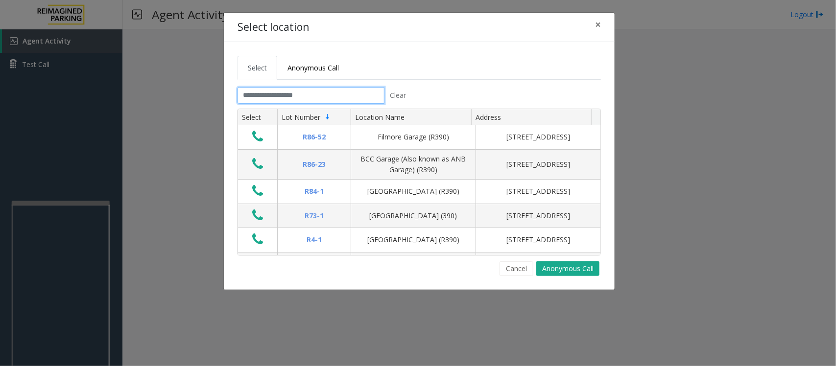
click at [290, 96] on input "text" at bounding box center [310, 95] width 147 height 17
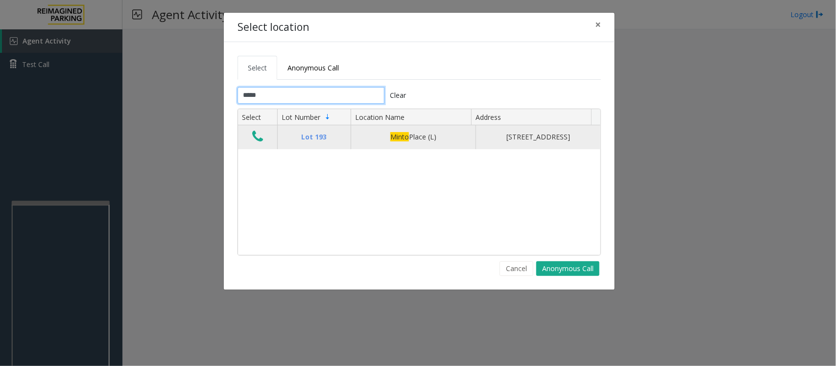
type input "*****"
click at [260, 141] on icon "Data table" at bounding box center [257, 137] width 11 height 14
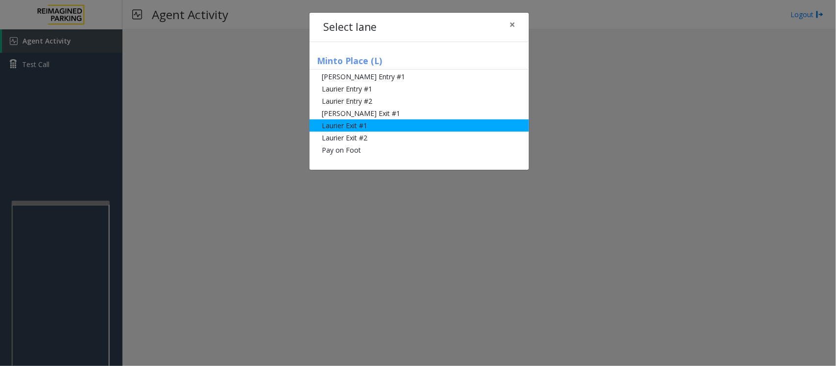
click at [375, 126] on li "Laurier Exit #1" at bounding box center [418, 125] width 219 height 12
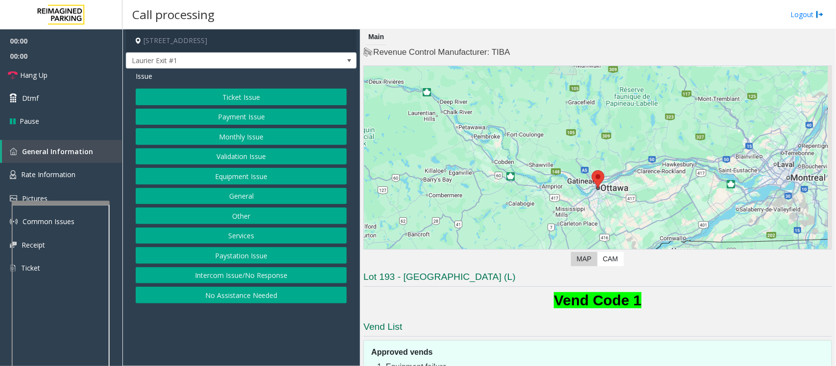
scroll to position [105, 0]
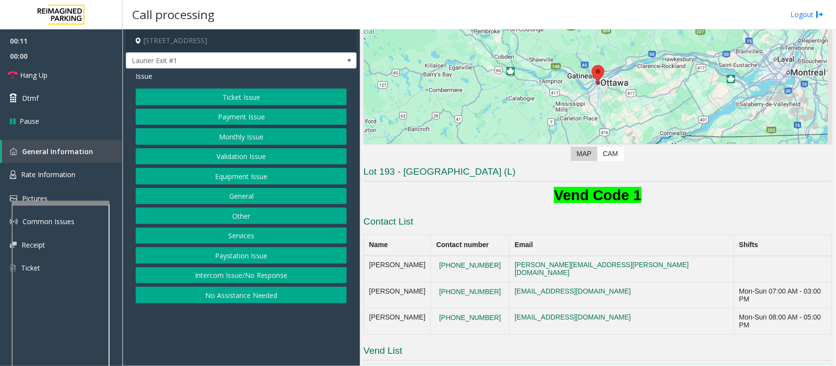
click at [210, 118] on button "Payment Issue" at bounding box center [241, 117] width 211 height 17
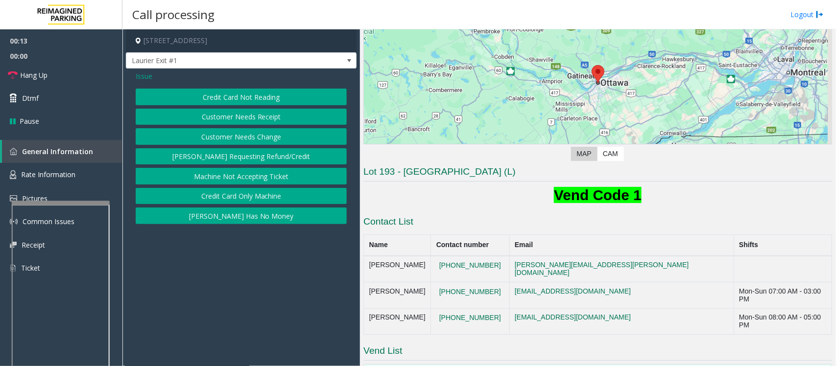
click at [243, 92] on button "Credit Card Not Reading" at bounding box center [241, 97] width 211 height 17
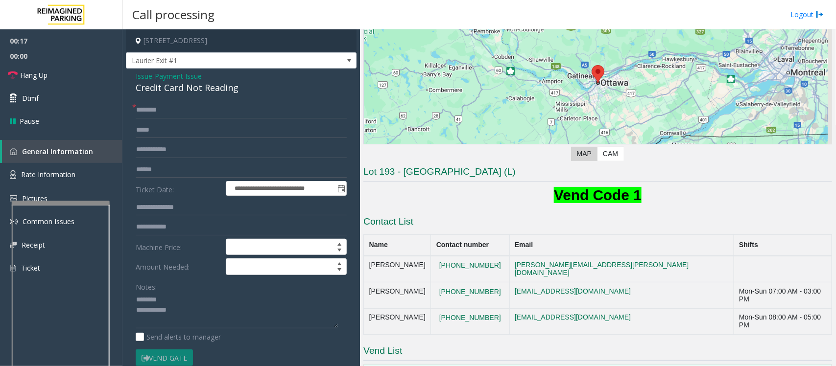
click at [162, 87] on div "Credit Card Not Reading" at bounding box center [241, 87] width 211 height 13
drag, startPoint x: 162, startPoint y: 87, endPoint x: 174, endPoint y: 89, distance: 12.4
click at [163, 87] on div "Credit Card Not Reading" at bounding box center [241, 87] width 211 height 13
click at [198, 313] on textarea at bounding box center [237, 310] width 202 height 37
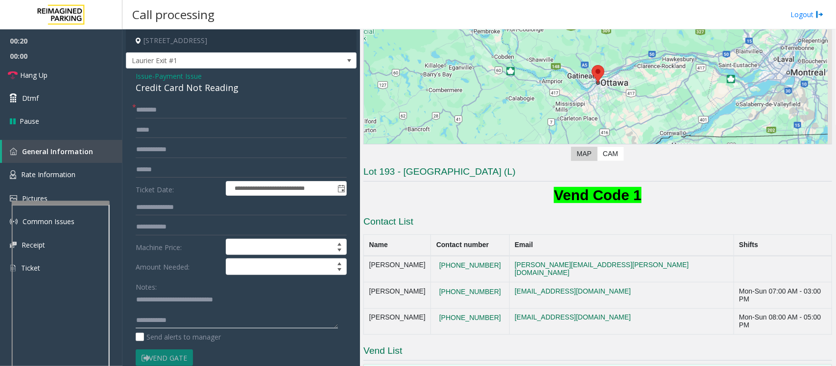
click at [168, 312] on textarea at bounding box center [237, 310] width 202 height 37
click at [189, 311] on textarea at bounding box center [237, 310] width 202 height 37
click at [211, 317] on textarea at bounding box center [237, 310] width 202 height 37
type textarea "**********"
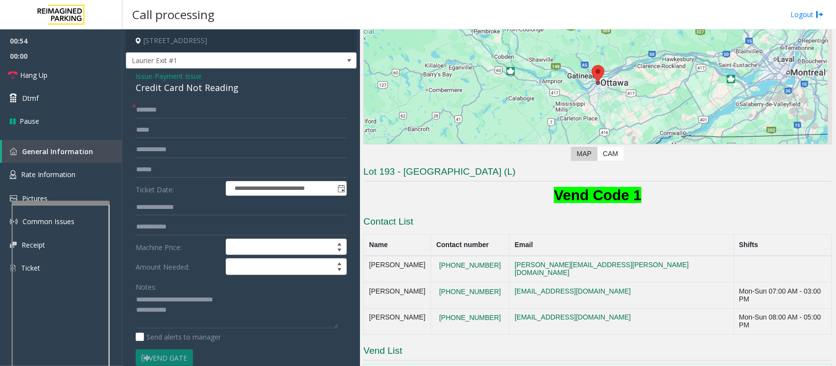
click at [175, 77] on span "Payment Issue" at bounding box center [178, 76] width 47 height 10
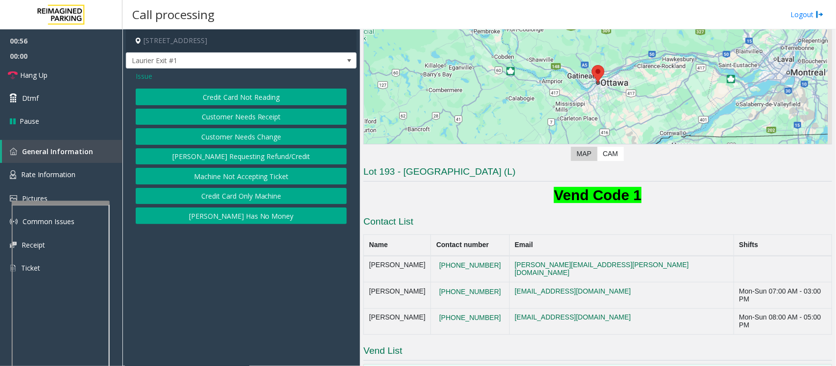
click at [142, 74] on span "Issue" at bounding box center [144, 76] width 17 height 10
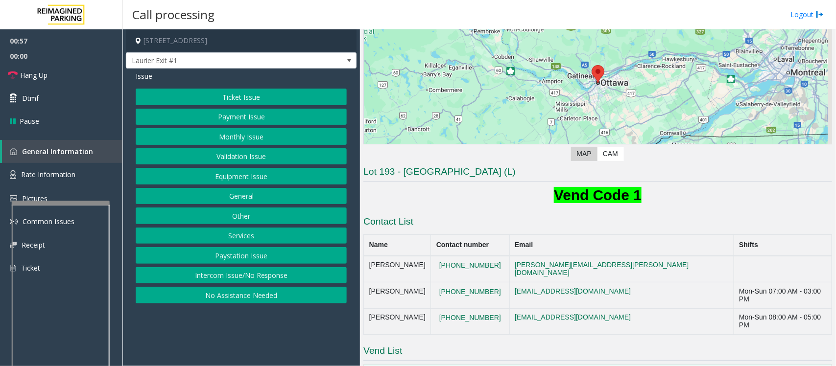
click at [223, 236] on button "Services" at bounding box center [241, 236] width 211 height 17
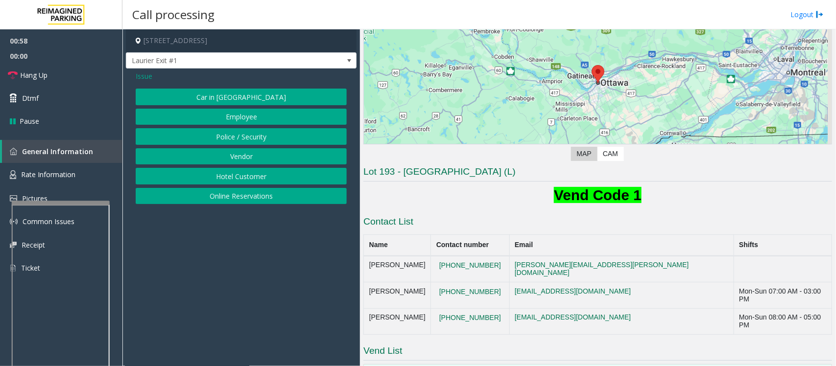
click at [201, 201] on button "Online Reservations" at bounding box center [241, 196] width 211 height 17
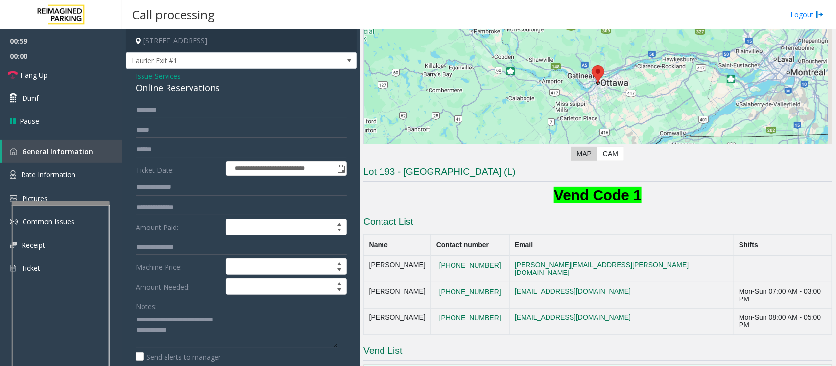
click at [172, 89] on div "Online Reservations" at bounding box center [241, 87] width 211 height 13
copy div "Online Reservations"
drag, startPoint x: 158, startPoint y: 318, endPoint x: 271, endPoint y: 317, distance: 113.1
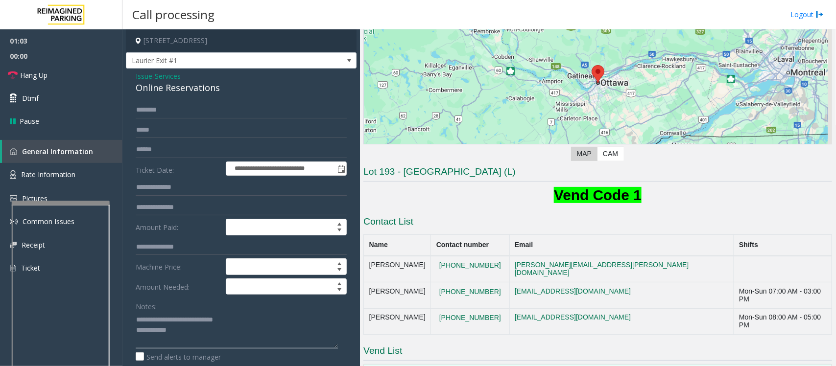
click at [271, 317] on textarea at bounding box center [237, 330] width 202 height 37
paste textarea
type textarea "**********"
click at [173, 75] on span "Services" at bounding box center [168, 76] width 26 height 10
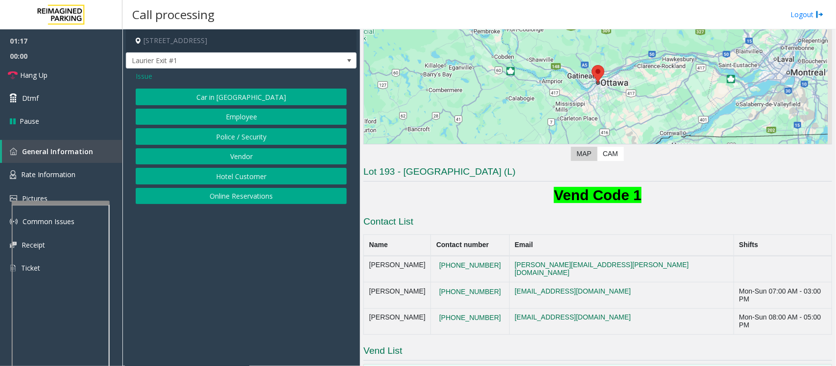
click at [144, 76] on span "Issue" at bounding box center [144, 76] width 17 height 10
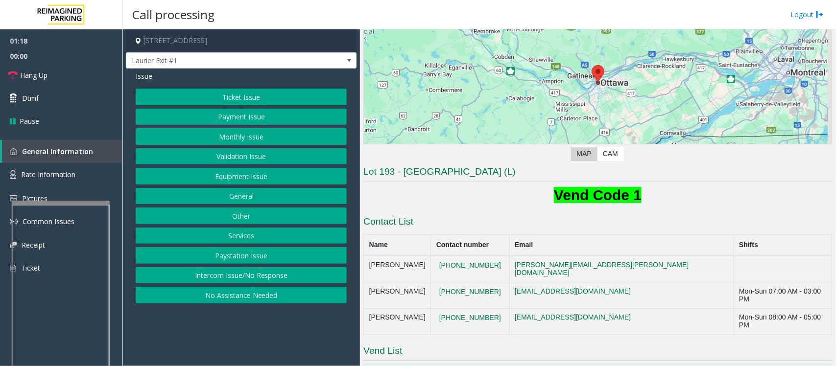
click at [235, 179] on button "Equipment Issue" at bounding box center [241, 176] width 211 height 17
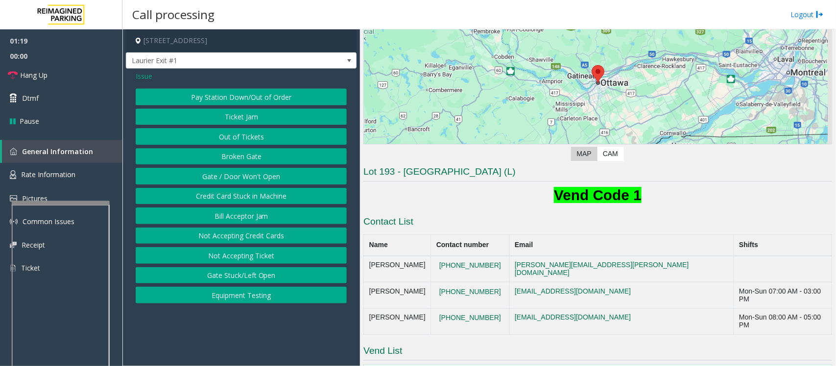
click at [235, 179] on button "Gate / Door Won't Open" at bounding box center [241, 176] width 211 height 17
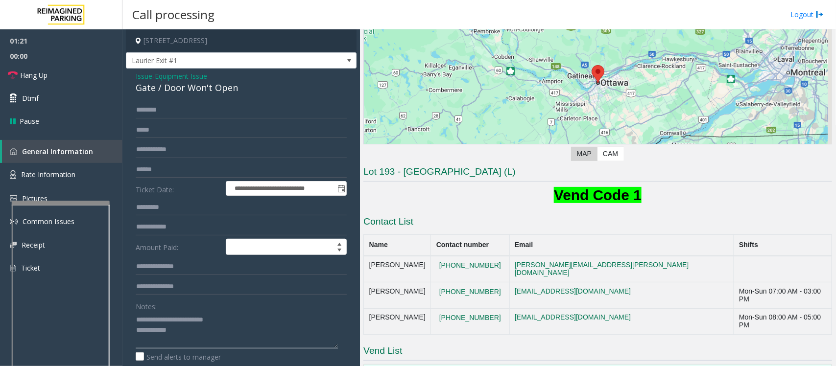
drag, startPoint x: 159, startPoint y: 318, endPoint x: 248, endPoint y: 324, distance: 88.8
click at [248, 324] on textarea at bounding box center [237, 330] width 202 height 37
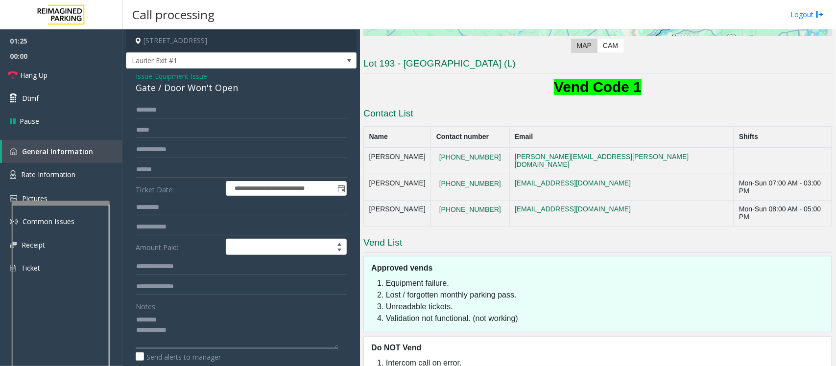
scroll to position [214, 0]
click at [180, 89] on div "Gate / Door Won't Open" at bounding box center [241, 87] width 211 height 13
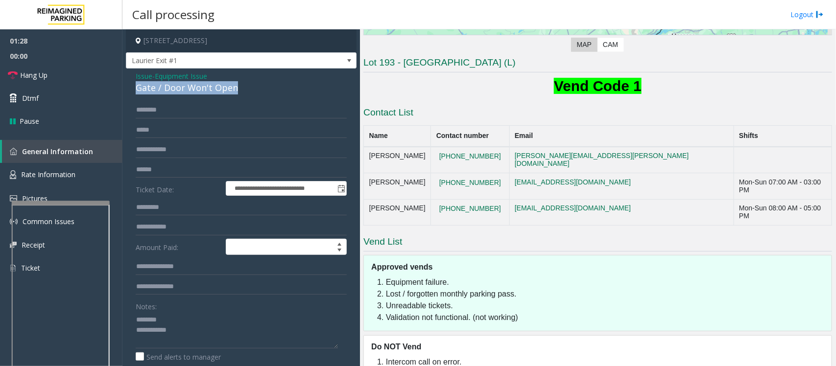
click at [180, 89] on div "Gate / Door Won't Open" at bounding box center [241, 87] width 211 height 13
click at [211, 344] on textarea at bounding box center [237, 330] width 202 height 37
click at [200, 332] on textarea at bounding box center [237, 330] width 202 height 37
click at [215, 329] on textarea at bounding box center [237, 330] width 202 height 37
type textarea "**********"
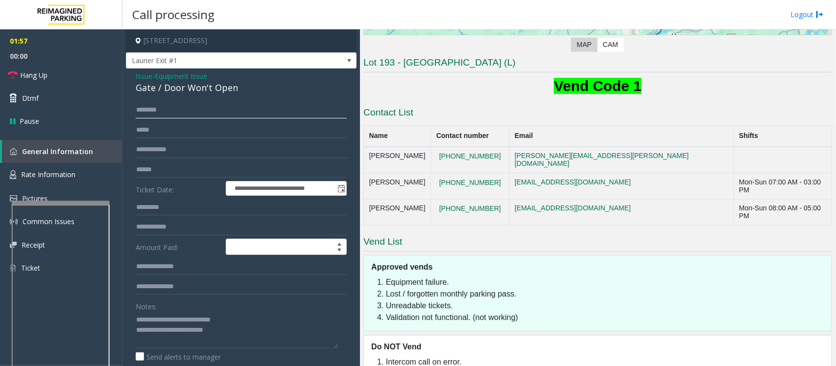
click at [187, 111] on input "text" at bounding box center [241, 110] width 211 height 17
click at [255, 329] on textarea at bounding box center [237, 330] width 202 height 37
click at [169, 113] on input "text" at bounding box center [241, 110] width 211 height 17
click at [163, 112] on input "*" at bounding box center [241, 110] width 211 height 17
click at [231, 331] on textarea at bounding box center [237, 330] width 202 height 37
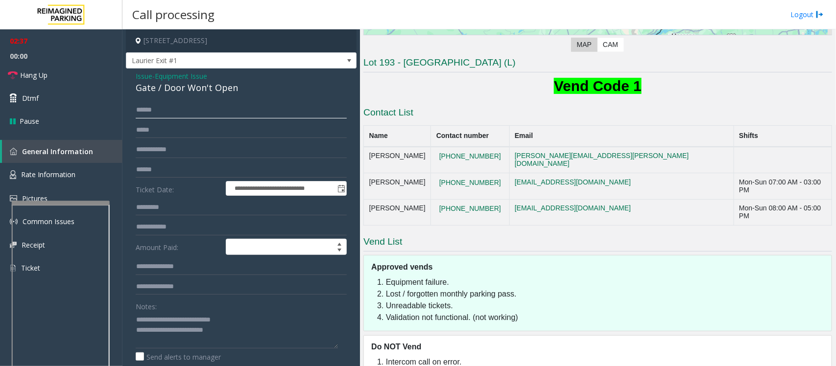
click at [155, 110] on input "******" at bounding box center [241, 110] width 211 height 17
type input "******"
click at [239, 339] on textarea at bounding box center [237, 330] width 202 height 37
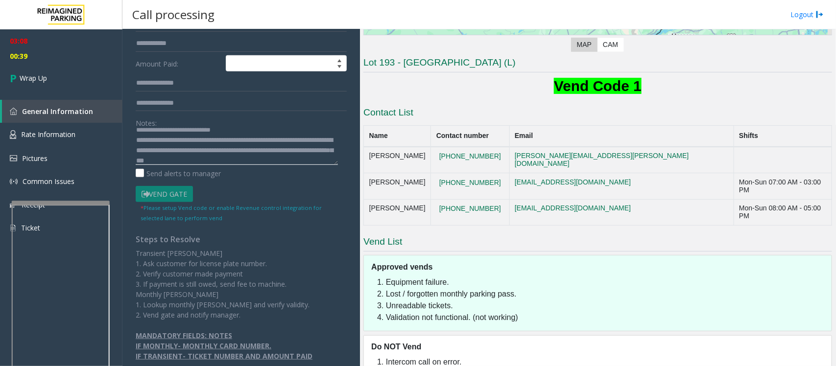
scroll to position [0, 0]
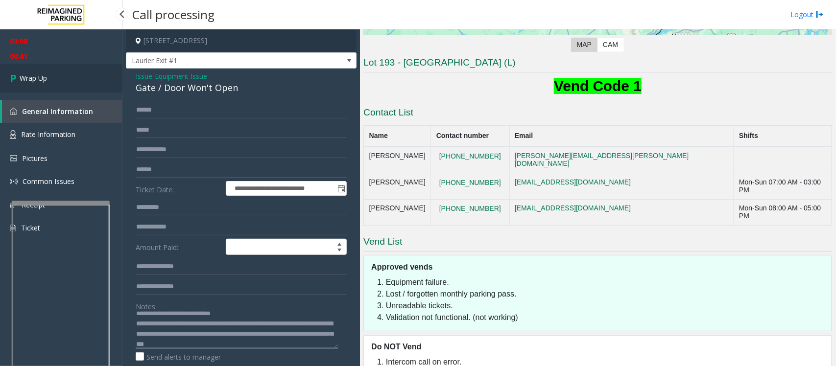
type textarea "**********"
click at [67, 81] on link "Wrap Up" at bounding box center [61, 78] width 122 height 29
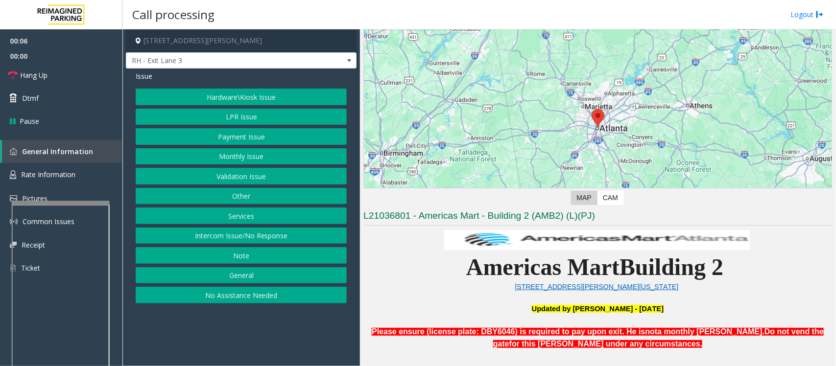
scroll to position [245, 0]
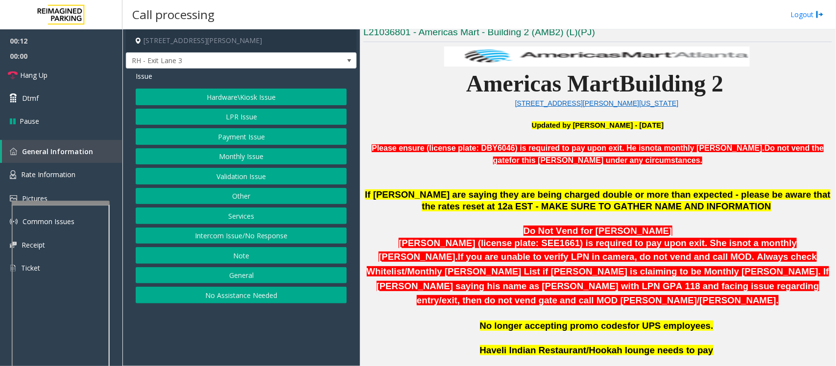
click at [237, 213] on button "Services" at bounding box center [241, 216] width 211 height 17
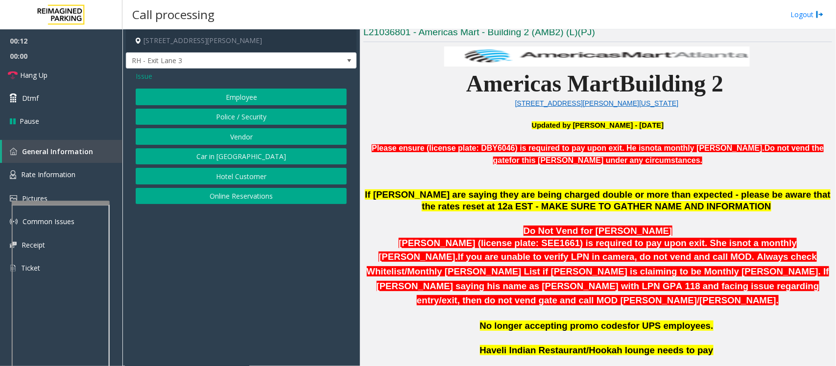
click at [243, 200] on button "Online Reservations" at bounding box center [241, 196] width 211 height 17
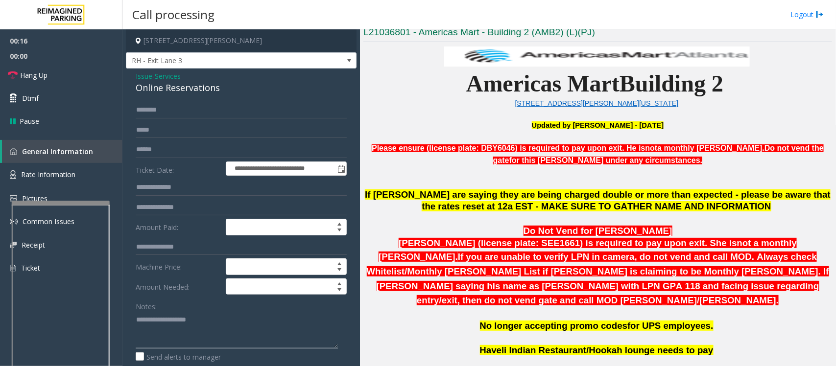
click at [184, 330] on textarea at bounding box center [237, 330] width 202 height 37
type textarea "**********"
click at [163, 89] on div "Online Reservations" at bounding box center [241, 87] width 211 height 13
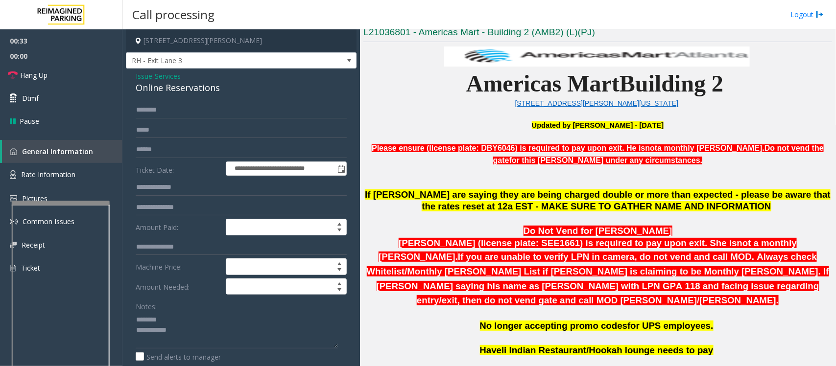
click at [167, 75] on span "Services" at bounding box center [168, 76] width 26 height 10
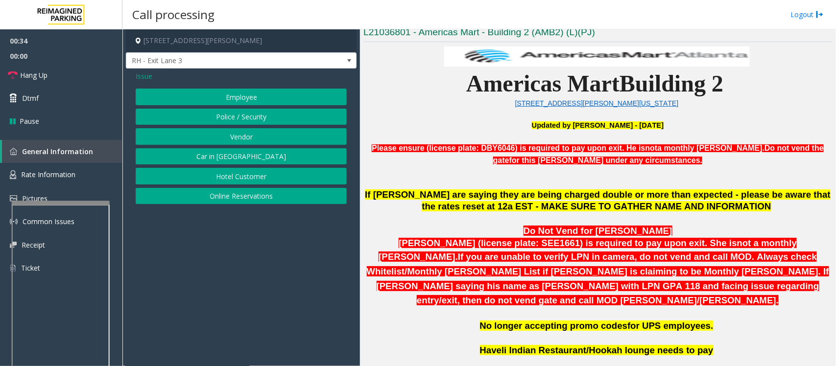
click at [145, 75] on span "Issue" at bounding box center [144, 76] width 17 height 10
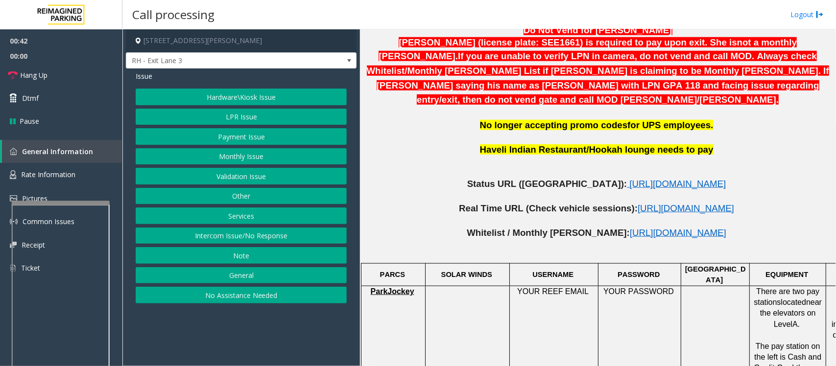
scroll to position [490, 0]
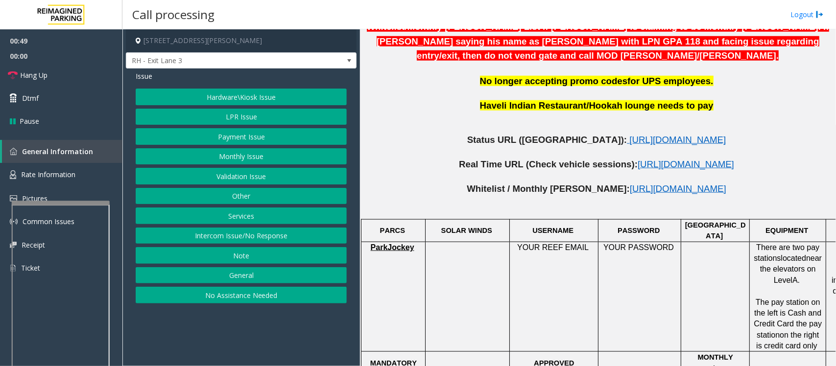
click at [147, 79] on span "Issue" at bounding box center [144, 76] width 17 height 10
click at [196, 298] on button "No Assistance Needed" at bounding box center [241, 295] width 211 height 17
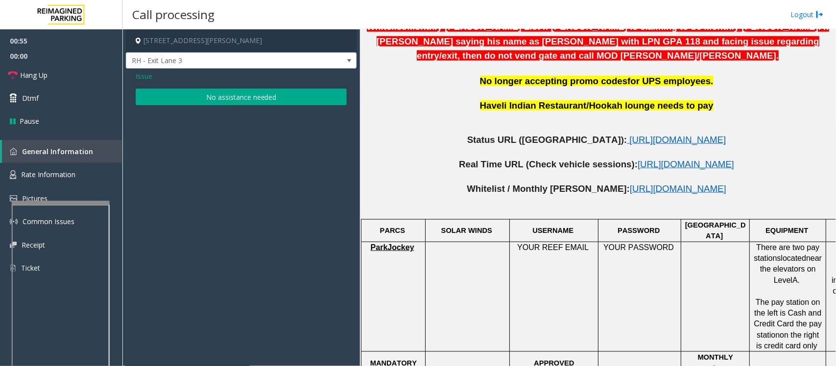
click at [182, 103] on button "No assistance needed" at bounding box center [241, 97] width 211 height 17
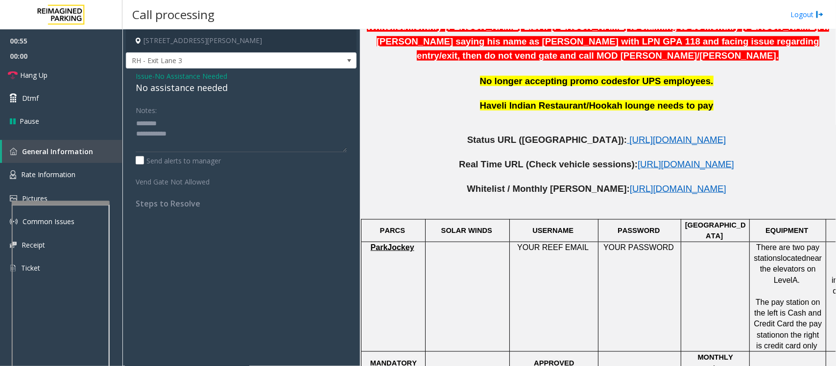
click at [197, 90] on div "No assistance needed" at bounding box center [241, 87] width 211 height 13
drag, startPoint x: 187, startPoint y: 135, endPoint x: 123, endPoint y: 124, distance: 64.1
click at [123, 124] on app-call-processing-form "230 Harris Street Northeast, Atlanta, GA RH - Exit Lane 3 Issue - No Assistance…" at bounding box center [240, 197] width 237 height 337
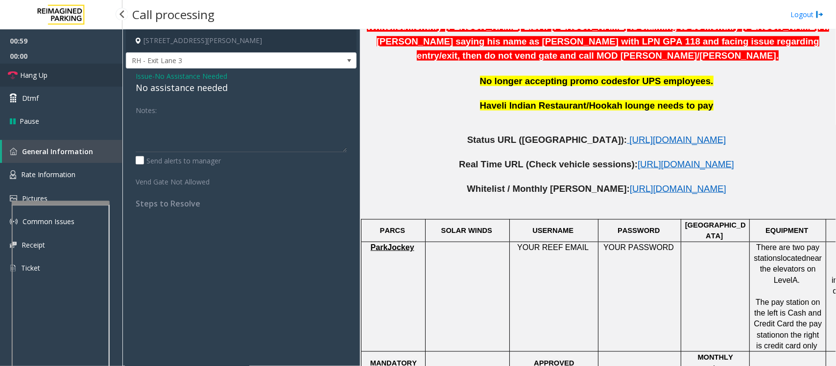
click at [73, 79] on link "Hang Up" at bounding box center [61, 75] width 122 height 23
click at [164, 89] on div "No assistance needed" at bounding box center [241, 87] width 211 height 13
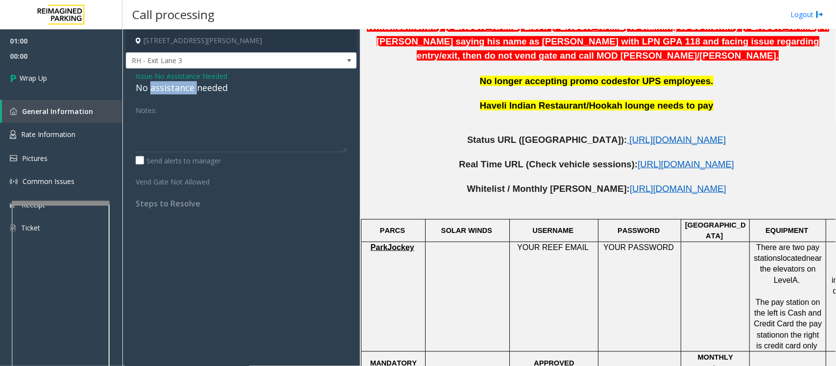
click at [164, 89] on div "No assistance needed" at bounding box center [241, 87] width 211 height 13
type textarea "**********"
click at [73, 81] on link "Wrap Up" at bounding box center [61, 78] width 122 height 29
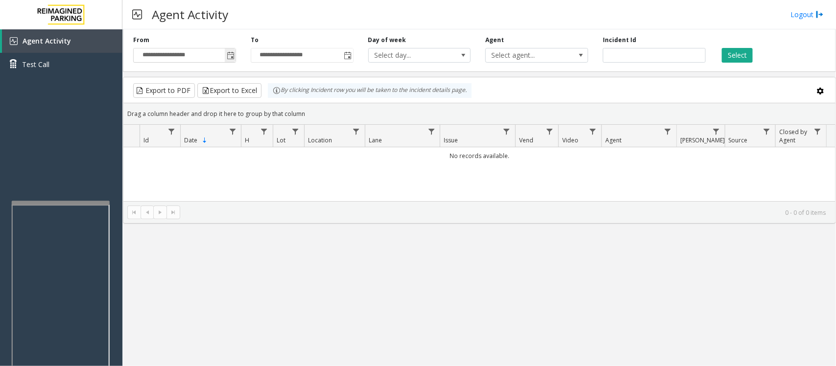
click at [231, 49] on span "Toggle popup" at bounding box center [230, 55] width 11 height 16
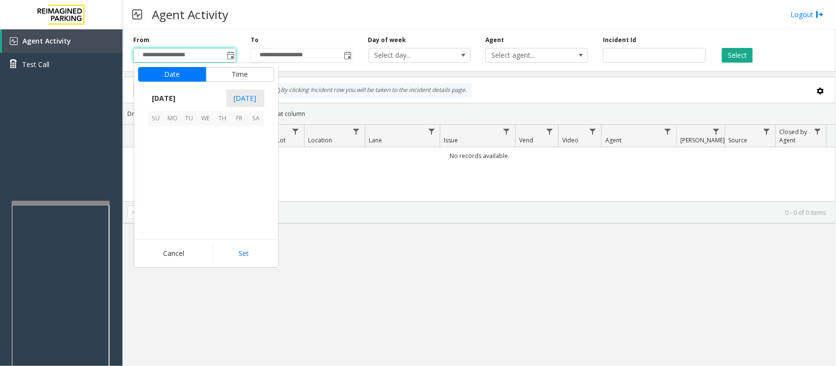
scroll to position [175643, 0]
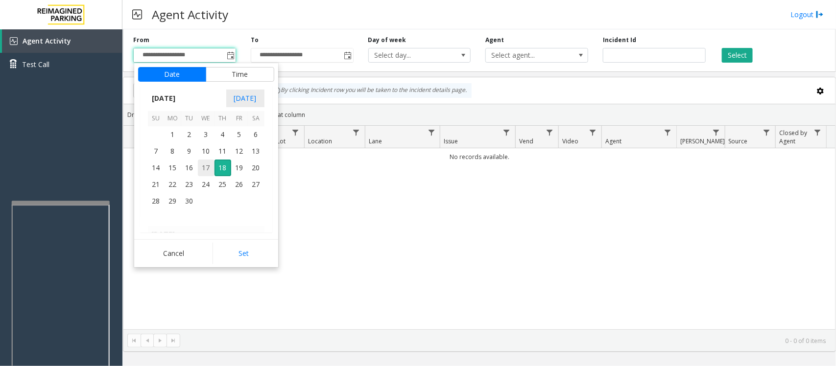
click at [206, 169] on span "17" at bounding box center [206, 168] width 17 height 17
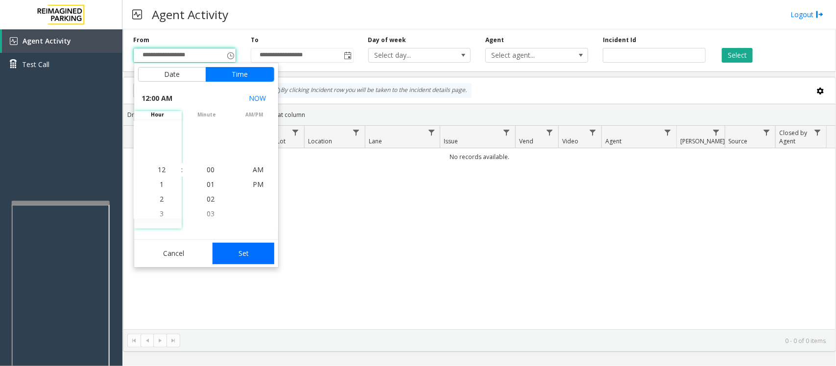
click at [256, 254] on button "Set" at bounding box center [243, 254] width 62 height 22
type input "**********"
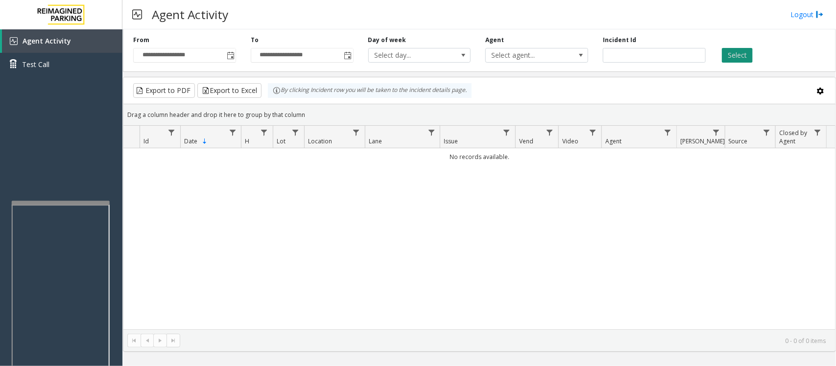
click at [738, 58] on button "Select" at bounding box center [737, 55] width 31 height 15
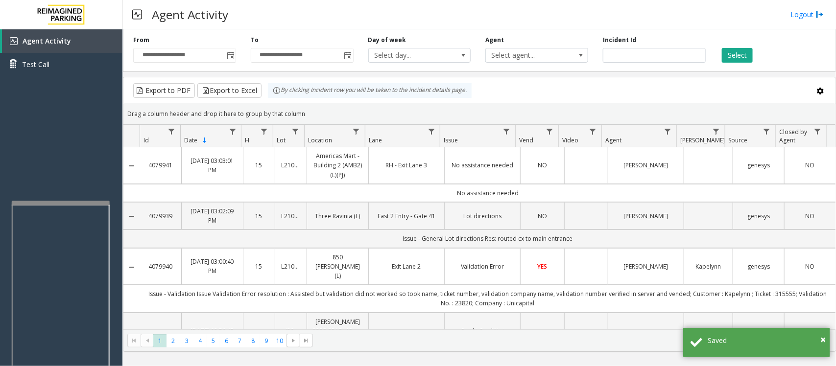
click at [565, 179] on td "Data table" at bounding box center [586, 165] width 44 height 37
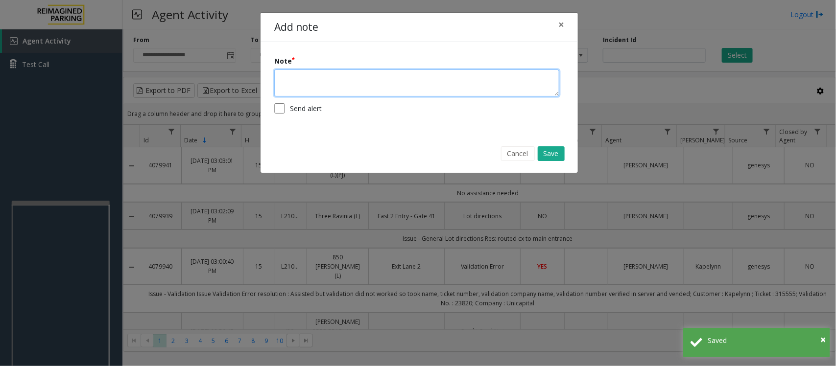
click at [370, 84] on textarea at bounding box center [416, 83] width 285 height 27
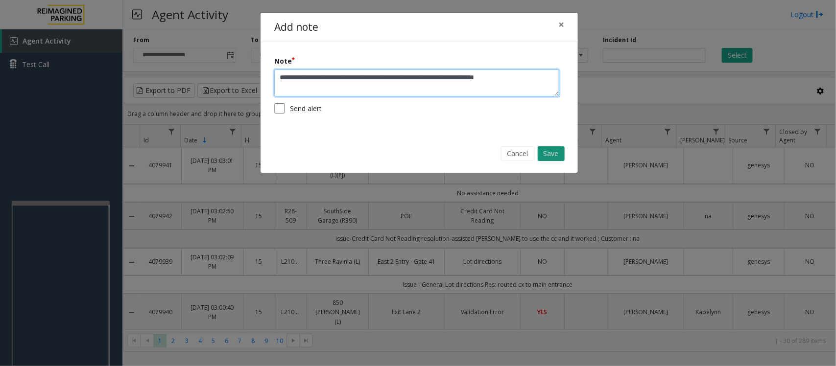
type textarea "**********"
click at [551, 155] on button "Save" at bounding box center [551, 153] width 27 height 15
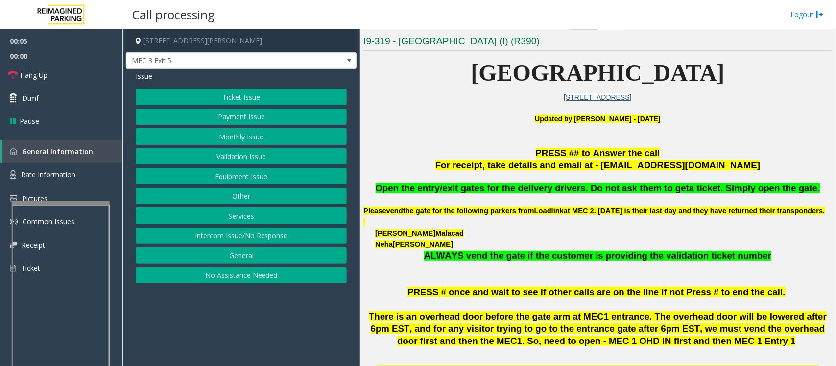
scroll to position [245, 0]
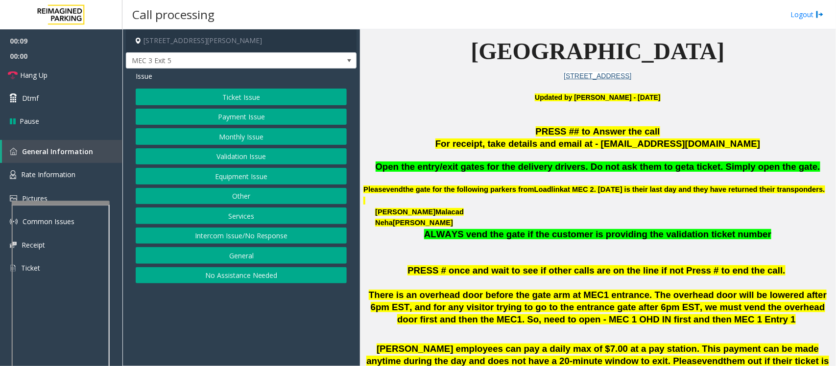
click at [237, 99] on button "Ticket Issue" at bounding box center [241, 97] width 211 height 17
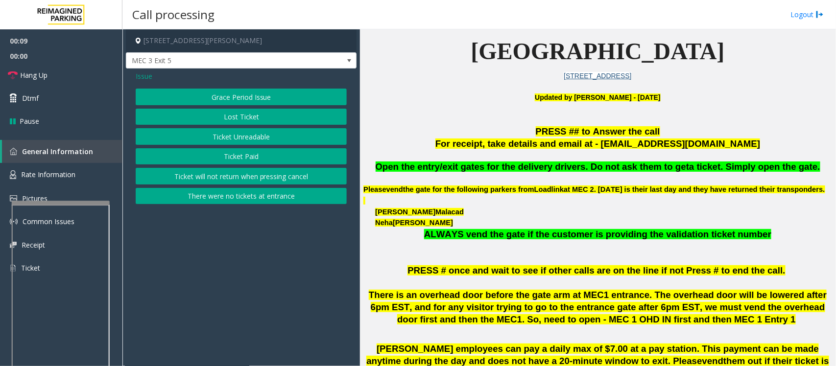
click at [138, 73] on span "Issue" at bounding box center [144, 76] width 17 height 10
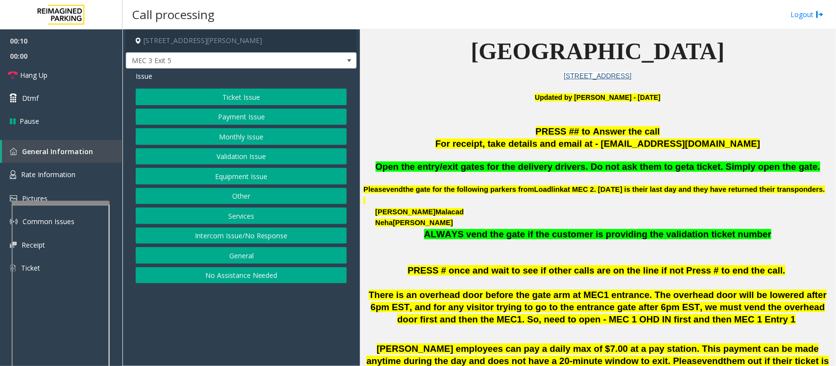
click at [260, 160] on button "Validation Issue" at bounding box center [241, 156] width 211 height 17
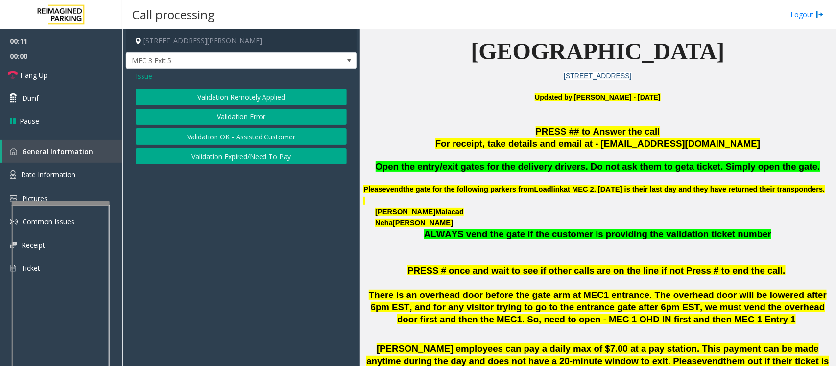
click at [245, 118] on button "Validation Error" at bounding box center [241, 117] width 211 height 17
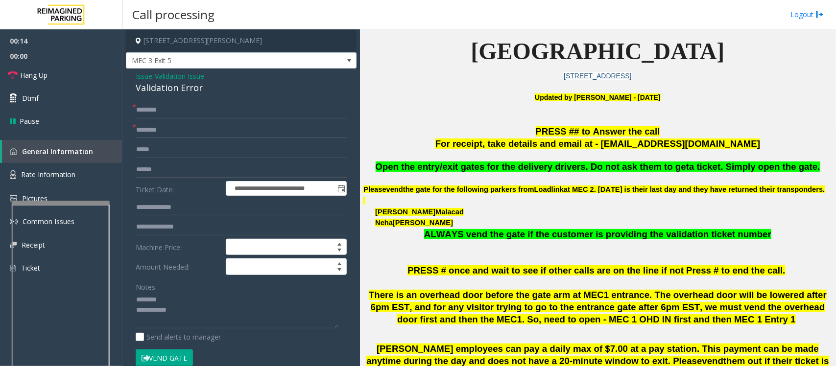
click at [163, 89] on div "Validation Error" at bounding box center [241, 87] width 211 height 13
type textarea "**********"
click at [176, 126] on input "text" at bounding box center [241, 130] width 211 height 17
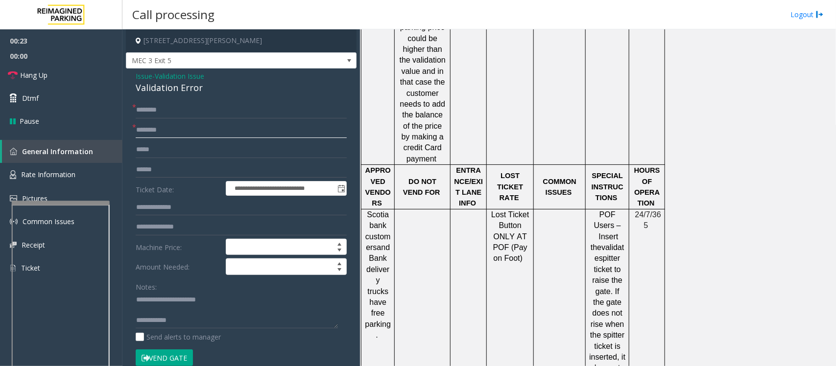
scroll to position [1224, 0]
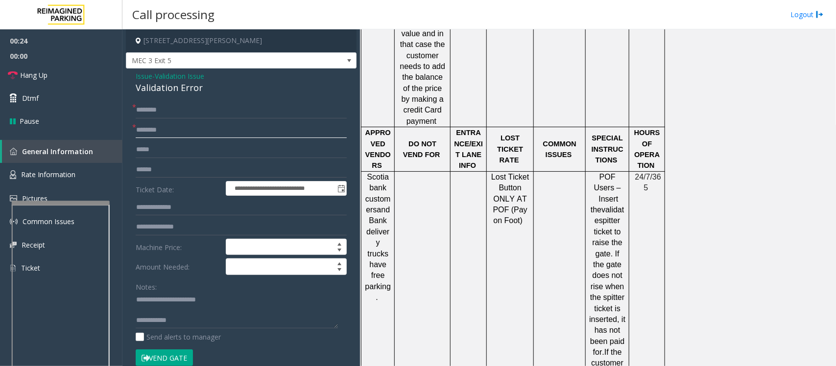
click at [152, 129] on input "text" at bounding box center [241, 130] width 211 height 17
type input "*"
type input "**"
click at [156, 314] on textarea at bounding box center [237, 310] width 202 height 37
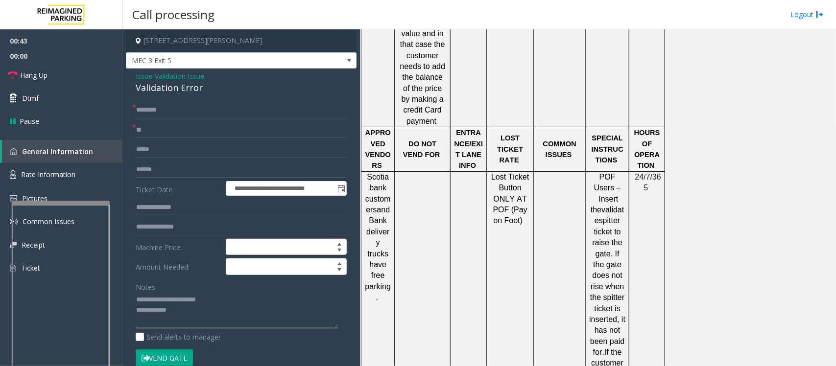
click at [192, 307] on textarea at bounding box center [237, 310] width 202 height 37
type textarea "**********"
click at [147, 133] on input "**" at bounding box center [241, 130] width 211 height 17
type input "**"
click at [153, 89] on div "Validation Error" at bounding box center [241, 87] width 211 height 13
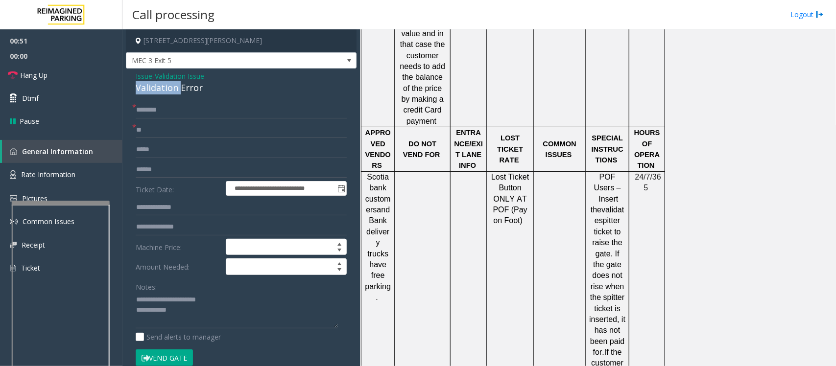
click at [153, 89] on div "Validation Error" at bounding box center [241, 87] width 211 height 13
type textarea "**********"
click at [165, 172] on input "text" at bounding box center [241, 170] width 211 height 17
type input "********"
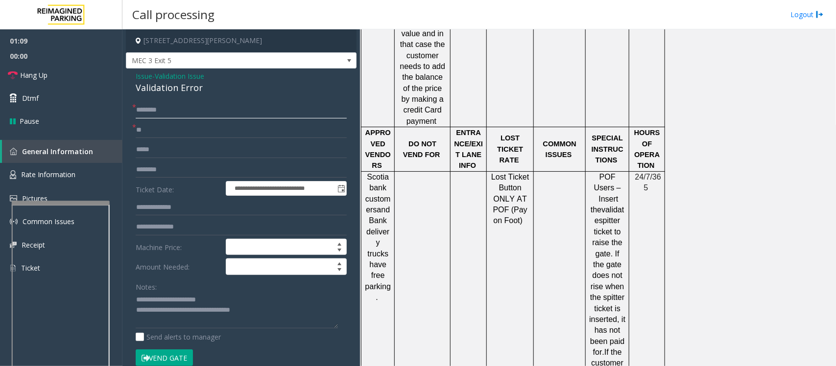
click at [158, 110] on input "text" at bounding box center [241, 110] width 211 height 17
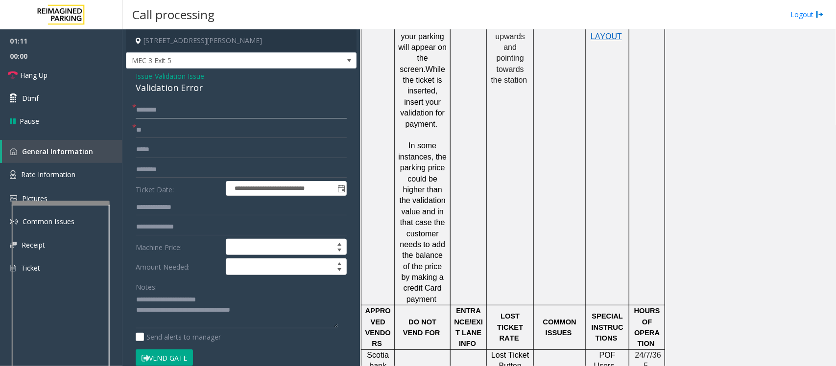
scroll to position [1040, 0]
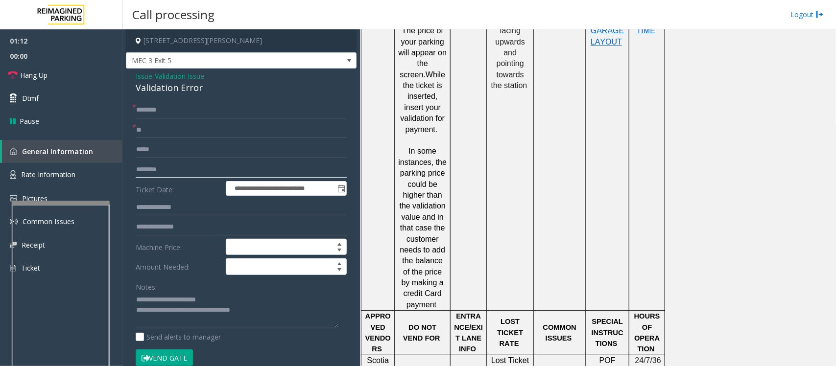
click at [155, 168] on input "********" at bounding box center [241, 170] width 211 height 17
type input "********"
click at [160, 168] on input "text" at bounding box center [241, 170] width 211 height 17
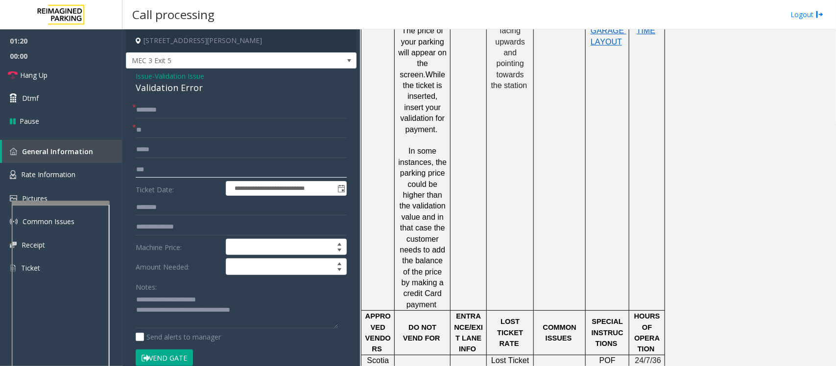
type input "***"
click at [155, 105] on input "text" at bounding box center [241, 110] width 211 height 17
click at [161, 173] on input "***" at bounding box center [241, 170] width 211 height 17
click at [144, 111] on input "text" at bounding box center [241, 110] width 211 height 17
drag, startPoint x: 150, startPoint y: 169, endPoint x: 116, endPoint y: 167, distance: 34.4
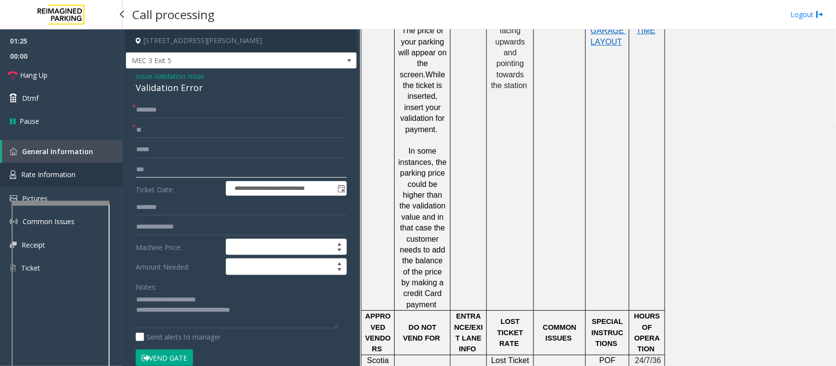
click at [116, 167] on app-root "**********" at bounding box center [418, 183] width 836 height 366
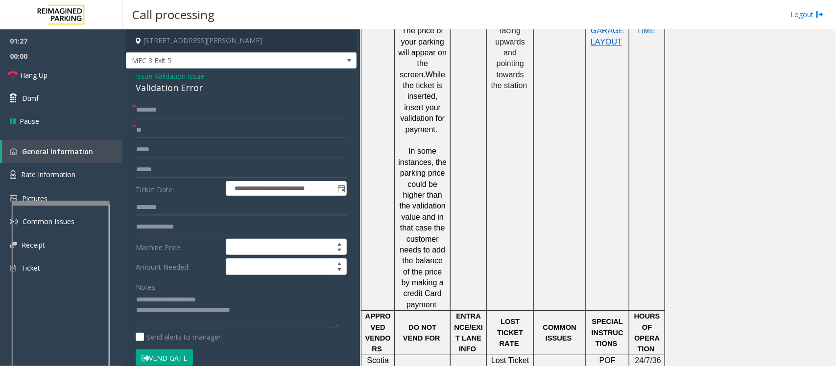
click at [150, 204] on input "********" at bounding box center [241, 207] width 211 height 17
type input "********"
click at [155, 111] on input "text" at bounding box center [241, 110] width 211 height 17
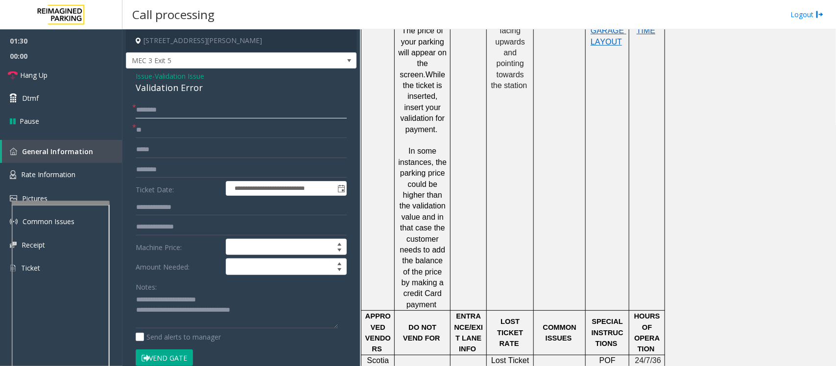
type input "*"
type input "******"
click at [152, 208] on input "text" at bounding box center [241, 207] width 211 height 17
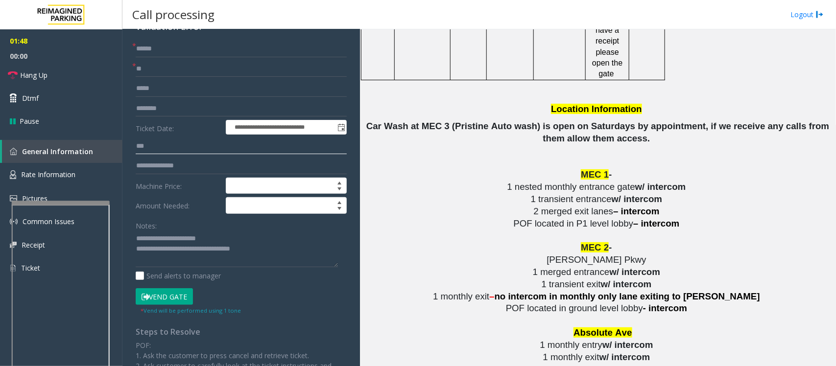
scroll to position [1469, 0]
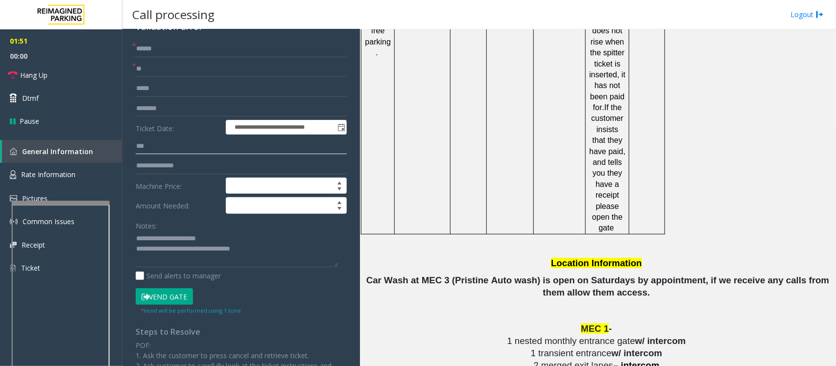
type input "***"
click at [170, 302] on button "Vend Gate" at bounding box center [164, 296] width 57 height 17
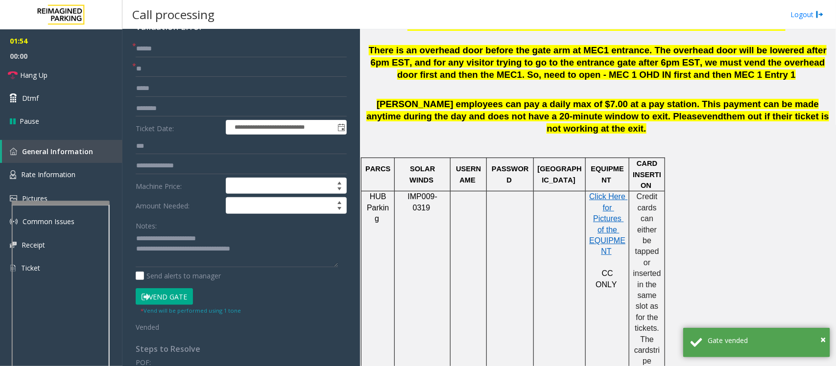
scroll to position [367, 0]
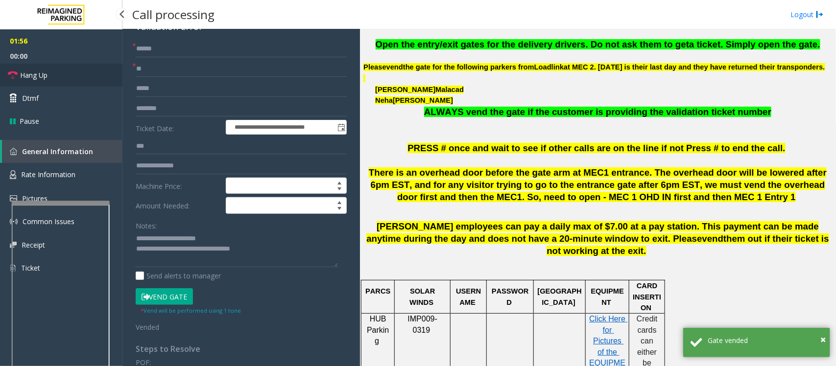
click at [43, 77] on span "Hang Up" at bounding box center [33, 75] width 27 height 10
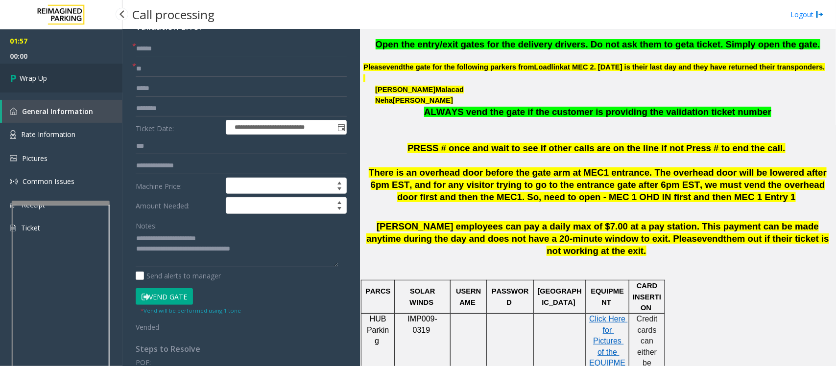
click at [43, 77] on span "Wrap Up" at bounding box center [33, 78] width 27 height 10
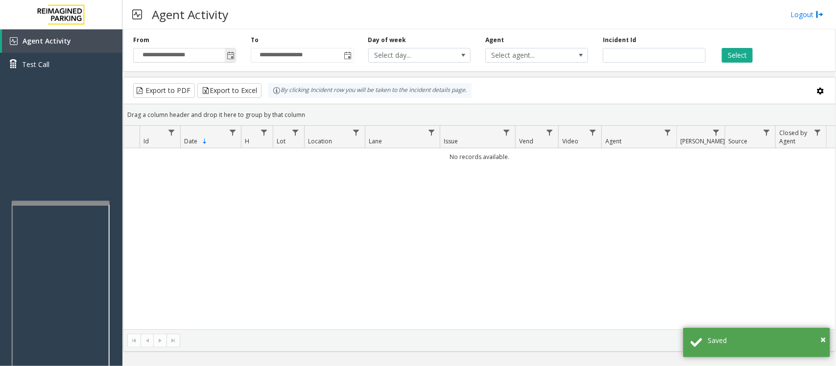
click at [231, 58] on span "Toggle popup" at bounding box center [231, 56] width 8 height 8
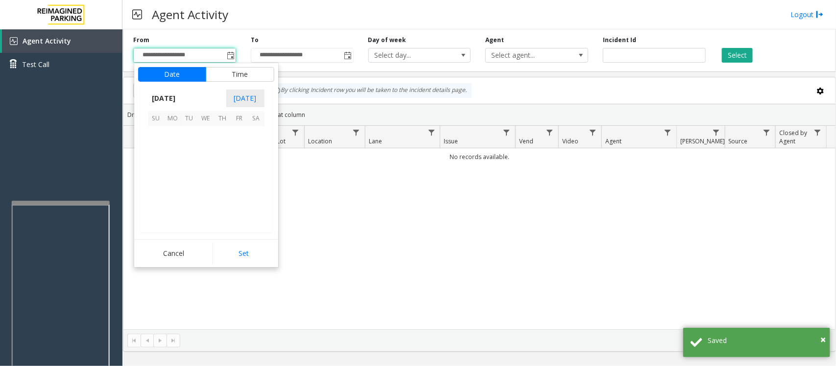
scroll to position [175643, 0]
click at [206, 165] on span "17" at bounding box center [206, 168] width 17 height 17
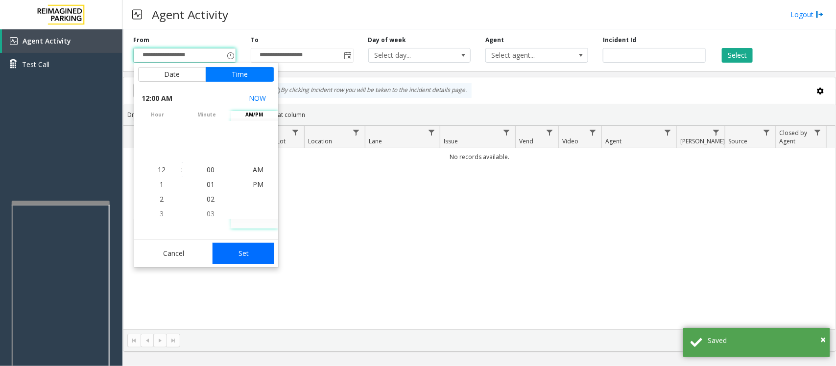
click at [245, 251] on button "Set" at bounding box center [243, 254] width 62 height 22
type input "**********"
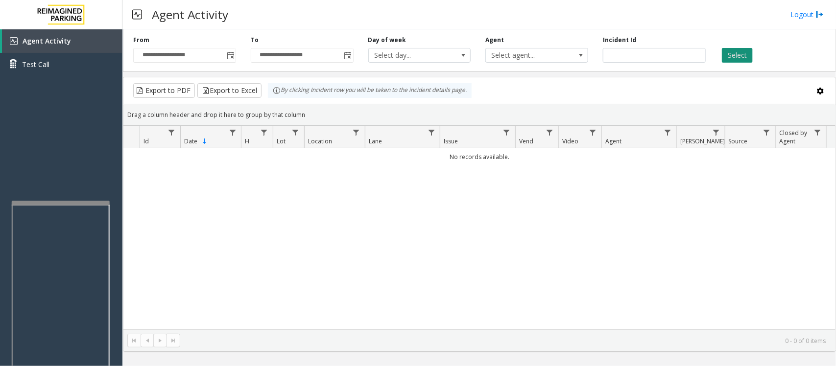
click at [728, 56] on button "Select" at bounding box center [737, 55] width 31 height 15
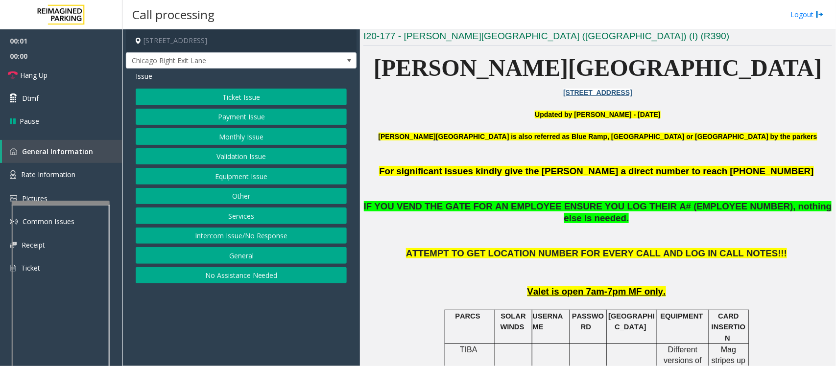
scroll to position [245, 0]
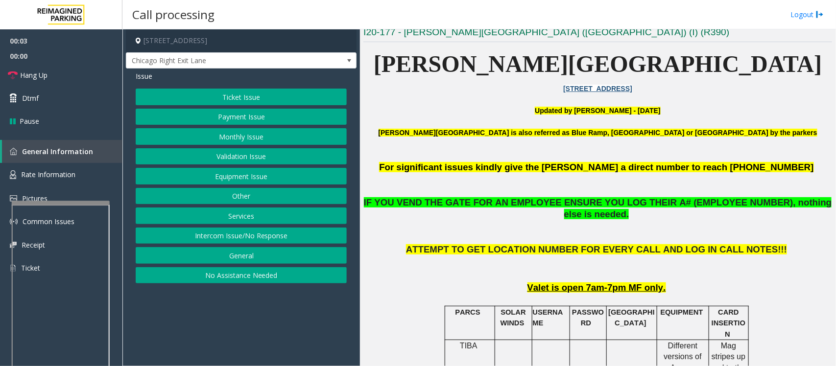
click at [258, 118] on button "Payment Issue" at bounding box center [241, 117] width 211 height 17
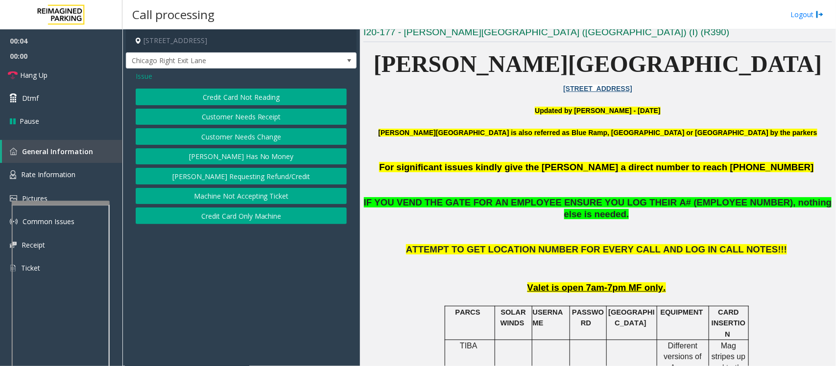
click at [264, 101] on button "Credit Card Not Reading" at bounding box center [241, 97] width 211 height 17
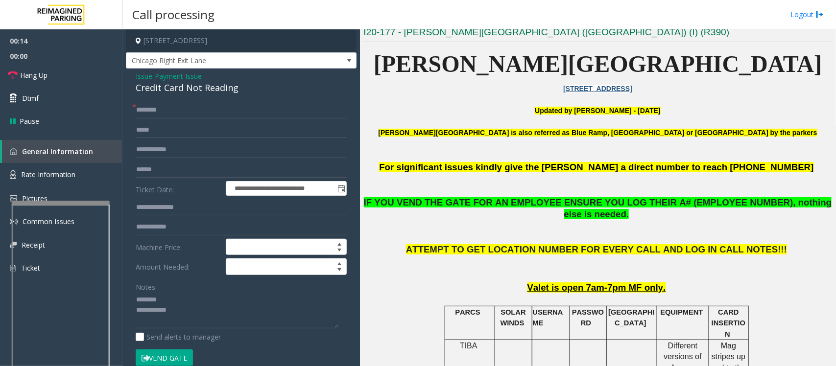
click at [149, 86] on div "Credit Card Not Reading" at bounding box center [241, 87] width 211 height 13
click at [186, 309] on textarea at bounding box center [237, 310] width 202 height 37
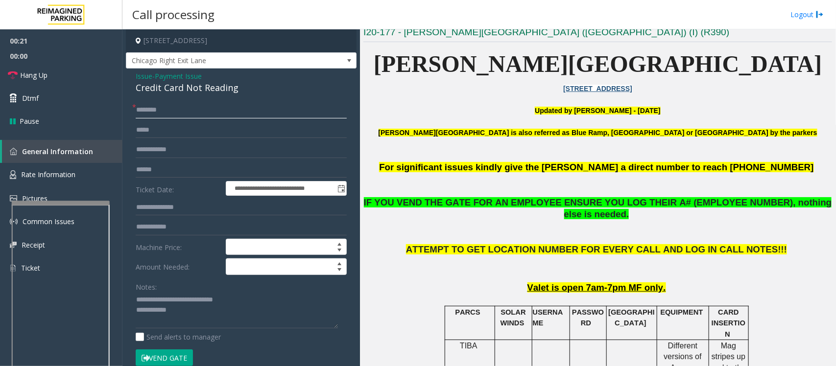
click at [153, 111] on input "text" at bounding box center [241, 110] width 211 height 17
click at [165, 172] on input "text" at bounding box center [241, 170] width 211 height 17
click at [220, 327] on textarea at bounding box center [237, 310] width 202 height 37
paste textarea "**********"
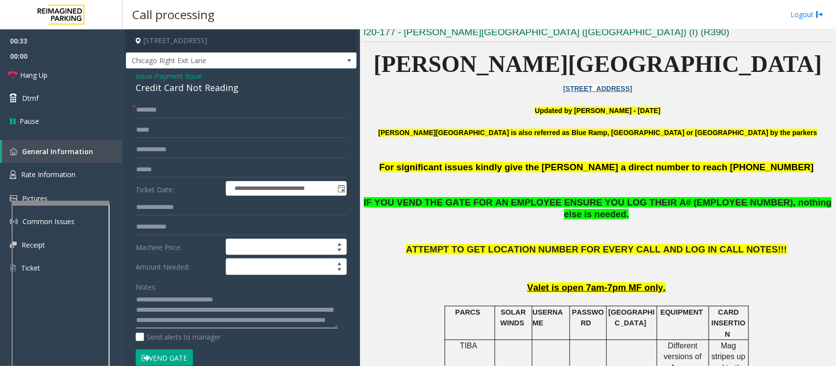
scroll to position [0, 0]
type textarea "**********"
click at [166, 114] on input "text" at bounding box center [241, 110] width 211 height 17
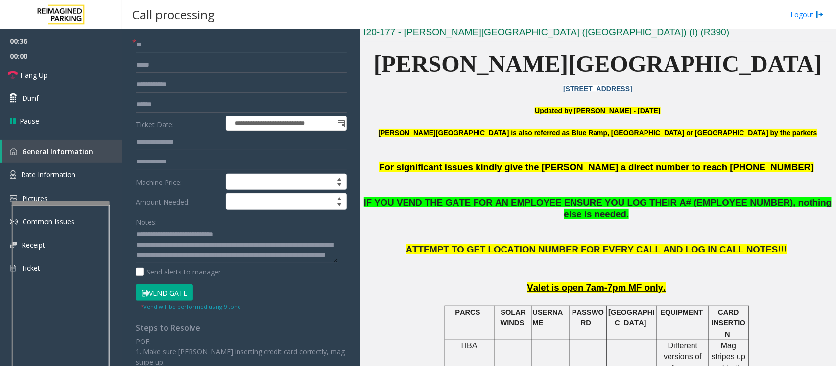
scroll to position [179, 0]
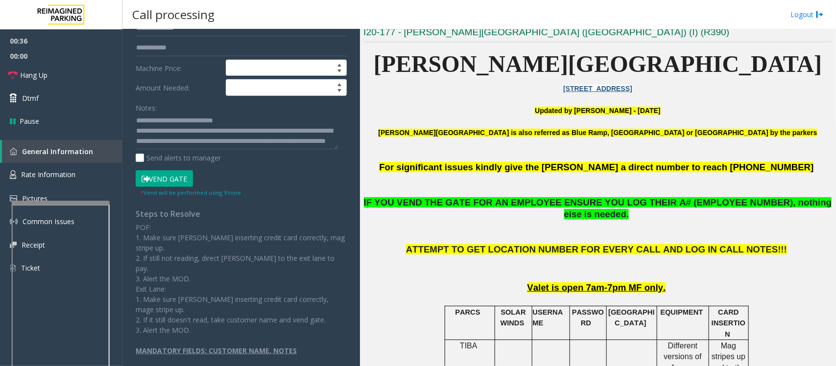
type input "**"
click at [165, 177] on button "Vend Gate" at bounding box center [164, 178] width 57 height 17
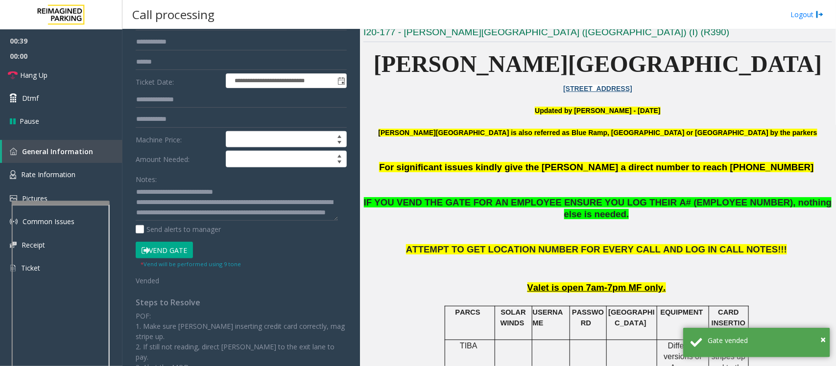
scroll to position [0, 0]
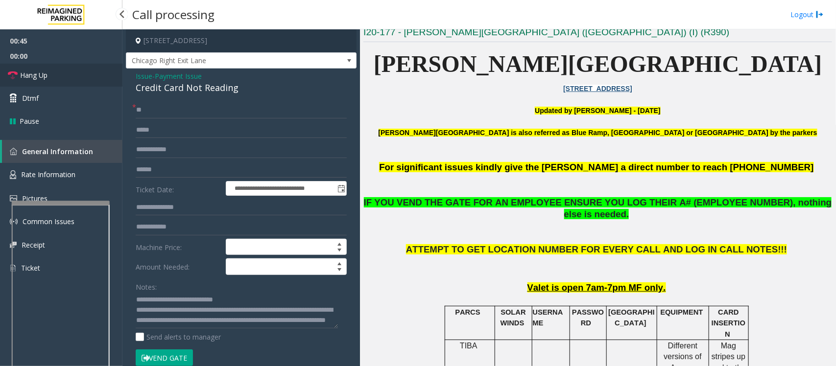
click at [68, 80] on link "Hang Up" at bounding box center [61, 75] width 122 height 23
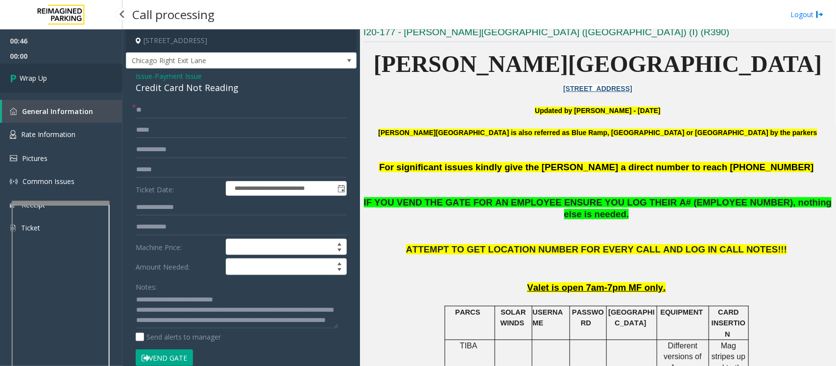
click at [68, 80] on link "Wrap Up" at bounding box center [61, 78] width 122 height 29
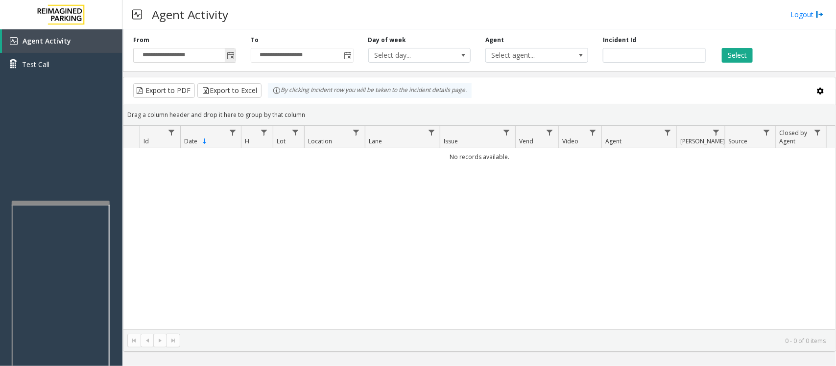
click at [228, 54] on span "Toggle popup" at bounding box center [231, 56] width 8 height 8
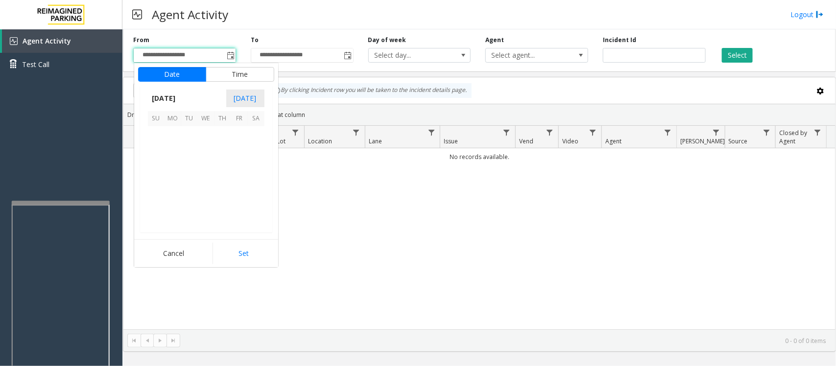
scroll to position [175643, 0]
click at [201, 169] on span "17" at bounding box center [206, 168] width 17 height 17
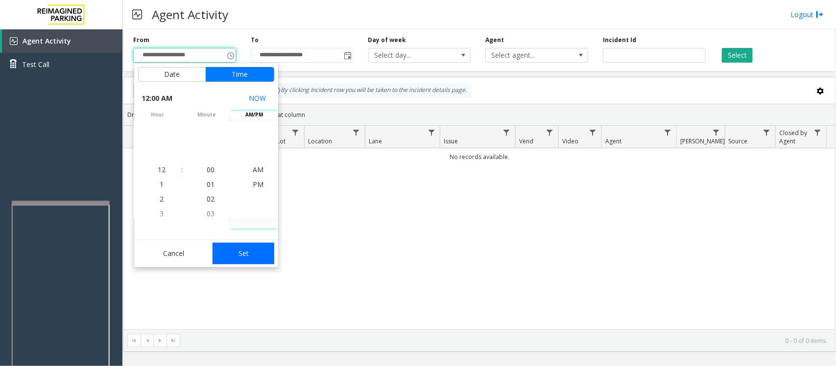
click at [241, 249] on button "Set" at bounding box center [243, 254] width 62 height 22
type input "**********"
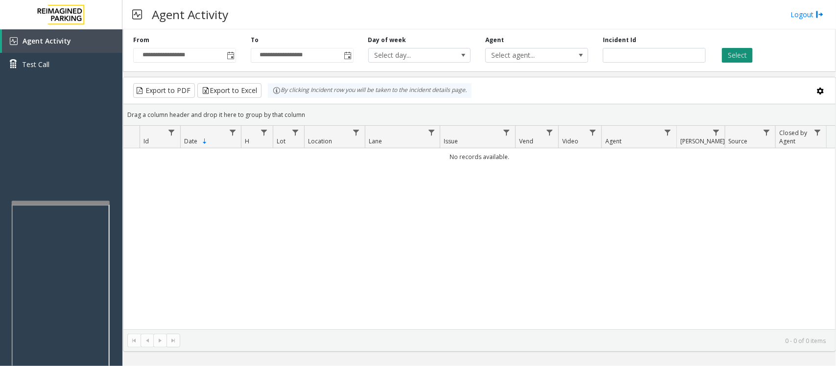
click at [736, 59] on button "Select" at bounding box center [737, 55] width 31 height 15
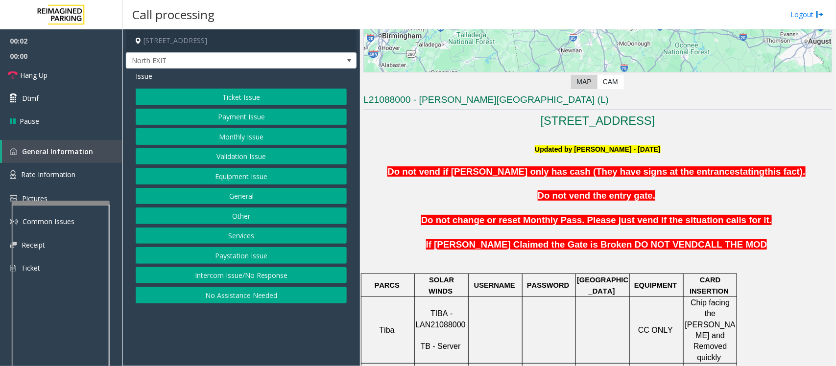
scroll to position [245, 0]
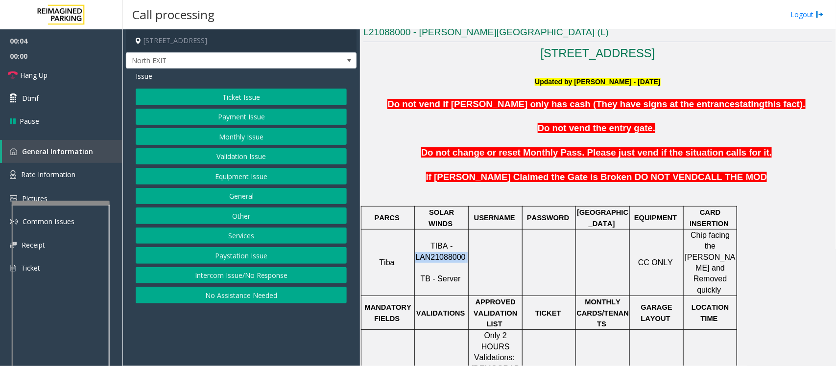
drag, startPoint x: 419, startPoint y: 251, endPoint x: 465, endPoint y: 249, distance: 46.6
click at [465, 249] on p "TIBA - LAN21088000 TB - Server" at bounding box center [441, 263] width 52 height 44
copy p "LAN21088000"
click at [253, 156] on button "Validation Issue" at bounding box center [241, 156] width 211 height 17
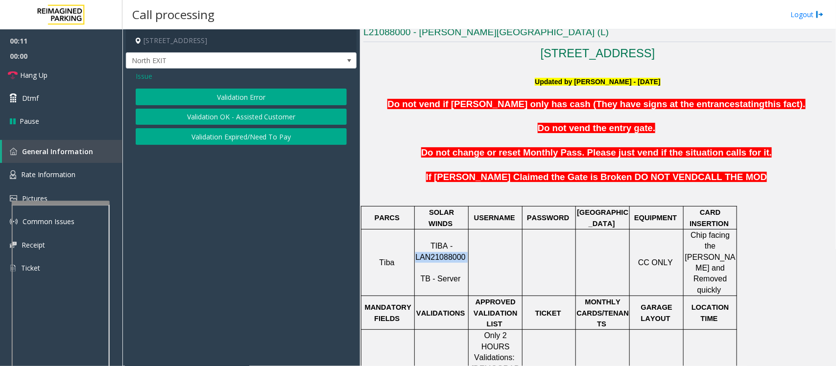
click at [248, 103] on button "Validation Error" at bounding box center [241, 97] width 211 height 17
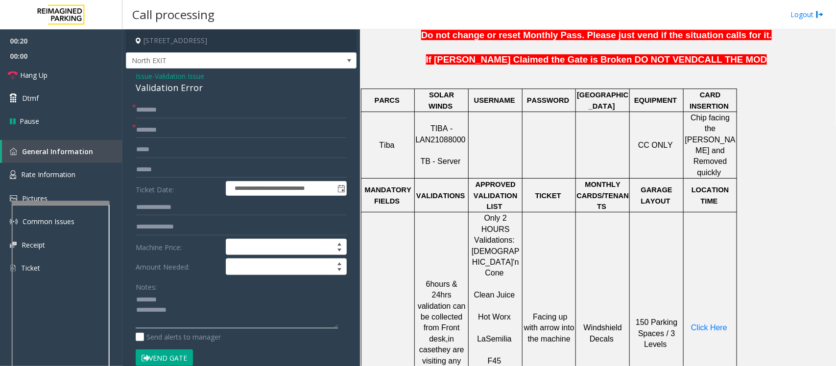
scroll to position [367, 0]
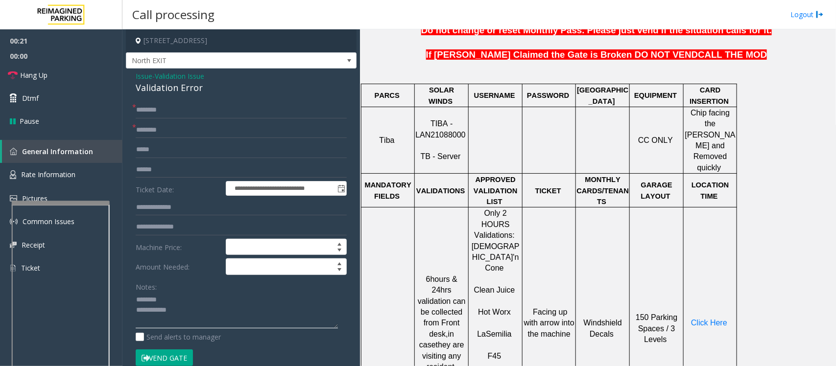
type textarea "**********"
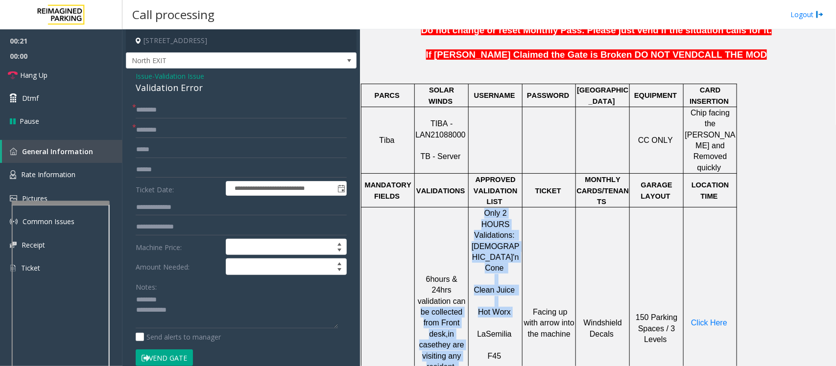
drag, startPoint x: 515, startPoint y: 258, endPoint x: 466, endPoint y: 259, distance: 48.5
click at [466, 259] on tr "6hours & 24hrs validation can be collected from Front desk, in case they are vi…" at bounding box center [549, 323] width 376 height 231
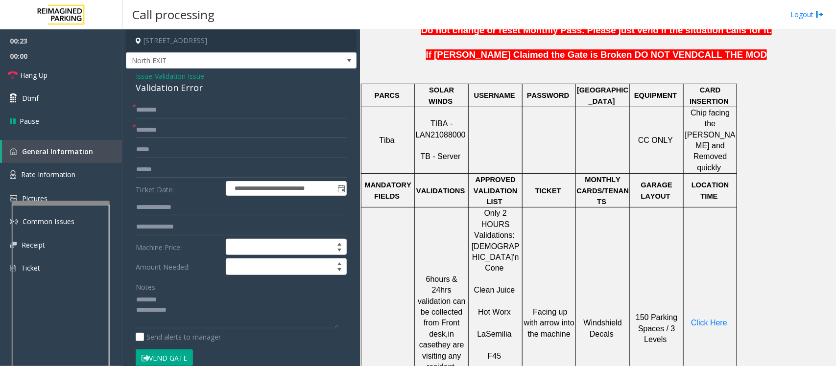
click at [518, 318] on p "La Semilia" at bounding box center [495, 329] width 52 height 22
drag, startPoint x: 515, startPoint y: 259, endPoint x: 474, endPoint y: 258, distance: 40.7
click at [474, 296] on p "Hot Worx" at bounding box center [495, 307] width 52 height 22
copy p "Hot Worx"
click at [150, 132] on input "text" at bounding box center [241, 130] width 211 height 17
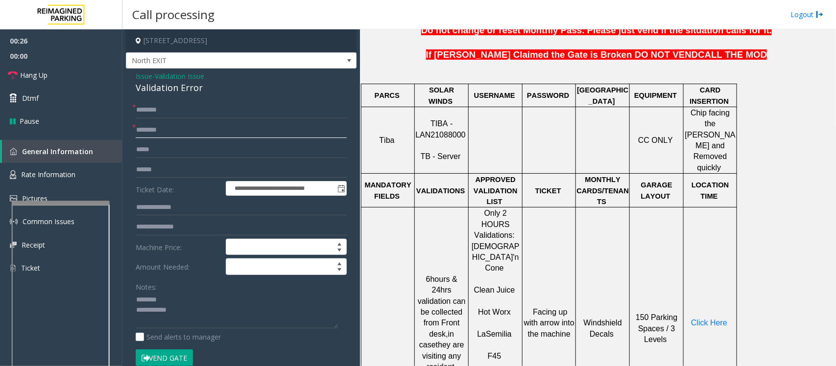
paste input "********"
type input "********"
click at [163, 87] on div "Validation Error" at bounding box center [241, 87] width 211 height 13
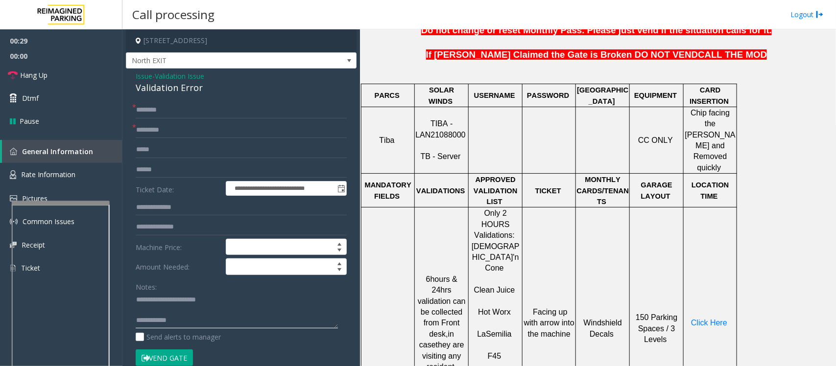
type textarea "**********"
click at [164, 169] on input "text" at bounding box center [241, 170] width 211 height 17
type input "*******"
click at [156, 209] on input "text" at bounding box center [241, 207] width 211 height 17
click at [158, 212] on input "text" at bounding box center [241, 207] width 211 height 17
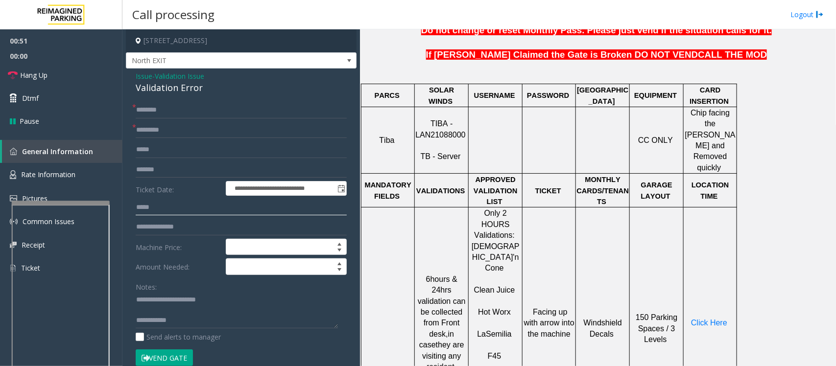
type input "*****"
click at [162, 309] on textarea at bounding box center [237, 310] width 202 height 37
type textarea "**********"
click at [164, 203] on input "*****" at bounding box center [241, 207] width 211 height 17
click at [148, 207] on input "*****" at bounding box center [241, 207] width 211 height 17
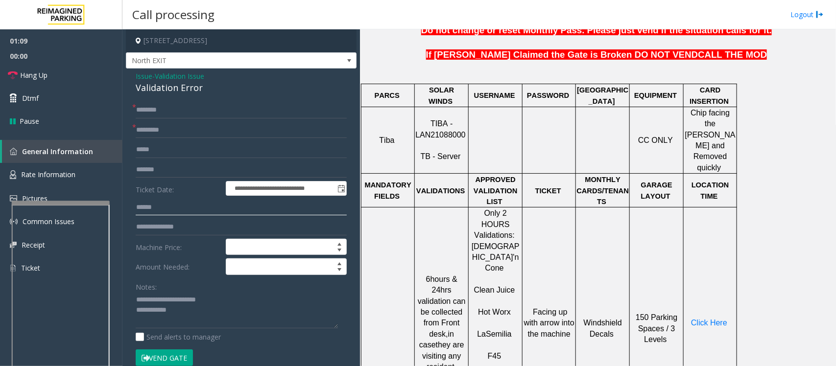
type input "******"
click at [180, 314] on textarea at bounding box center [237, 310] width 202 height 37
click at [700, 319] on span "Click Here" at bounding box center [709, 323] width 36 height 8
click at [196, 322] on textarea at bounding box center [237, 310] width 202 height 37
type textarea "**********"
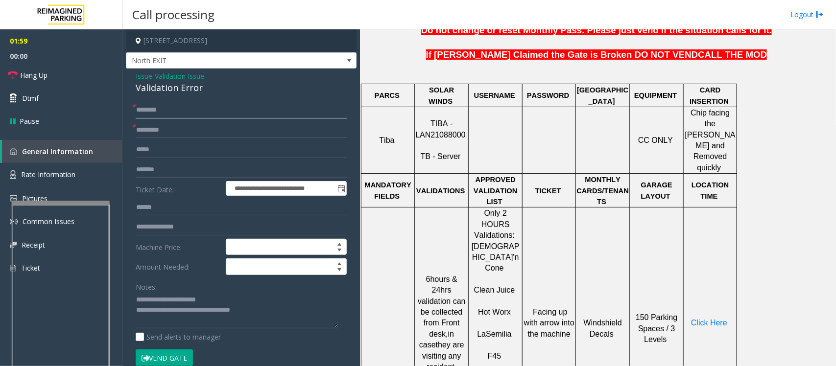
click at [176, 110] on input "text" at bounding box center [241, 110] width 211 height 17
type input "**"
click at [37, 72] on span "Hang Up" at bounding box center [33, 75] width 27 height 10
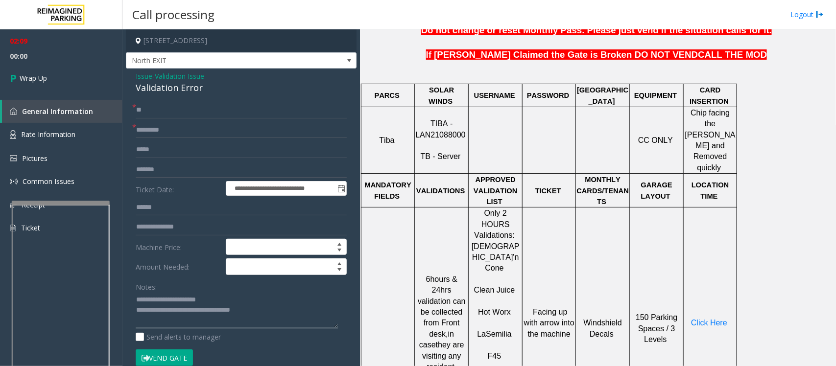
drag, startPoint x: 174, startPoint y: 309, endPoint x: 294, endPoint y: 311, distance: 120.5
click at [294, 311] on textarea at bounding box center [237, 310] width 202 height 37
paste textarea "**********"
type textarea "**********"
click at [62, 78] on link "Wrap Up" at bounding box center [61, 78] width 122 height 29
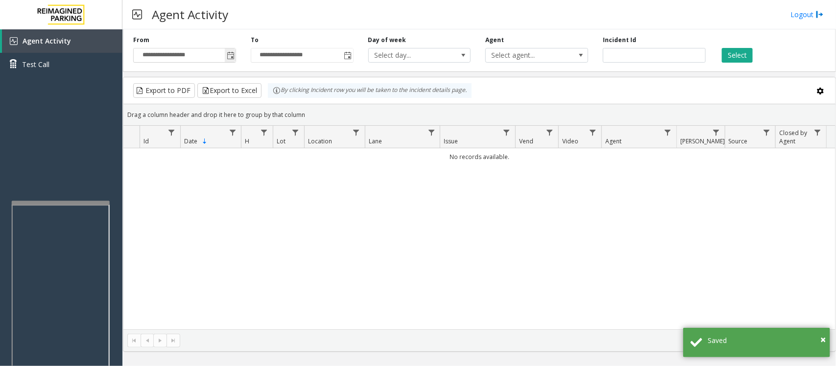
click at [232, 55] on span "Toggle popup" at bounding box center [231, 56] width 8 height 8
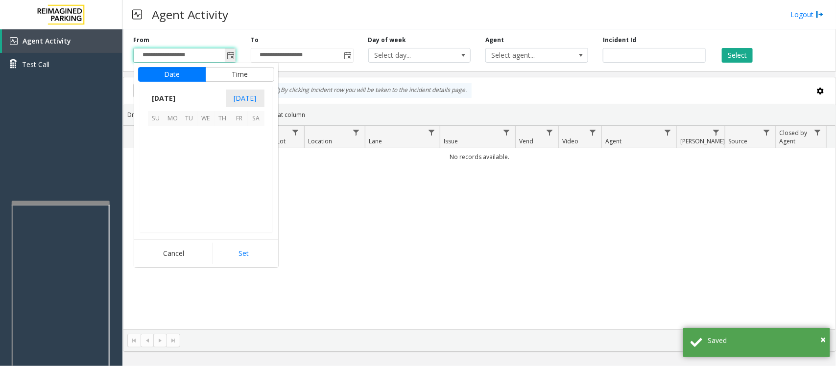
scroll to position [175643, 0]
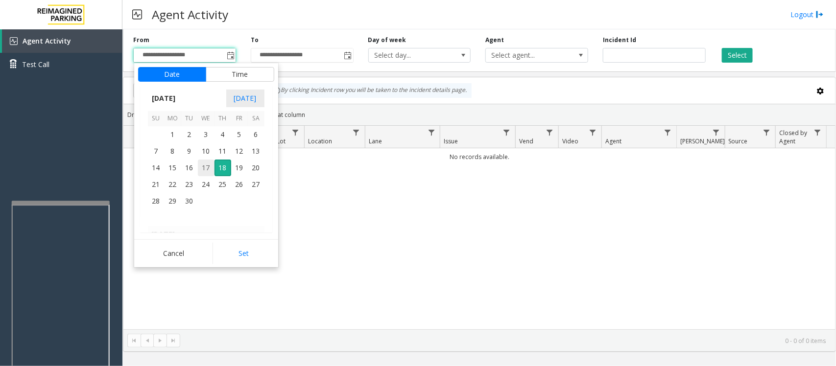
click at [202, 168] on span "17" at bounding box center [206, 168] width 17 height 17
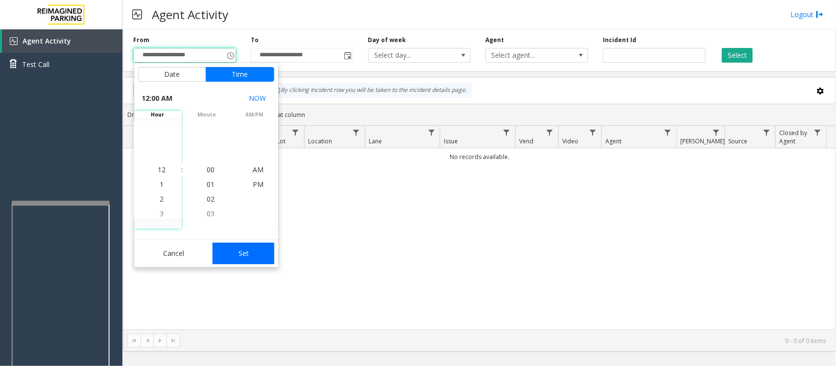
click at [248, 253] on button "Set" at bounding box center [243, 254] width 62 height 22
type input "**********"
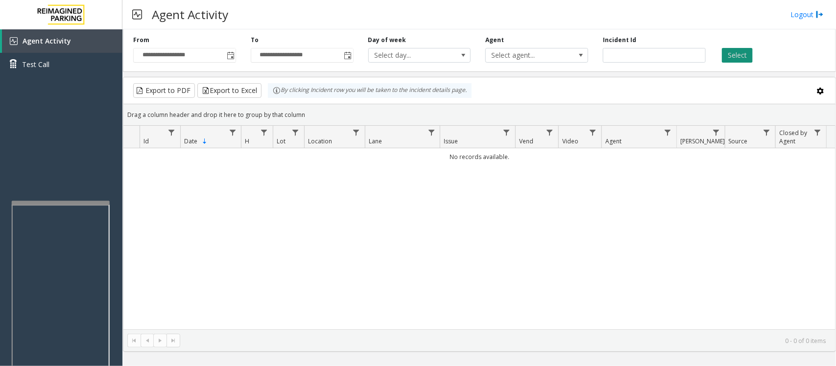
click at [740, 48] on button "Select" at bounding box center [737, 55] width 31 height 15
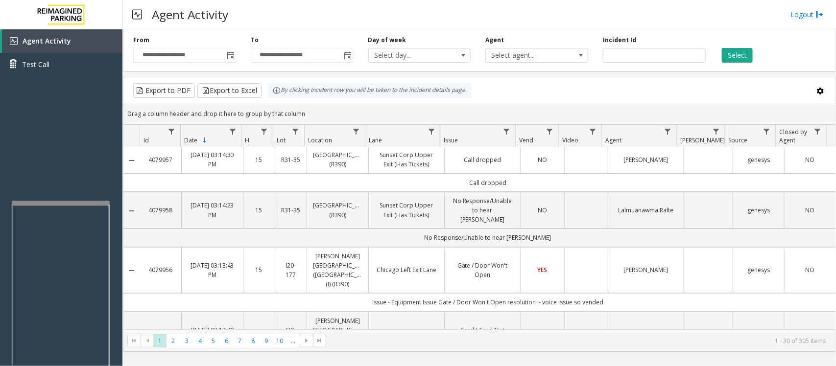
scroll to position [0, 0]
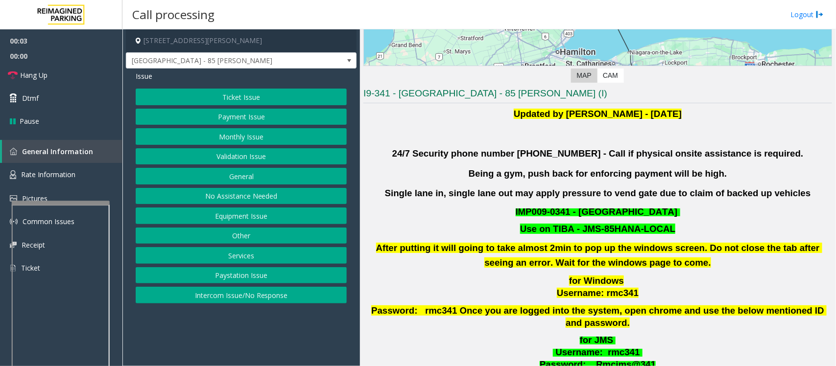
scroll to position [245, 0]
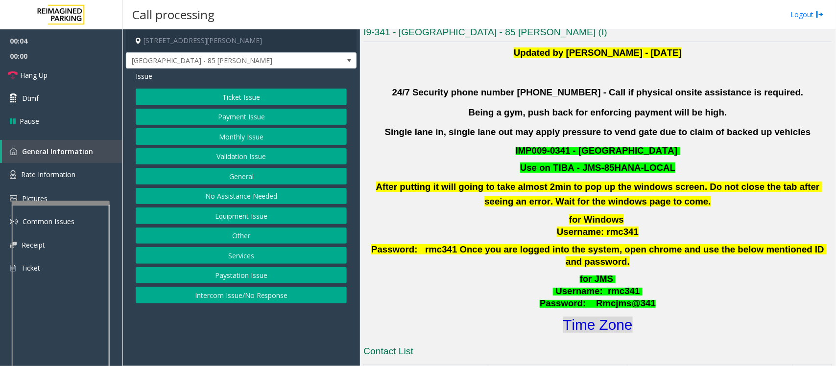
click at [608, 319] on font "Time Zone" at bounding box center [598, 325] width 70 height 16
click at [241, 155] on button "Validation Issue" at bounding box center [241, 156] width 211 height 17
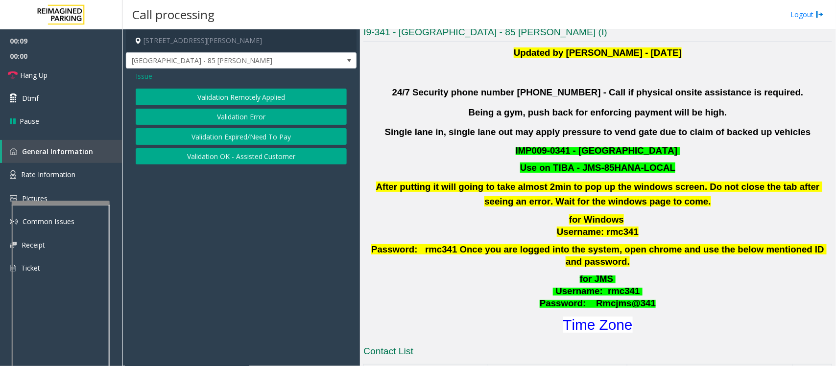
click at [241, 113] on button "Validation Error" at bounding box center [241, 117] width 211 height 17
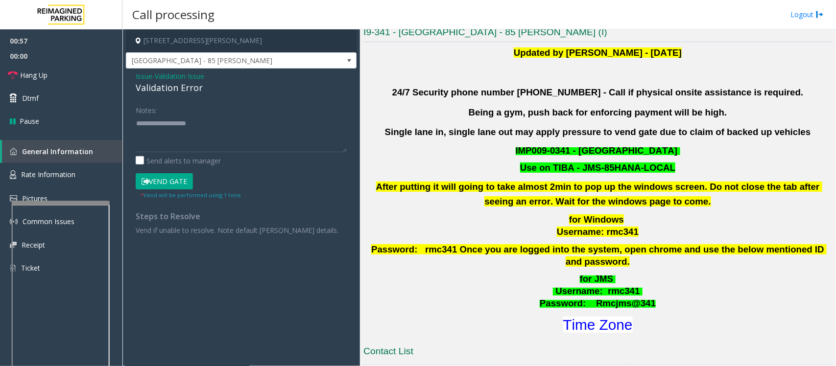
drag, startPoint x: 186, startPoint y: 184, endPoint x: 188, endPoint y: 179, distance: 5.1
click at [186, 184] on button "Vend Gate" at bounding box center [164, 181] width 57 height 17
click at [192, 150] on textarea at bounding box center [241, 134] width 211 height 37
paste textarea "**********"
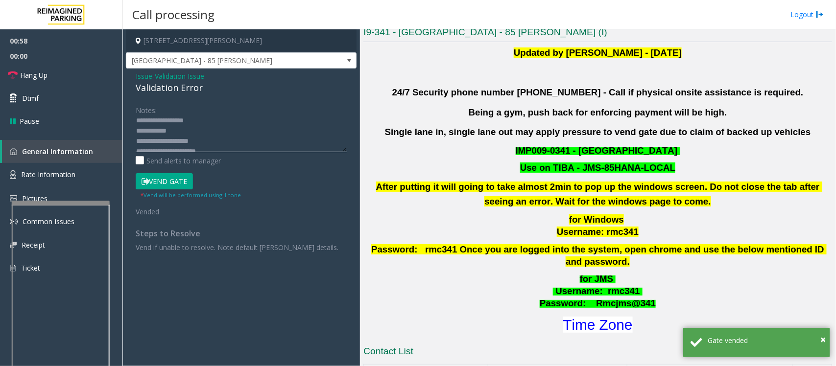
scroll to position [0, 0]
type textarea "**********"
click at [65, 76] on link "Hang Up" at bounding box center [61, 75] width 122 height 23
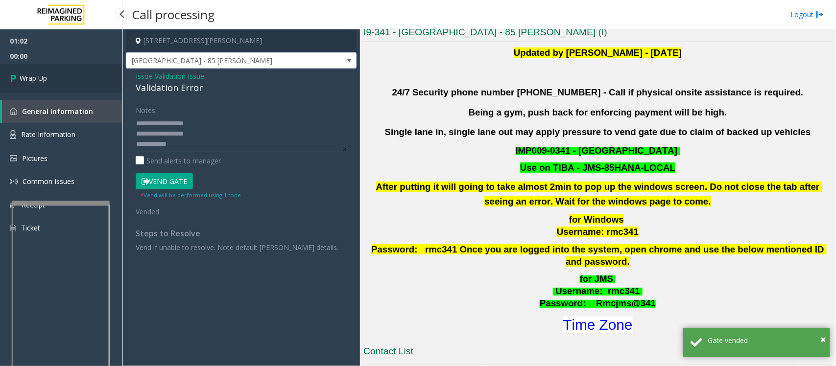
click at [65, 76] on link "Wrap Up" at bounding box center [61, 78] width 122 height 29
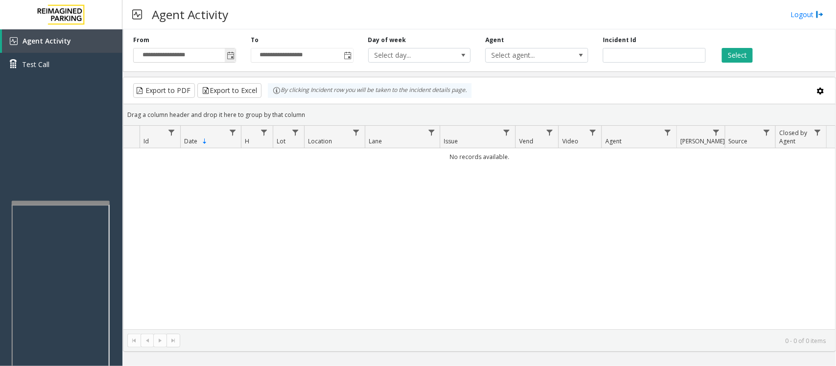
click at [229, 57] on span "Toggle popup" at bounding box center [231, 56] width 8 height 8
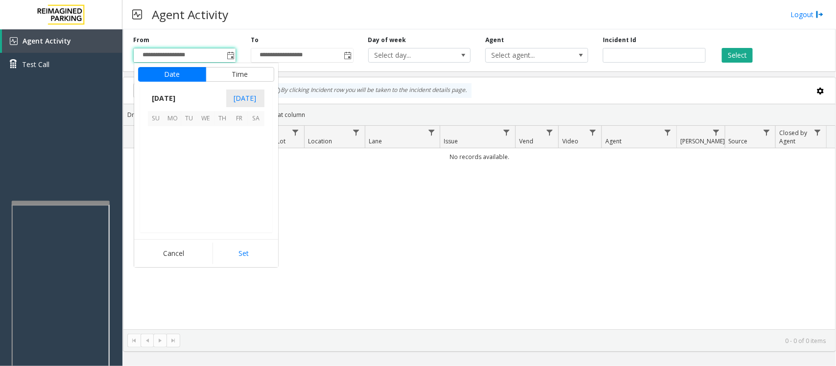
scroll to position [175643, 0]
click at [204, 165] on span "17" at bounding box center [206, 168] width 17 height 17
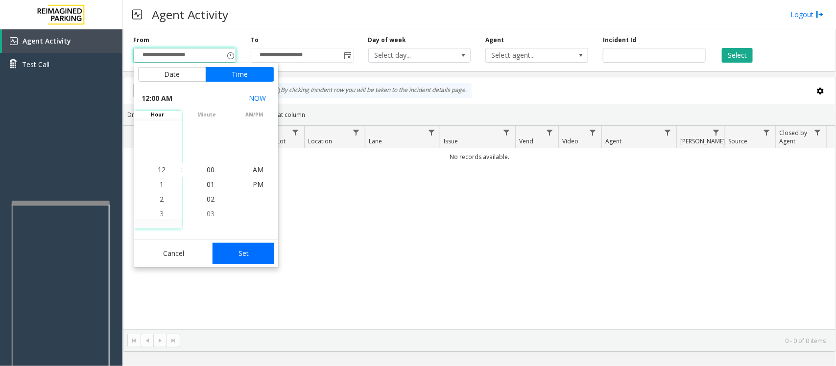
click at [245, 253] on button "Set" at bounding box center [243, 254] width 62 height 22
type input "**********"
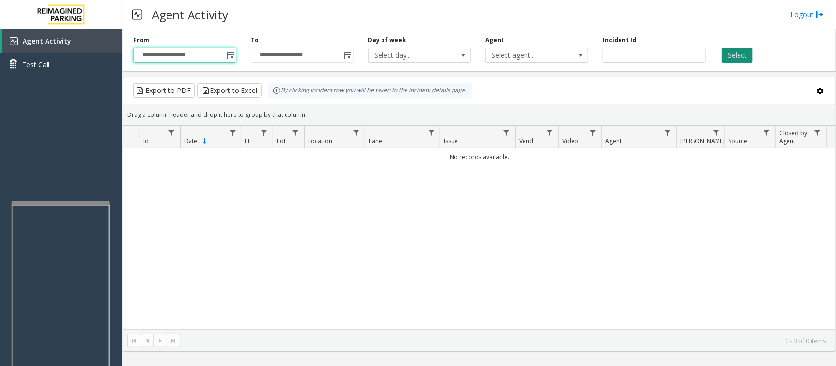
click at [738, 54] on button "Select" at bounding box center [737, 55] width 31 height 15
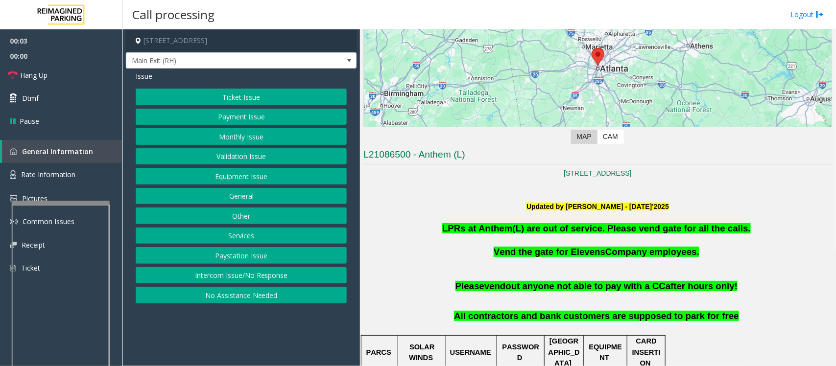
scroll to position [184, 0]
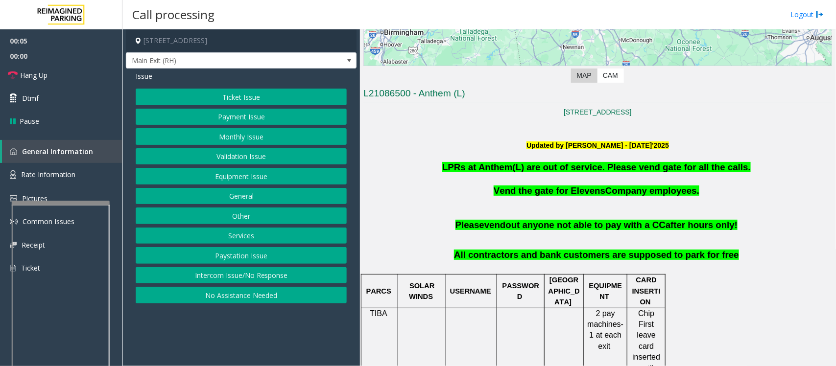
click at [220, 99] on button "Ticket Issue" at bounding box center [241, 97] width 211 height 17
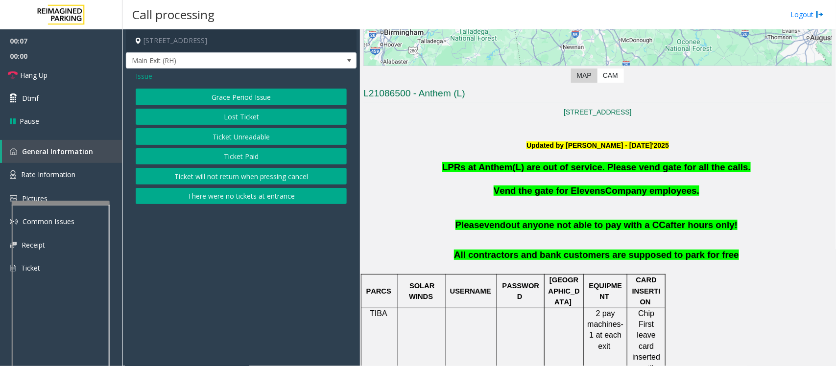
click at [214, 133] on button "Ticket Unreadable" at bounding box center [241, 136] width 211 height 17
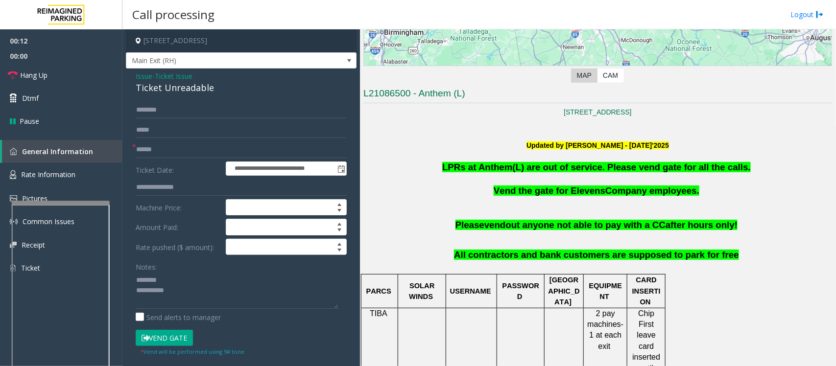
click at [154, 88] on div "Ticket Unreadable" at bounding box center [241, 87] width 211 height 13
click at [183, 292] on textarea at bounding box center [237, 290] width 202 height 37
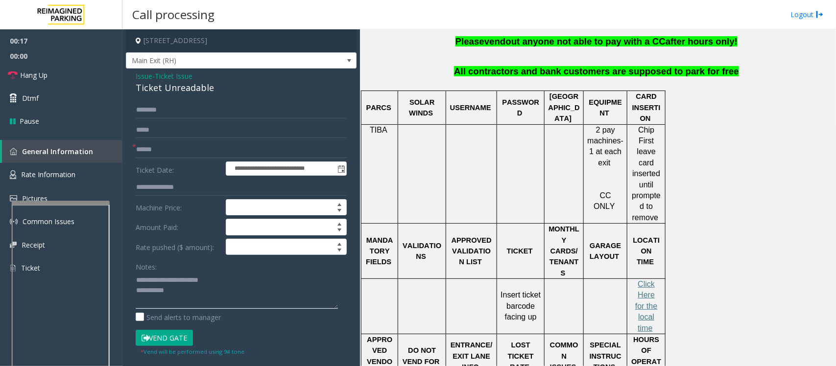
scroll to position [428, 0]
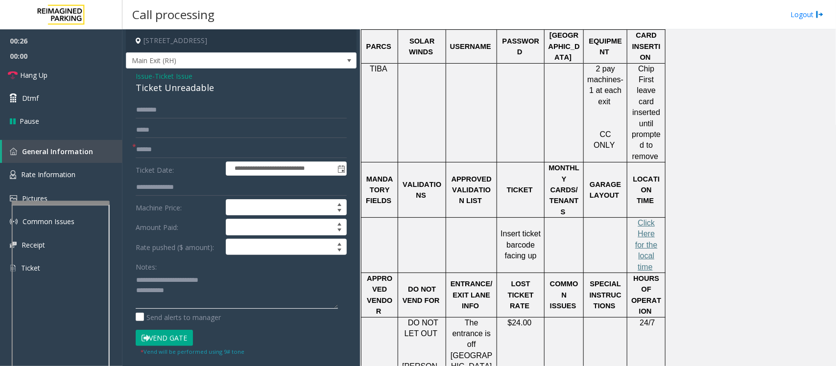
type textarea "**********"
click at [163, 76] on span "Ticket Issue" at bounding box center [174, 76] width 38 height 10
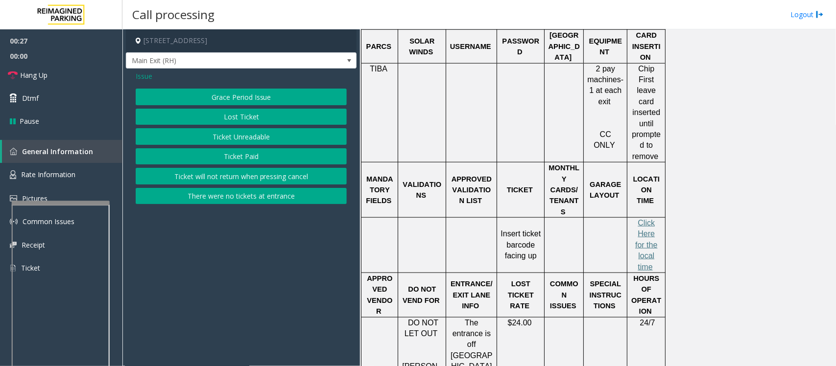
click at [142, 77] on span "Issue" at bounding box center [144, 76] width 17 height 10
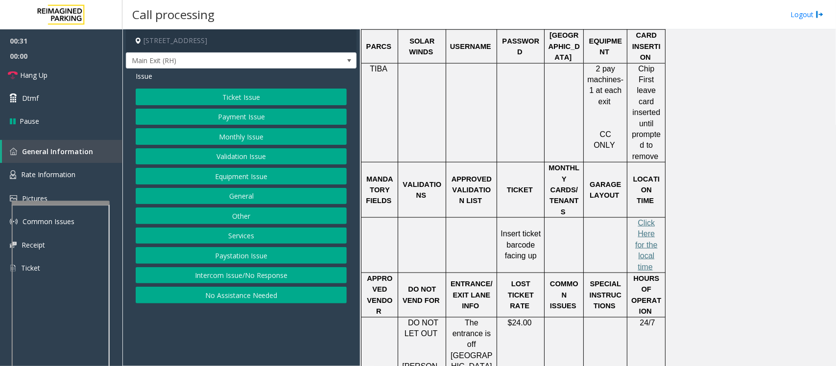
click at [221, 98] on button "Ticket Issue" at bounding box center [241, 97] width 211 height 17
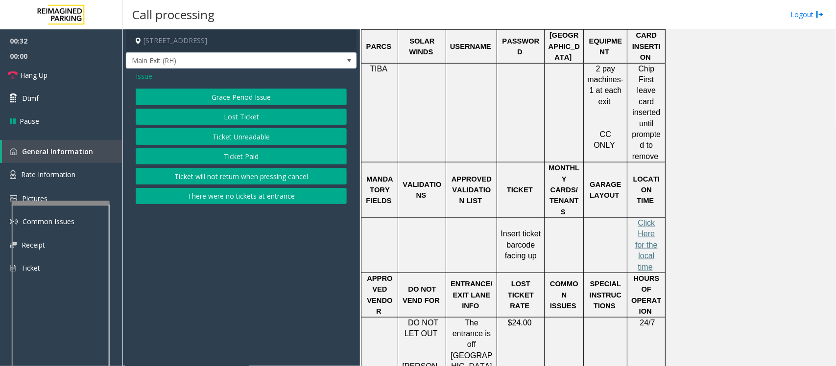
click at [225, 141] on button "Ticket Unreadable" at bounding box center [241, 136] width 211 height 17
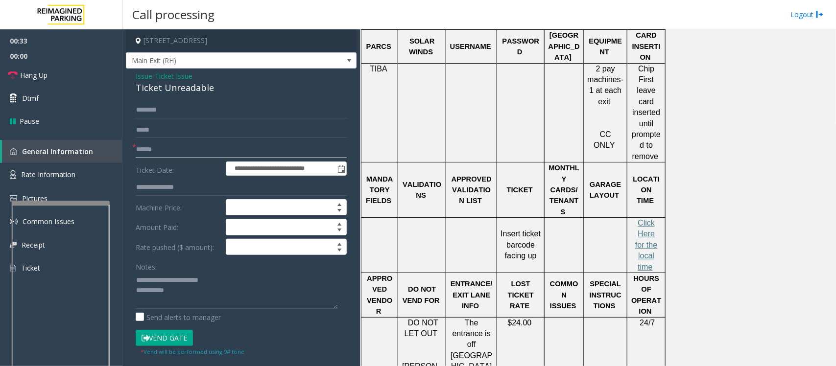
click at [172, 149] on input "text" at bounding box center [241, 149] width 211 height 17
type input "**"
click at [47, 76] on span "Hang Up" at bounding box center [33, 75] width 27 height 10
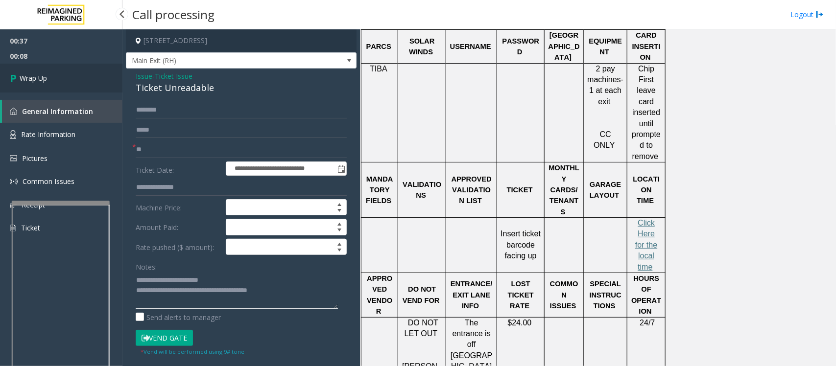
type textarea "**********"
click at [34, 79] on span "Wrap Up" at bounding box center [33, 78] width 27 height 10
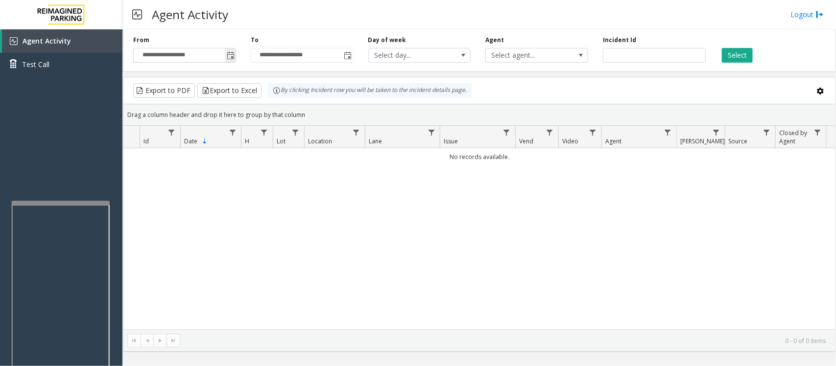
click at [230, 59] on span "Toggle popup" at bounding box center [231, 56] width 8 height 8
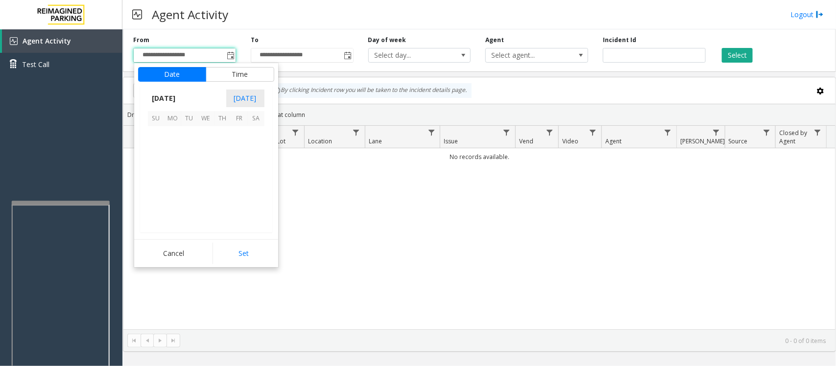
scroll to position [175643, 0]
click at [208, 169] on span "17" at bounding box center [206, 168] width 17 height 17
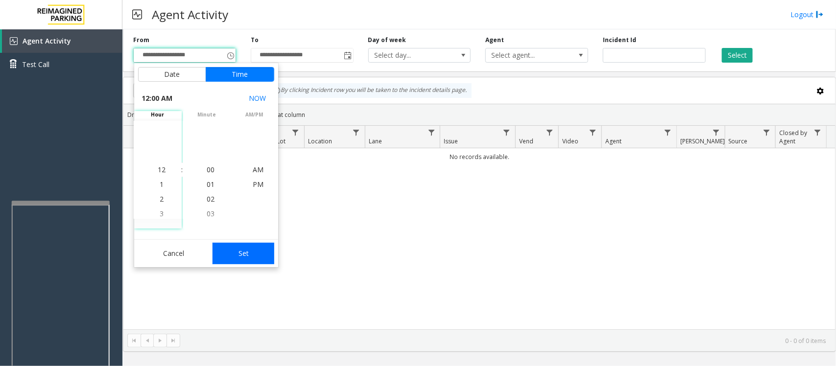
click at [238, 255] on button "Set" at bounding box center [243, 254] width 62 height 22
type input "**********"
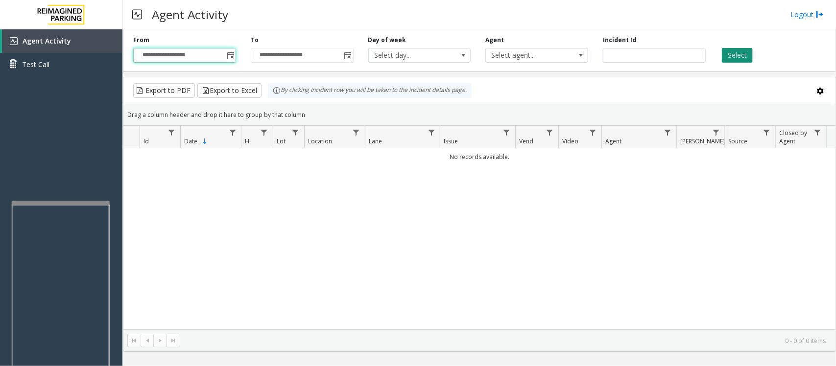
click at [735, 58] on button "Select" at bounding box center [737, 55] width 31 height 15
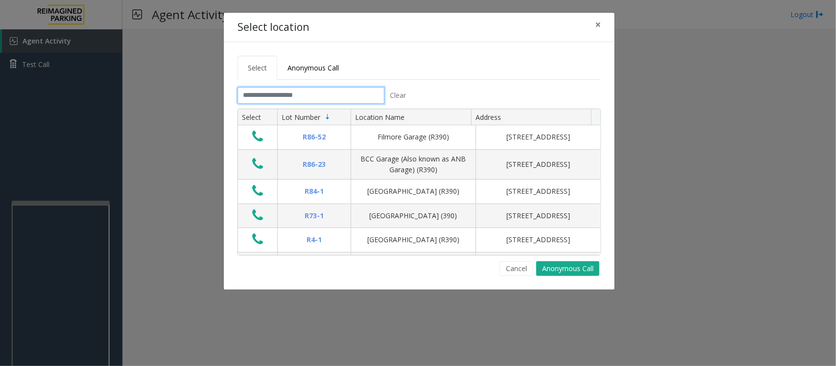
click at [302, 96] on input "text" at bounding box center [310, 95] width 147 height 17
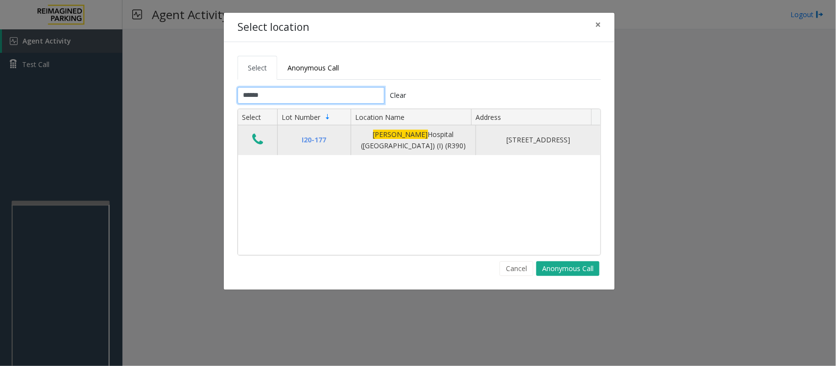
type input "******"
click at [260, 143] on icon "Data table" at bounding box center [257, 140] width 11 height 14
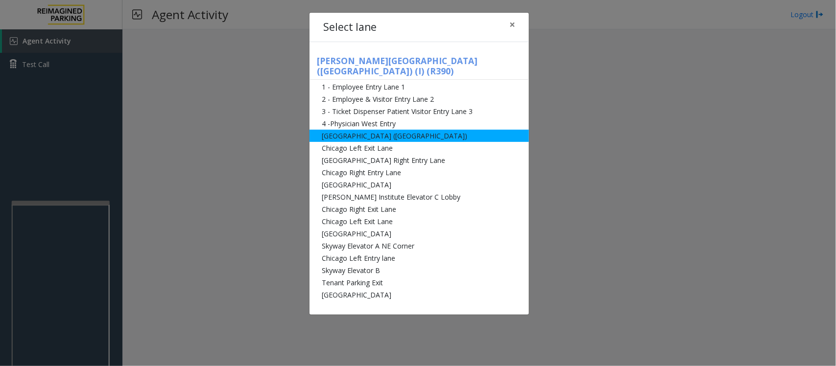
click at [357, 130] on li "[GEOGRAPHIC_DATA] ([GEOGRAPHIC_DATA])" at bounding box center [418, 136] width 219 height 12
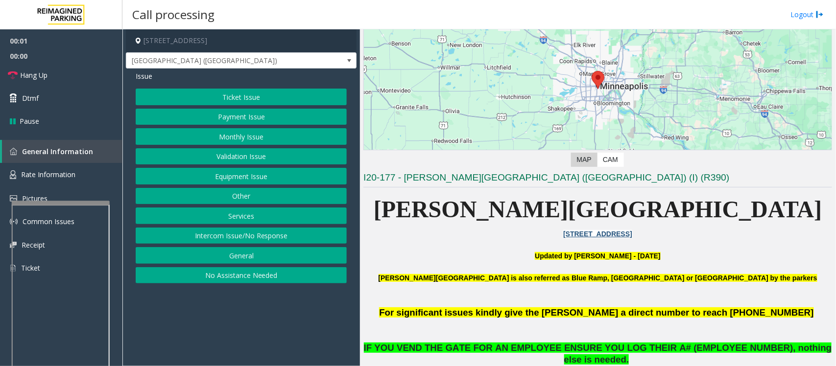
scroll to position [184, 0]
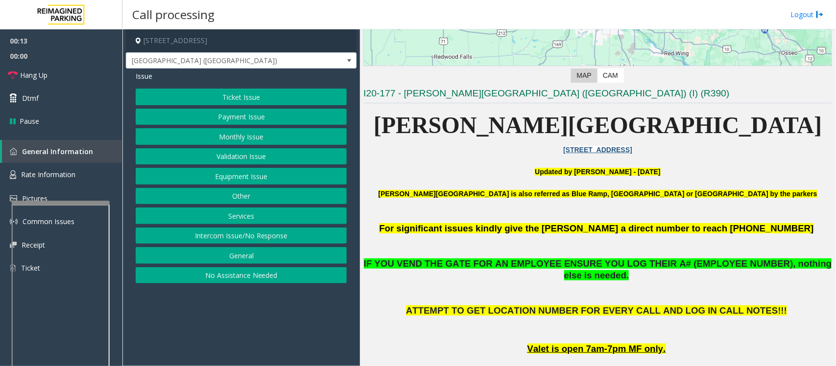
click at [216, 177] on button "Equipment Issue" at bounding box center [241, 176] width 211 height 17
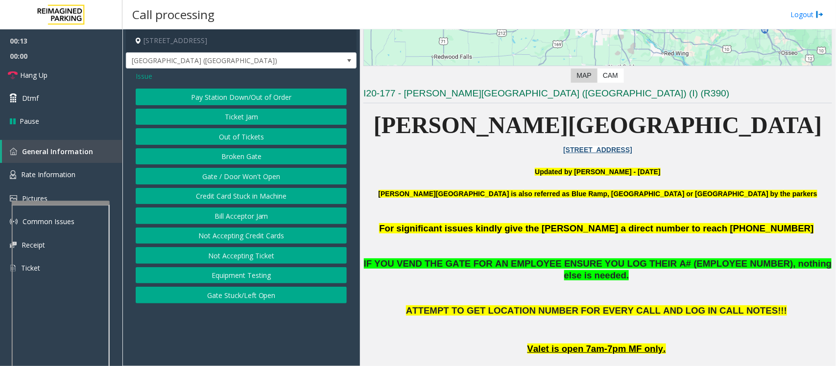
click at [216, 177] on button "Gate / Door Won't Open" at bounding box center [241, 176] width 211 height 17
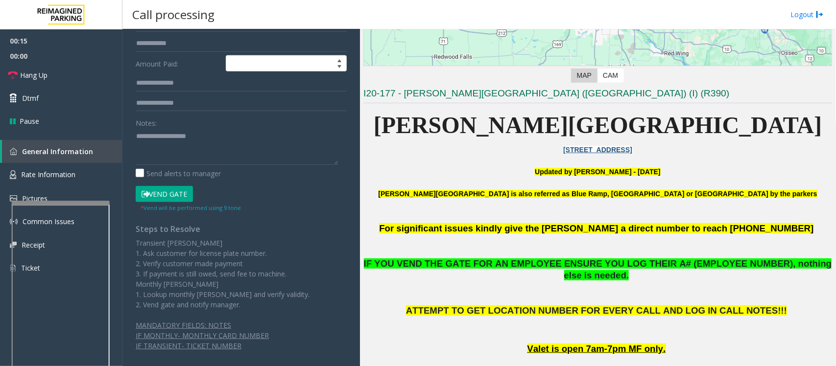
click at [156, 197] on button "Vend Gate" at bounding box center [164, 194] width 57 height 17
click at [161, 145] on textarea at bounding box center [237, 146] width 202 height 37
paste textarea "**********"
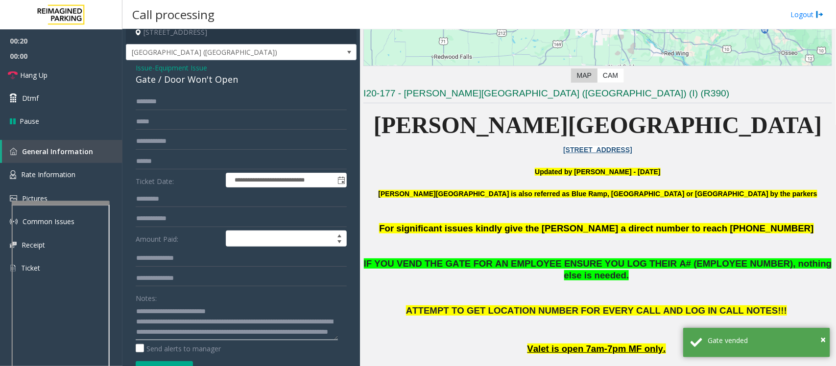
scroll to position [0, 0]
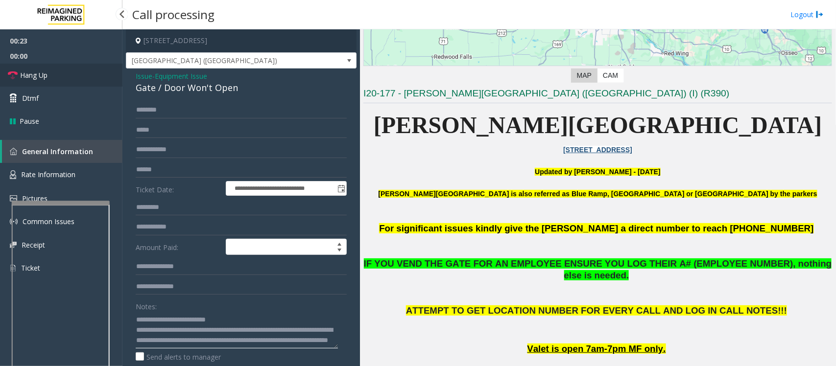
type textarea "**********"
click at [59, 78] on link "Hang Up" at bounding box center [61, 75] width 122 height 23
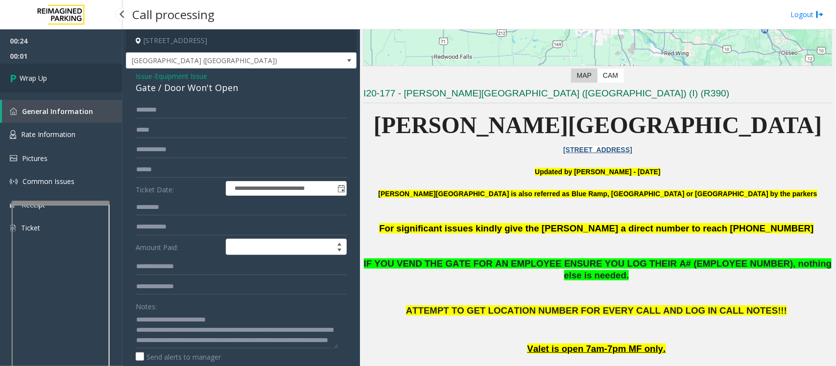
click at [59, 78] on link "Wrap Up" at bounding box center [61, 78] width 122 height 29
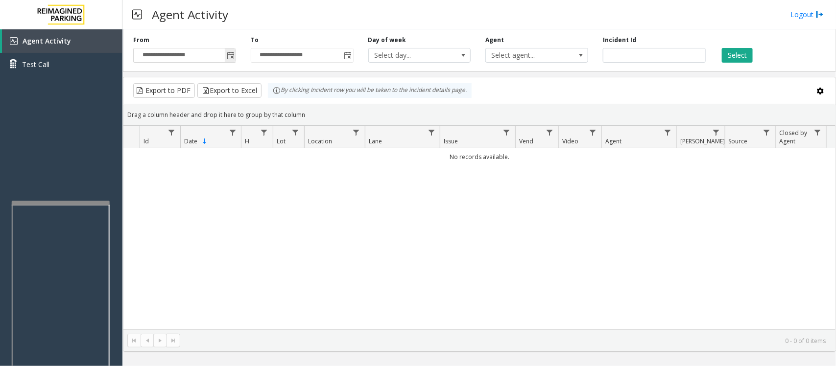
click at [229, 54] on span "Toggle popup" at bounding box center [231, 56] width 8 height 8
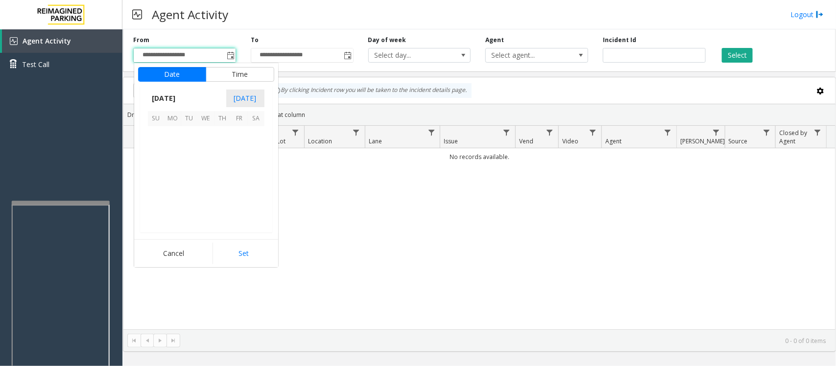
scroll to position [175643, 0]
click at [206, 166] on span "17" at bounding box center [206, 168] width 17 height 17
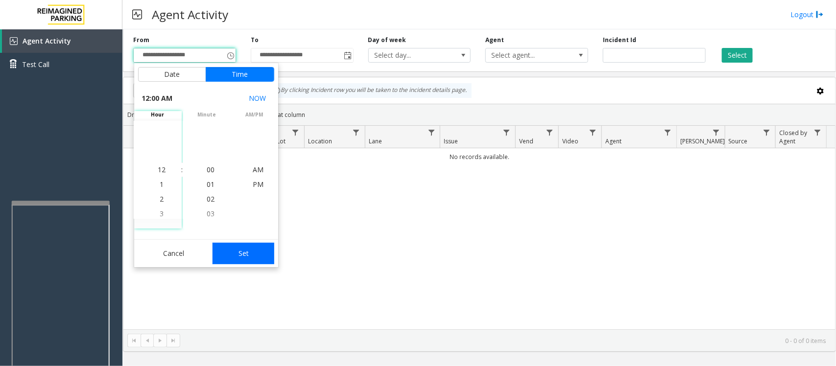
click at [229, 256] on button "Set" at bounding box center [243, 254] width 62 height 22
type input "**********"
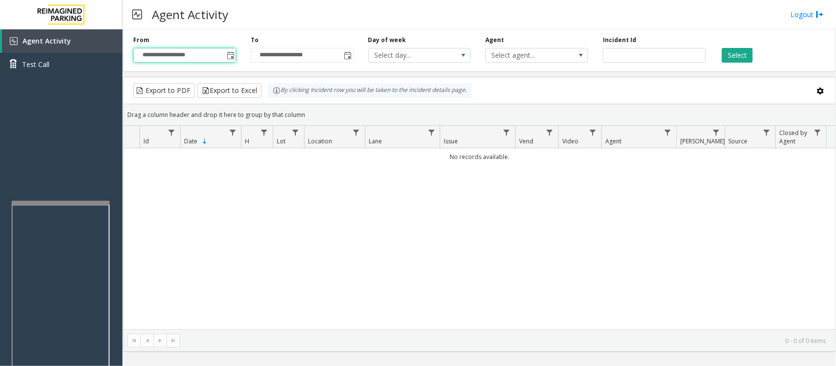
click at [738, 47] on div "Select" at bounding box center [772, 49] width 118 height 27
click at [735, 58] on button "Select" at bounding box center [737, 55] width 31 height 15
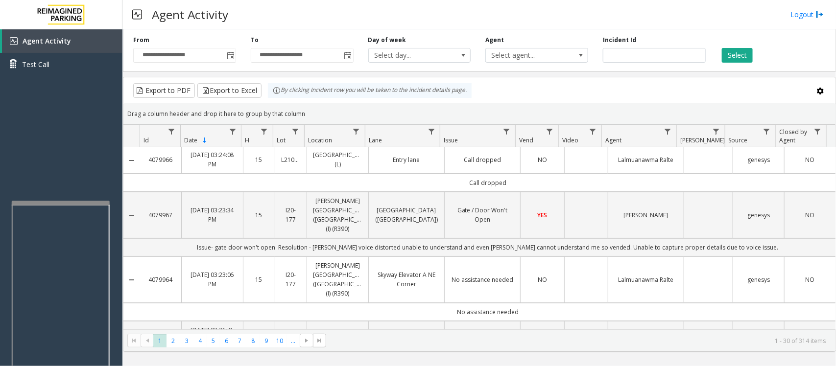
scroll to position [0, 0]
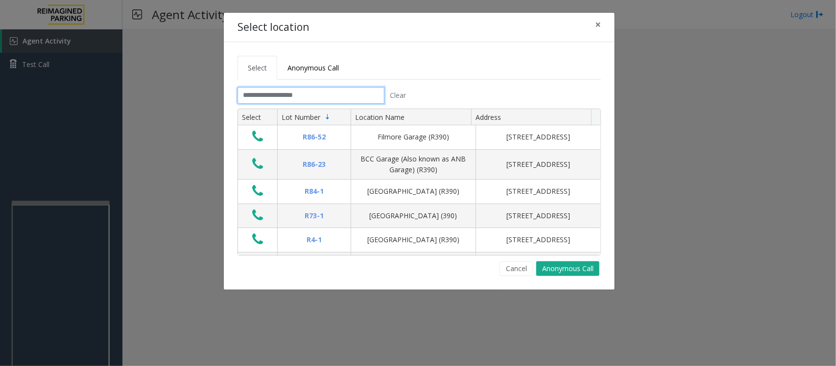
click at [316, 98] on input "text" at bounding box center [310, 95] width 147 height 17
type input "*"
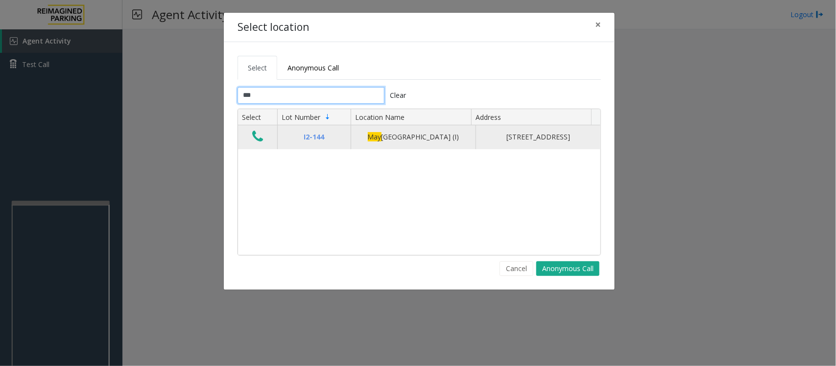
type input "***"
click at [265, 143] on button "Data table" at bounding box center [257, 137] width 17 height 16
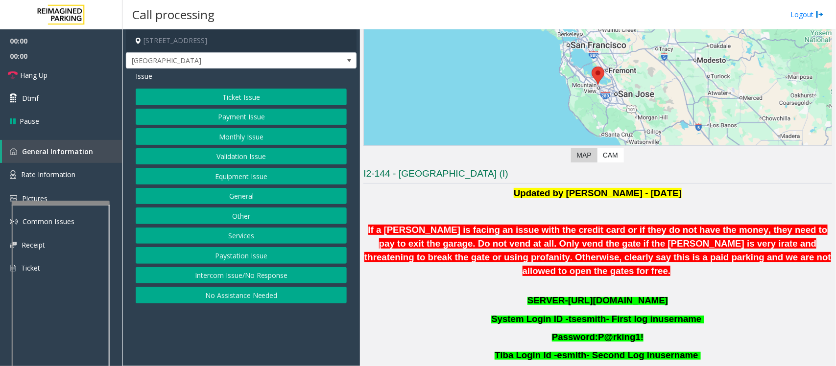
scroll to position [184, 0]
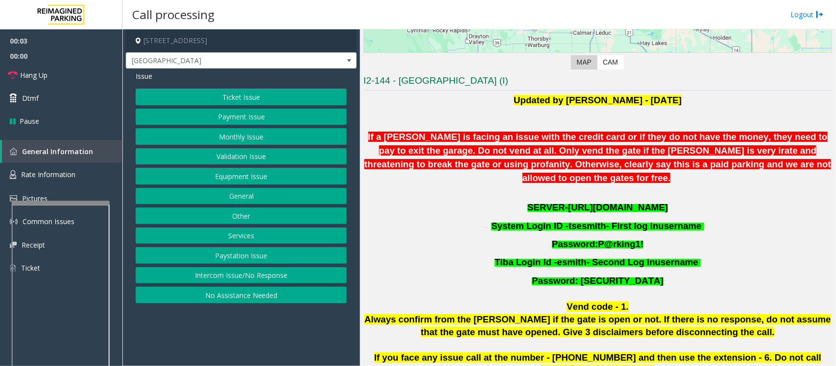
click at [588, 202] on span "https://mayfairsouth.tibacloud.ca/" at bounding box center [618, 207] width 100 height 10
click at [237, 94] on button "Ticket Issue" at bounding box center [241, 97] width 211 height 17
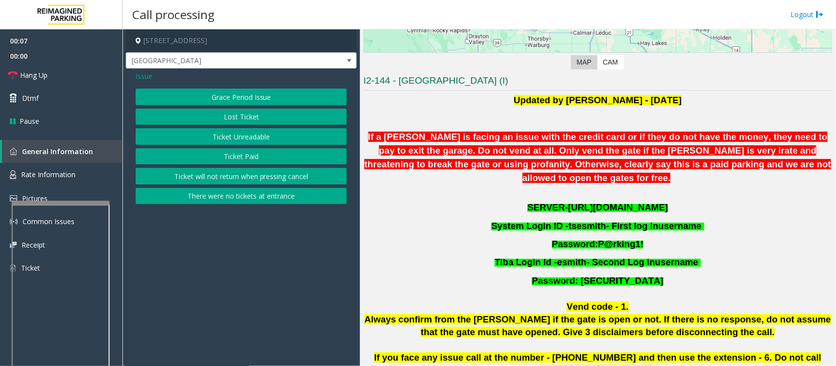
click at [233, 138] on button "Ticket Unreadable" at bounding box center [241, 136] width 211 height 17
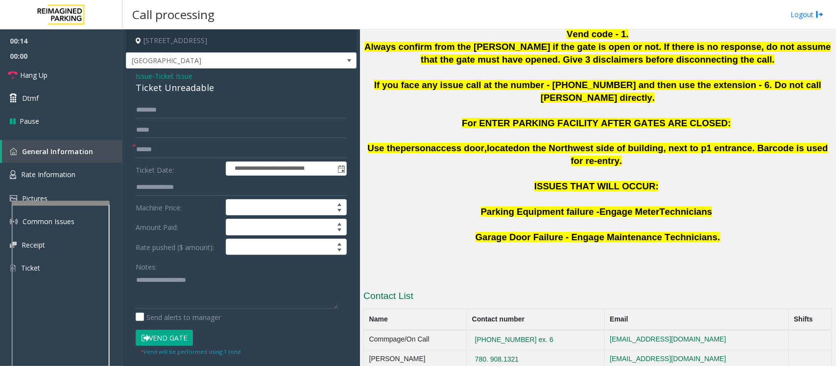
scroll to position [428, 0]
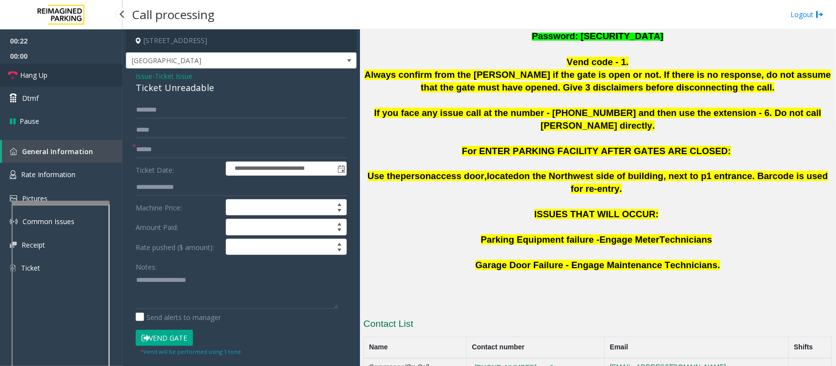
click at [48, 75] on link "Hang Up" at bounding box center [61, 75] width 122 height 23
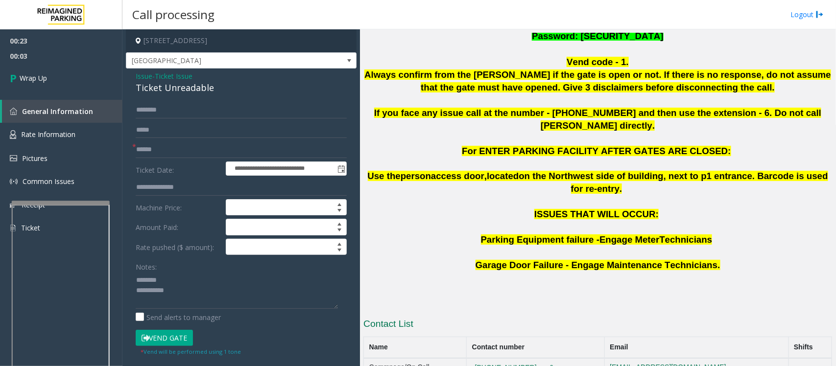
click at [165, 86] on div "Ticket Unreadable" at bounding box center [241, 87] width 211 height 13
click at [202, 304] on textarea at bounding box center [237, 290] width 202 height 37
paste textarea "**********"
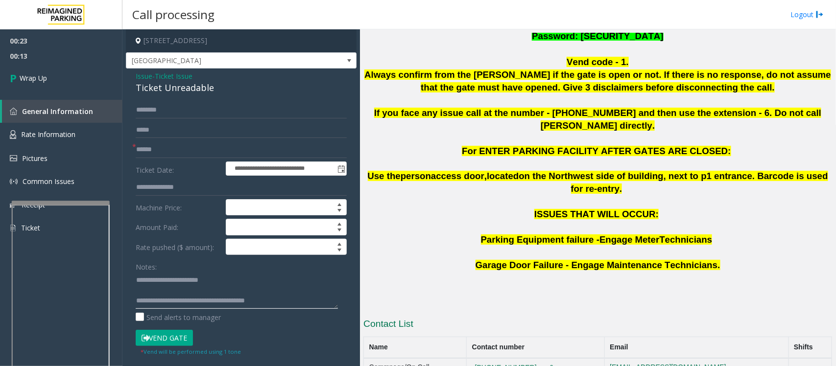
type textarea "**********"
click at [153, 152] on input "text" at bounding box center [241, 149] width 211 height 17
type input "**"
click at [38, 79] on span "Wrap Up" at bounding box center [33, 78] width 27 height 10
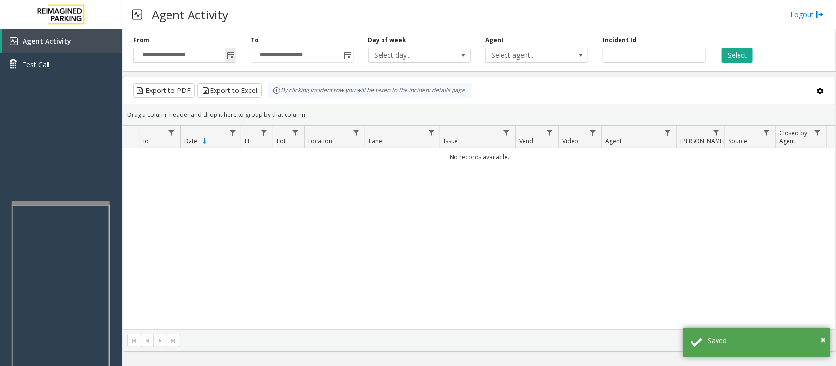
click at [231, 55] on span "Toggle popup" at bounding box center [231, 56] width 8 height 8
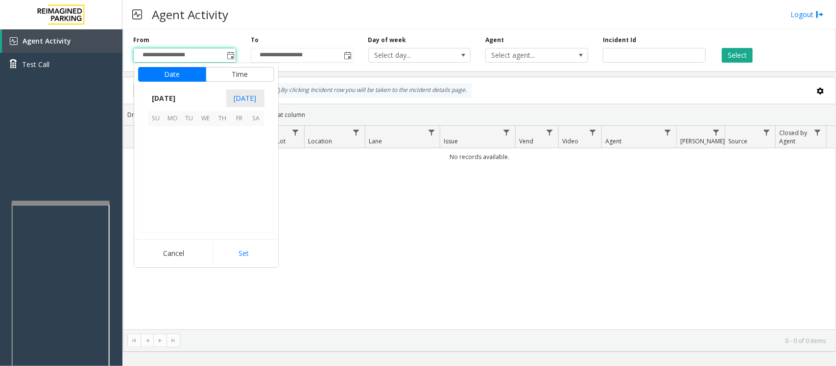
scroll to position [175643, 0]
click at [204, 167] on span "17" at bounding box center [206, 168] width 17 height 17
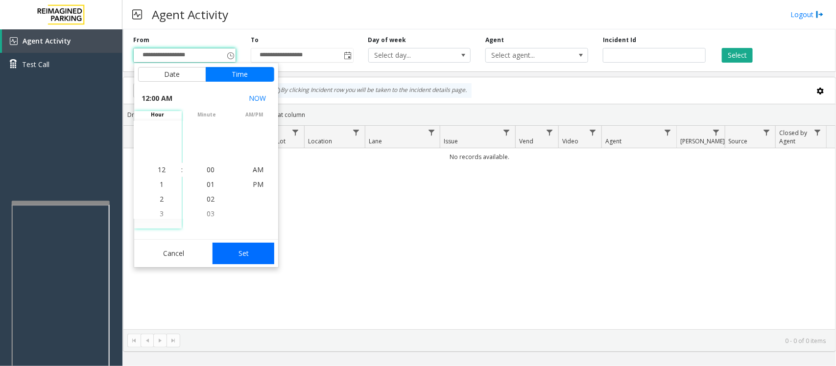
click at [229, 257] on button "Set" at bounding box center [243, 254] width 62 height 22
type input "**********"
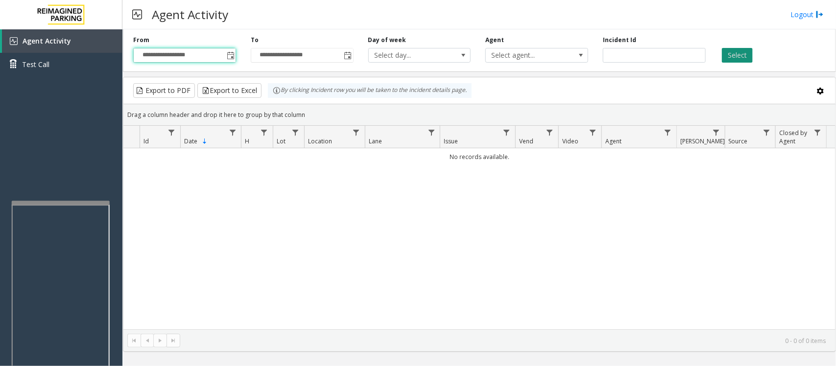
click at [734, 60] on button "Select" at bounding box center [737, 55] width 31 height 15
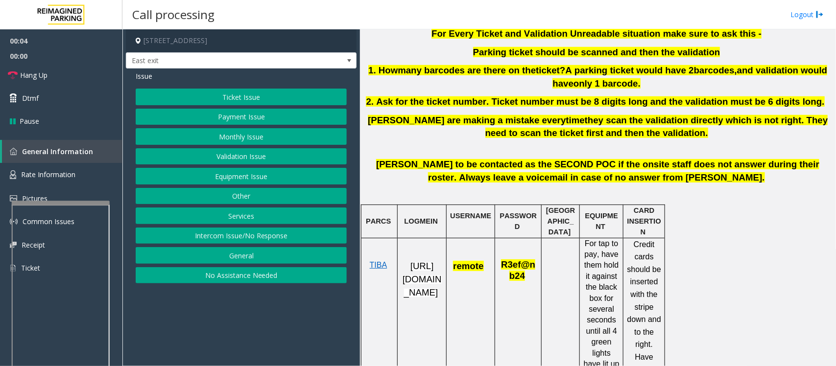
scroll to position [367, 0]
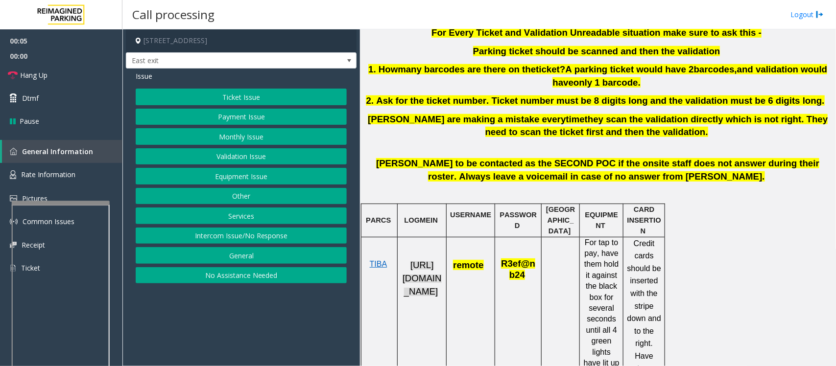
click at [429, 275] on span "https://fillmore-web.sp.tibaparking.net/" at bounding box center [421, 278] width 39 height 36
click at [233, 154] on button "Validation Issue" at bounding box center [241, 156] width 211 height 17
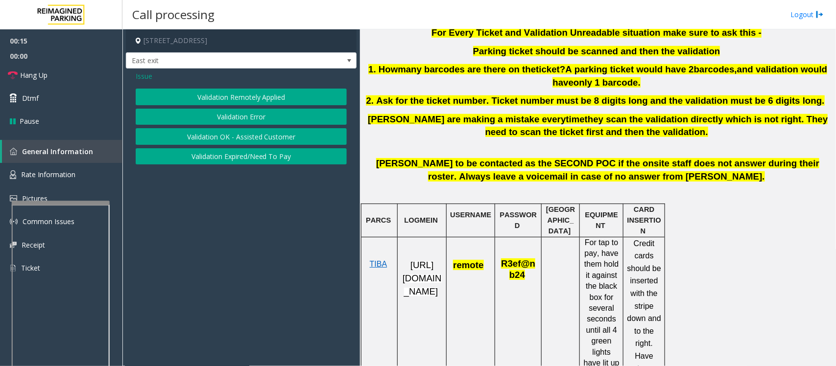
click at [236, 118] on button "Validation Error" at bounding box center [241, 117] width 211 height 17
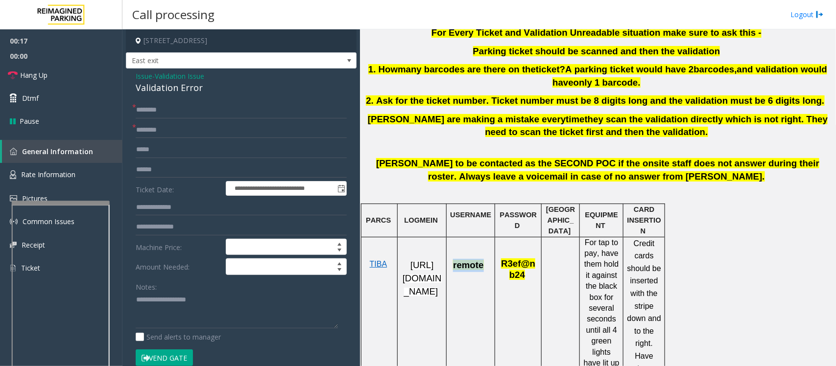
drag, startPoint x: 483, startPoint y: 267, endPoint x: 456, endPoint y: 268, distance: 27.4
click at [456, 268] on span "remote" at bounding box center [470, 265] width 35 height 8
copy span "remote"
click at [489, 266] on p "remote" at bounding box center [470, 260] width 41 height 24
drag, startPoint x: 486, startPoint y: 267, endPoint x: 455, endPoint y: 268, distance: 30.9
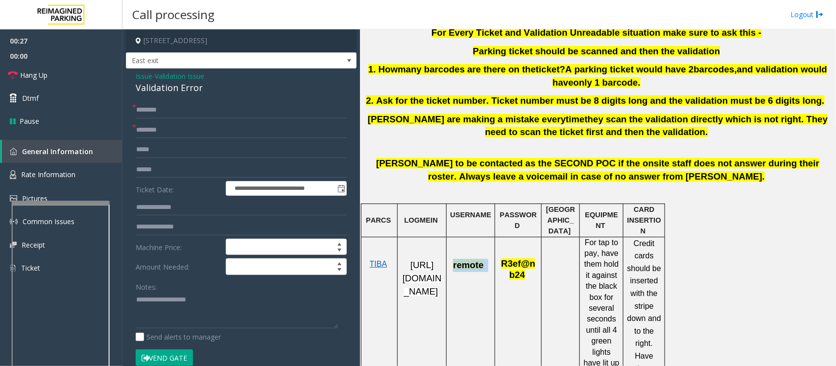
click at [455, 268] on p "remote" at bounding box center [470, 260] width 41 height 24
copy span "remote"
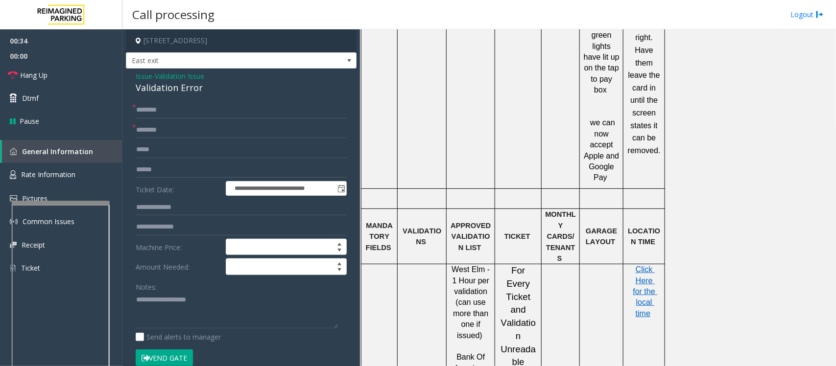
scroll to position [734, 0]
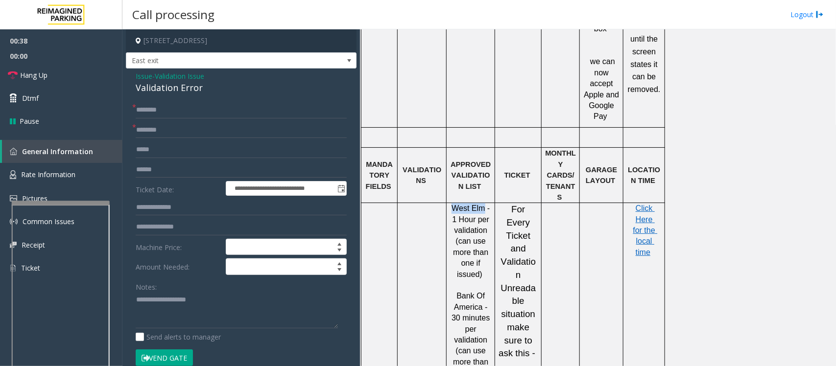
drag, startPoint x: 451, startPoint y: 177, endPoint x: 481, endPoint y: 177, distance: 29.4
click at [481, 204] on span "West Elm - 1 Hour per validation (can use more than one if issued)" at bounding box center [471, 241] width 41 height 74
copy span "West Elm"
click at [189, 129] on input "text" at bounding box center [241, 130] width 211 height 17
paste input "********"
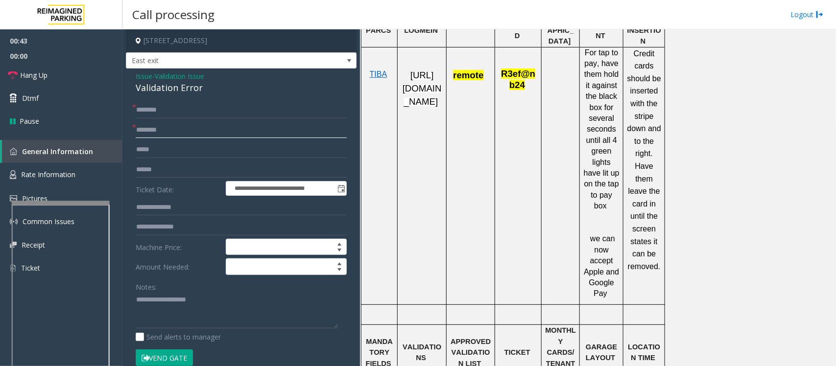
scroll to position [551, 0]
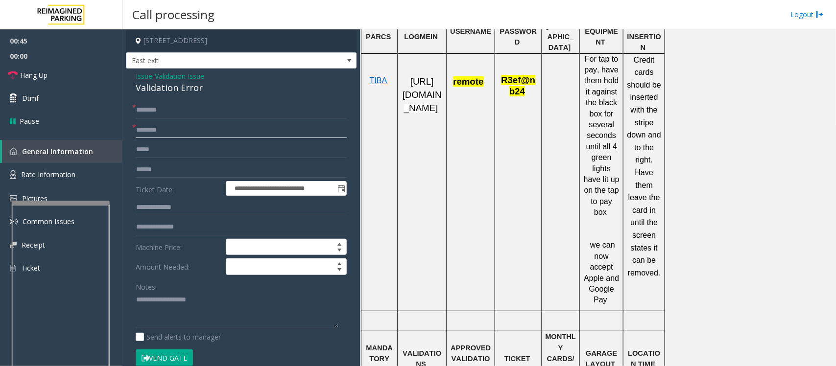
type input "********"
drag, startPoint x: 501, startPoint y: 83, endPoint x: 520, endPoint y: 90, distance: 20.6
click at [520, 90] on span "R3ef@nb24" at bounding box center [518, 85] width 34 height 21
copy span "R3ef@nb24"
click at [53, 76] on link "Hang Up" at bounding box center [61, 75] width 122 height 23
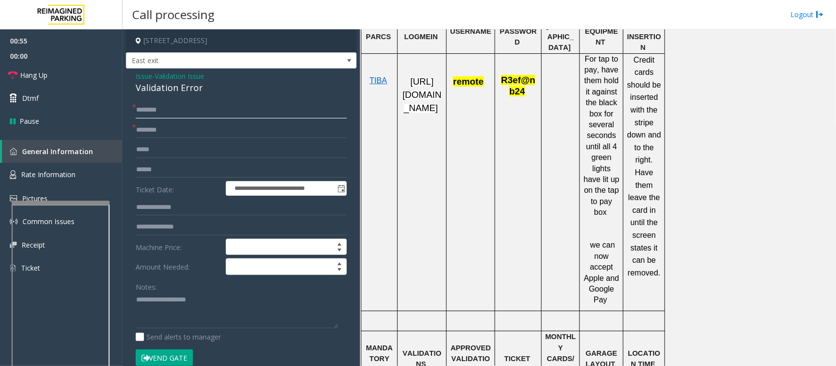
click at [162, 107] on input "text" at bounding box center [241, 110] width 211 height 17
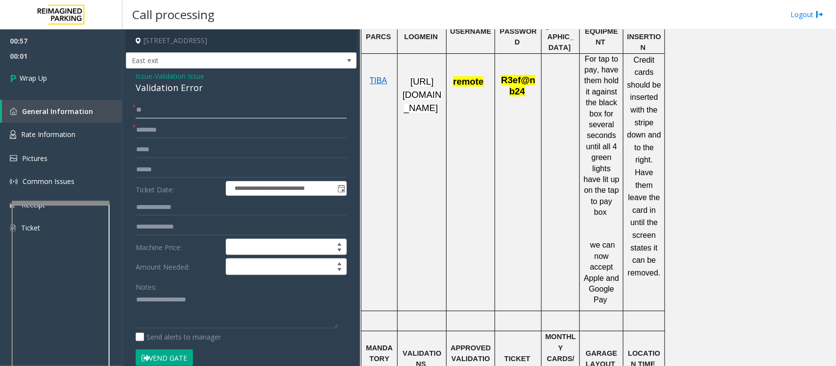
type input "**"
click at [148, 89] on div "Validation Error" at bounding box center [241, 87] width 211 height 13
click at [307, 317] on textarea at bounding box center [237, 310] width 202 height 37
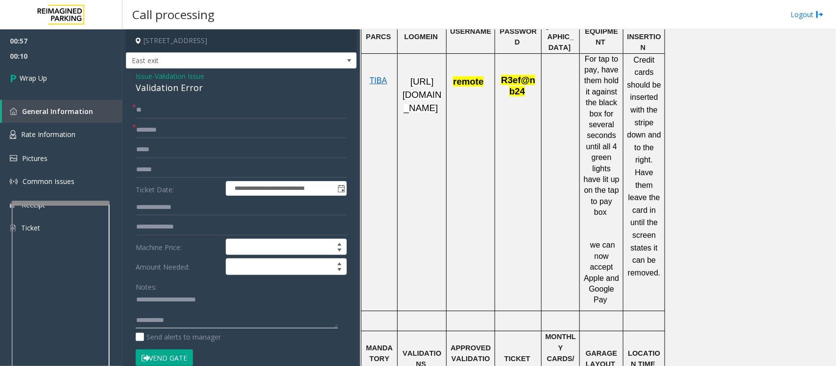
paste textarea "**********"
type textarea "**********"
click at [64, 77] on link "Wrap Up" at bounding box center [61, 78] width 122 height 29
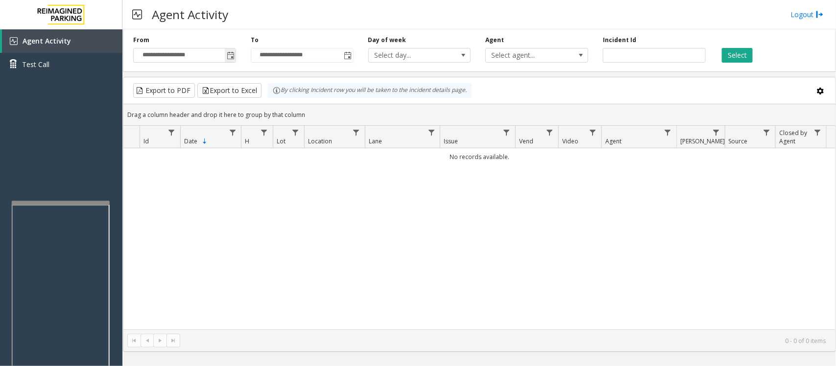
click at [229, 59] on span "Toggle popup" at bounding box center [231, 56] width 8 height 8
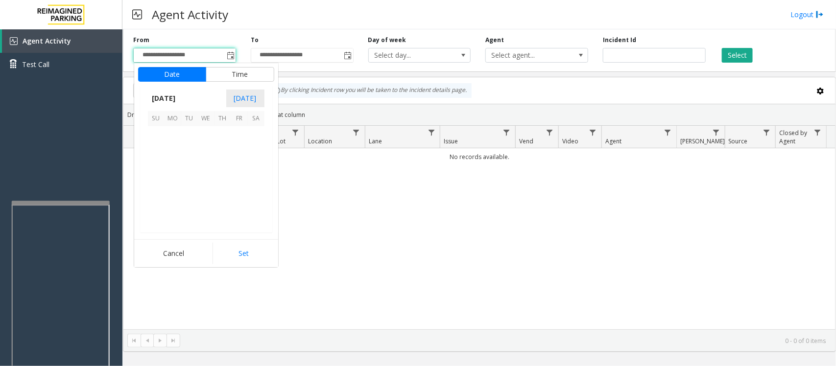
scroll to position [175643, 0]
click at [206, 169] on span "17" at bounding box center [206, 168] width 17 height 17
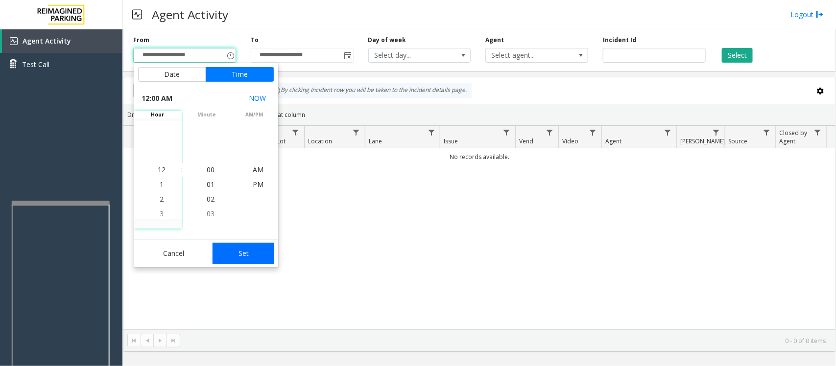
click at [253, 253] on button "Set" at bounding box center [243, 254] width 62 height 22
type input "**********"
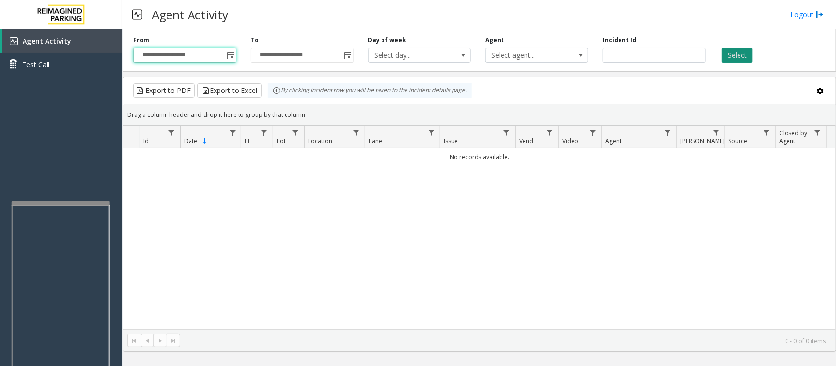
click at [741, 53] on button "Select" at bounding box center [737, 55] width 31 height 15
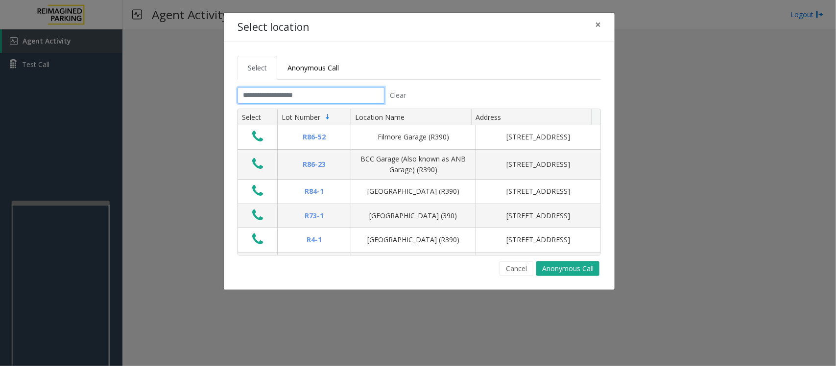
click at [309, 94] on input "text" at bounding box center [310, 95] width 147 height 17
click at [297, 96] on input "text" at bounding box center [310, 95] width 147 height 17
drag, startPoint x: 598, startPoint y: 25, endPoint x: 583, endPoint y: 31, distance: 16.7
click at [598, 25] on span "×" at bounding box center [598, 25] width 6 height 14
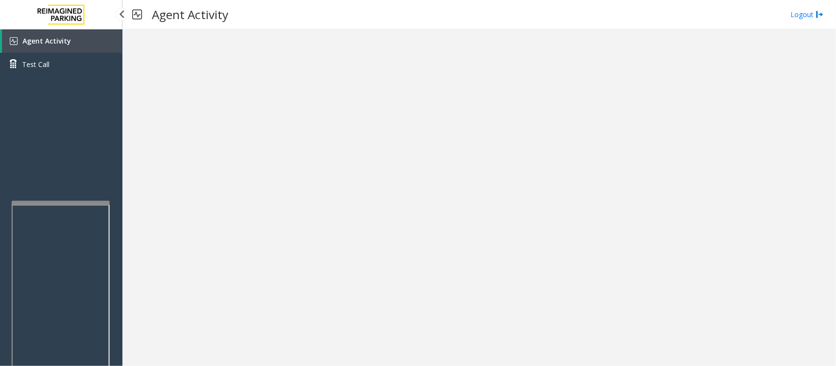
click at [42, 38] on span "Agent Activity" at bounding box center [47, 40] width 48 height 9
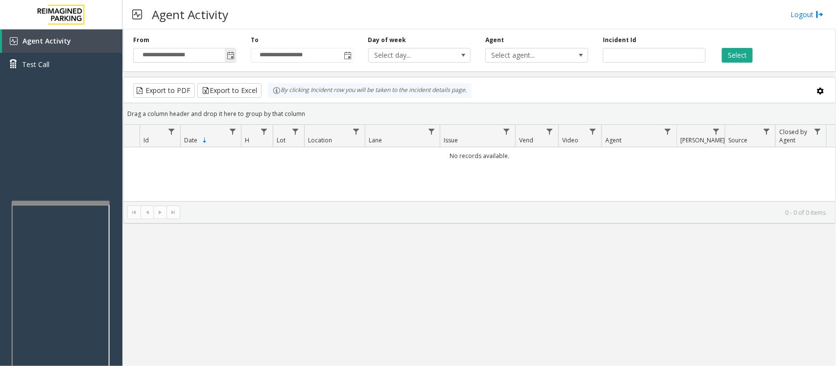
click at [229, 49] on span "Toggle popup" at bounding box center [230, 55] width 11 height 16
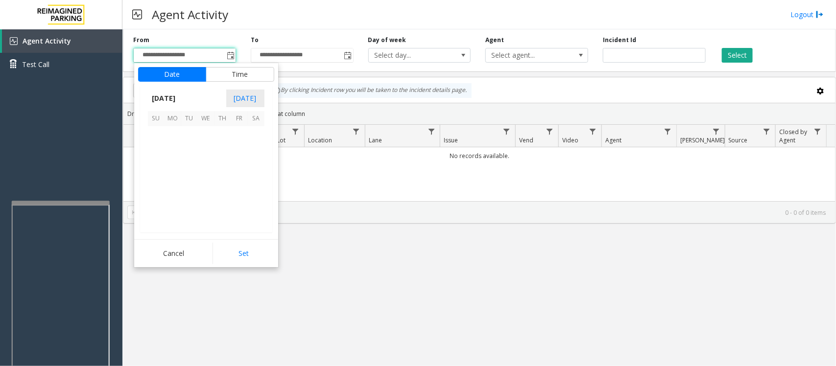
scroll to position [175643, 0]
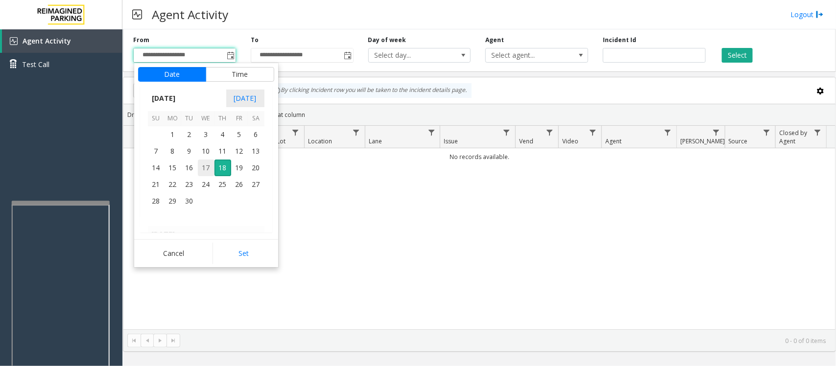
click at [203, 166] on span "17" at bounding box center [206, 168] width 17 height 17
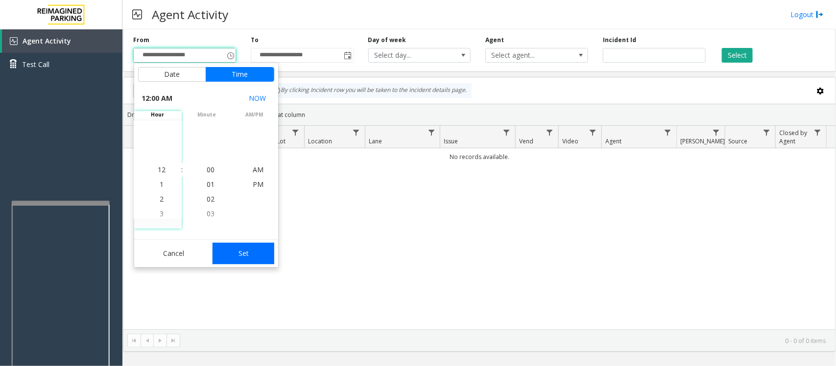
click at [236, 253] on button "Set" at bounding box center [243, 254] width 62 height 22
type input "**********"
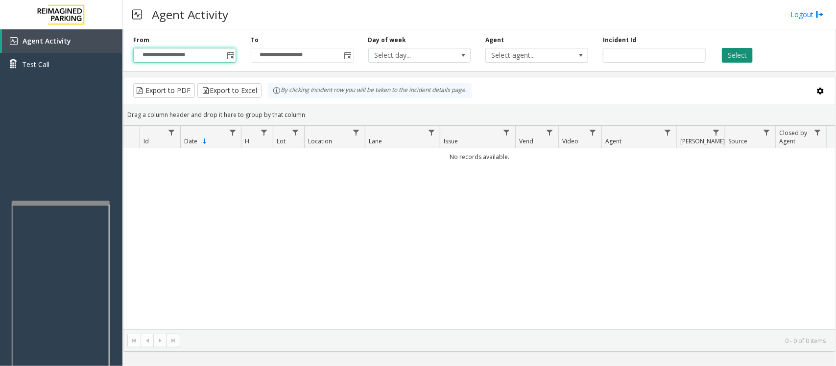
click at [741, 53] on button "Select" at bounding box center [737, 55] width 31 height 15
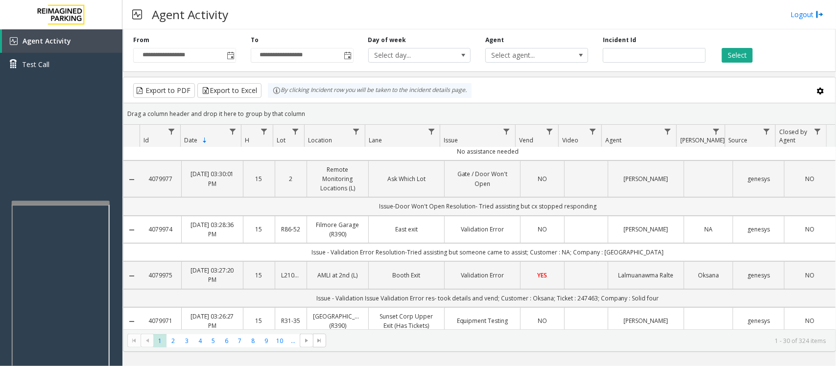
scroll to position [61, 0]
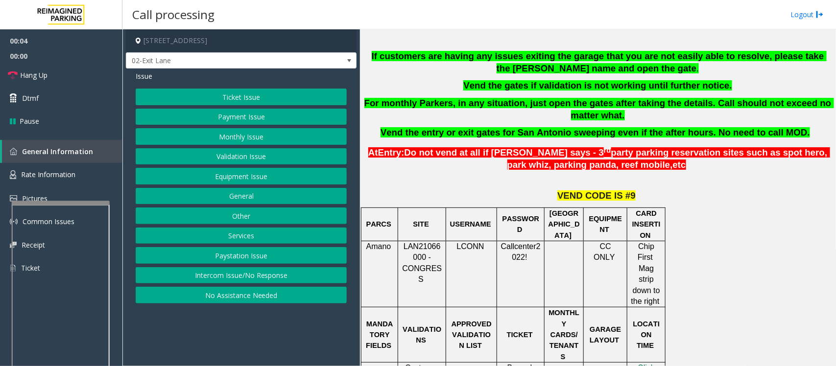
scroll to position [306, 0]
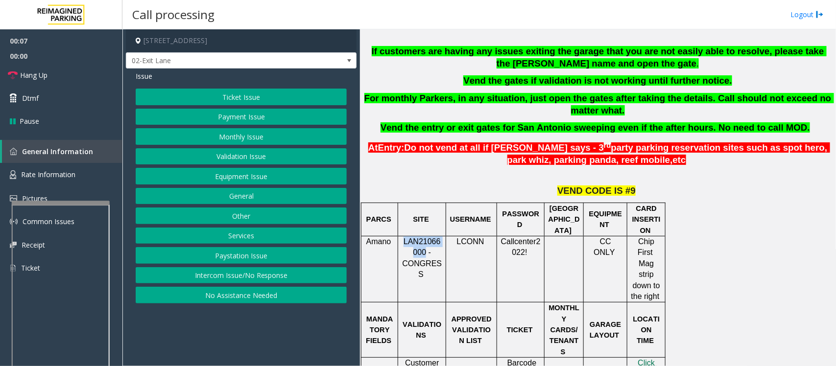
drag, startPoint x: 402, startPoint y: 242, endPoint x: 422, endPoint y: 250, distance: 21.1
click at [422, 250] on p "LAN21066000 - CONGRESS" at bounding box center [421, 258] width 41 height 44
copy span "LAN21066000"
click at [226, 118] on button "Payment Issue" at bounding box center [241, 117] width 211 height 17
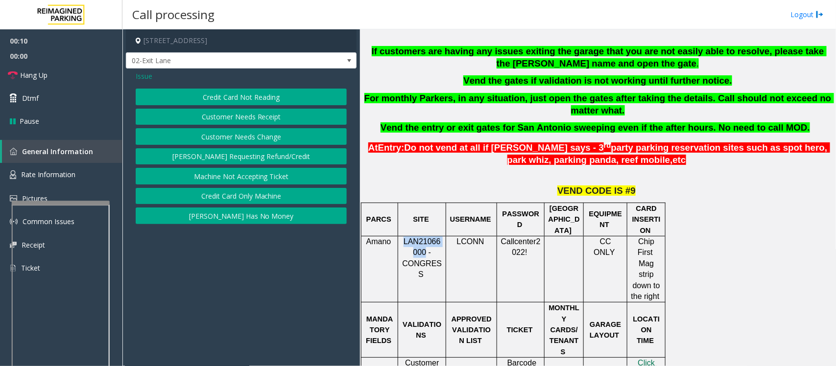
click at [236, 100] on button "Credit Card Not Reading" at bounding box center [241, 97] width 211 height 17
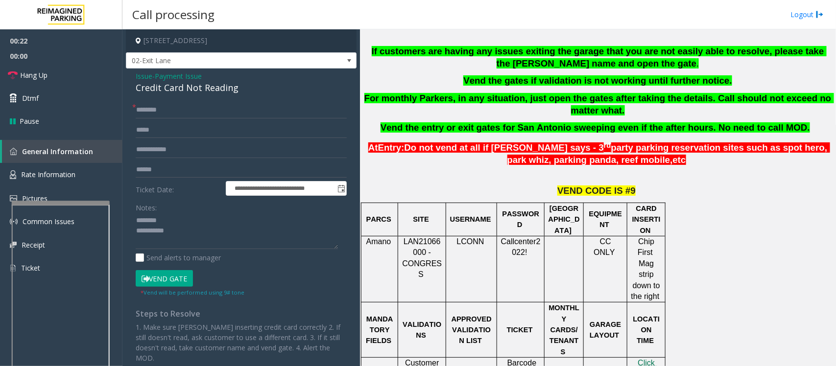
click at [175, 87] on div "Credit Card Not Reading" at bounding box center [241, 87] width 211 height 13
click at [197, 233] on textarea at bounding box center [237, 231] width 202 height 37
click at [199, 233] on textarea at bounding box center [237, 231] width 202 height 37
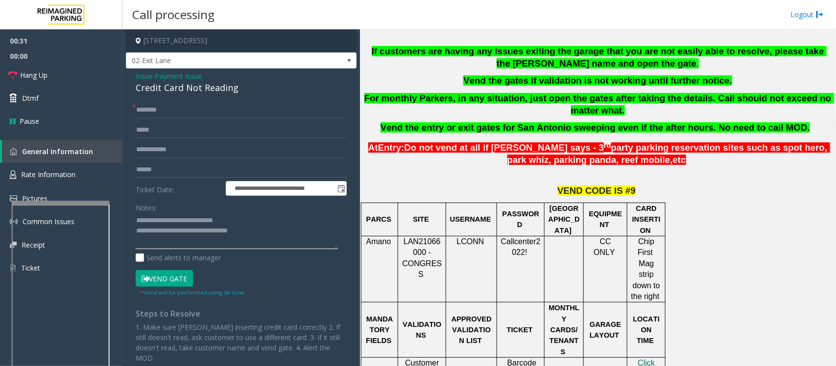
type textarea "**********"
click at [158, 167] on input "text" at bounding box center [241, 170] width 211 height 17
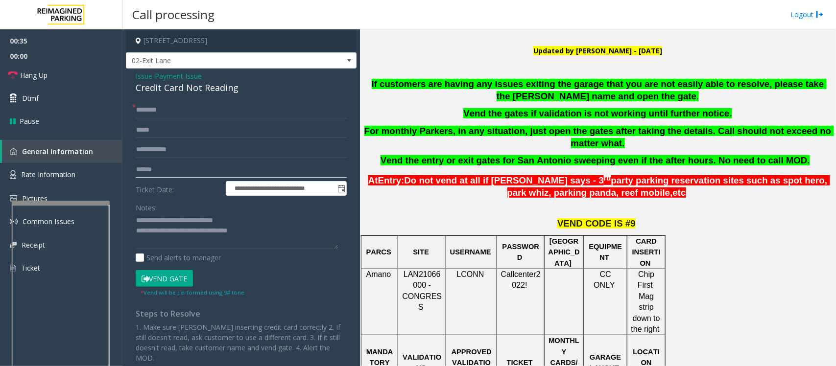
scroll to position [245, 0]
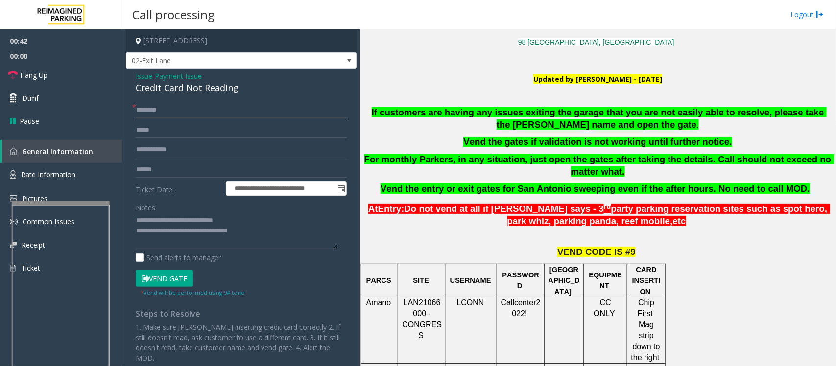
click at [216, 114] on input "text" at bounding box center [241, 110] width 211 height 17
click at [157, 109] on input "text" at bounding box center [241, 110] width 211 height 17
click at [166, 111] on input "text" at bounding box center [241, 110] width 211 height 17
type input "*"
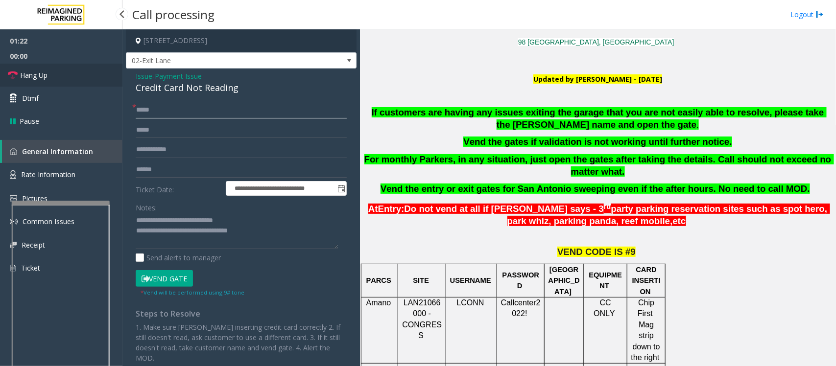
type input "*****"
click at [54, 76] on link "Hang Up" at bounding box center [61, 75] width 122 height 23
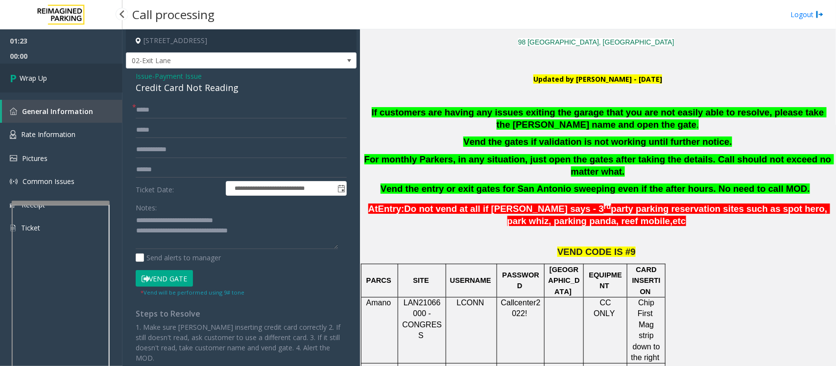
click at [54, 76] on link "Wrap Up" at bounding box center [61, 78] width 122 height 29
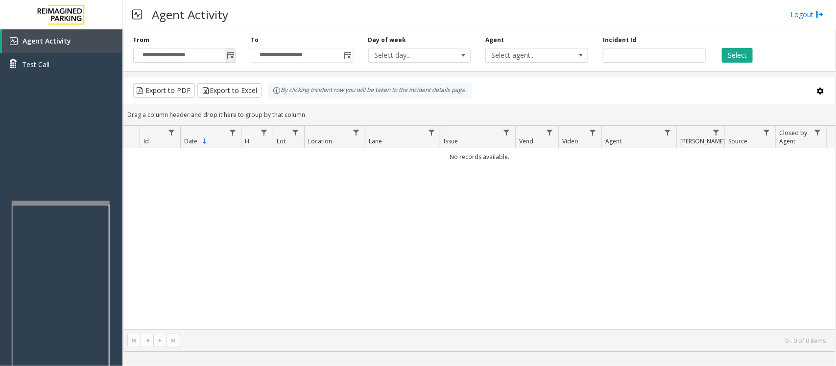
click at [231, 55] on span "Toggle popup" at bounding box center [231, 56] width 8 height 8
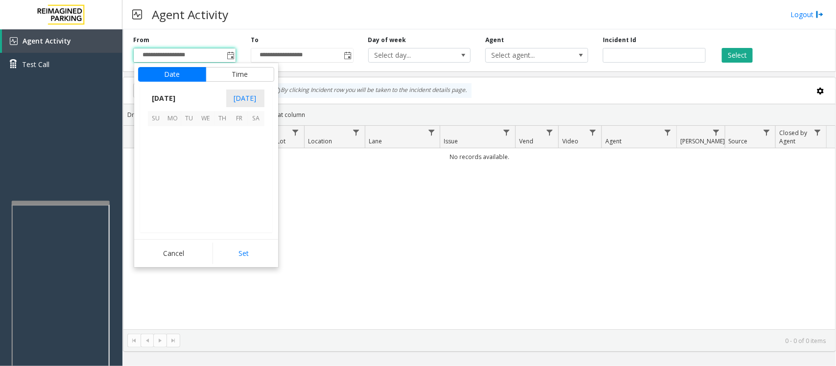
scroll to position [175643, 0]
click at [201, 169] on span "17" at bounding box center [206, 168] width 17 height 17
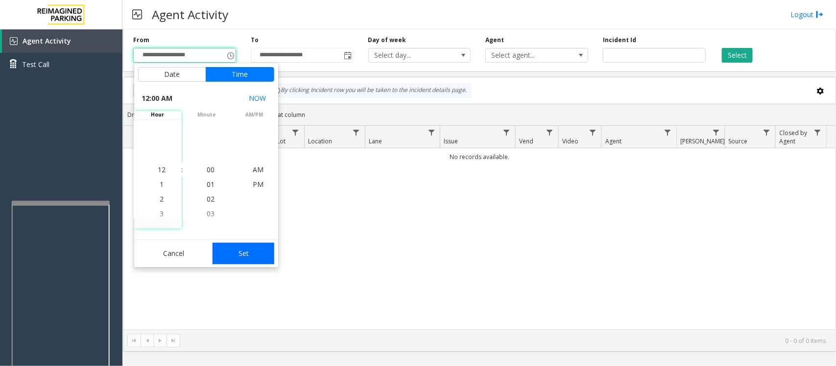
click at [248, 250] on button "Set" at bounding box center [243, 254] width 62 height 22
type input "**********"
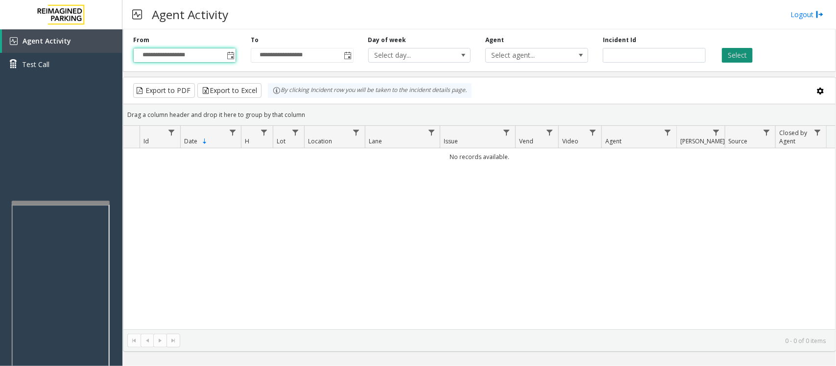
click at [744, 55] on button "Select" at bounding box center [737, 55] width 31 height 15
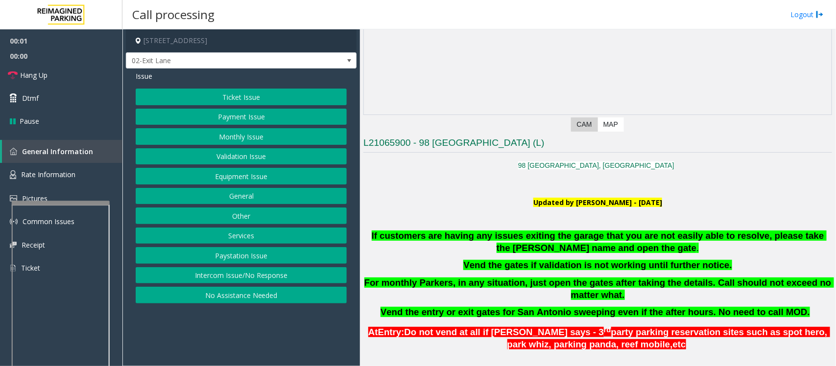
scroll to position [122, 0]
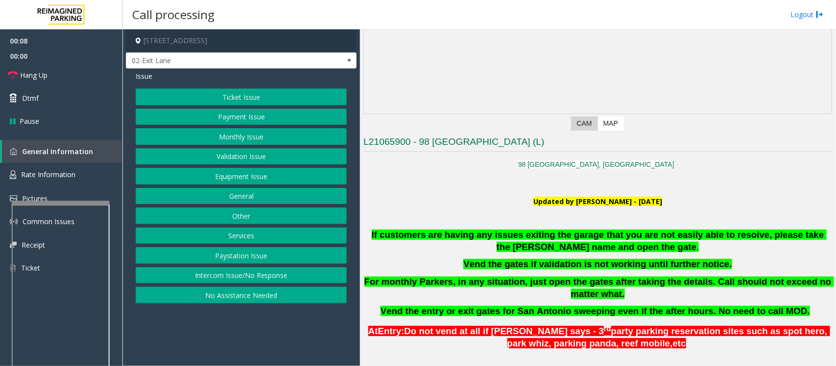
click at [231, 123] on button "Payment Issue" at bounding box center [241, 117] width 211 height 17
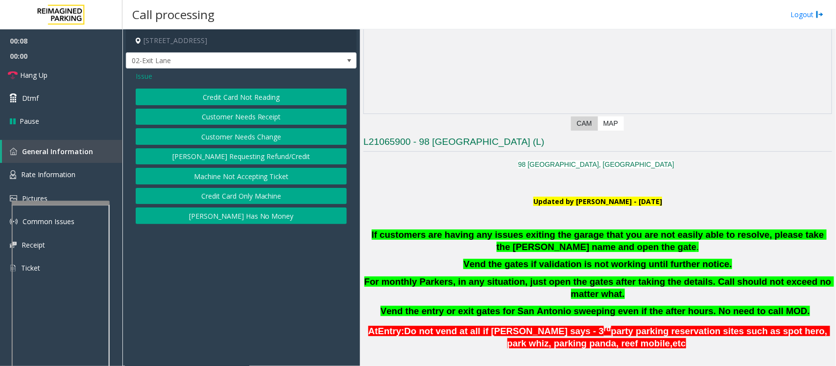
click at [246, 98] on button "Credit Card Not Reading" at bounding box center [241, 97] width 211 height 17
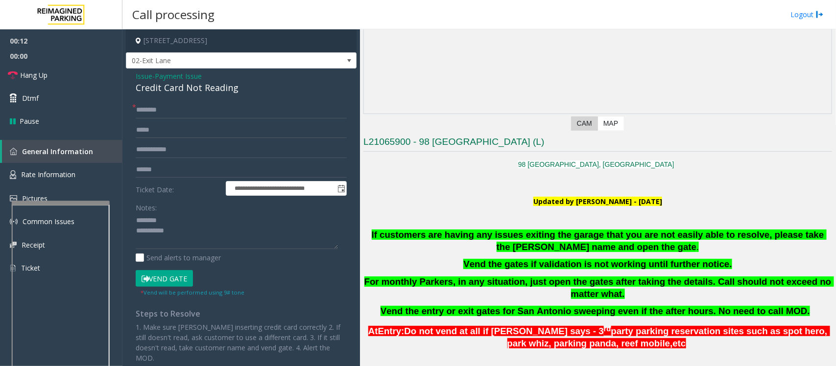
click at [174, 89] on div "Credit Card Not Reading" at bounding box center [241, 87] width 211 height 13
click at [199, 233] on textarea at bounding box center [237, 231] width 202 height 37
type textarea "**********"
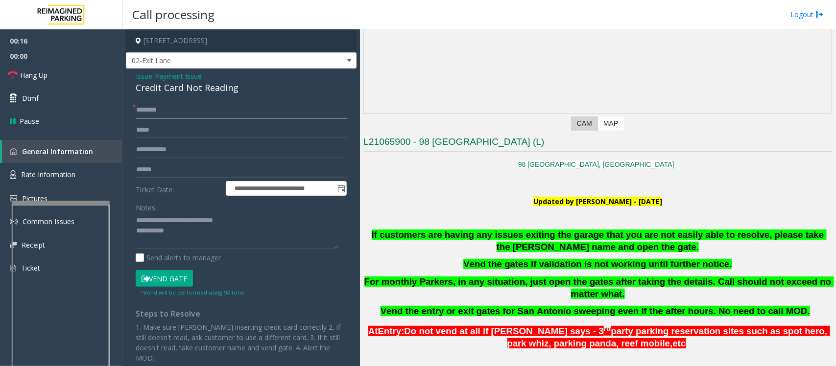
click at [177, 106] on input "text" at bounding box center [241, 110] width 211 height 17
type input "*"
click at [182, 111] on input "text" at bounding box center [241, 110] width 211 height 17
type input "*"
type input "**"
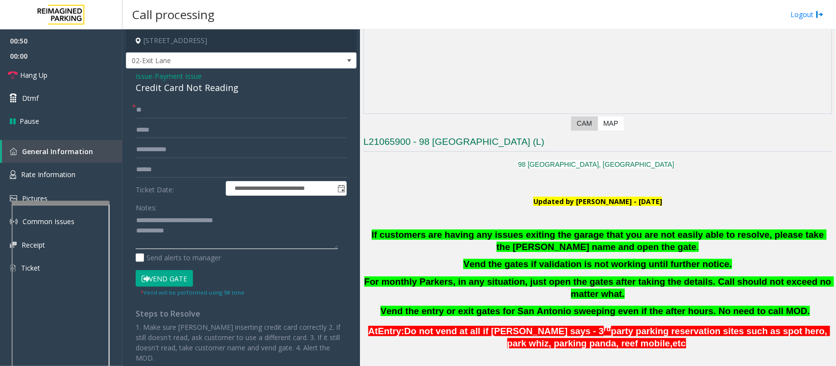
click at [197, 231] on textarea at bounding box center [237, 231] width 202 height 37
click at [159, 106] on input "**" at bounding box center [241, 110] width 211 height 17
click at [189, 236] on textarea at bounding box center [237, 231] width 202 height 37
click at [181, 236] on textarea at bounding box center [237, 231] width 202 height 37
click at [182, 116] on input "**" at bounding box center [241, 110] width 211 height 17
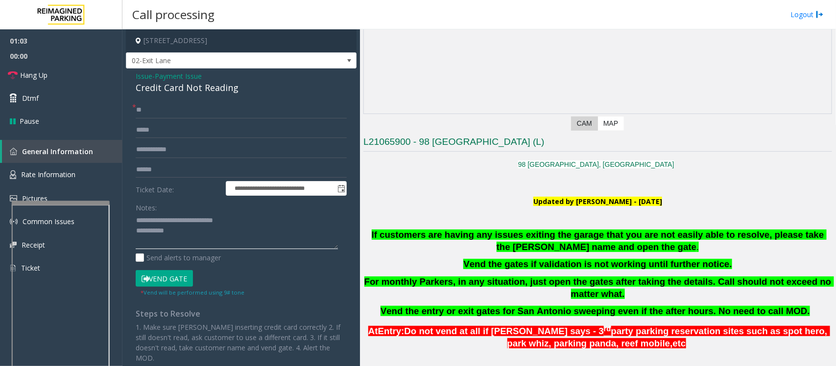
click at [187, 234] on textarea at bounding box center [237, 231] width 202 height 37
click at [69, 74] on link "Hang Up" at bounding box center [61, 75] width 122 height 23
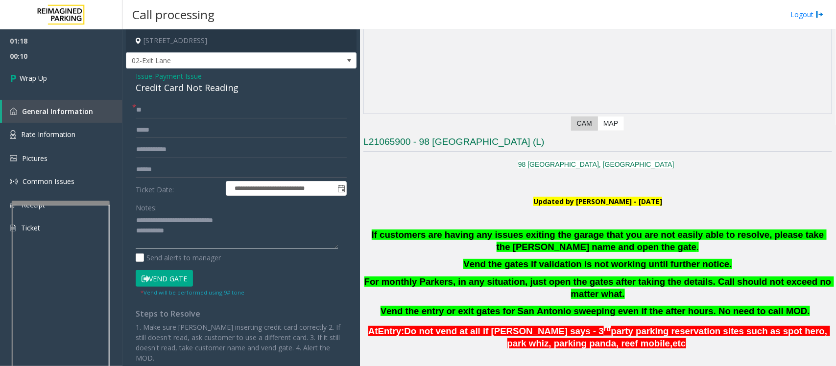
click at [224, 233] on textarea at bounding box center [237, 231] width 202 height 37
paste textarea "**********"
type textarea "**********"
drag, startPoint x: 146, startPoint y: 106, endPoint x: 140, endPoint y: 106, distance: 5.9
click at [140, 106] on input "**" at bounding box center [241, 110] width 211 height 17
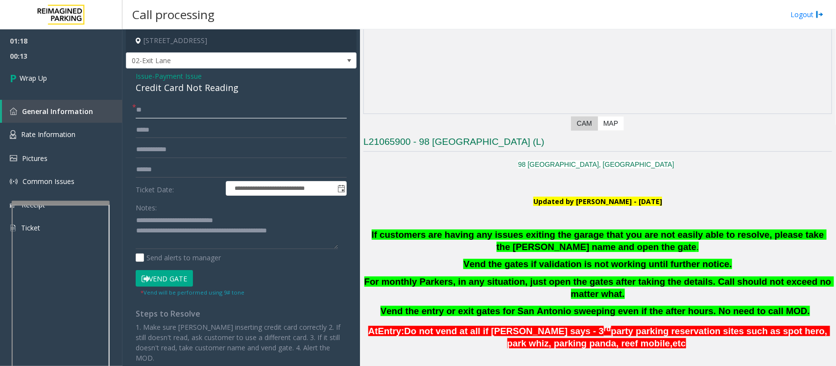
type input "*"
type input "**"
click at [55, 77] on link "Wrap Up" at bounding box center [61, 78] width 122 height 29
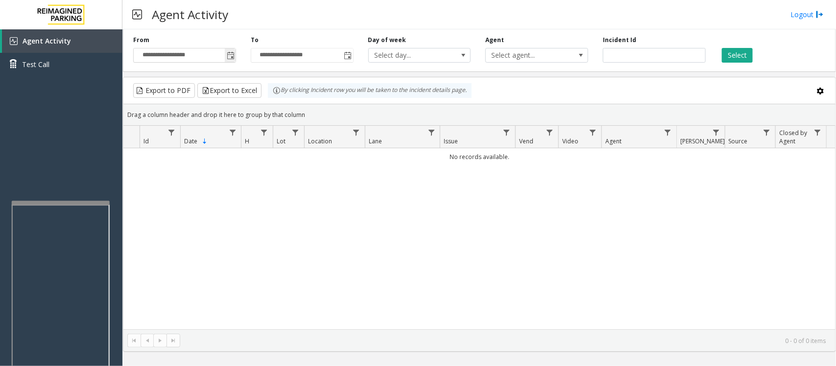
click at [228, 59] on span "Toggle popup" at bounding box center [231, 56] width 8 height 8
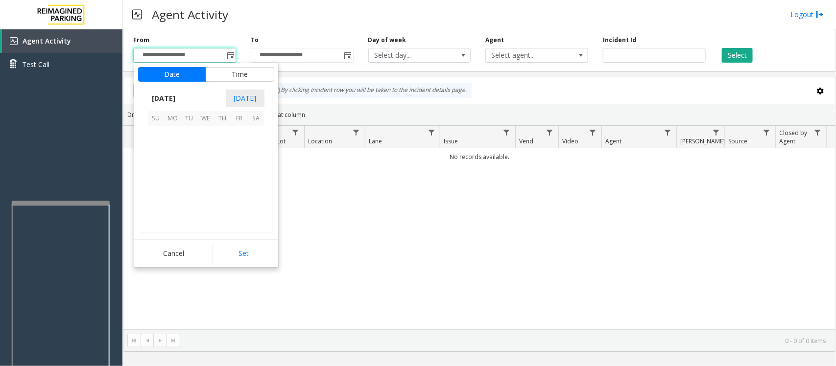
scroll to position [175643, 0]
click at [206, 169] on span "17" at bounding box center [206, 168] width 17 height 17
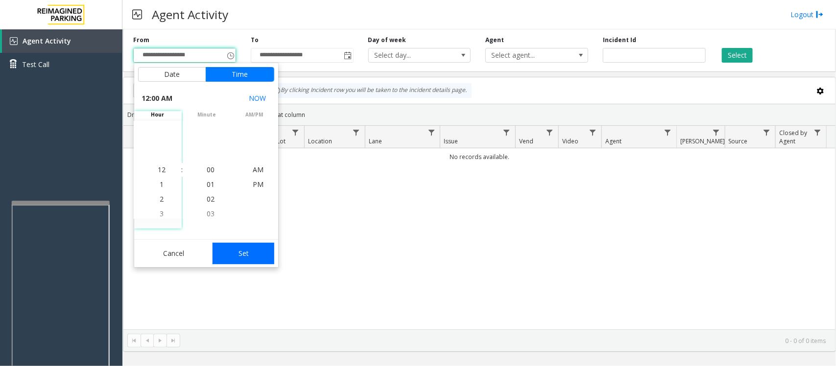
click at [229, 252] on button "Set" at bounding box center [243, 254] width 62 height 22
type input "**********"
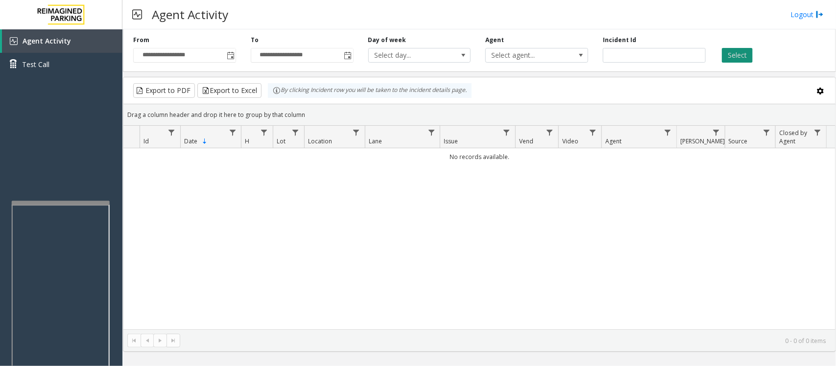
click at [731, 53] on button "Select" at bounding box center [737, 55] width 31 height 15
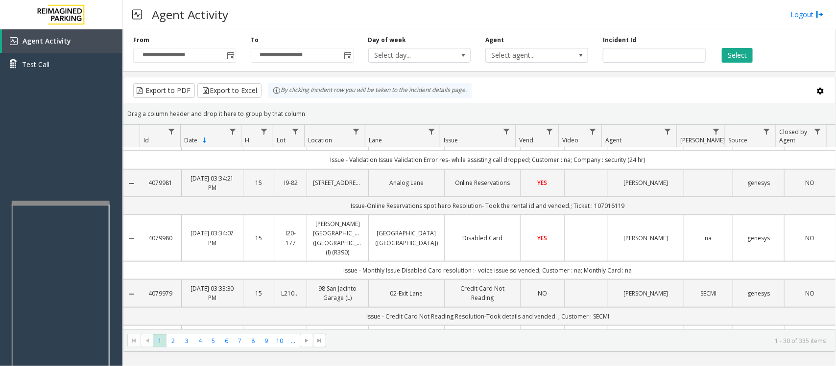
scroll to position [367, 0]
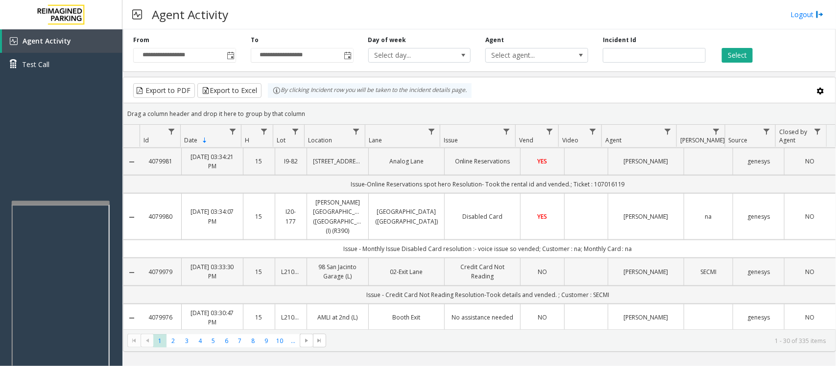
click at [635, 258] on td "[PERSON_NAME]" at bounding box center [646, 271] width 76 height 27
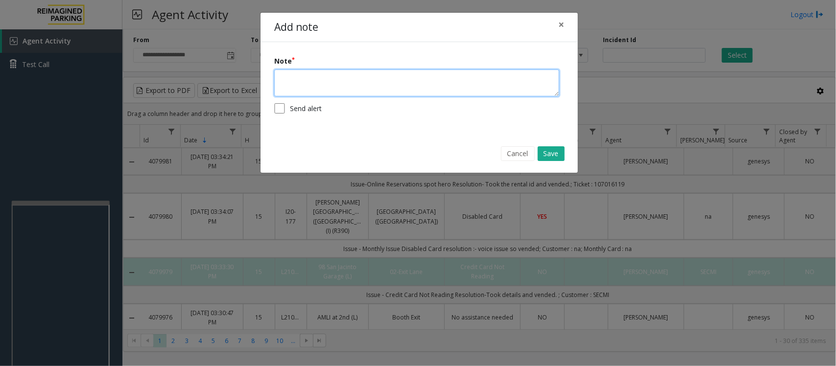
click at [386, 78] on textarea at bounding box center [416, 83] width 285 height 27
paste textarea "** * * * *"
type textarea "**********"
click at [559, 152] on button "Save" at bounding box center [551, 153] width 27 height 15
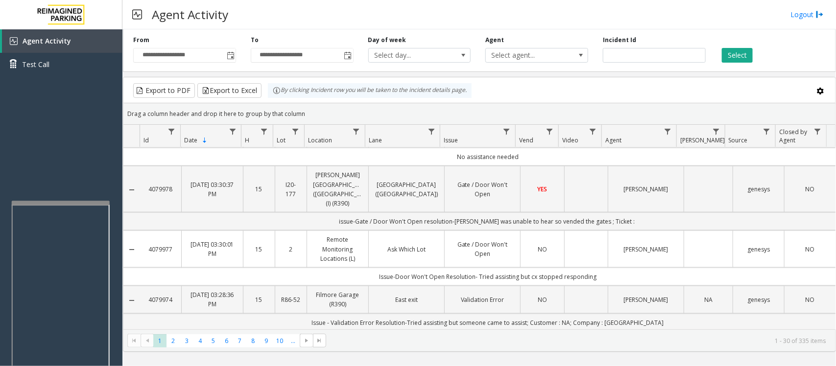
scroll to position [612, 0]
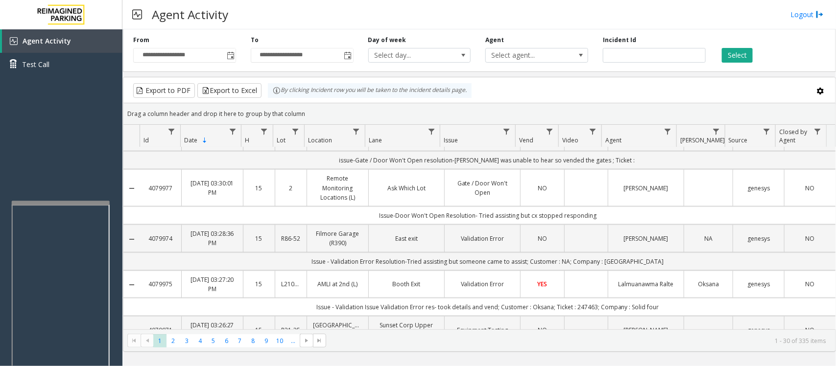
drag, startPoint x: 175, startPoint y: 255, endPoint x: 145, endPoint y: 255, distance: 29.9
click at [145, 271] on td "4079975" at bounding box center [160, 284] width 41 height 27
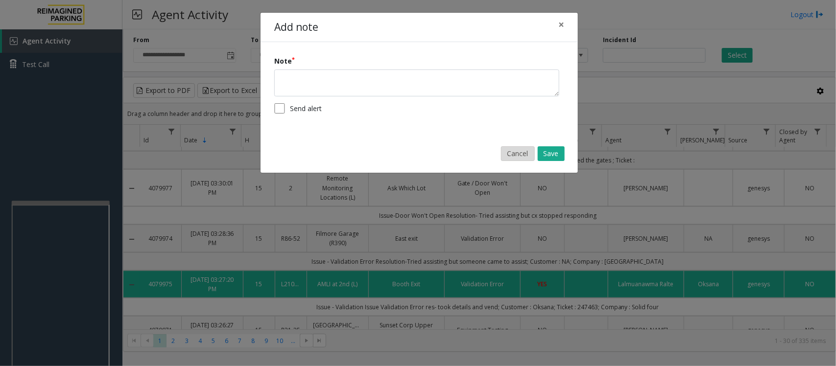
click at [522, 155] on button "Cancel" at bounding box center [518, 153] width 34 height 15
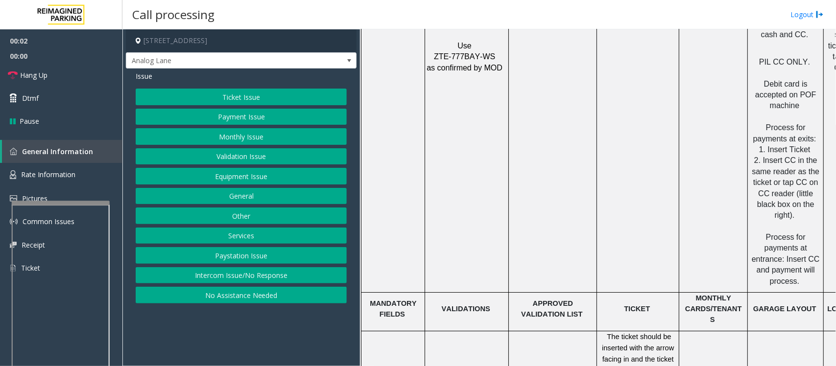
scroll to position [1224, 0]
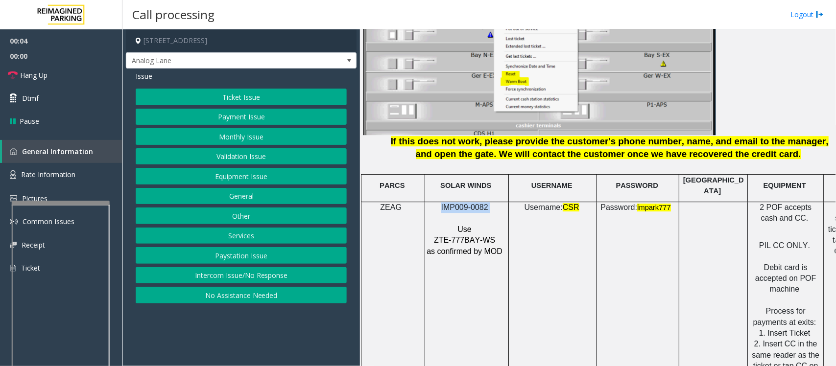
drag, startPoint x: 484, startPoint y: 201, endPoint x: 442, endPoint y: 200, distance: 42.1
click at [442, 202] on p "IMP009-0082" at bounding box center [465, 207] width 79 height 11
copy p "IMP009-0082"
click at [51, 78] on link "Hang Up" at bounding box center [61, 75] width 122 height 23
click at [213, 297] on button "No Assistance Needed" at bounding box center [241, 295] width 211 height 17
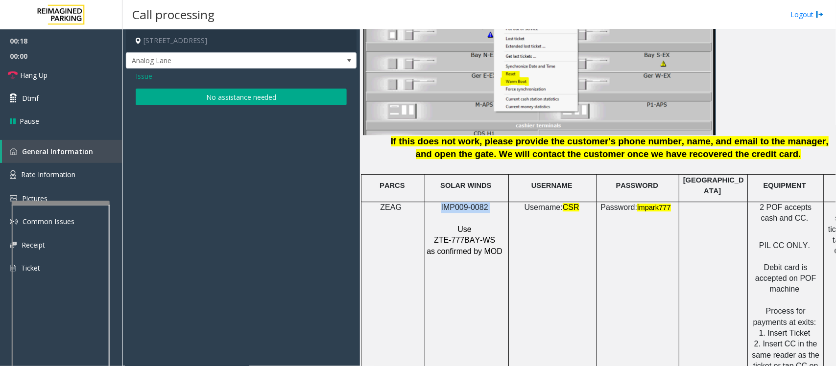
click at [176, 103] on button "No assistance needed" at bounding box center [241, 97] width 211 height 17
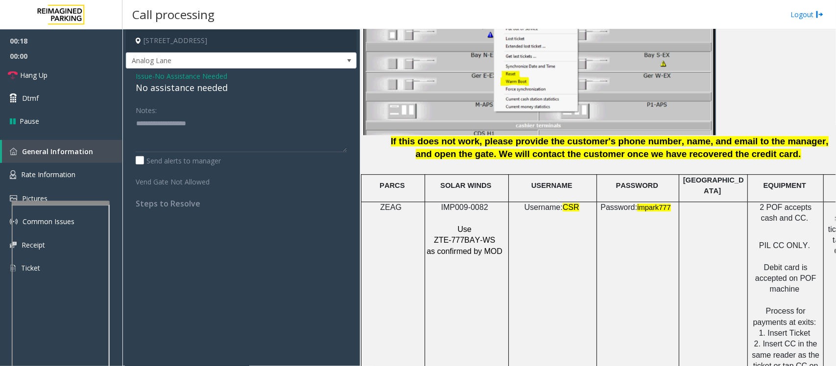
click at [185, 90] on div "No assistance needed" at bounding box center [241, 87] width 211 height 13
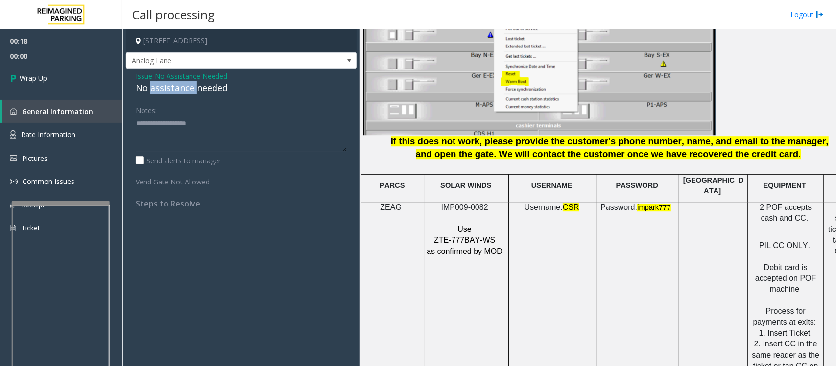
click at [185, 90] on div "No assistance needed" at bounding box center [241, 87] width 211 height 13
type textarea "**********"
click at [62, 79] on link "Wrap Up" at bounding box center [61, 78] width 122 height 29
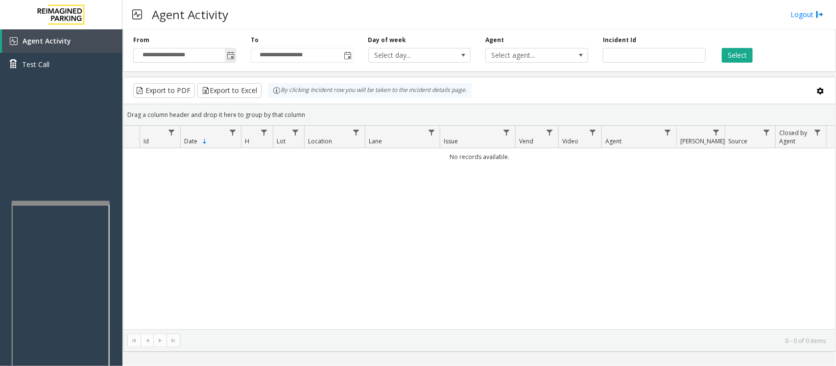
click at [232, 56] on span "Toggle popup" at bounding box center [231, 56] width 8 height 8
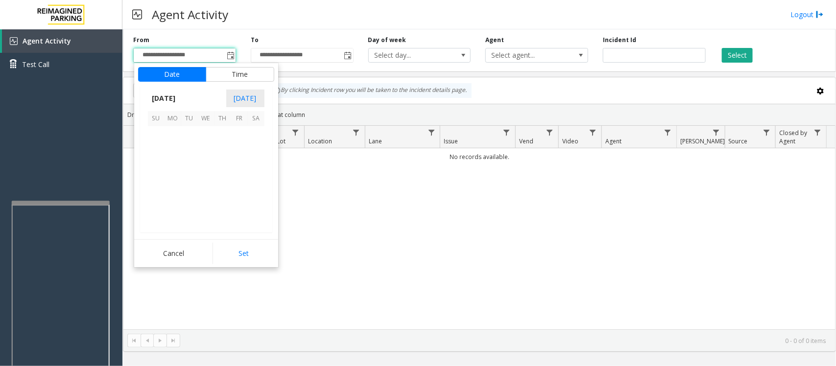
scroll to position [175643, 0]
click at [205, 166] on span "17" at bounding box center [206, 168] width 17 height 17
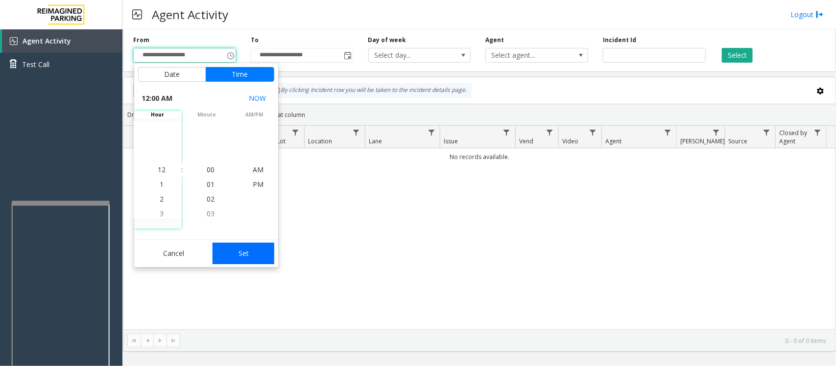
click at [256, 258] on button "Set" at bounding box center [243, 254] width 62 height 22
type input "**********"
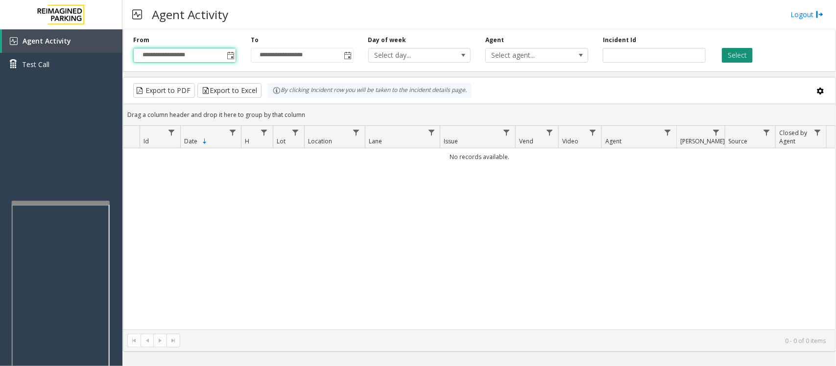
click at [732, 55] on button "Select" at bounding box center [737, 55] width 31 height 15
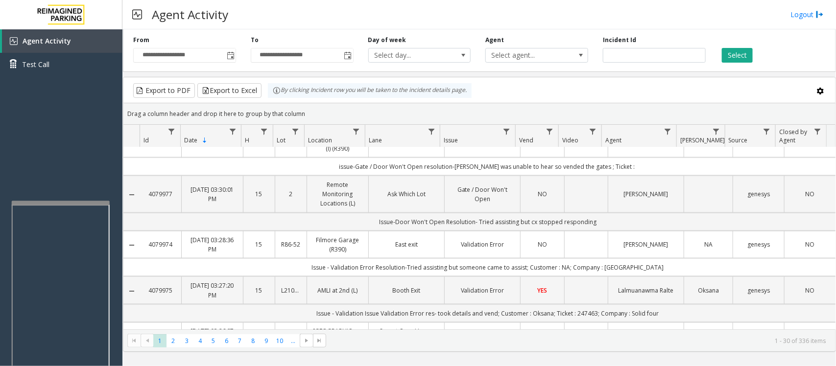
scroll to position [673, 0]
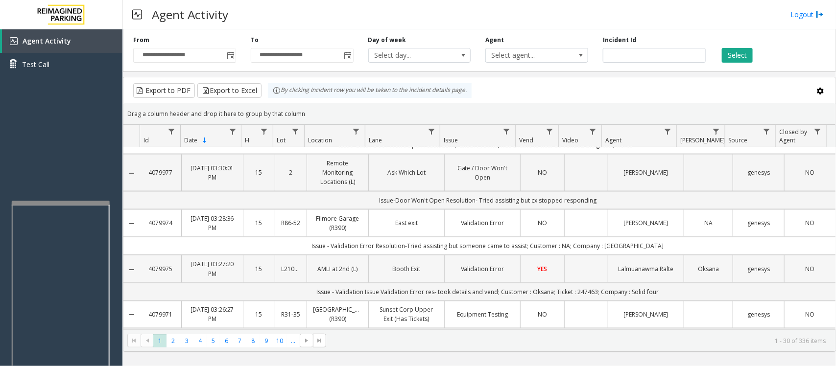
drag, startPoint x: 175, startPoint y: 239, endPoint x: 148, endPoint y: 241, distance: 27.0
click at [148, 255] on td "4079975" at bounding box center [160, 268] width 41 height 27
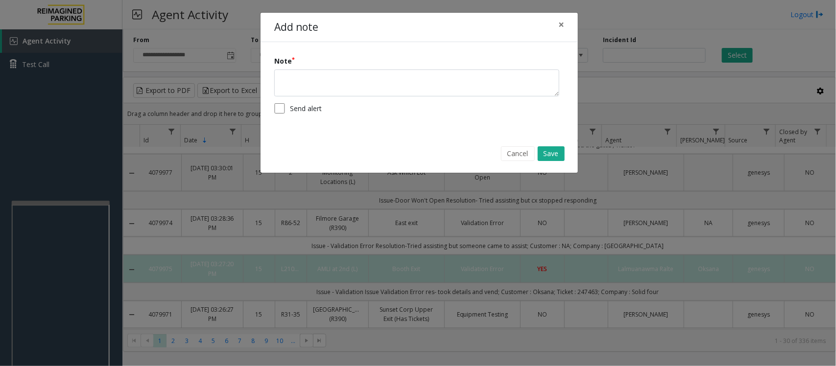
copy link "4079975"
click at [559, 23] on span "×" at bounding box center [561, 25] width 6 height 14
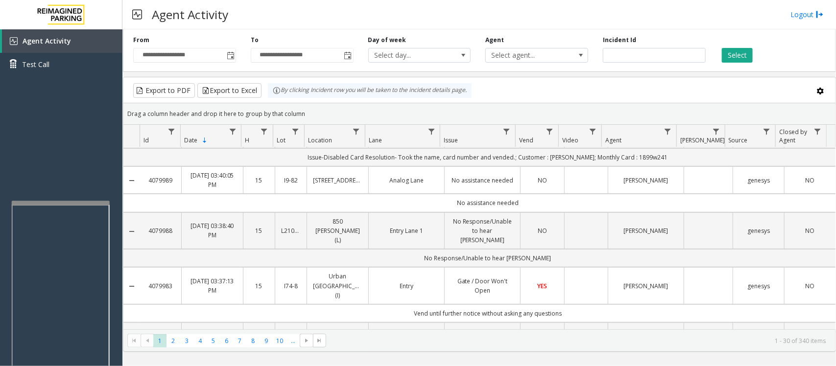
scroll to position [0, 0]
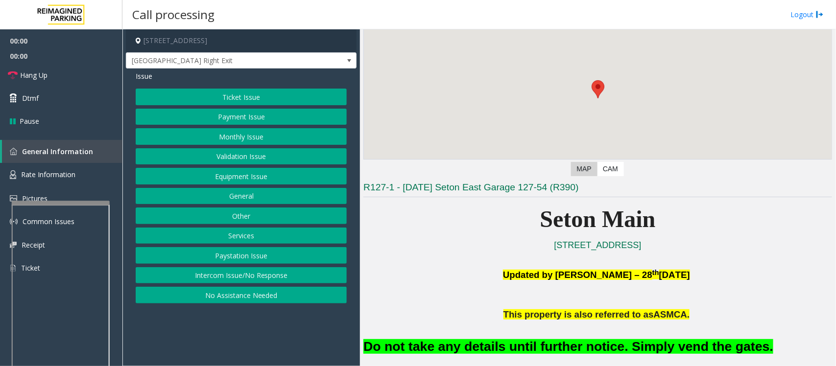
scroll to position [184, 0]
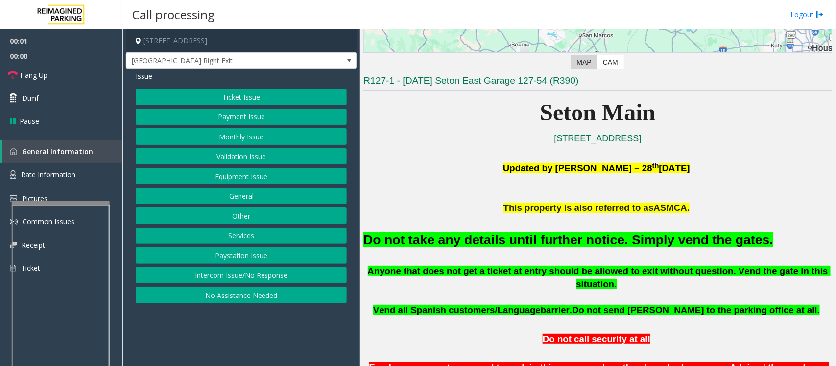
click at [212, 175] on button "Equipment Issue" at bounding box center [241, 176] width 211 height 17
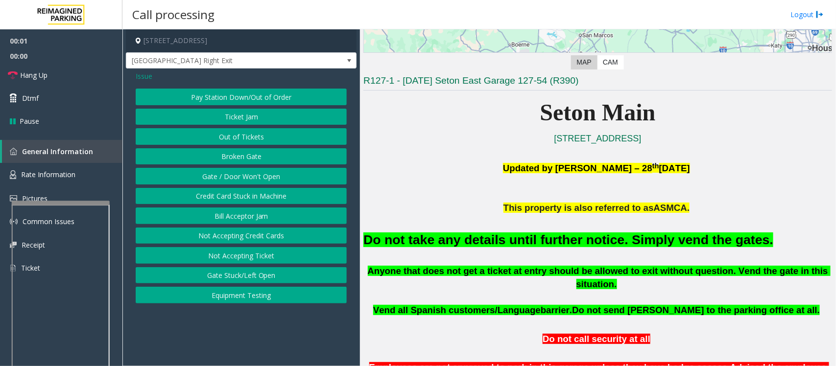
click at [212, 174] on button "Gate / Door Won't Open" at bounding box center [241, 176] width 211 height 17
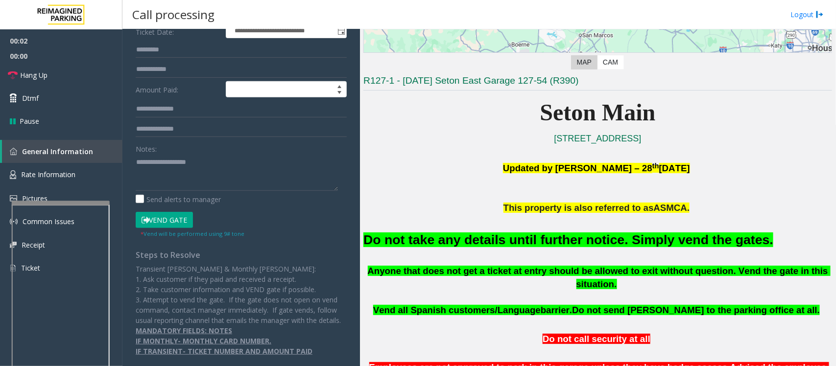
scroll to position [168, 0]
click at [177, 212] on button "Vend Gate" at bounding box center [164, 220] width 57 height 17
click at [525, 240] on font "Do not take any details until further notice. Simply vend the gates." at bounding box center [568, 240] width 410 height 15
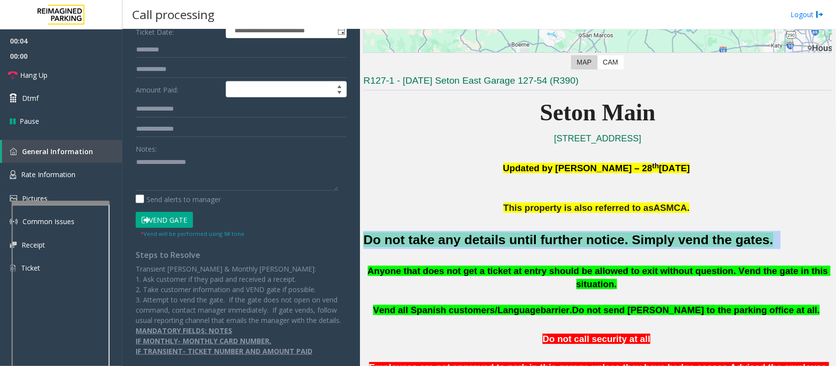
click at [525, 240] on font "Do not take any details until further notice. Simply vend the gates." at bounding box center [568, 240] width 410 height 15
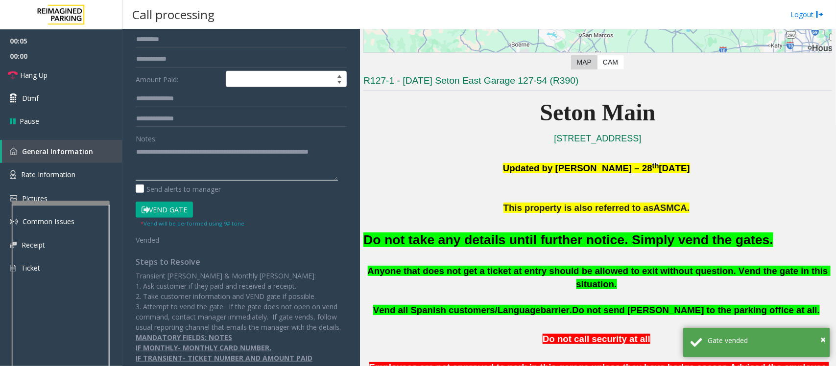
scroll to position [0, 0]
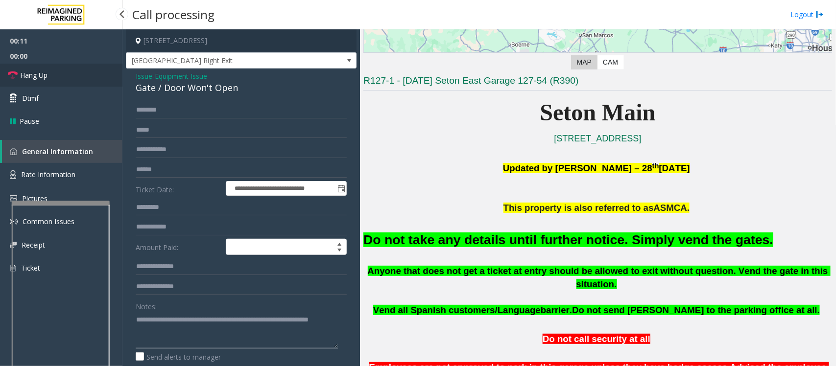
type textarea "**********"
click at [50, 76] on link "Hang Up" at bounding box center [61, 75] width 122 height 23
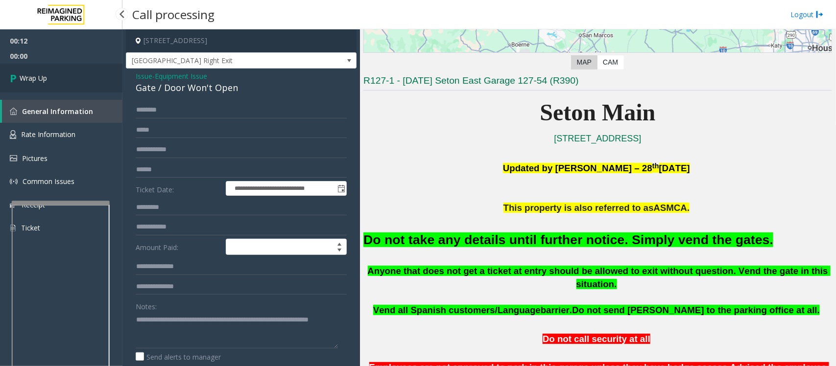
click at [50, 76] on link "Wrap Up" at bounding box center [61, 78] width 122 height 29
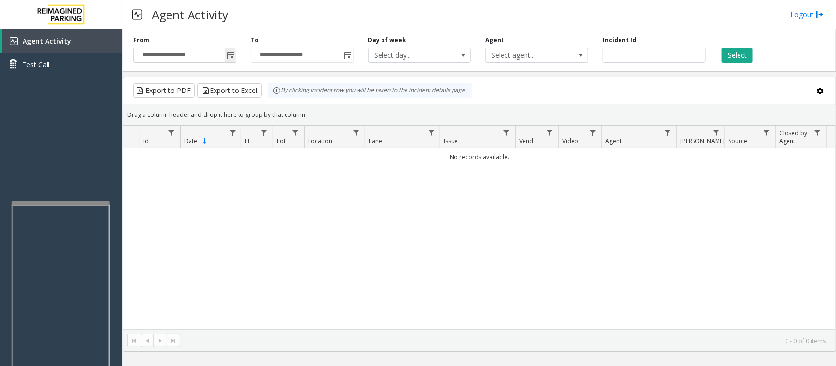
click at [229, 54] on span "Toggle popup" at bounding box center [231, 56] width 8 height 8
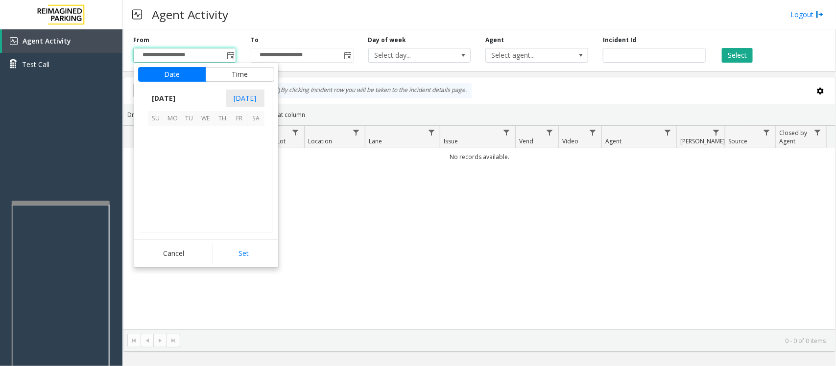
scroll to position [175643, 0]
click at [207, 170] on span "17" at bounding box center [206, 168] width 17 height 17
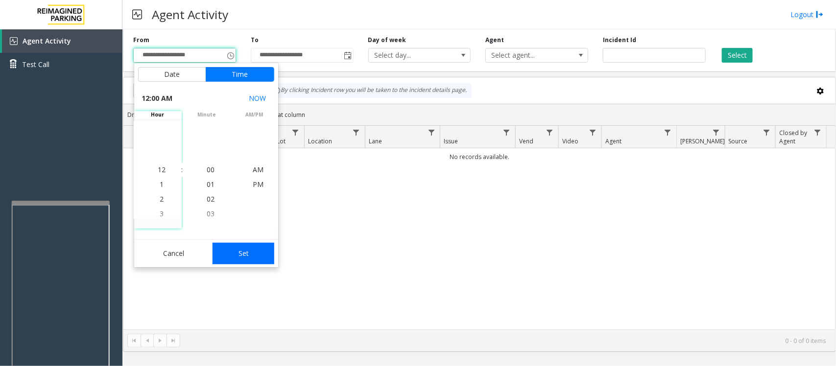
click at [235, 251] on button "Set" at bounding box center [243, 254] width 62 height 22
type input "**********"
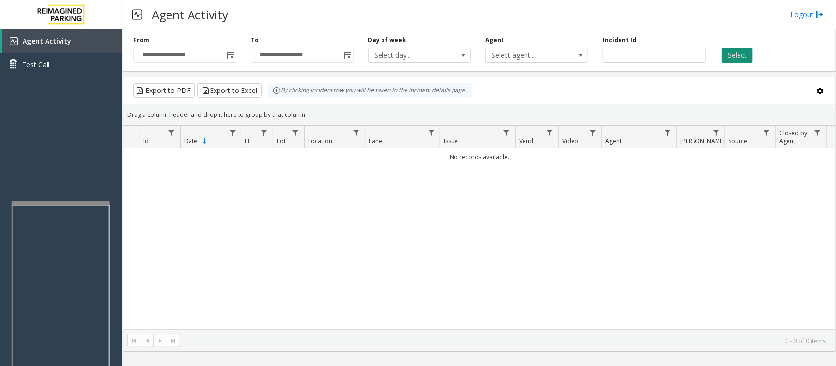
click at [730, 54] on button "Select" at bounding box center [737, 55] width 31 height 15
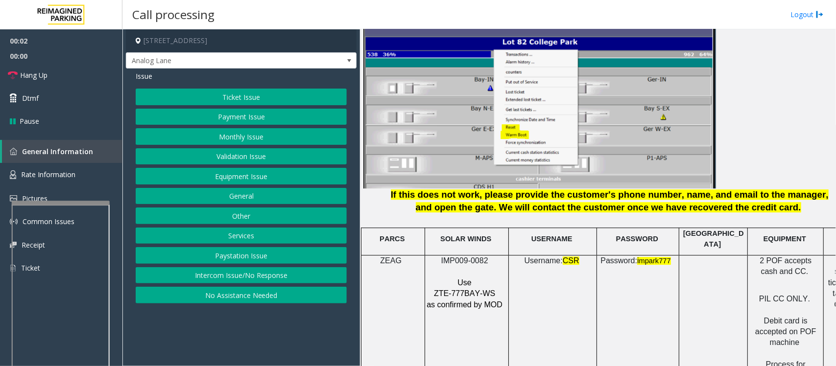
scroll to position [1285, 0]
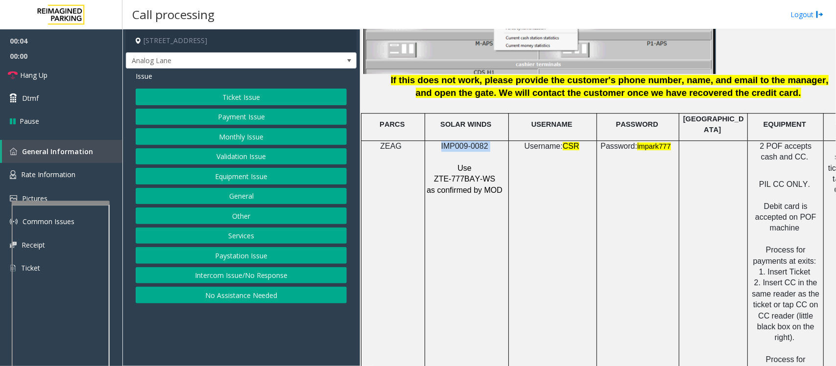
drag, startPoint x: 493, startPoint y: 141, endPoint x: 447, endPoint y: 145, distance: 46.2
click at [433, 141] on p "IMP009-0082" at bounding box center [465, 146] width 79 height 11
copy p "IMP009-0082"
click at [221, 116] on button "Payment Issue" at bounding box center [241, 117] width 211 height 17
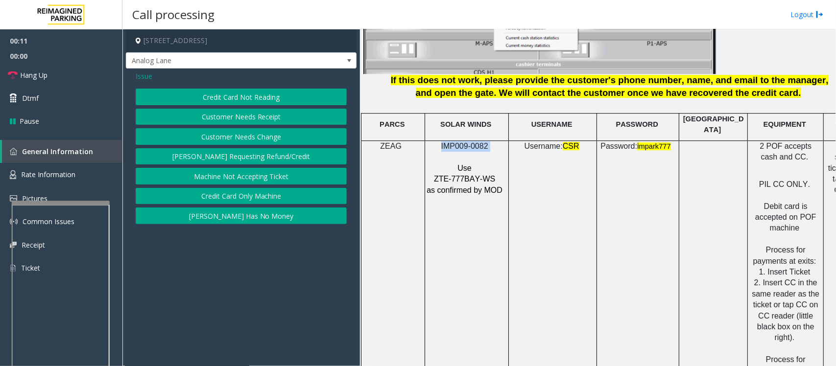
click at [252, 98] on button "Credit Card Not Reading" at bounding box center [241, 97] width 211 height 17
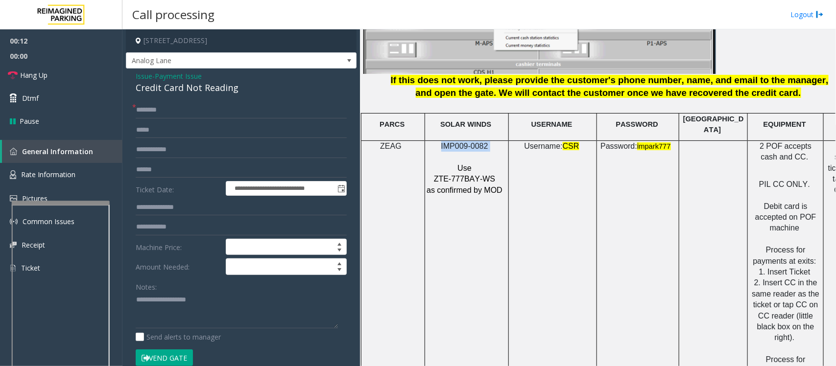
scroll to position [1224, 0]
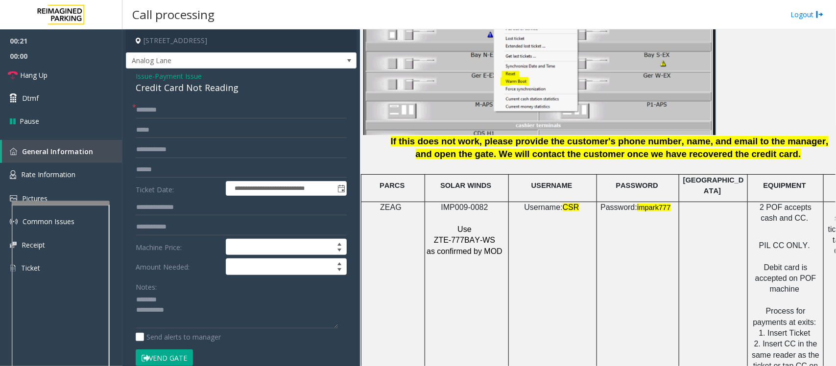
click at [181, 87] on div "Credit Card Not Reading" at bounding box center [241, 87] width 211 height 13
click at [177, 310] on textarea at bounding box center [237, 310] width 202 height 37
type textarea "**********"
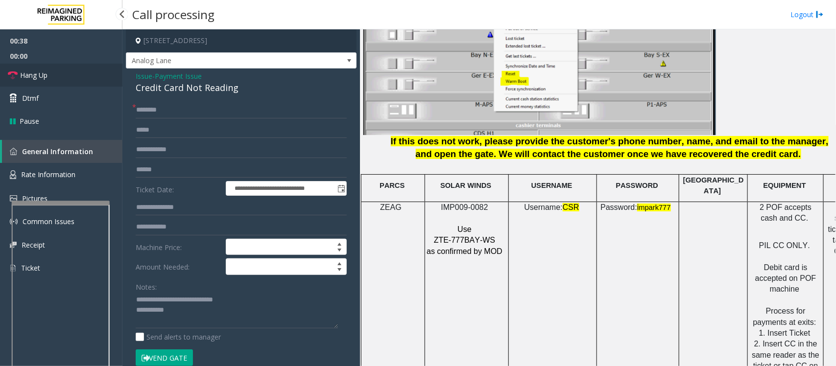
click at [49, 77] on link "Hang Up" at bounding box center [61, 75] width 122 height 23
click at [177, 112] on input "text" at bounding box center [241, 110] width 211 height 17
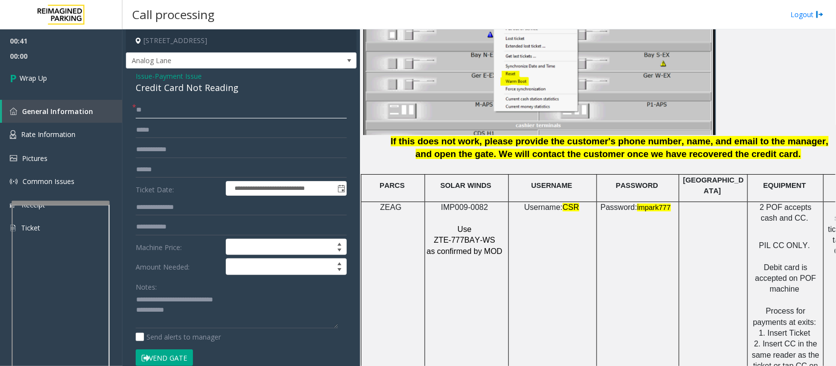
type input "**"
click at [196, 323] on textarea at bounding box center [237, 310] width 202 height 37
paste textarea "**********"
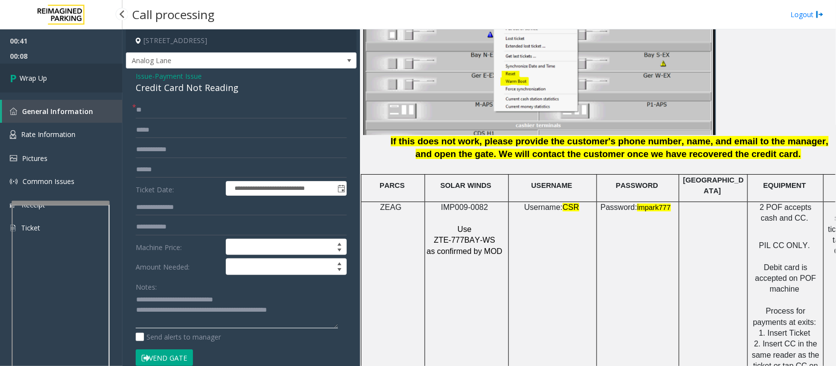
type textarea "**********"
click at [54, 80] on link "Wrap Up" at bounding box center [61, 78] width 122 height 29
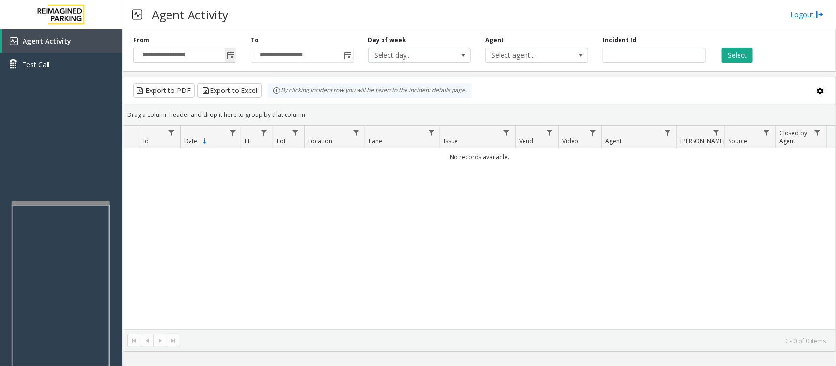
click at [232, 57] on span "Toggle popup" at bounding box center [231, 56] width 8 height 8
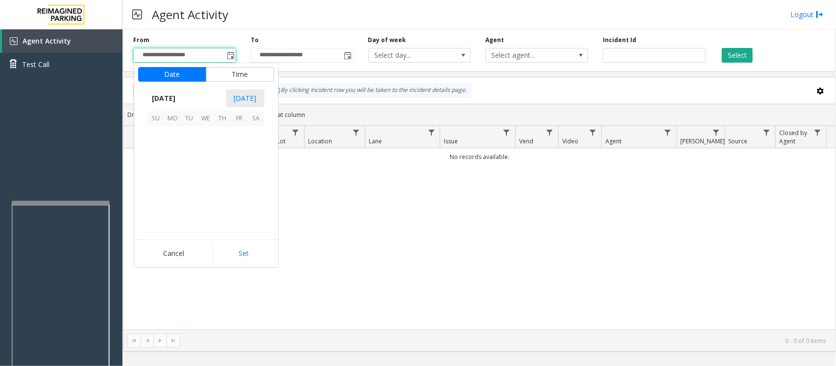
scroll to position [175643, 0]
click at [208, 168] on span "17" at bounding box center [206, 168] width 17 height 17
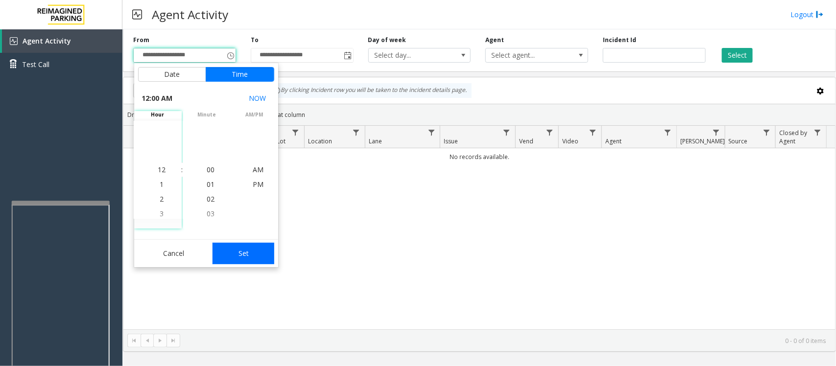
click at [231, 252] on button "Set" at bounding box center [243, 254] width 62 height 22
type input "**********"
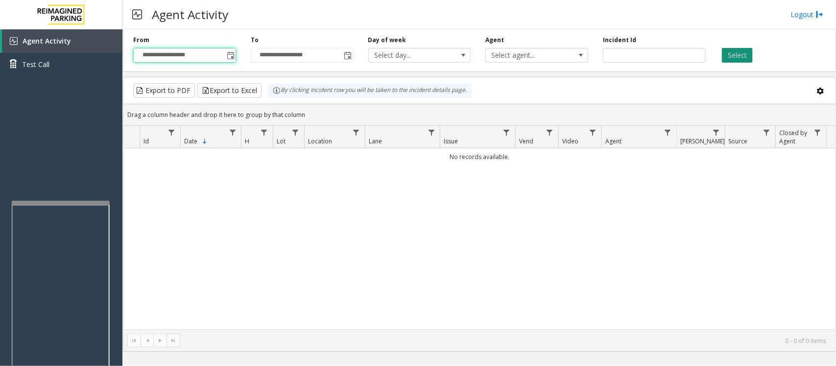
click at [742, 60] on button "Select" at bounding box center [737, 55] width 31 height 15
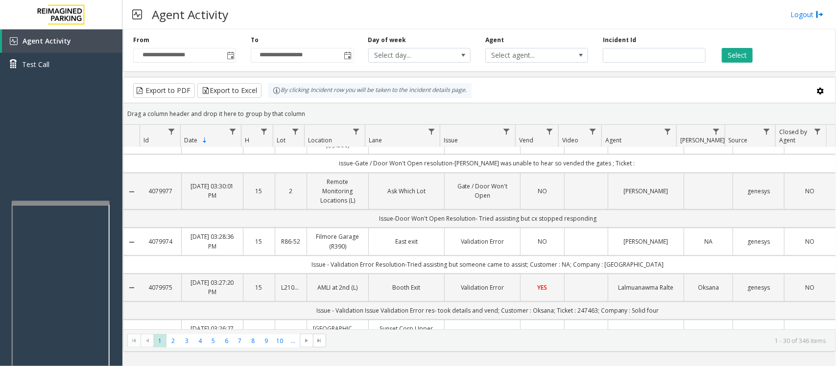
scroll to position [1163, 0]
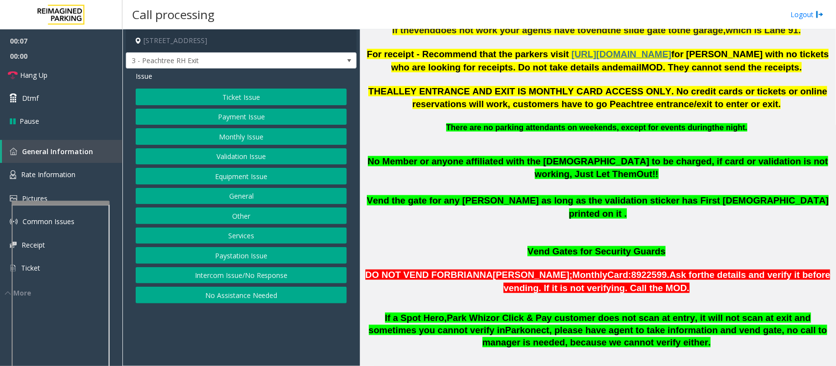
scroll to position [428, 0]
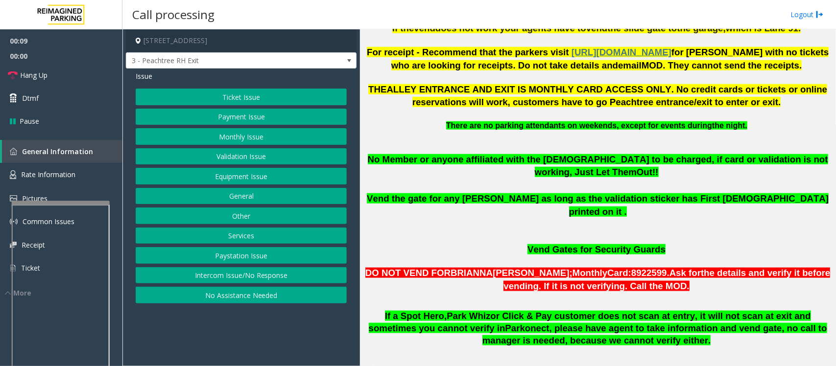
click at [224, 140] on button "Monthly Issue" at bounding box center [241, 136] width 211 height 17
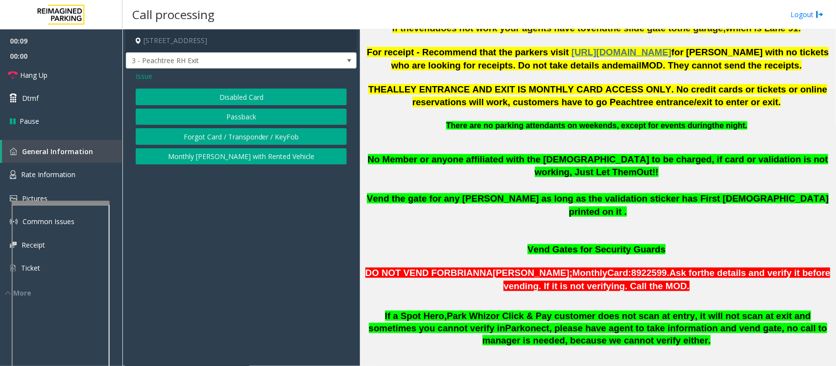
click at [236, 98] on button "Disabled Card" at bounding box center [241, 97] width 211 height 17
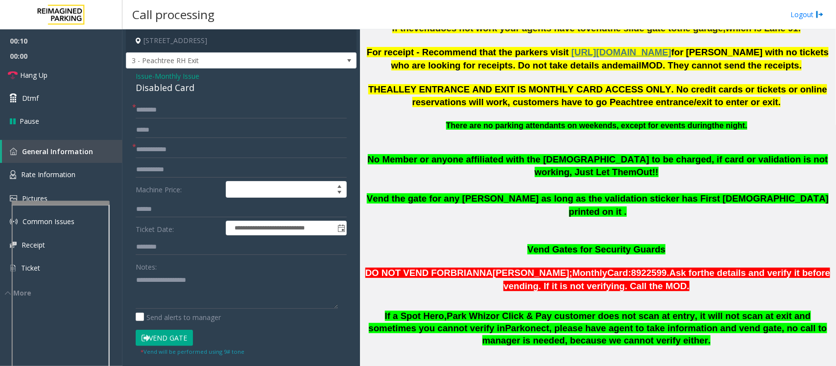
click at [162, 73] on span "Monthly Issue" at bounding box center [177, 76] width 45 height 10
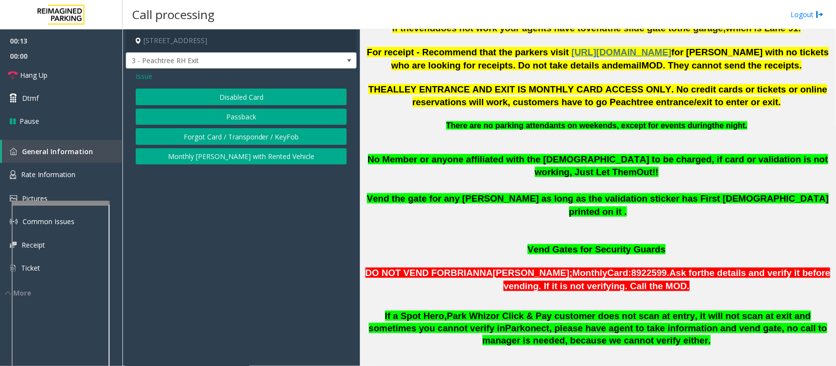
click at [202, 136] on button "Forgot Card / Transponder / KeyFob" at bounding box center [241, 136] width 211 height 17
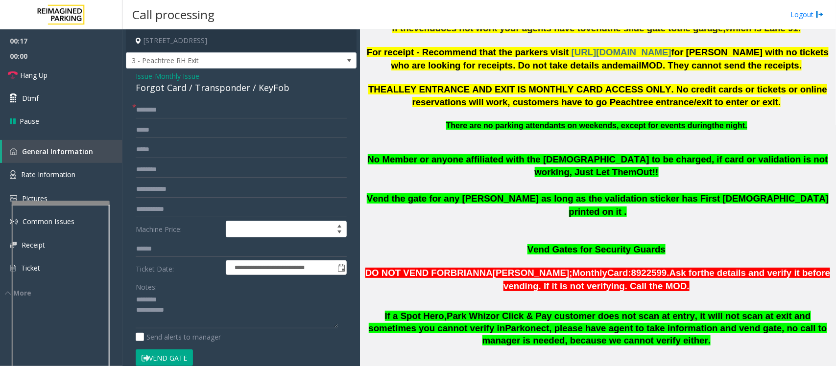
click at [184, 89] on div "Forgot Card / Transponder / KeyFob" at bounding box center [241, 87] width 211 height 13
click at [187, 313] on textarea at bounding box center [237, 310] width 202 height 37
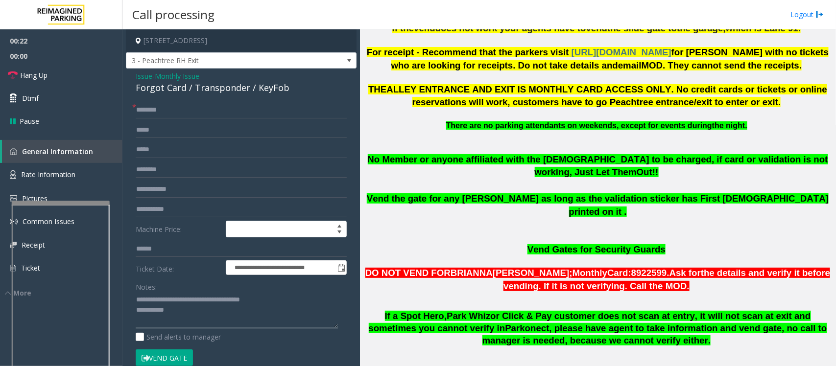
click at [187, 313] on textarea at bounding box center [237, 310] width 202 height 37
type textarea "**********"
click at [182, 111] on input "text" at bounding box center [241, 110] width 211 height 17
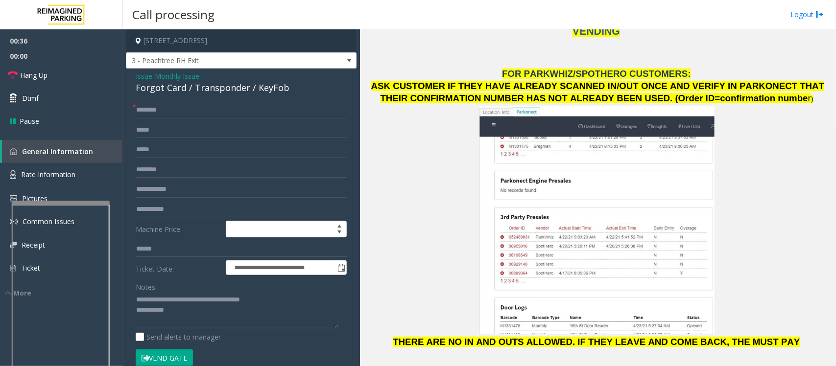
scroll to position [1224, 0]
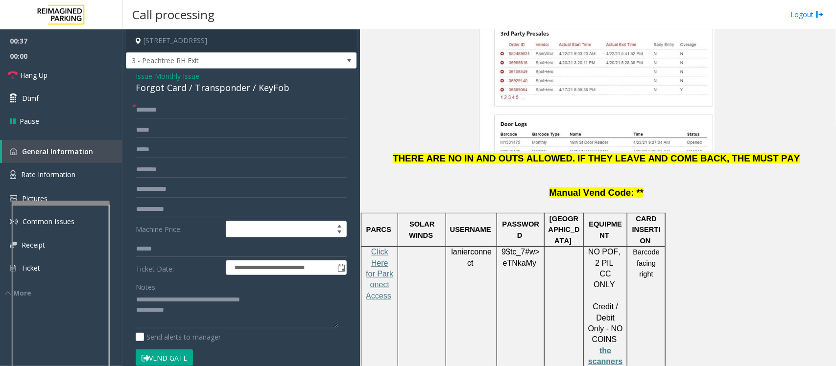
click at [458, 248] on span "lanierconnect" at bounding box center [471, 258] width 41 height 20
click at [208, 114] on input "text" at bounding box center [241, 110] width 211 height 17
type input "*"
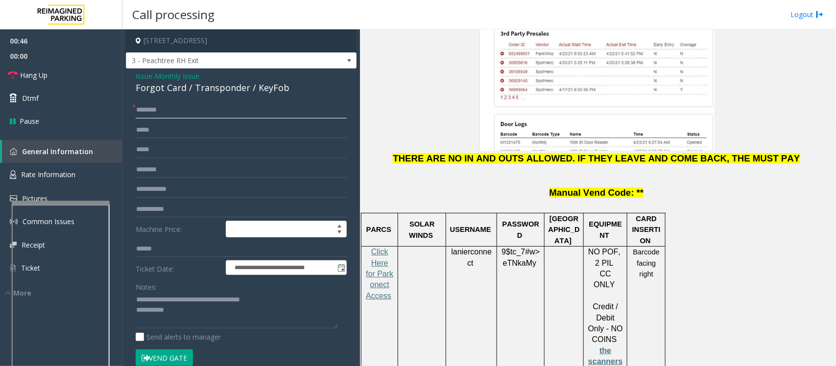
type input "*"
click at [185, 117] on input "********" at bounding box center [241, 110] width 211 height 17
type input "**********"
click at [471, 248] on span "lanierconnect" at bounding box center [471, 258] width 41 height 20
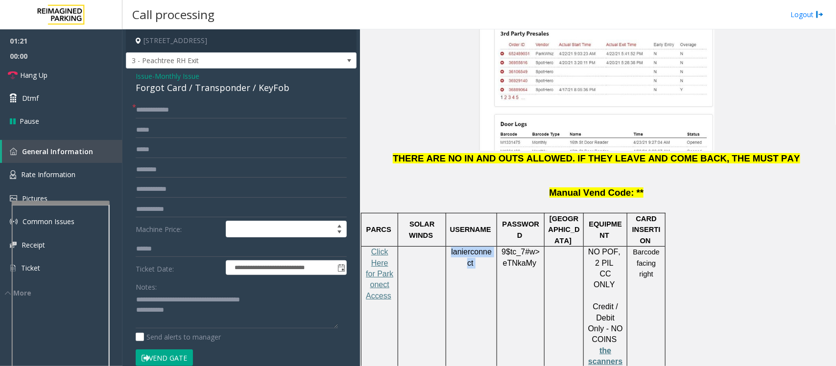
click at [471, 248] on span "lanierconnect" at bounding box center [471, 258] width 41 height 20
copy p "lanierconnect"
click at [150, 191] on input "text" at bounding box center [241, 189] width 211 height 17
click at [529, 259] on span "eTNkaMy" at bounding box center [519, 263] width 33 height 9
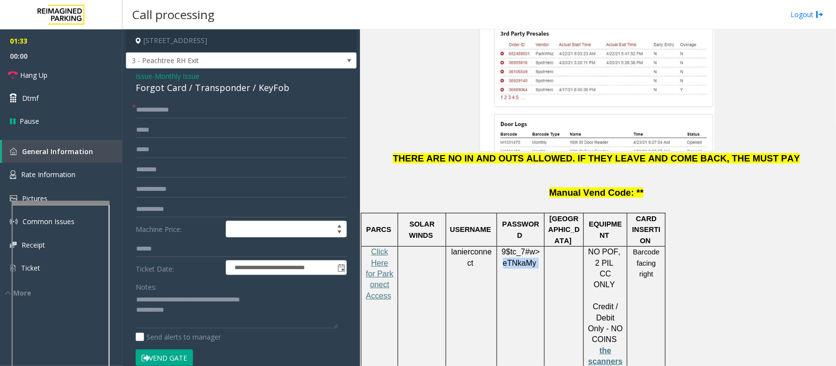
click at [529, 259] on span "eTNkaMy" at bounding box center [519, 263] width 33 height 9
copy p "9$tc_7#w> eTNkaMy"
type textarea "**********"
click at [164, 190] on input "text" at bounding box center [241, 189] width 211 height 17
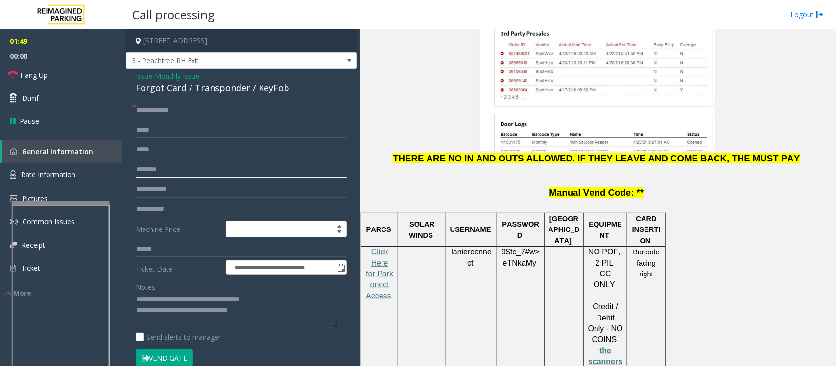
click at [160, 172] on input "text" at bounding box center [241, 170] width 211 height 17
click at [158, 190] on input "text" at bounding box center [241, 189] width 211 height 17
type input "******"
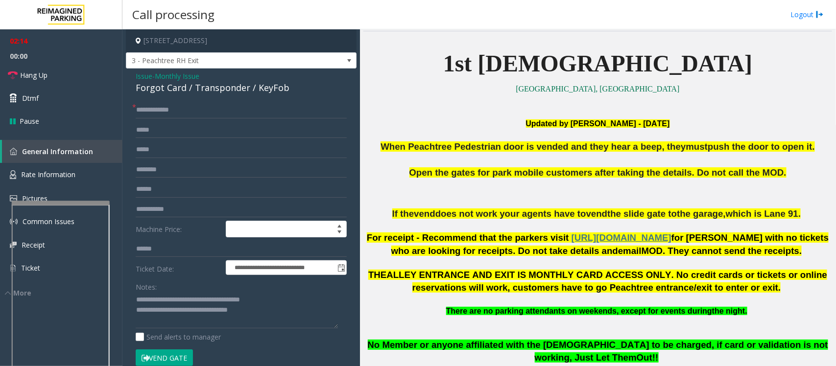
scroll to position [61, 0]
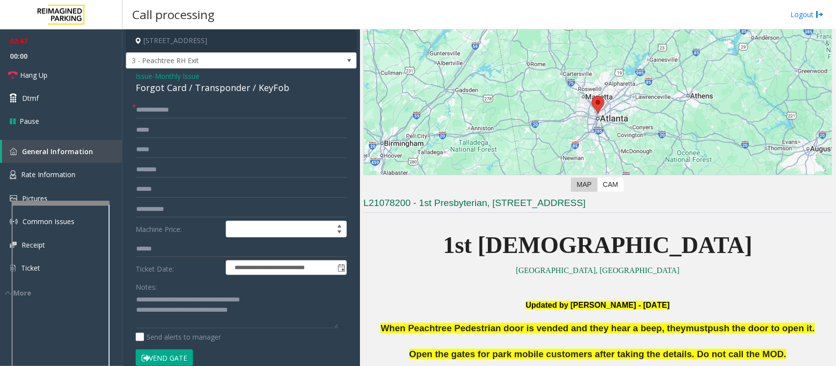
click at [153, 356] on button "Vend Gate" at bounding box center [164, 358] width 57 height 17
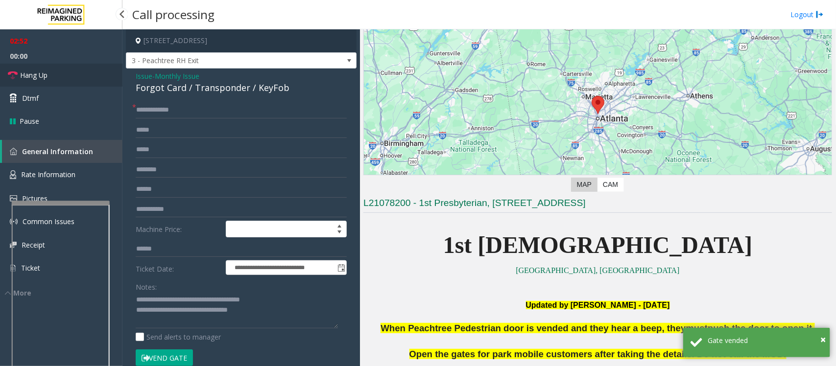
click at [39, 72] on span "Hang Up" at bounding box center [33, 75] width 27 height 10
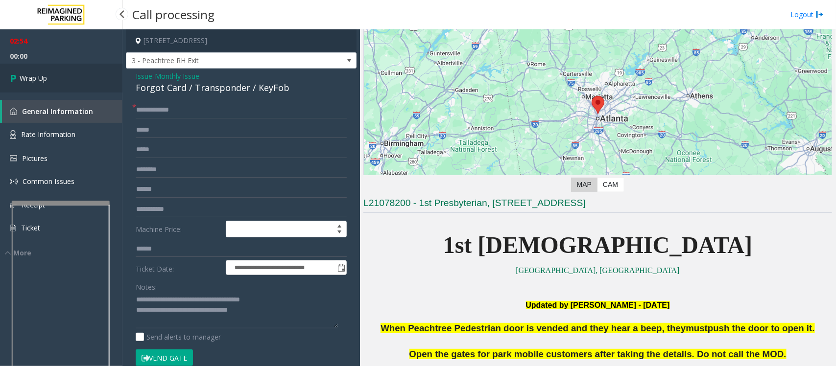
click at [39, 72] on link "Wrap Up" at bounding box center [61, 78] width 122 height 29
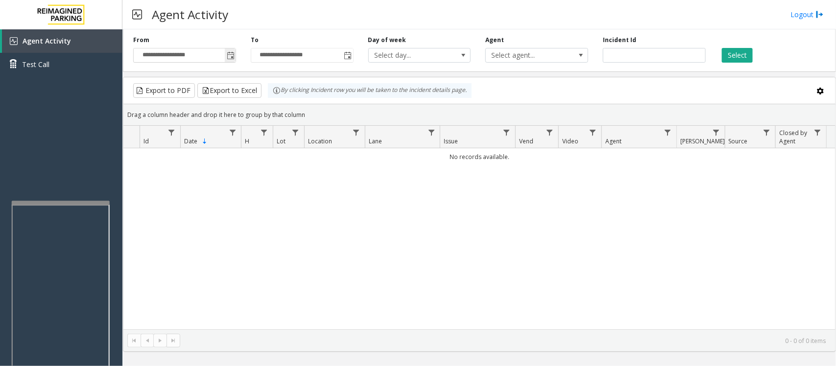
click at [228, 53] on span "Toggle popup" at bounding box center [231, 56] width 8 height 8
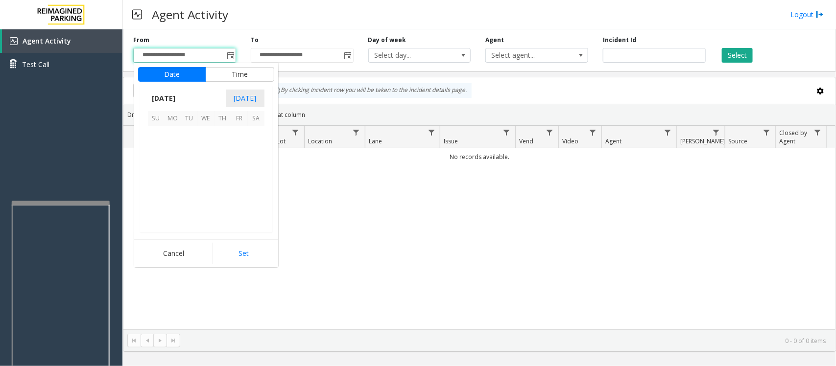
scroll to position [175643, 0]
click at [207, 167] on span "17" at bounding box center [206, 168] width 17 height 17
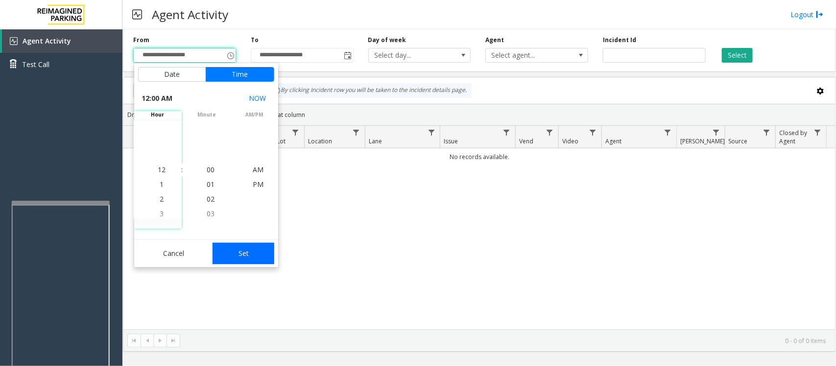
click at [234, 251] on button "Set" at bounding box center [243, 254] width 62 height 22
type input "**********"
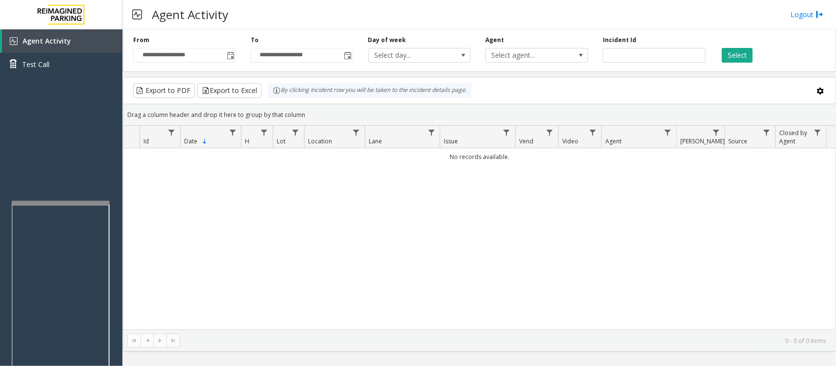
click at [745, 46] on div "Select" at bounding box center [772, 49] width 118 height 27
click at [739, 55] on button "Select" at bounding box center [737, 55] width 31 height 15
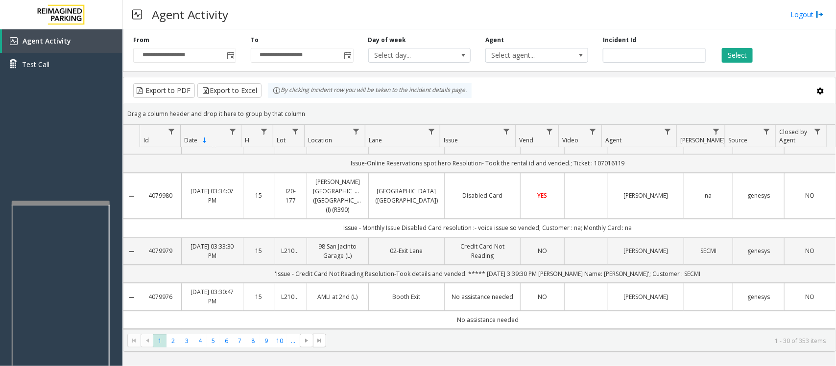
scroll to position [1281, 0]
click at [171, 339] on span "2" at bounding box center [172, 340] width 13 height 13
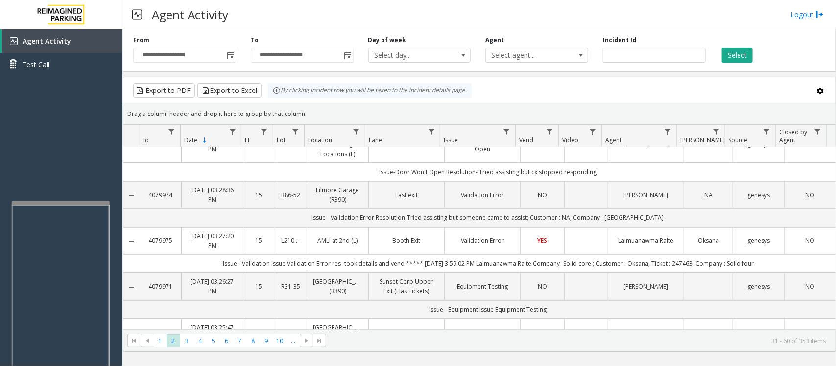
scroll to position [0, 0]
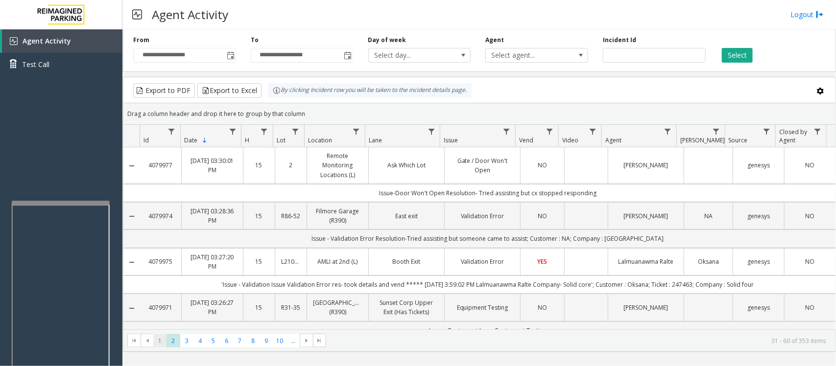
click at [158, 341] on span "1" at bounding box center [159, 340] width 13 height 13
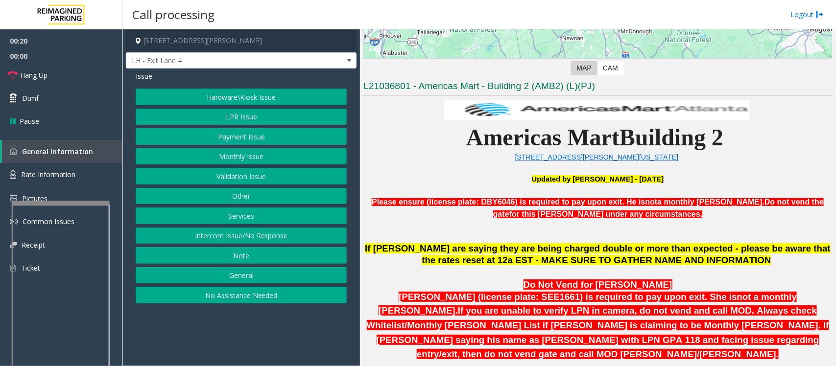
scroll to position [184, 0]
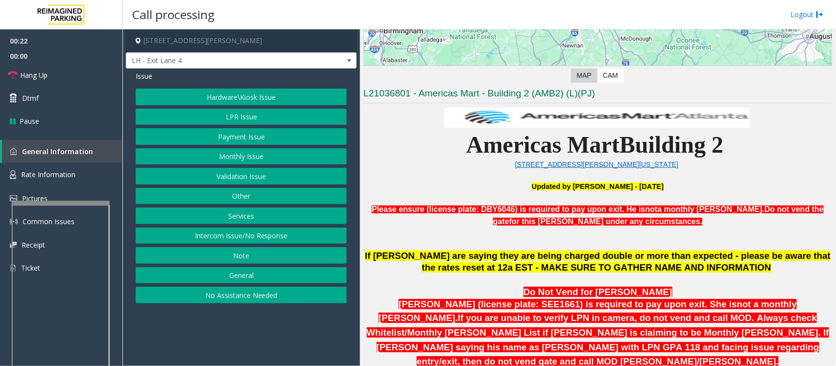
click at [298, 296] on button "No Assistance Needed" at bounding box center [241, 295] width 211 height 17
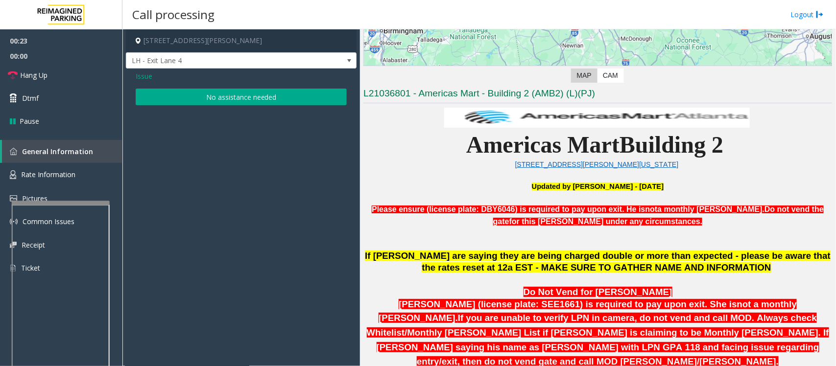
click at [253, 101] on button "No assistance needed" at bounding box center [241, 97] width 211 height 17
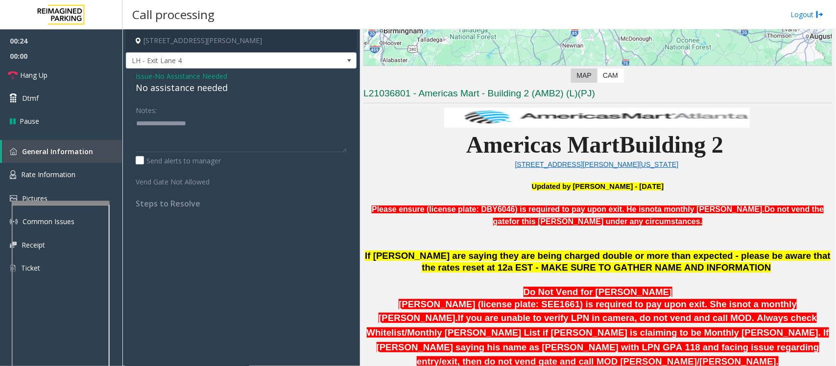
click at [209, 87] on div "No assistance needed" at bounding box center [241, 87] width 211 height 13
type textarea "**********"
click at [46, 71] on span "Hang Up" at bounding box center [33, 75] width 27 height 10
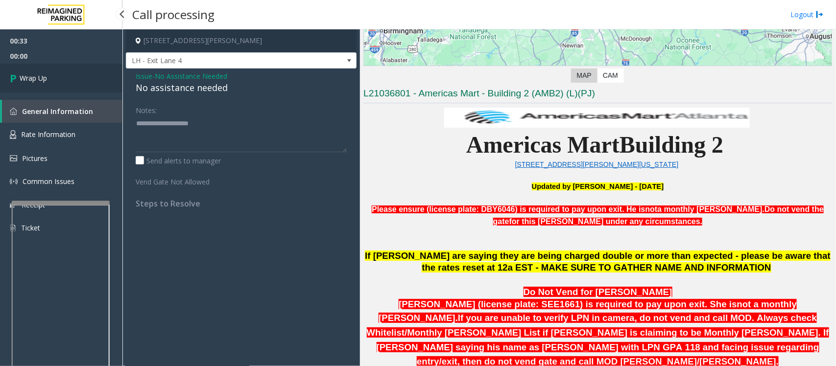
click at [46, 71] on link "Wrap Up" at bounding box center [61, 78] width 122 height 29
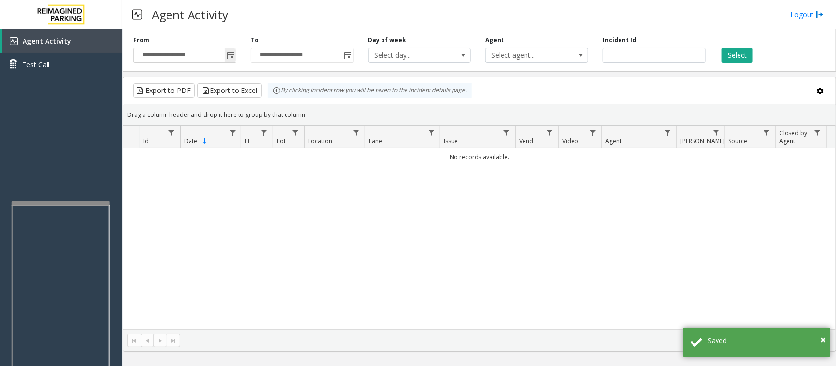
click at [231, 60] on span "Toggle popup" at bounding box center [231, 56] width 8 height 8
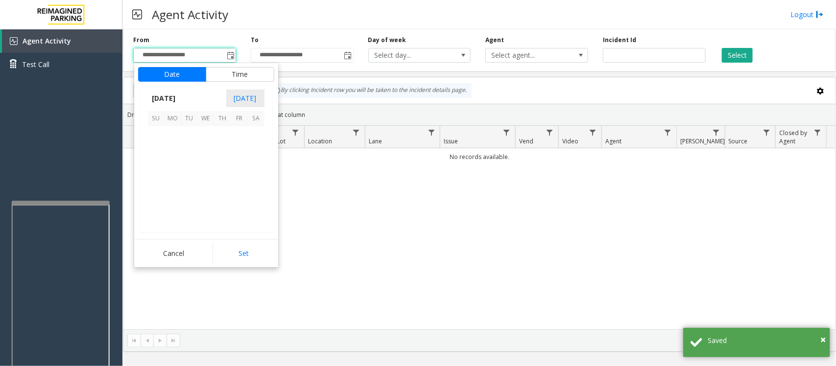
scroll to position [175643, 0]
click at [207, 164] on span "17" at bounding box center [206, 168] width 17 height 17
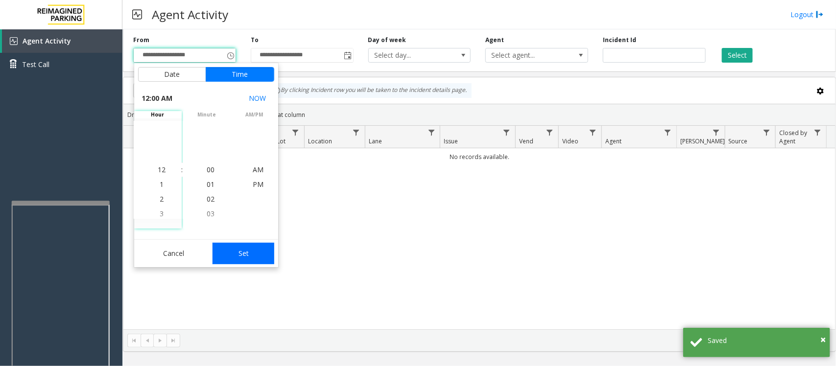
click at [247, 253] on button "Set" at bounding box center [243, 254] width 62 height 22
type input "**********"
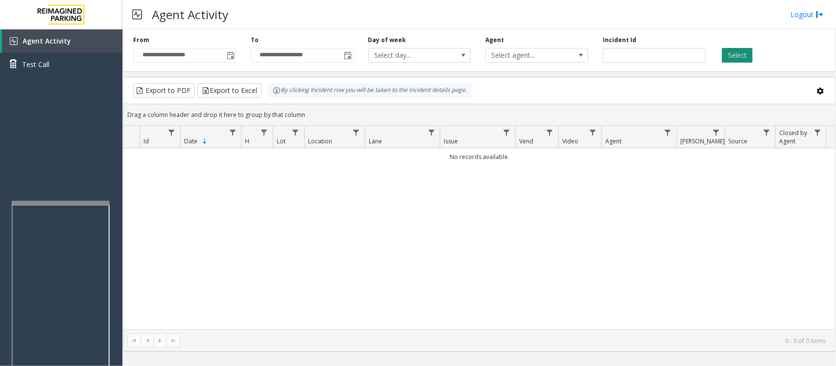
click at [746, 53] on button "Select" at bounding box center [737, 55] width 31 height 15
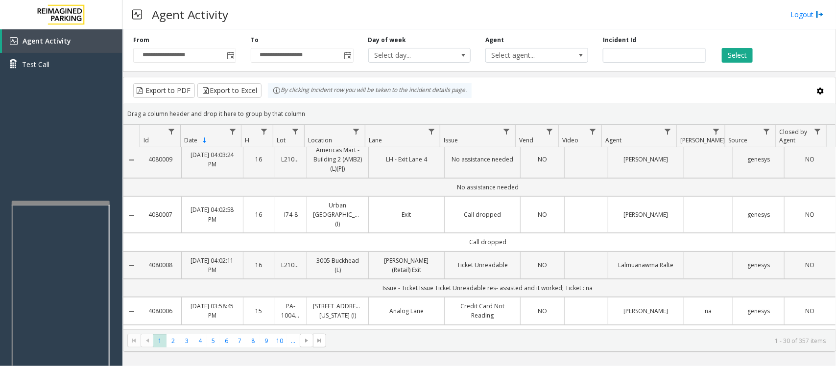
scroll to position [0, 0]
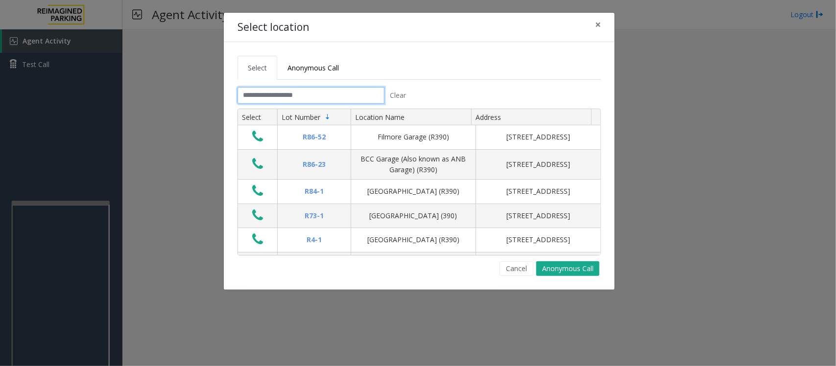
click at [329, 94] on input "text" at bounding box center [310, 95] width 147 height 17
click at [321, 95] on input "text" at bounding box center [310, 95] width 147 height 17
click at [598, 24] on span "×" at bounding box center [598, 25] width 6 height 14
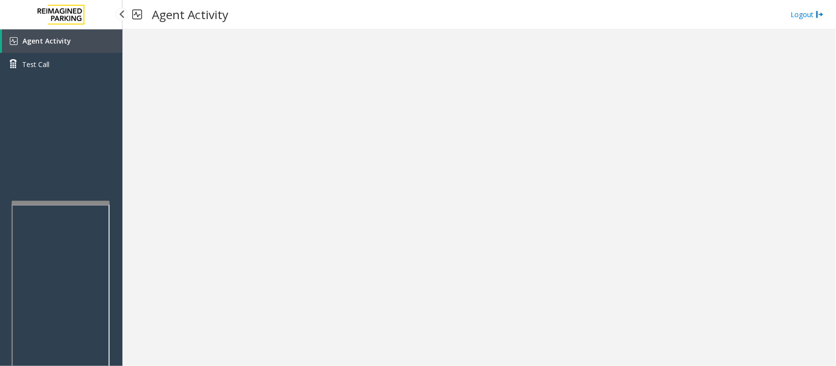
click at [84, 40] on link "Agent Activity" at bounding box center [62, 41] width 120 height 24
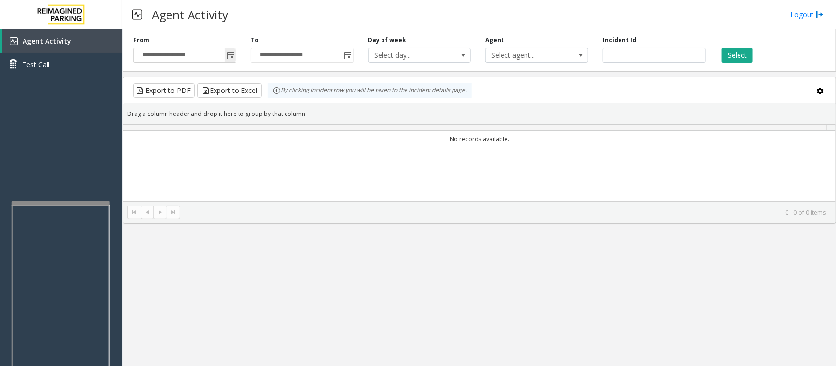
click at [227, 59] on span "Toggle popup" at bounding box center [231, 56] width 8 height 8
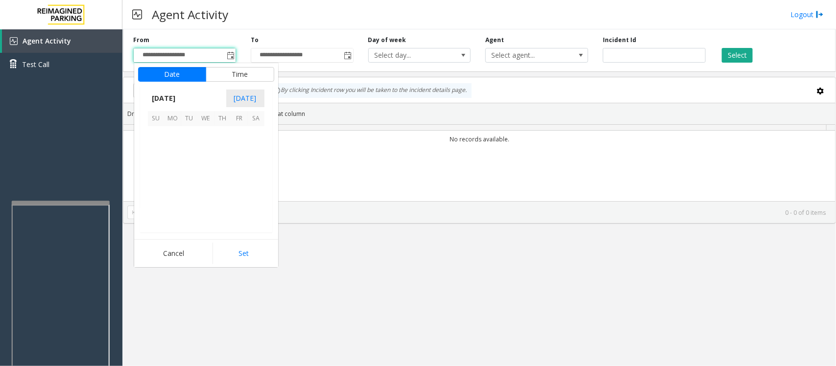
scroll to position [175643, 0]
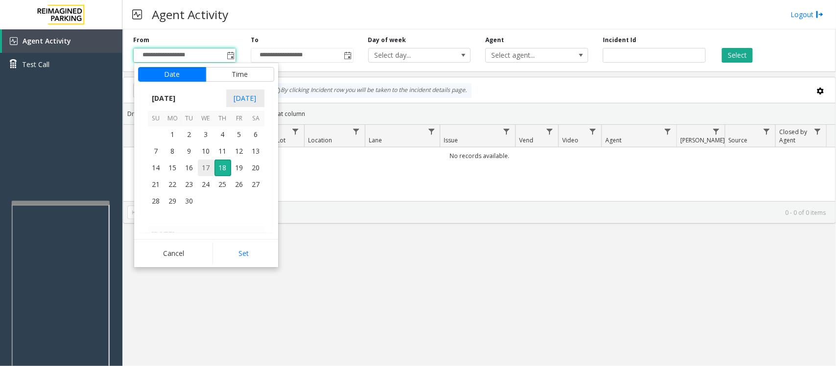
click at [205, 168] on span "17" at bounding box center [206, 168] width 17 height 17
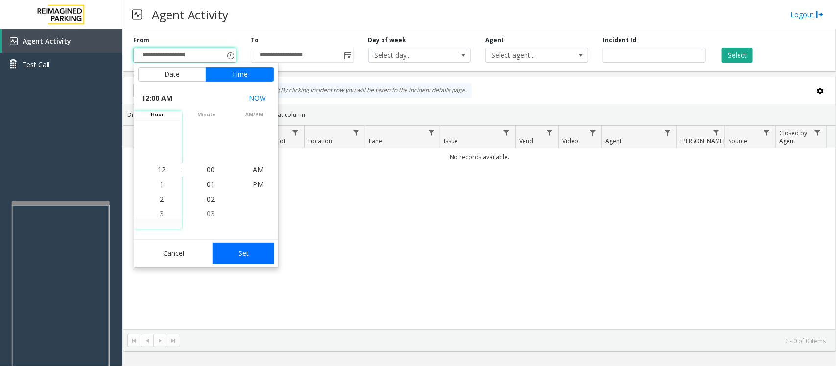
click at [243, 255] on button "Set" at bounding box center [243, 254] width 62 height 22
type input "**********"
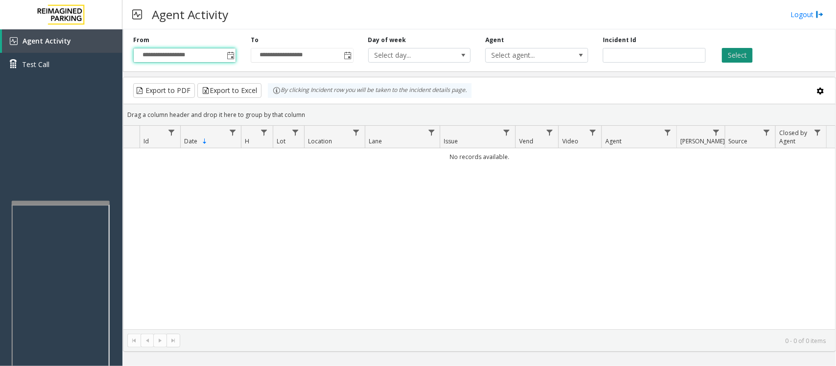
click at [732, 53] on button "Select" at bounding box center [737, 55] width 31 height 15
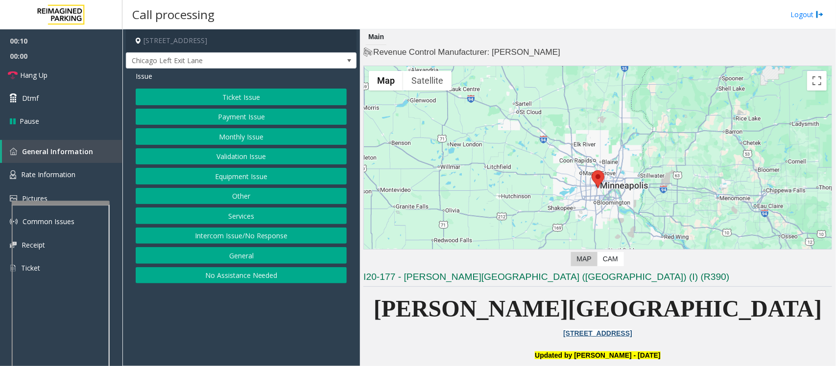
click at [256, 240] on button "Intercom Issue/No Response" at bounding box center [241, 236] width 211 height 17
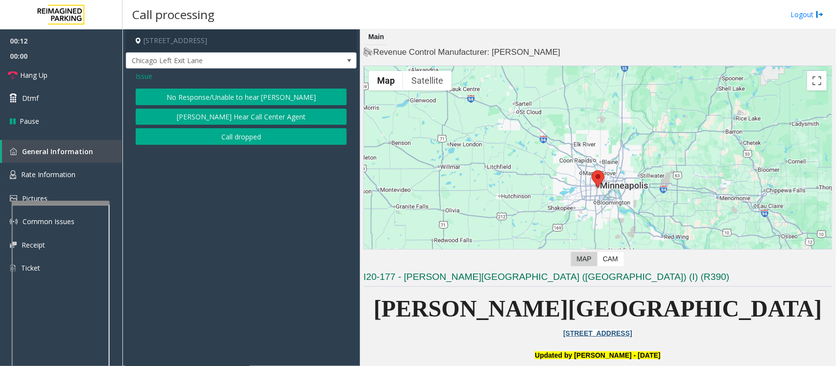
click at [144, 78] on span "Issue" at bounding box center [144, 76] width 17 height 10
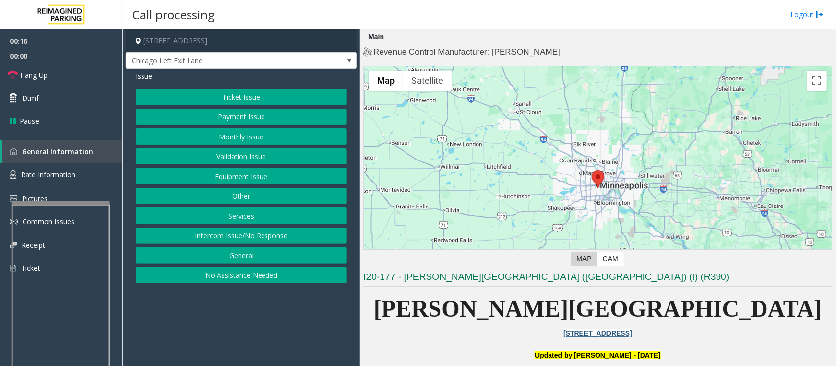
click at [216, 179] on button "Equipment Issue" at bounding box center [241, 176] width 211 height 17
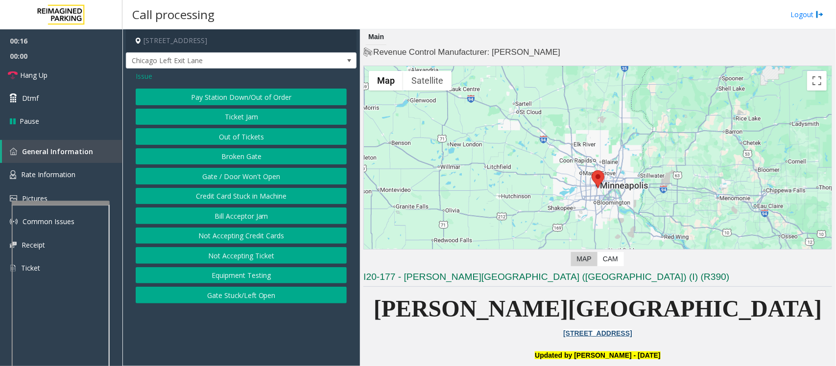
click at [216, 179] on button "Gate / Door Won't Open" at bounding box center [241, 176] width 211 height 17
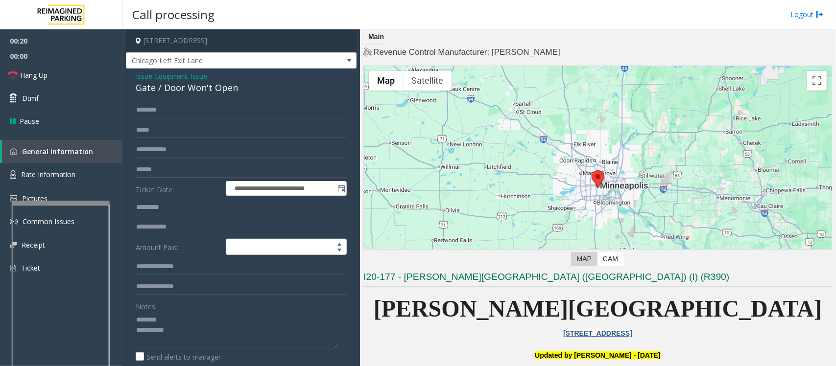
click at [165, 86] on div "Gate / Door Won't Open" at bounding box center [241, 87] width 211 height 13
click at [177, 86] on div "Gate / Door Won't Open" at bounding box center [241, 87] width 211 height 13
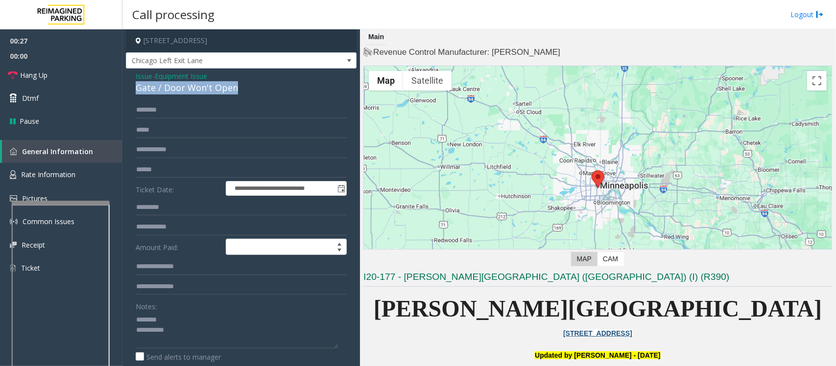
click at [177, 86] on div "Gate / Door Won't Open" at bounding box center [241, 87] width 211 height 13
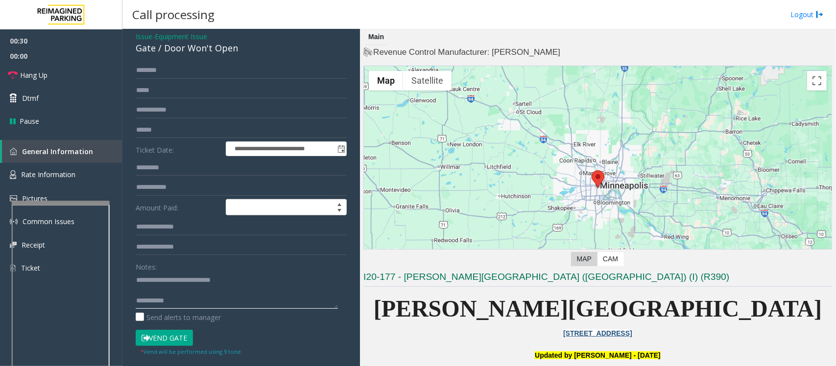
scroll to position [61, 0]
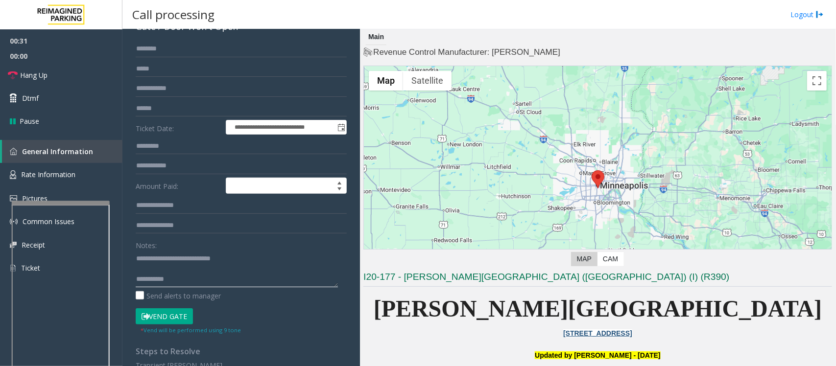
type textarea "**********"
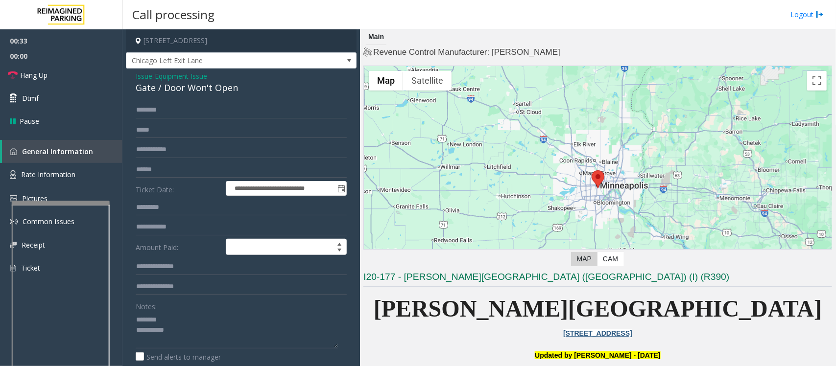
click at [170, 76] on span "Equipment Issue" at bounding box center [181, 76] width 52 height 10
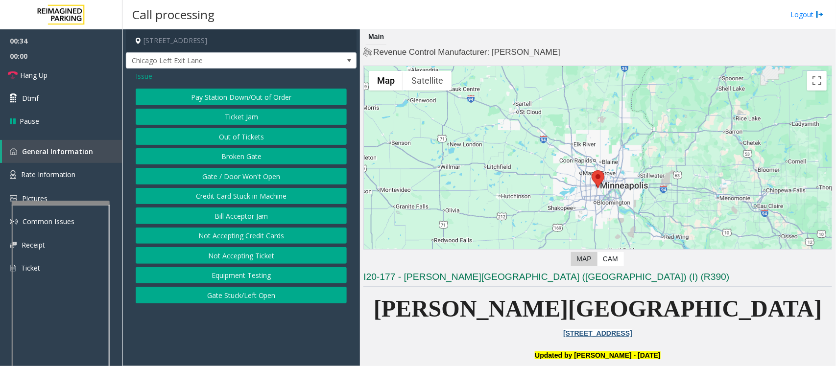
click at [140, 75] on span "Issue" at bounding box center [144, 76] width 17 height 10
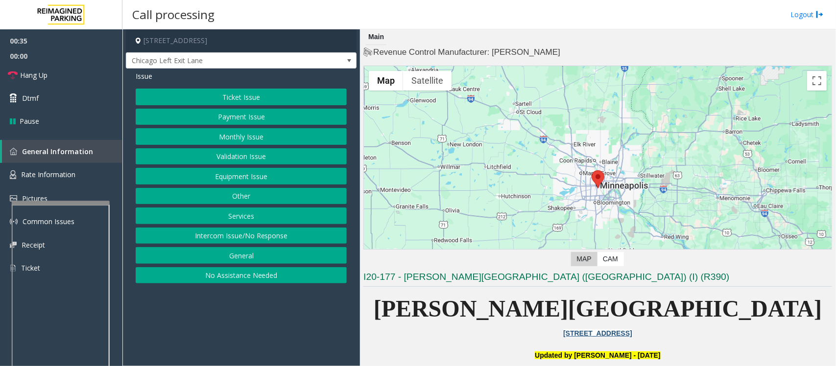
click at [211, 135] on button "Monthly Issue" at bounding box center [241, 136] width 211 height 17
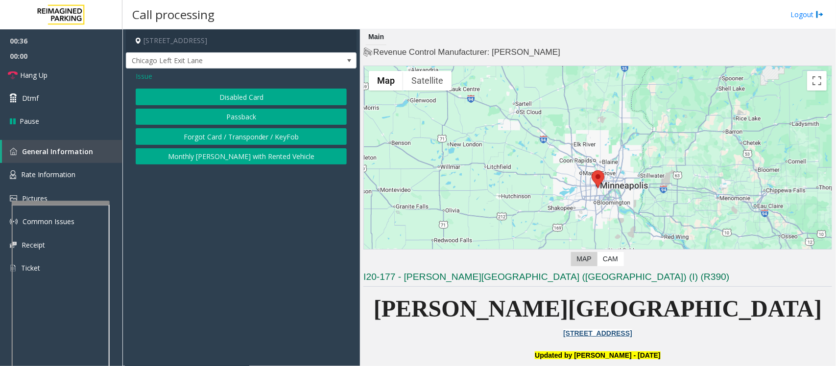
click at [231, 99] on button "Disabled Card" at bounding box center [241, 97] width 211 height 17
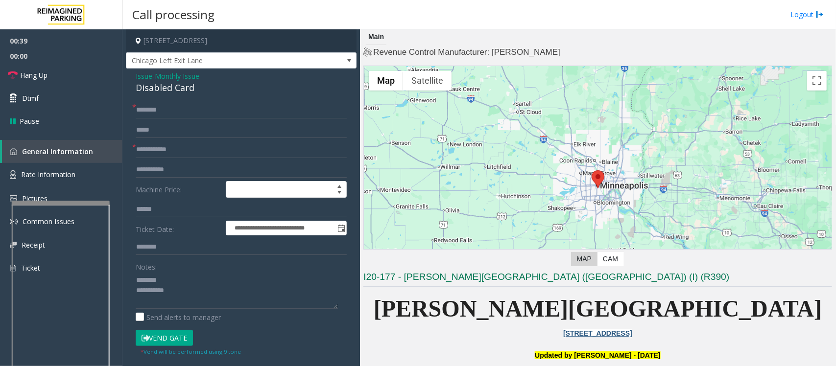
click at [150, 91] on div "Disabled Card" at bounding box center [241, 87] width 211 height 13
click at [201, 299] on textarea at bounding box center [237, 290] width 202 height 37
click at [163, 290] on textarea at bounding box center [237, 290] width 202 height 37
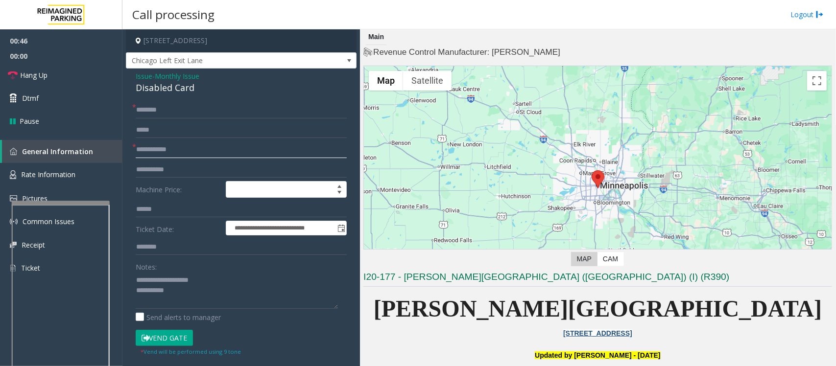
click at [176, 147] on input "text" at bounding box center [241, 149] width 211 height 17
click at [188, 294] on textarea at bounding box center [237, 290] width 202 height 37
click at [183, 338] on button "Vend Gate" at bounding box center [164, 338] width 57 height 17
click at [197, 294] on textarea at bounding box center [237, 290] width 202 height 37
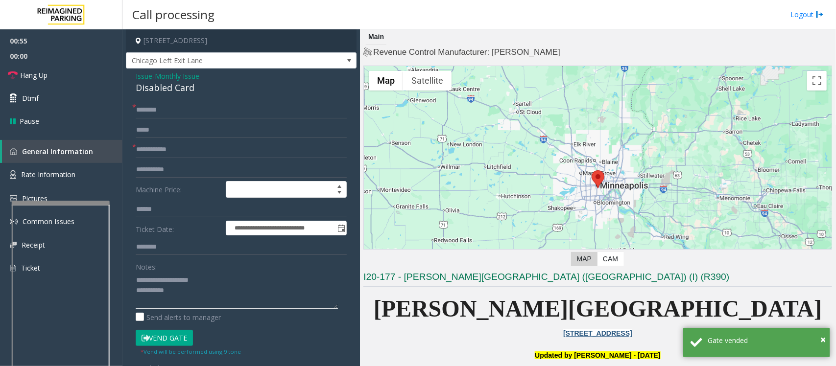
paste textarea "**********"
type textarea "**********"
click at [157, 152] on input "text" at bounding box center [241, 149] width 211 height 17
type input "*"
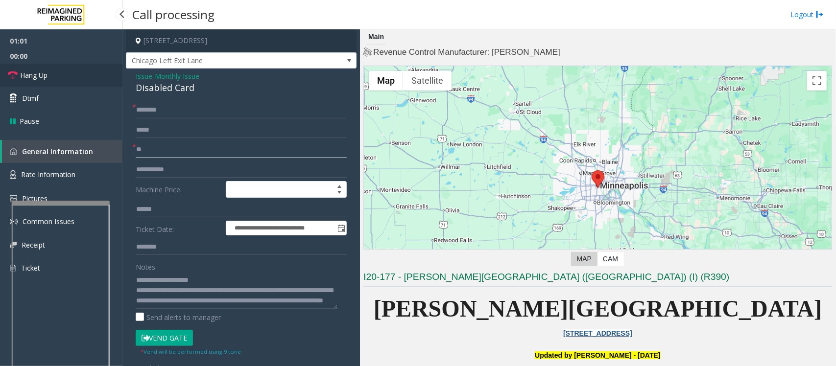
type input "**"
drag, startPoint x: 53, startPoint y: 77, endPoint x: 68, endPoint y: 84, distance: 16.4
click at [53, 77] on link "Hang Up" at bounding box center [61, 75] width 122 height 23
click at [147, 110] on input "text" at bounding box center [241, 110] width 211 height 17
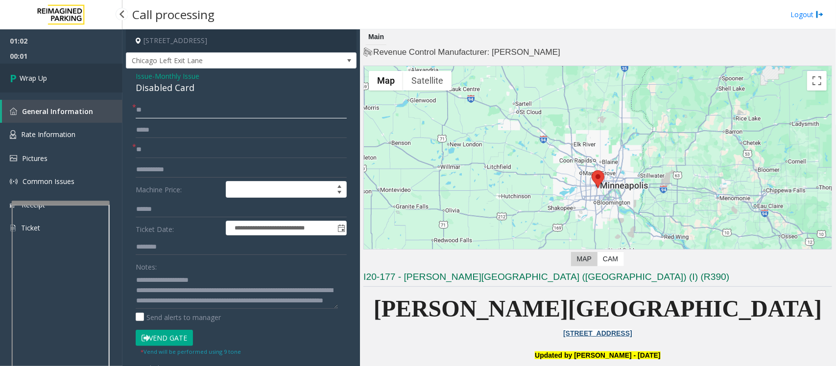
type input "**"
click at [55, 84] on link "Wrap Up" at bounding box center [61, 78] width 122 height 29
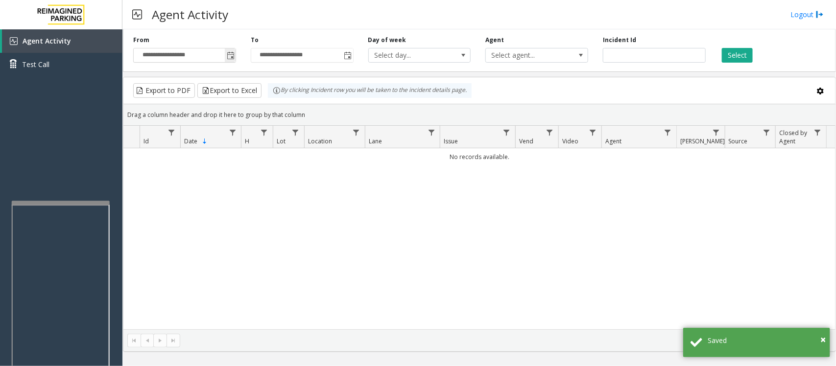
click at [228, 54] on span "Toggle popup" at bounding box center [231, 56] width 8 height 8
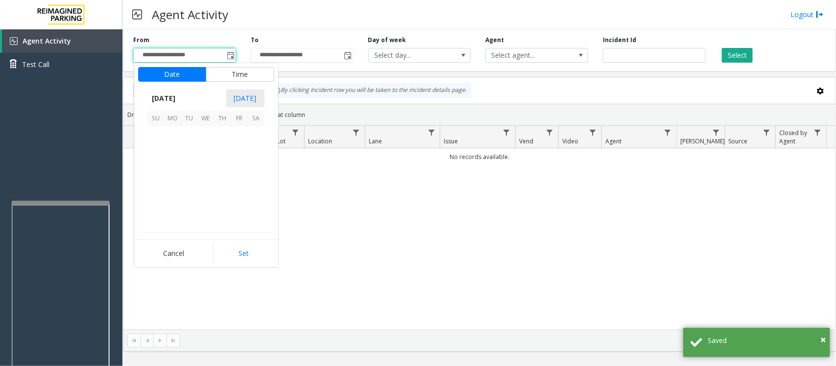
scroll to position [175643, 0]
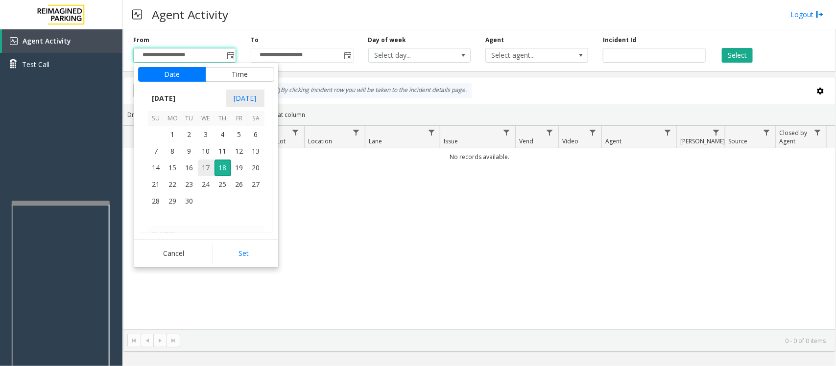
click at [202, 169] on span "17" at bounding box center [206, 168] width 17 height 17
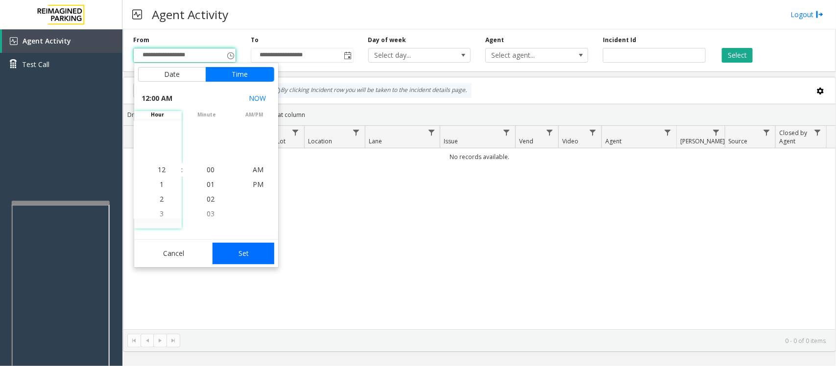
click at [236, 248] on button "Set" at bounding box center [243, 254] width 62 height 22
type input "**********"
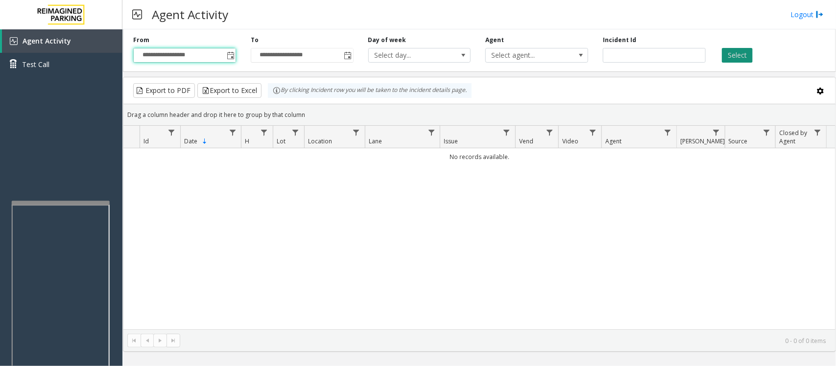
click at [740, 49] on button "Select" at bounding box center [737, 55] width 31 height 15
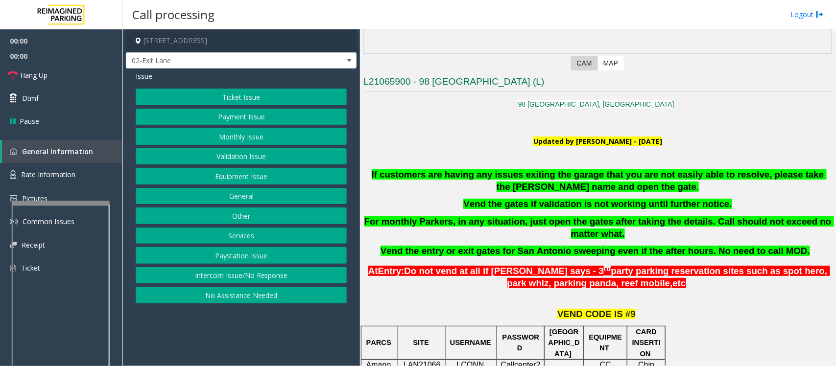
scroll to position [184, 0]
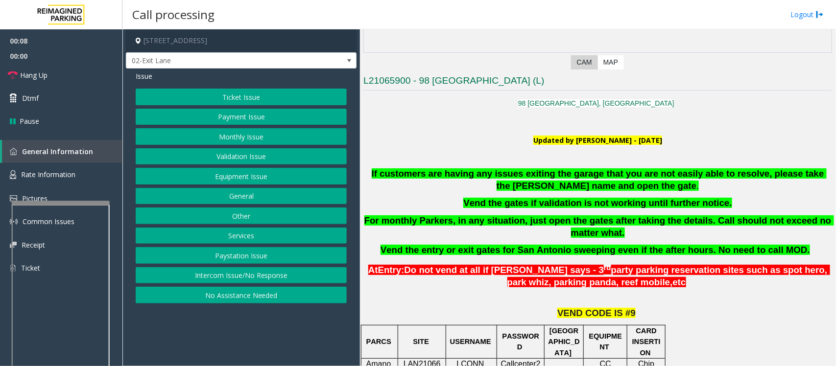
click at [193, 97] on button "Ticket Issue" at bounding box center [241, 97] width 211 height 17
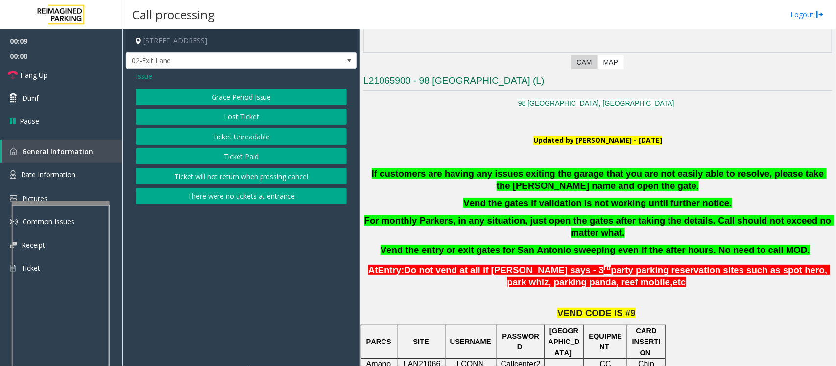
click at [222, 136] on button "Ticket Unreadable" at bounding box center [241, 136] width 211 height 17
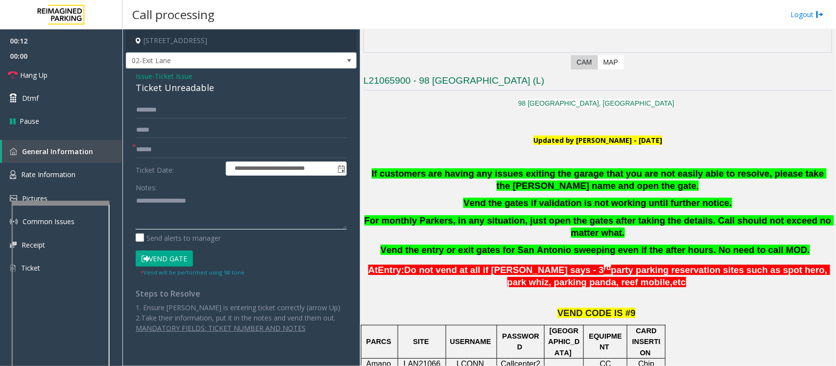
click at [194, 212] on textarea at bounding box center [241, 211] width 211 height 37
paste textarea "**********"
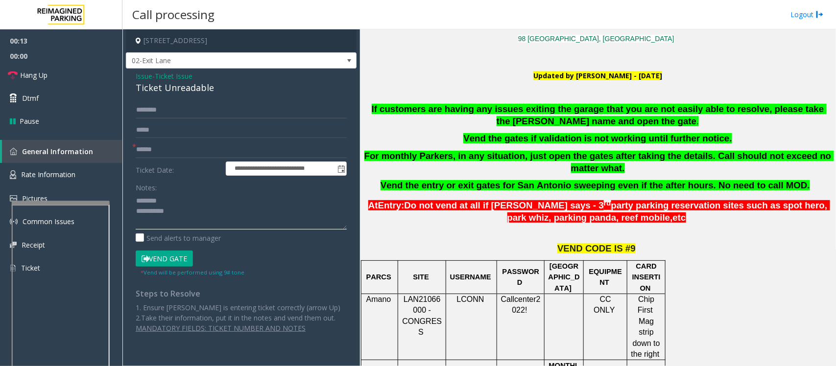
scroll to position [428, 0]
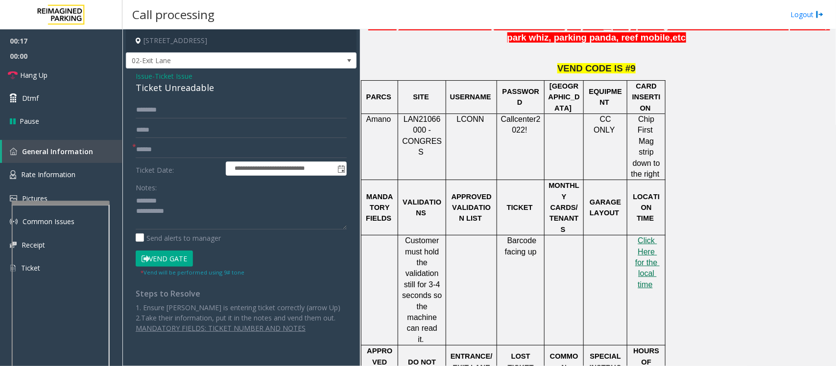
click at [156, 87] on div "Ticket Unreadable" at bounding box center [241, 87] width 211 height 13
click at [184, 219] on textarea at bounding box center [241, 211] width 211 height 37
click at [169, 213] on textarea at bounding box center [241, 211] width 211 height 37
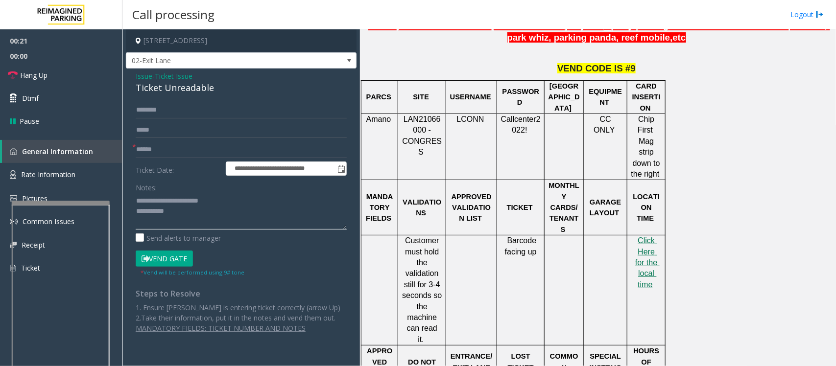
click at [190, 207] on textarea at bounding box center [241, 211] width 211 height 37
type textarea "**********"
click at [148, 152] on input "text" at bounding box center [241, 149] width 211 height 17
click at [205, 223] on textarea at bounding box center [241, 211] width 211 height 37
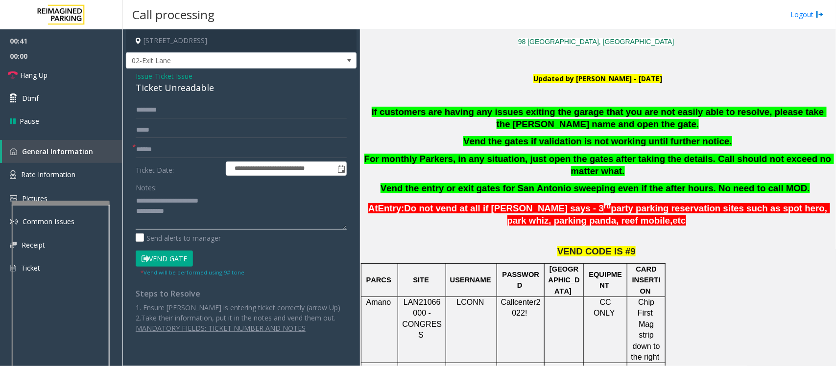
scroll to position [245, 0]
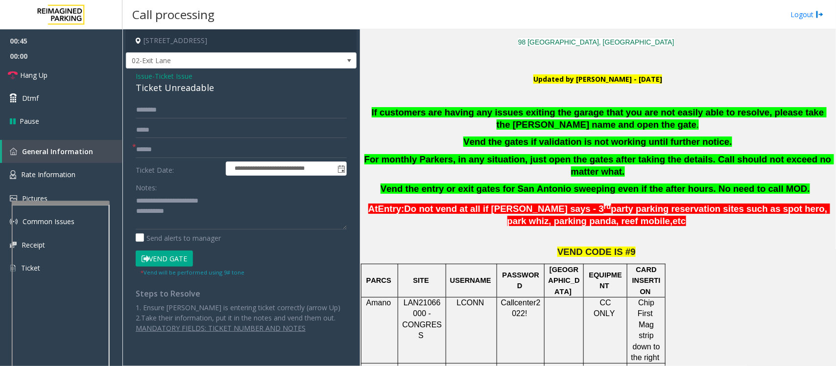
click at [177, 74] on span "Ticket Issue" at bounding box center [174, 76] width 38 height 10
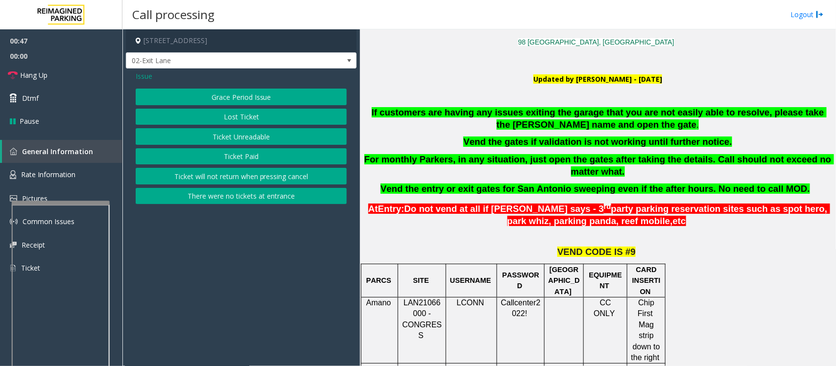
click at [146, 78] on span "Issue" at bounding box center [144, 76] width 17 height 10
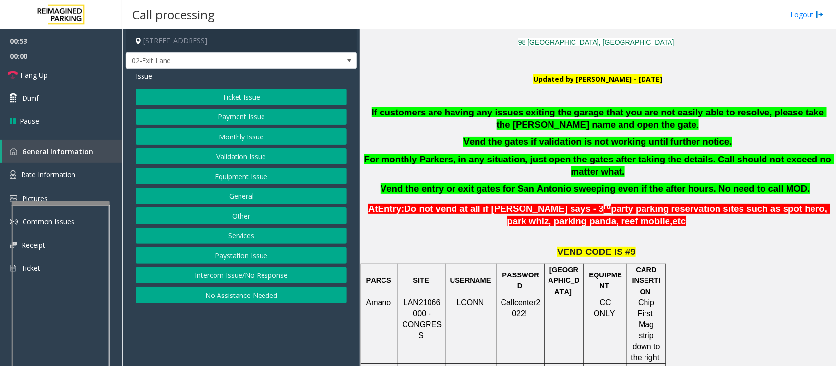
click at [163, 92] on button "Ticket Issue" at bounding box center [241, 97] width 211 height 17
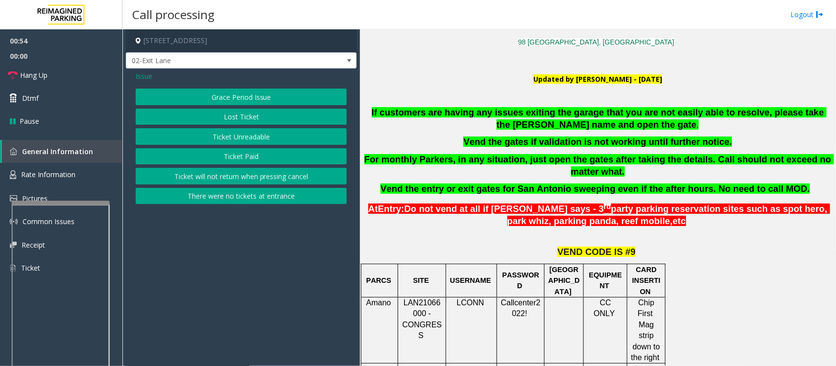
click at [263, 137] on button "Ticket Unreadable" at bounding box center [241, 136] width 211 height 17
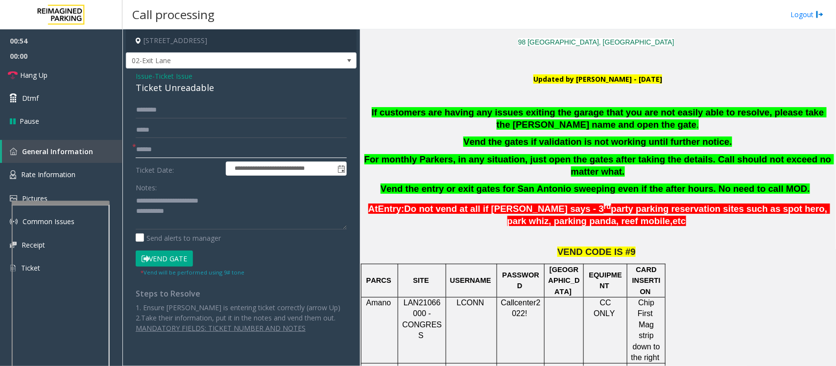
click at [159, 147] on input "text" at bounding box center [241, 149] width 211 height 17
click at [189, 211] on textarea at bounding box center [241, 211] width 211 height 37
type textarea "**********"
click at [212, 150] on input "text" at bounding box center [241, 149] width 211 height 17
type input "*******"
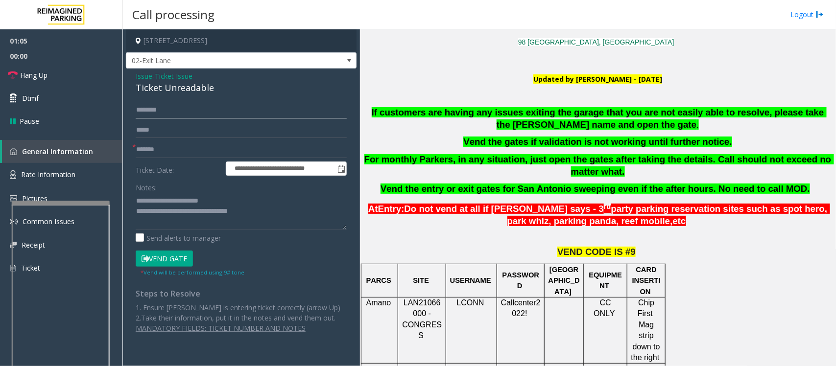
click at [172, 103] on input "text" at bounding box center [241, 110] width 211 height 17
click at [154, 112] on input "******" at bounding box center [241, 110] width 211 height 17
type input "******"
click at [275, 214] on textarea at bounding box center [241, 211] width 211 height 37
click at [155, 109] on input "******" at bounding box center [241, 110] width 211 height 17
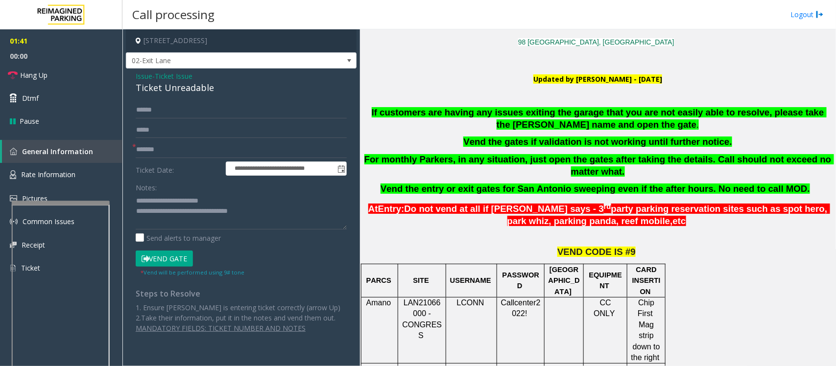
click at [174, 264] on button "Vend Gate" at bounding box center [164, 259] width 57 height 17
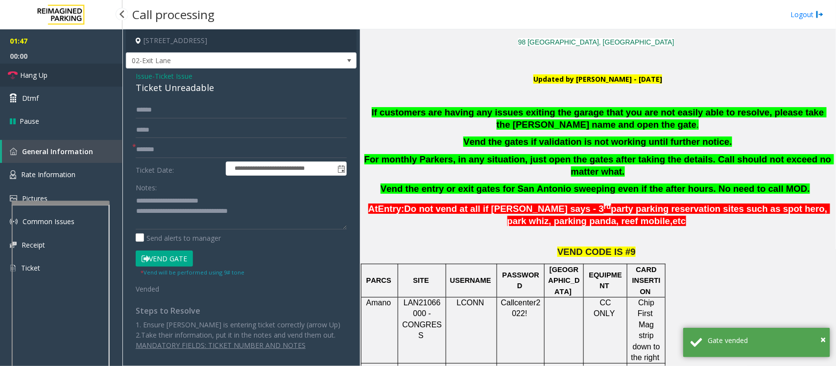
click at [50, 75] on link "Hang Up" at bounding box center [61, 75] width 122 height 23
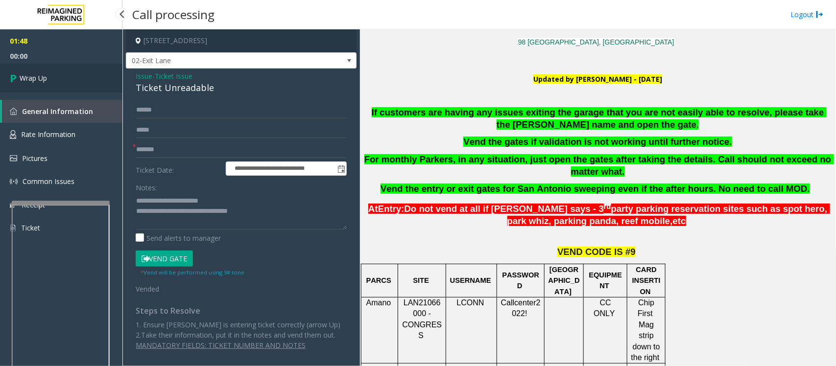
click at [50, 75] on link "Wrap Up" at bounding box center [61, 78] width 122 height 29
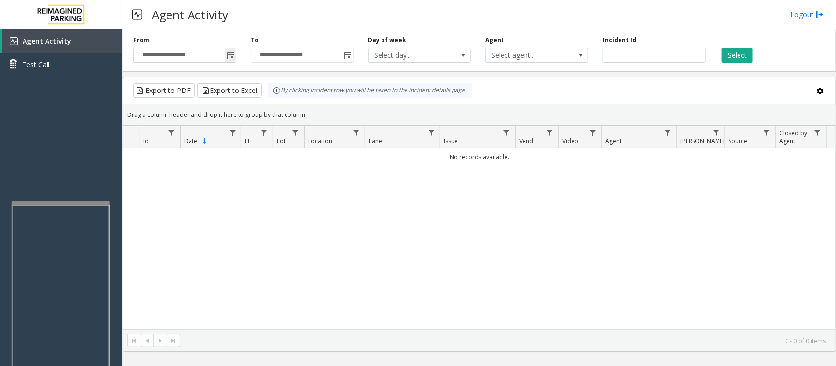
click at [233, 52] on span "Toggle popup" at bounding box center [231, 56] width 8 height 8
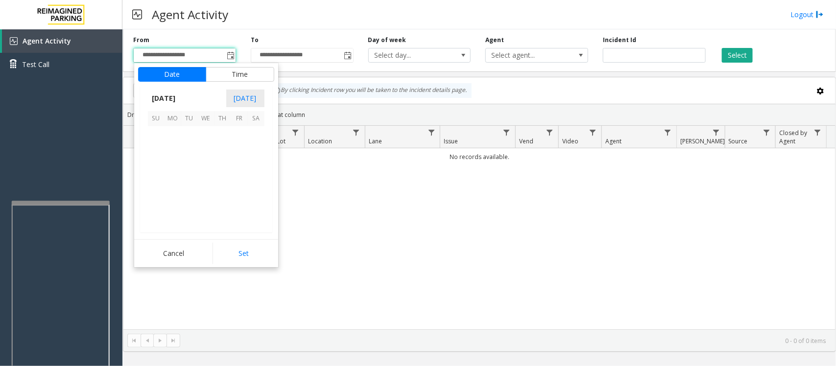
scroll to position [175643, 0]
click at [207, 168] on span "17" at bounding box center [206, 168] width 17 height 17
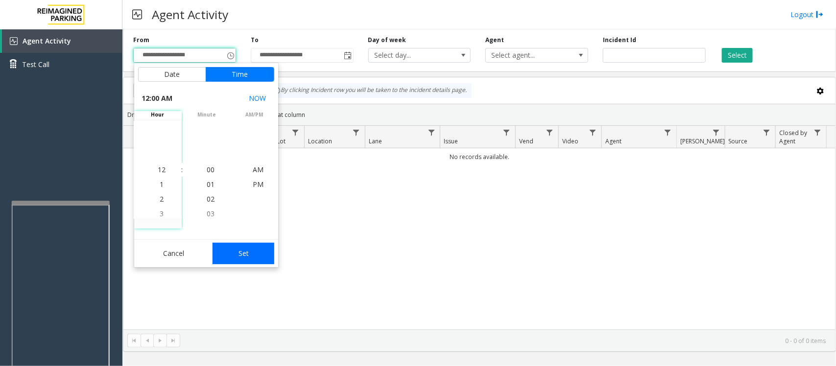
click at [261, 257] on button "Set" at bounding box center [243, 254] width 62 height 22
type input "**********"
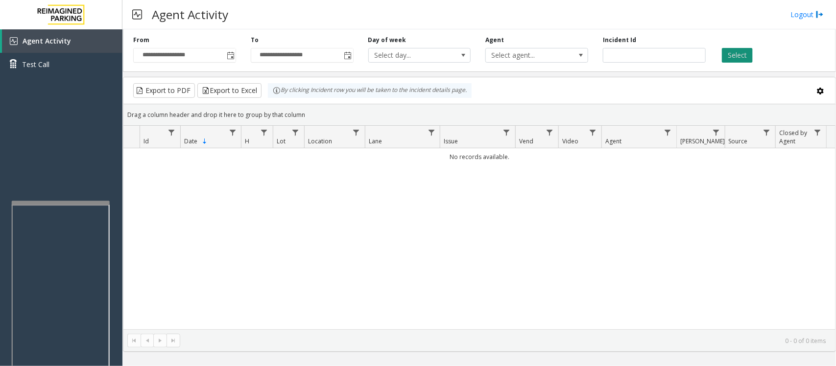
click at [734, 55] on button "Select" at bounding box center [737, 55] width 31 height 15
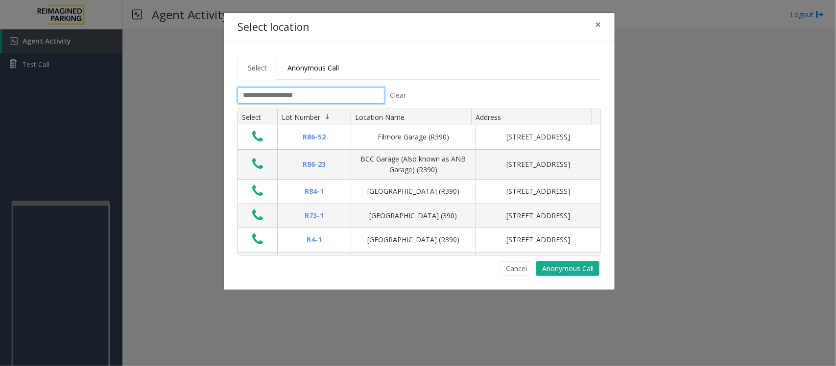
drag, startPoint x: 310, startPoint y: 95, endPoint x: 300, endPoint y: 93, distance: 10.6
click at [310, 95] on input "text" at bounding box center [310, 95] width 147 height 17
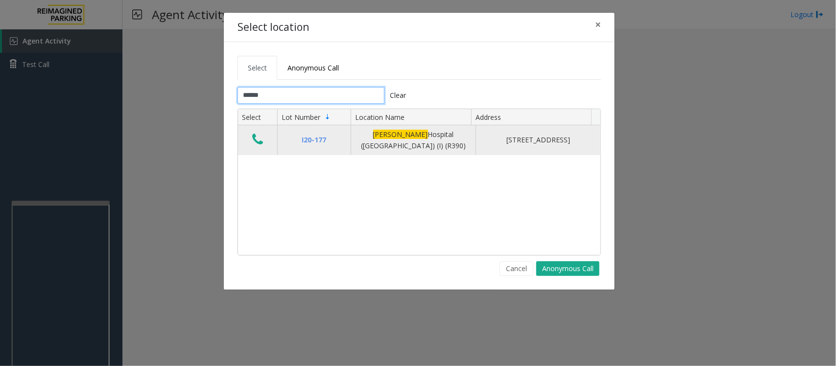
type input "******"
click at [258, 142] on icon "Data table" at bounding box center [257, 140] width 11 height 14
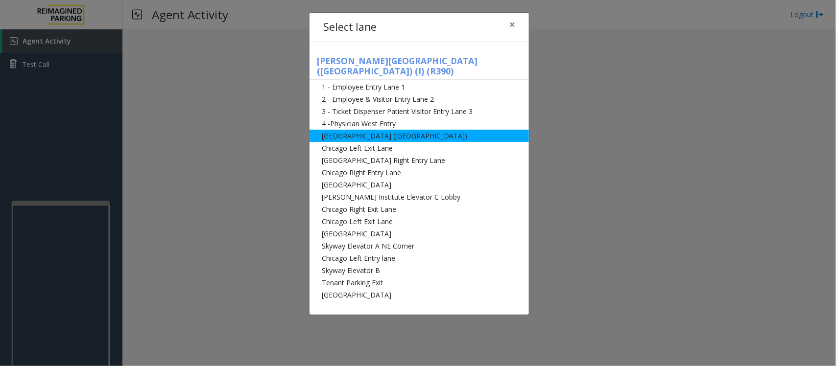
click at [355, 130] on li "[GEOGRAPHIC_DATA] ([GEOGRAPHIC_DATA])" at bounding box center [418, 136] width 219 height 12
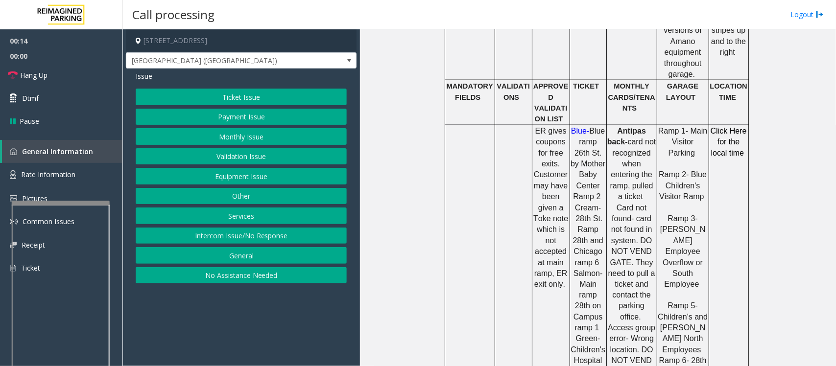
scroll to position [551, 0]
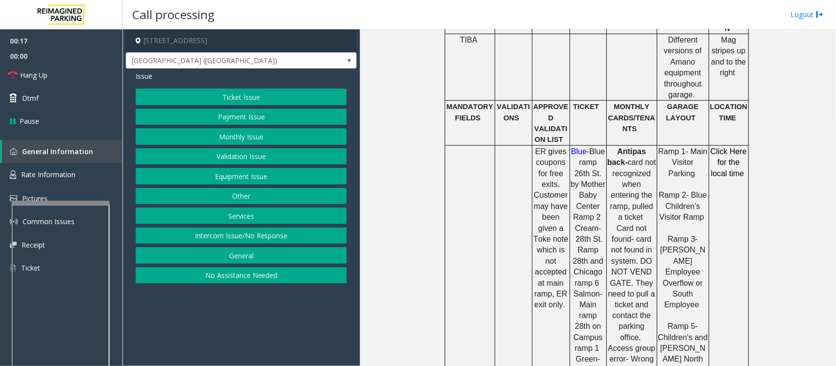
click at [216, 177] on button "Equipment Issue" at bounding box center [241, 176] width 211 height 17
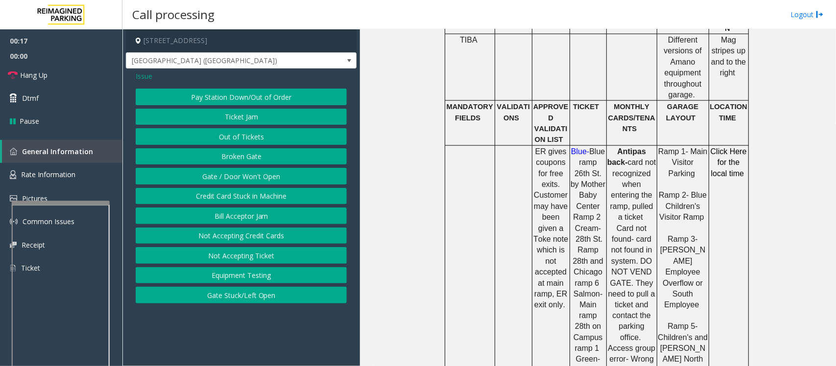
click at [216, 177] on button "Gate / Door Won't Open" at bounding box center [241, 176] width 211 height 17
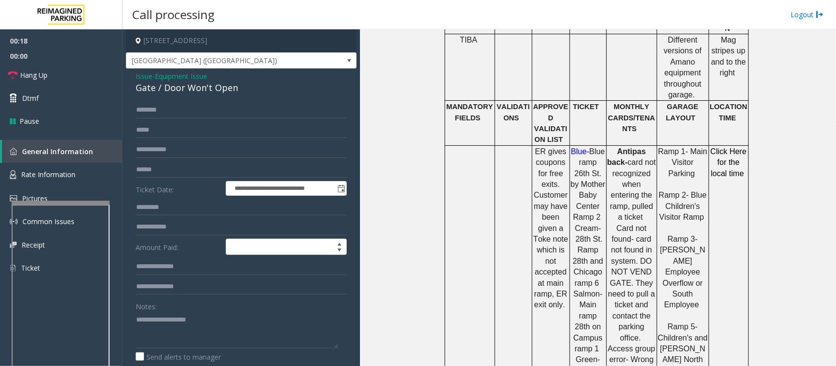
scroll to position [184, 0]
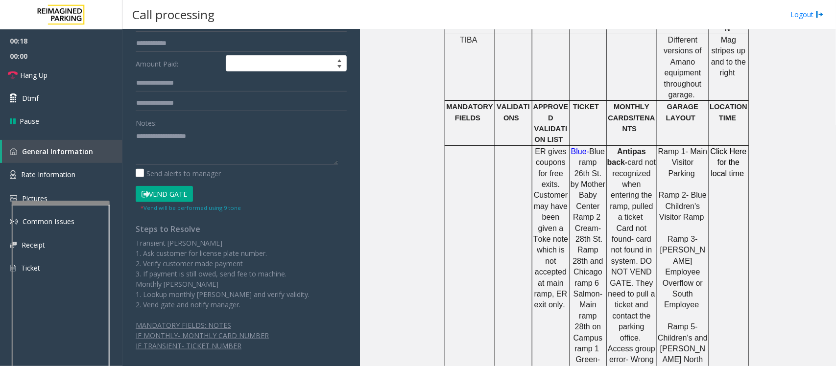
drag, startPoint x: 162, startPoint y: 200, endPoint x: 177, endPoint y: 199, distance: 15.7
click at [161, 200] on button "Vend Gate" at bounding box center [164, 194] width 57 height 17
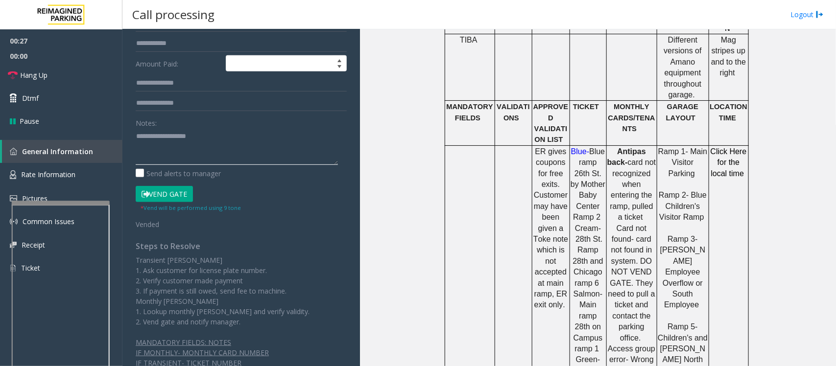
click at [170, 157] on textarea at bounding box center [237, 146] width 202 height 37
paste textarea "**********"
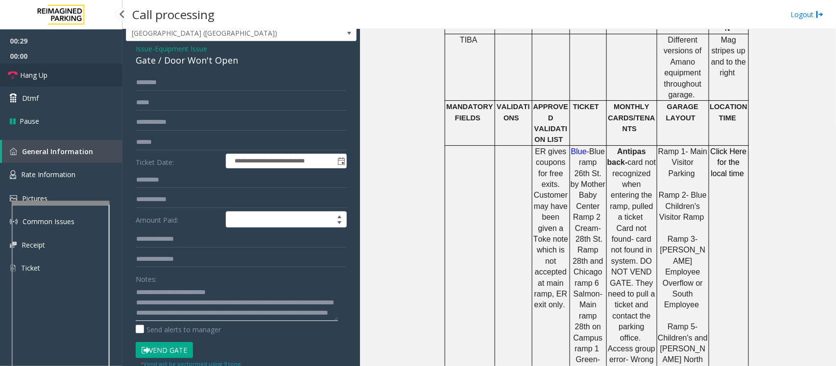
scroll to position [0, 0]
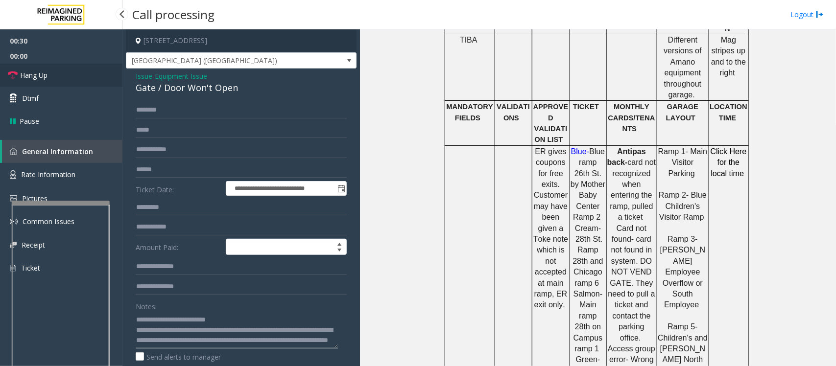
type textarea "**********"
click at [53, 76] on link "Hang Up" at bounding box center [61, 75] width 122 height 23
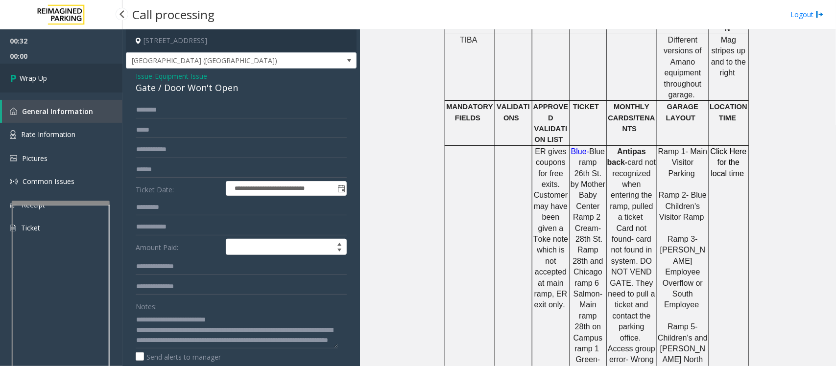
click at [53, 76] on link "Wrap Up" at bounding box center [61, 78] width 122 height 29
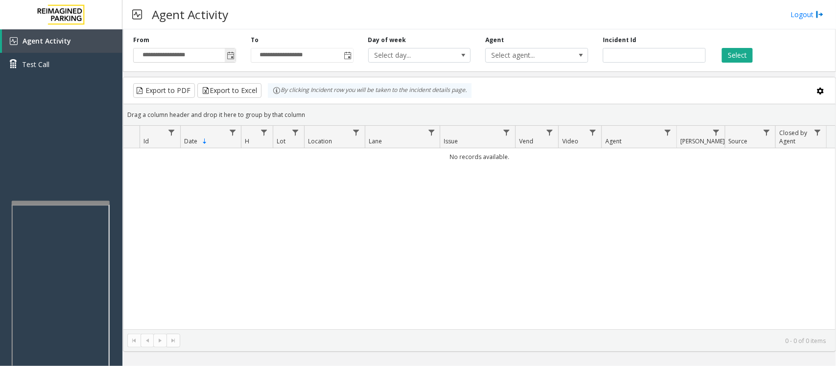
click at [229, 55] on span "Toggle popup" at bounding box center [231, 56] width 8 height 8
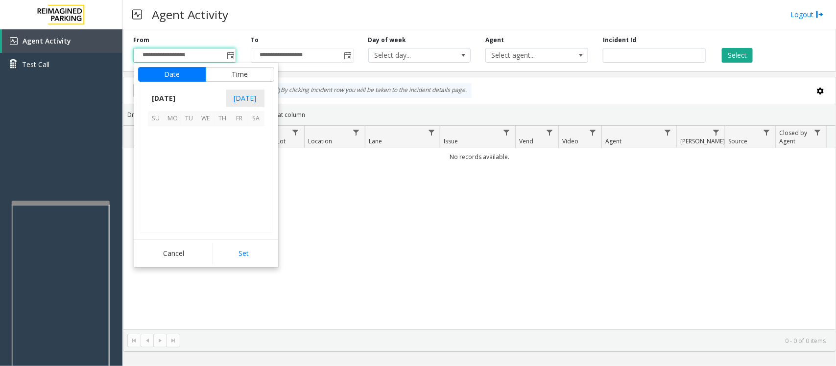
scroll to position [175643, 0]
click at [207, 165] on span "17" at bounding box center [206, 168] width 17 height 17
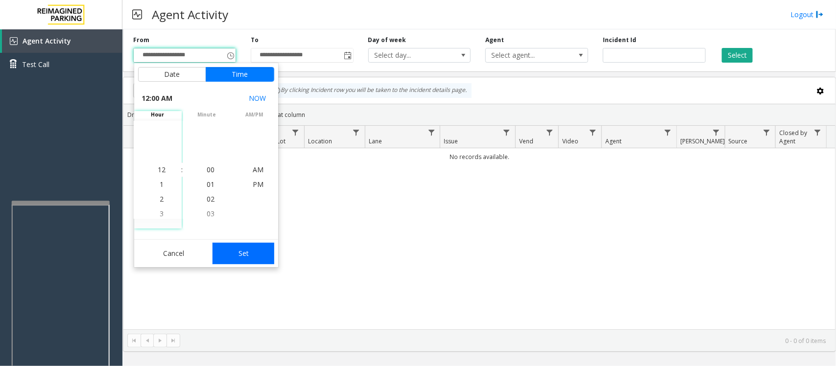
click at [240, 251] on button "Set" at bounding box center [243, 254] width 62 height 22
type input "**********"
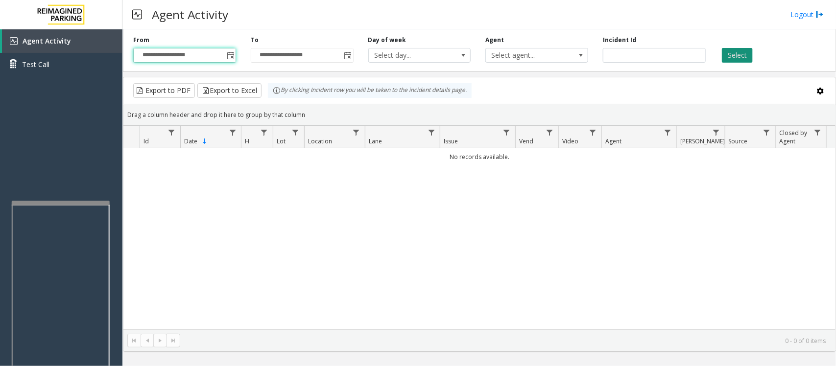
click at [735, 50] on button "Select" at bounding box center [737, 55] width 31 height 15
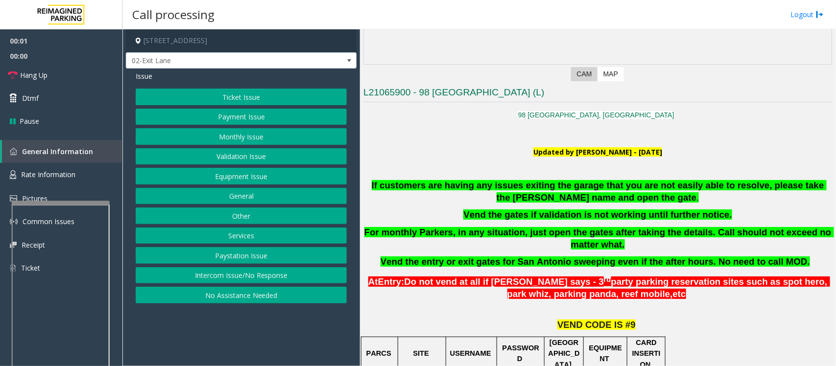
scroll to position [184, 0]
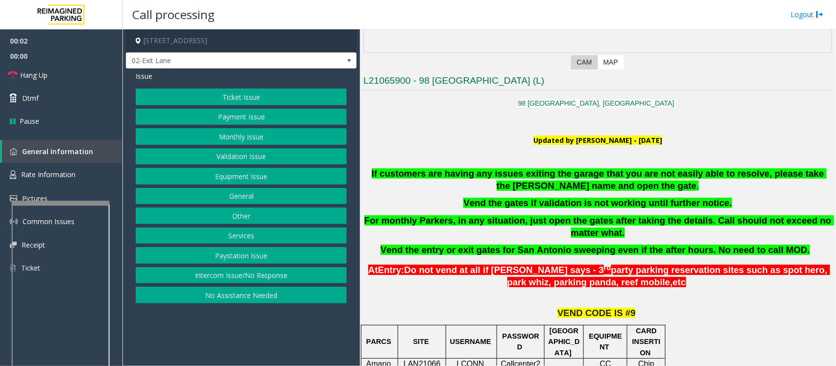
click at [276, 100] on button "Ticket Issue" at bounding box center [241, 97] width 211 height 17
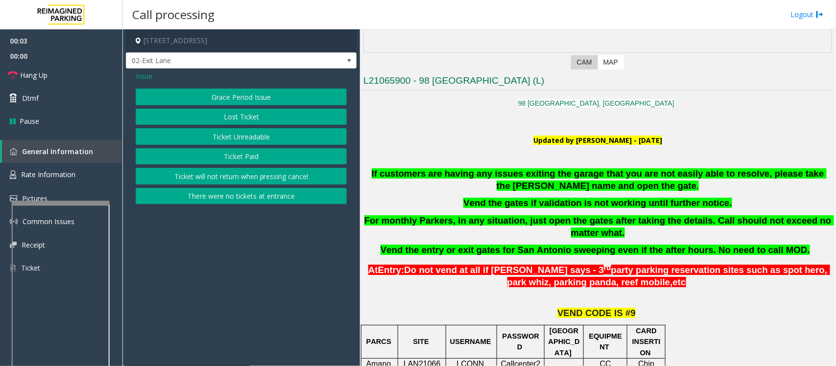
click at [250, 134] on button "Ticket Unreadable" at bounding box center [241, 136] width 211 height 17
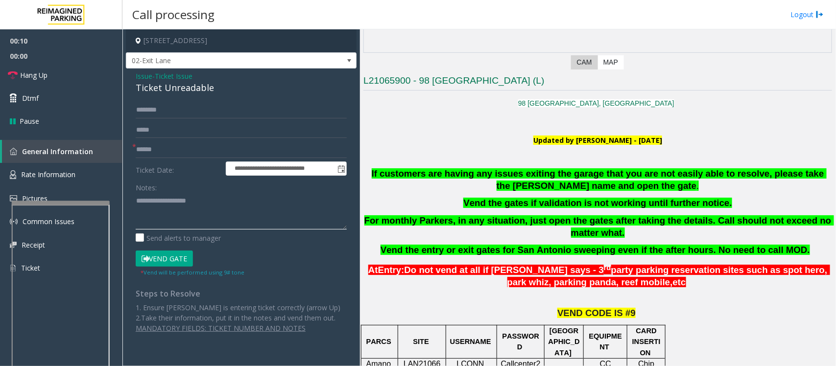
click at [158, 206] on textarea at bounding box center [241, 211] width 211 height 37
paste textarea "**********"
type textarea "**********"
click at [169, 75] on span "Ticket Issue" at bounding box center [174, 76] width 38 height 10
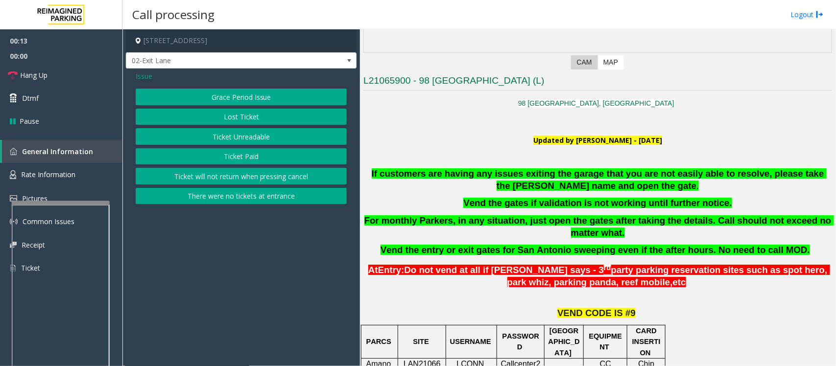
click at [146, 73] on span "Issue" at bounding box center [144, 76] width 17 height 10
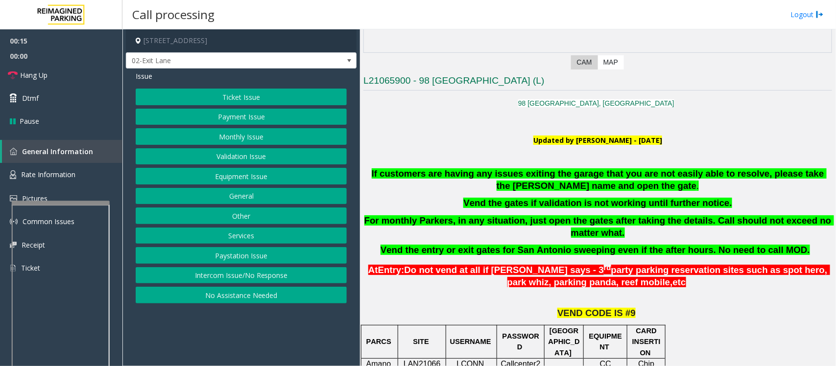
click at [246, 118] on button "Payment Issue" at bounding box center [241, 117] width 211 height 17
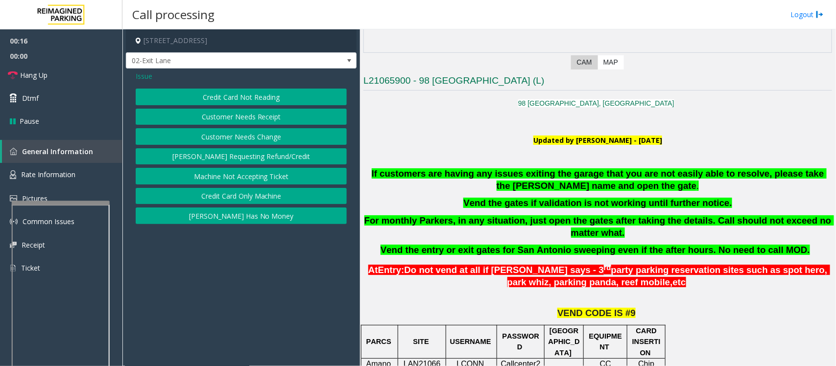
click at [238, 183] on button "Machine Not Accepting Ticket" at bounding box center [241, 176] width 211 height 17
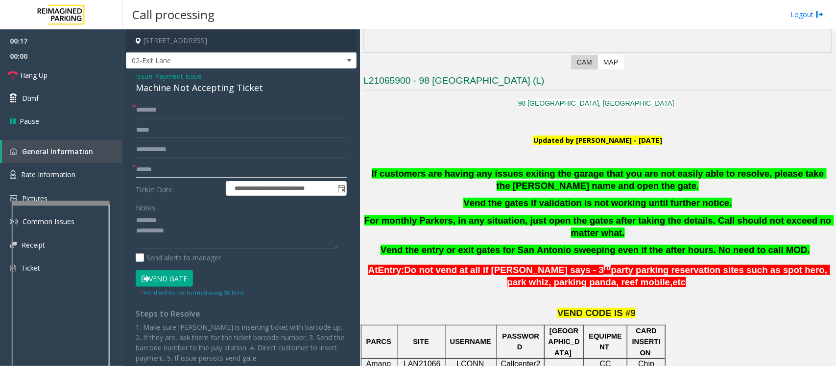
click at [153, 173] on input "text" at bounding box center [241, 170] width 211 height 17
click at [147, 171] on input "********" at bounding box center [241, 170] width 211 height 17
type input "*******"
click at [157, 108] on input "text" at bounding box center [241, 110] width 211 height 17
type input "*****"
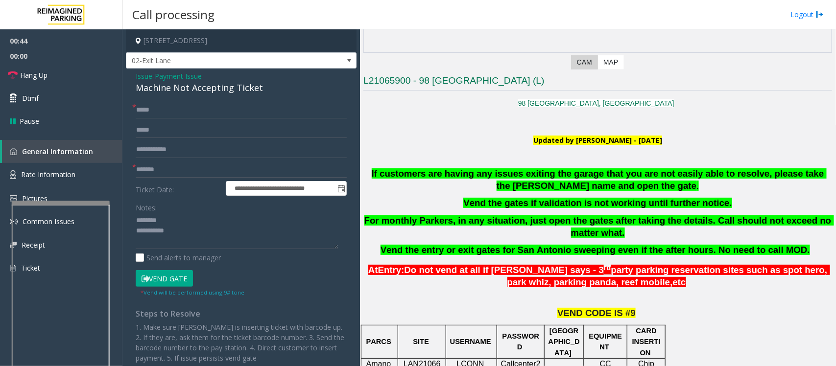
click at [165, 89] on div "Machine Not Accepting Ticket" at bounding box center [241, 87] width 211 height 13
click at [180, 234] on textarea at bounding box center [237, 231] width 202 height 37
click at [197, 238] on textarea at bounding box center [237, 231] width 202 height 37
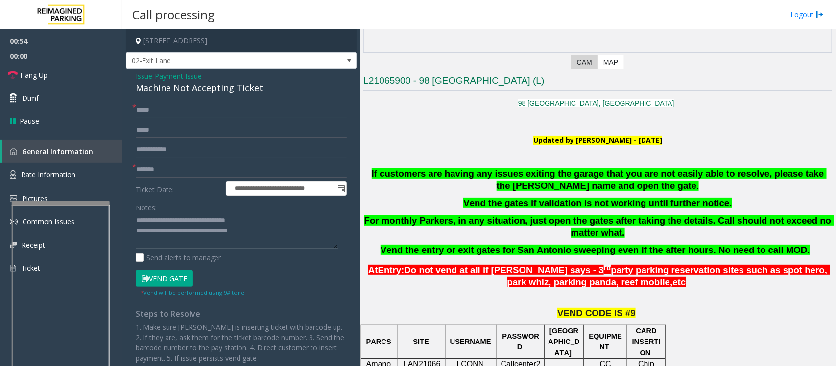
type textarea "**********"
click at [174, 280] on button "Vend Gate" at bounding box center [164, 278] width 57 height 17
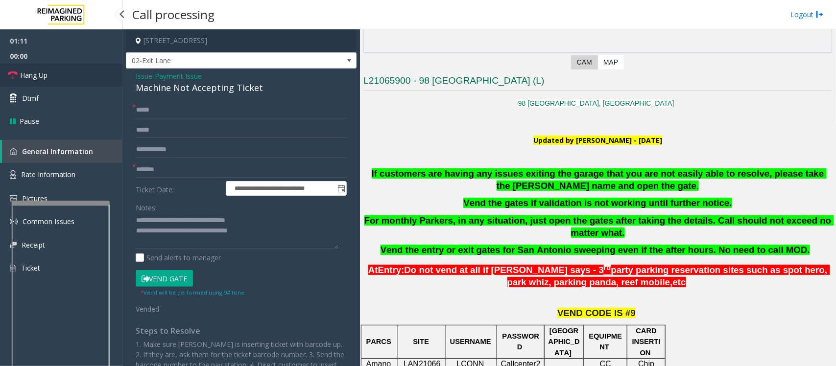
click at [57, 73] on link "Hang Up" at bounding box center [61, 75] width 122 height 23
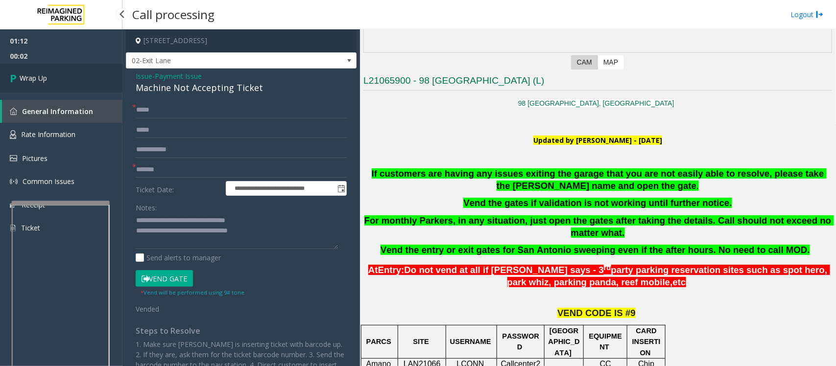
click at [57, 73] on link "Wrap Up" at bounding box center [61, 78] width 122 height 29
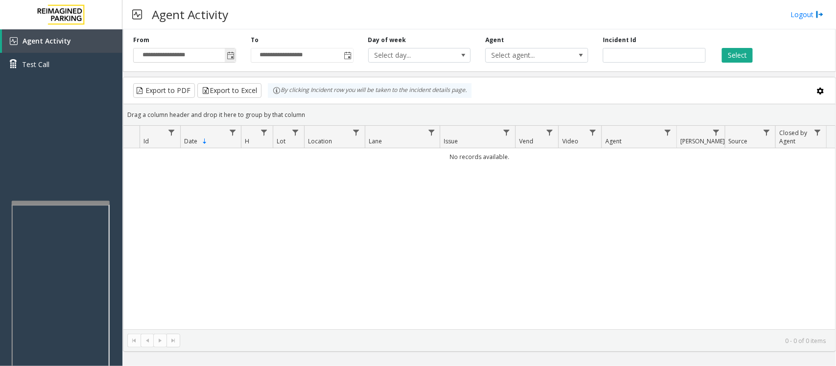
click at [231, 58] on span "Toggle popup" at bounding box center [231, 56] width 8 height 8
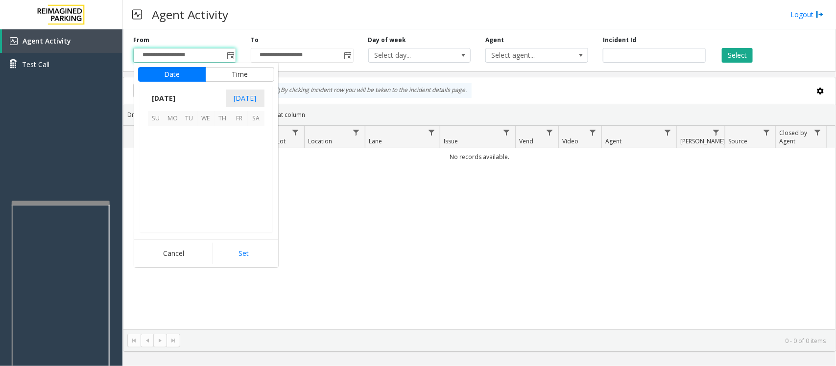
scroll to position [175643, 0]
click at [208, 167] on span "17" at bounding box center [206, 168] width 17 height 17
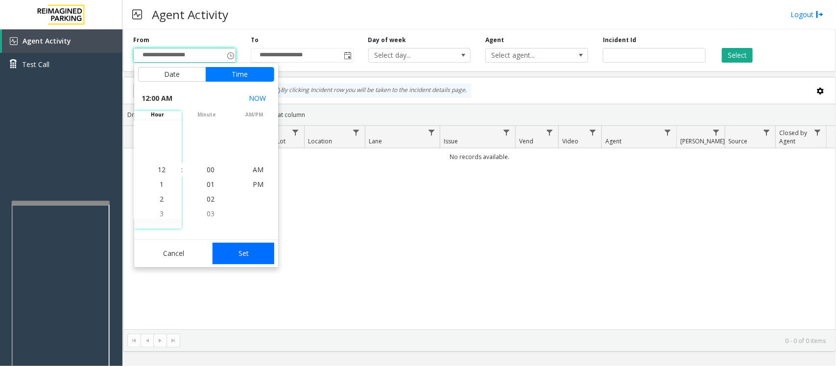
click at [241, 254] on button "Set" at bounding box center [243, 254] width 62 height 22
type input "**********"
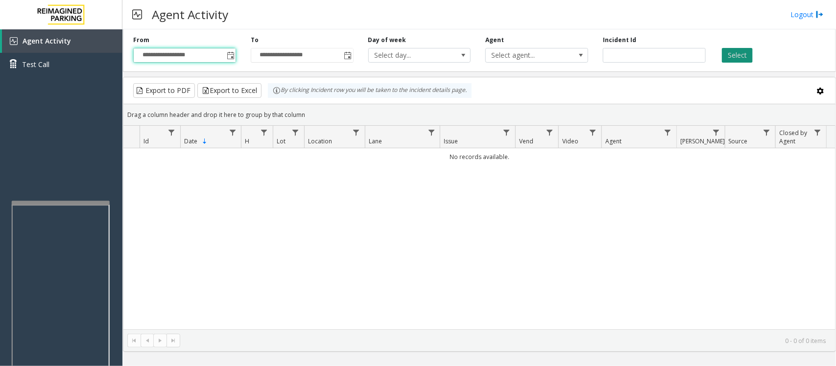
click at [747, 55] on button "Select" at bounding box center [737, 55] width 31 height 15
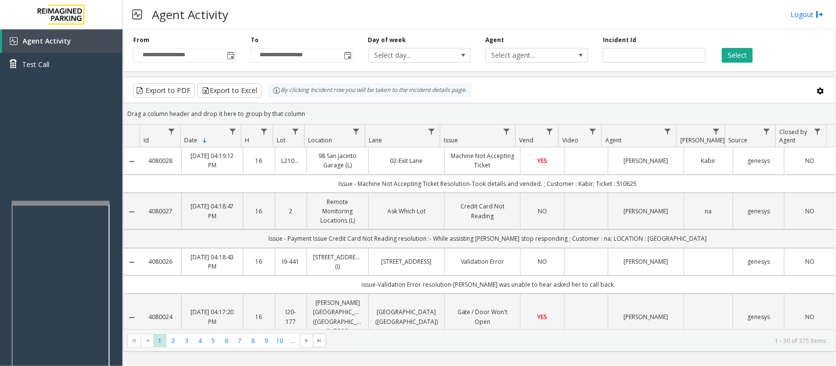
click at [530, 165] on link "YES" at bounding box center [541, 160] width 31 height 9
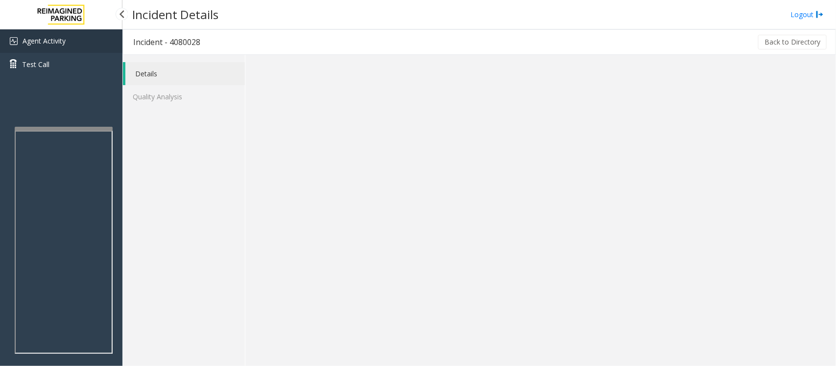
click at [38, 37] on span "Agent Activity" at bounding box center [44, 40] width 43 height 9
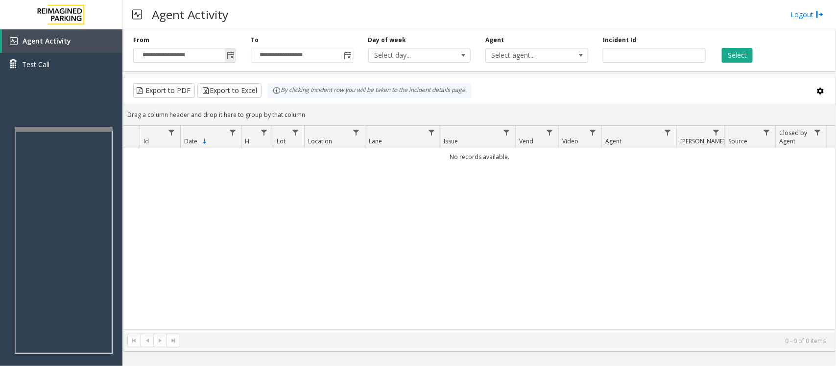
click at [230, 57] on span "Toggle popup" at bounding box center [231, 56] width 8 height 8
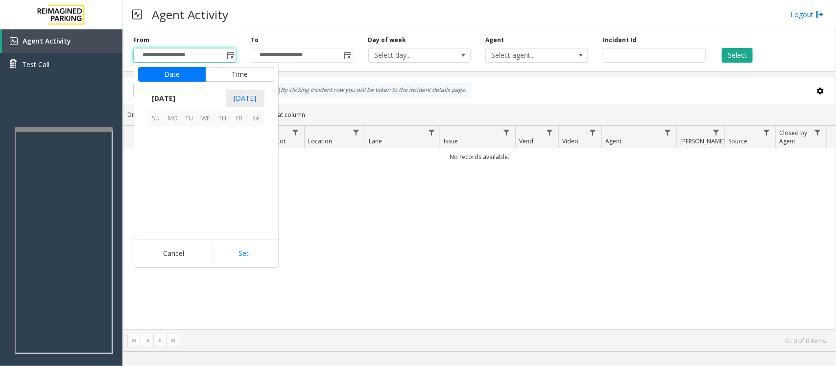
scroll to position [175643, 0]
click at [204, 169] on span "17" at bounding box center [206, 168] width 17 height 17
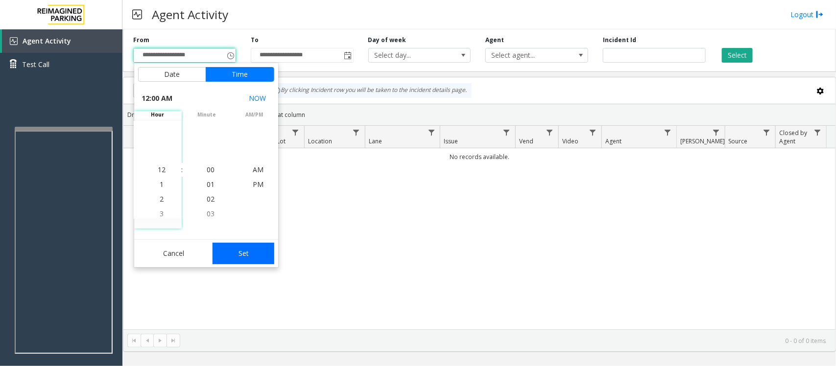
click at [234, 255] on button "Set" at bounding box center [243, 254] width 62 height 22
type input "**********"
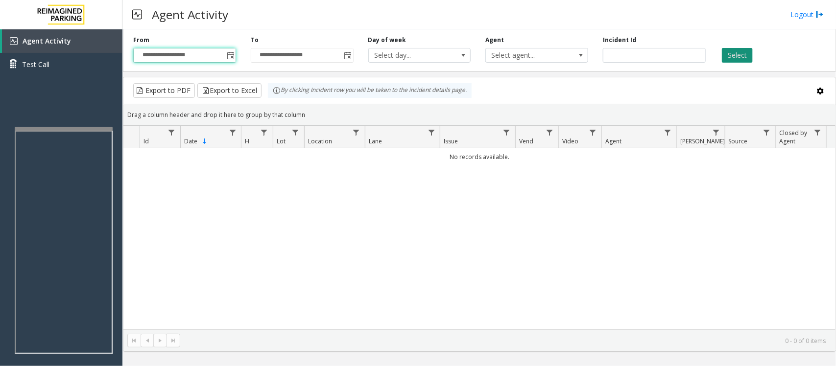
click at [745, 62] on button "Select" at bounding box center [737, 55] width 31 height 15
click at [743, 59] on button "Select" at bounding box center [737, 55] width 31 height 15
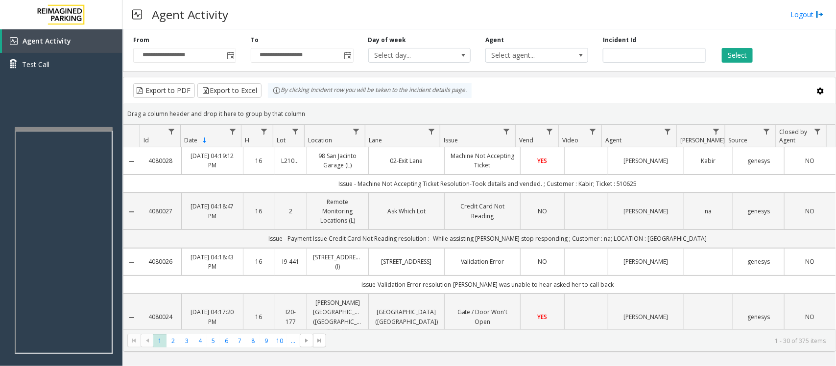
click at [505, 164] on link "Machine Not Accepting Ticket" at bounding box center [482, 160] width 64 height 19
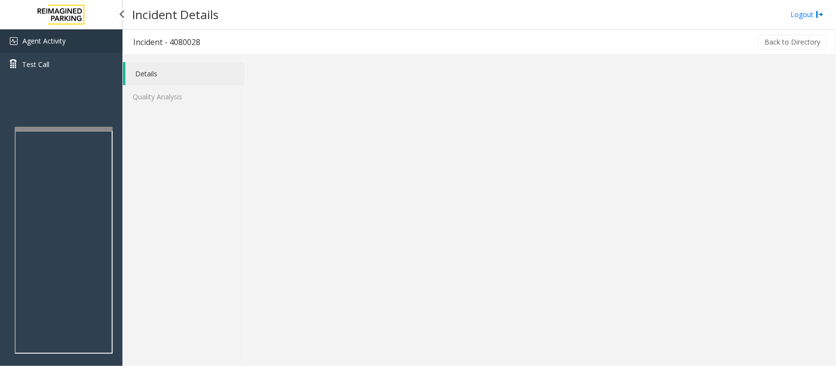
click at [59, 40] on span "Agent Activity" at bounding box center [44, 40] width 43 height 9
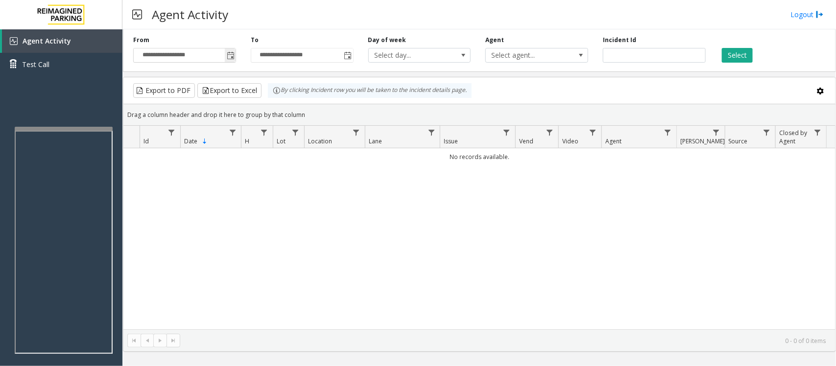
click at [228, 55] on span "Toggle popup" at bounding box center [231, 56] width 8 height 8
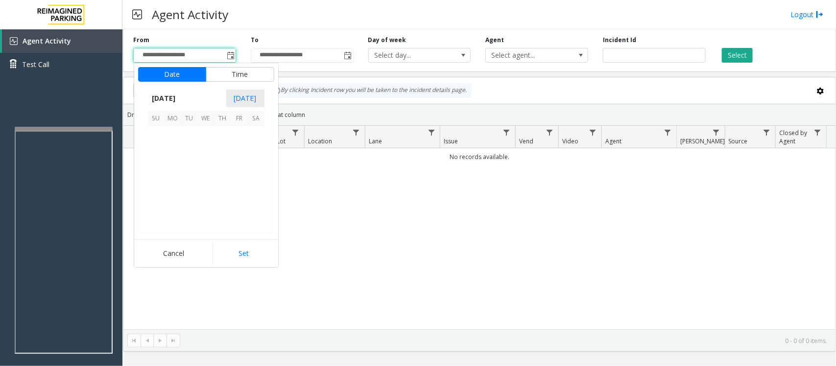
scroll to position [175643, 0]
click at [206, 167] on span "17" at bounding box center [206, 168] width 17 height 17
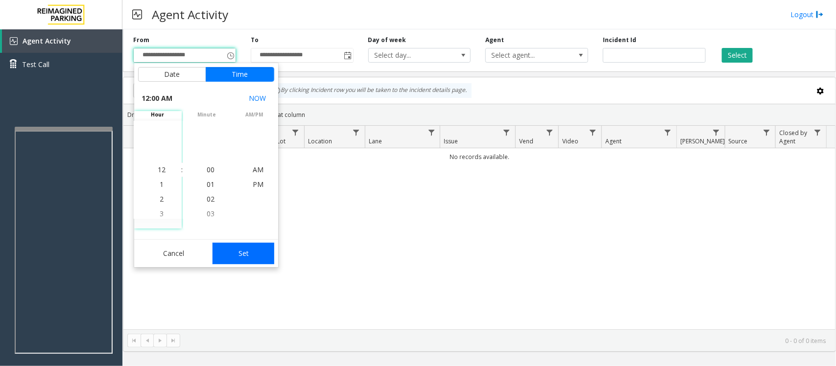
click at [233, 250] on button "Set" at bounding box center [243, 254] width 62 height 22
type input "**********"
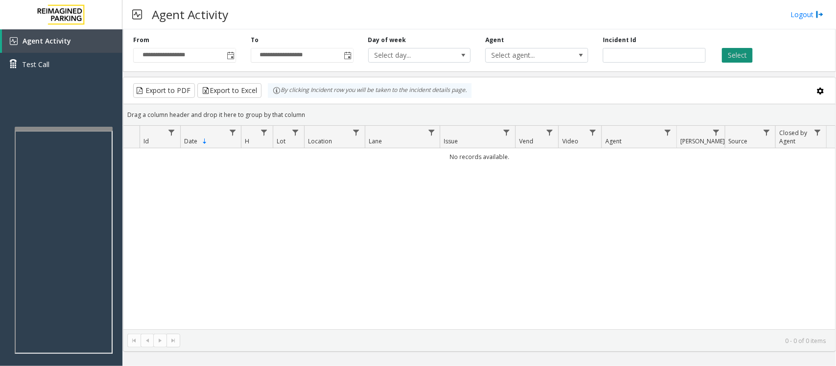
click at [726, 54] on button "Select" at bounding box center [737, 55] width 31 height 15
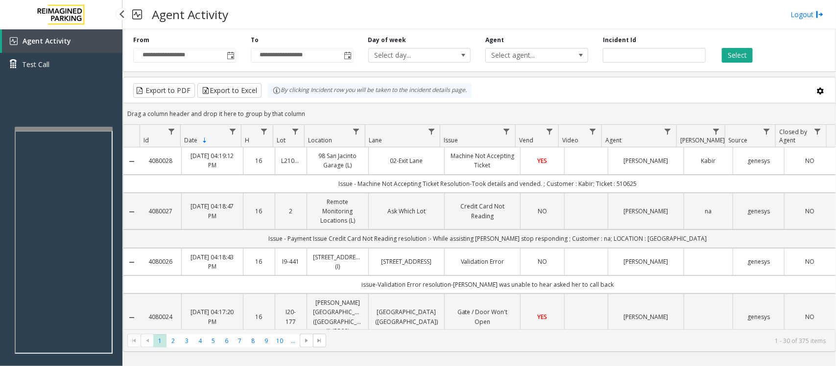
click at [57, 38] on span "Agent Activity" at bounding box center [47, 40] width 48 height 9
click at [520, 161] on td "YES" at bounding box center [542, 160] width 44 height 27
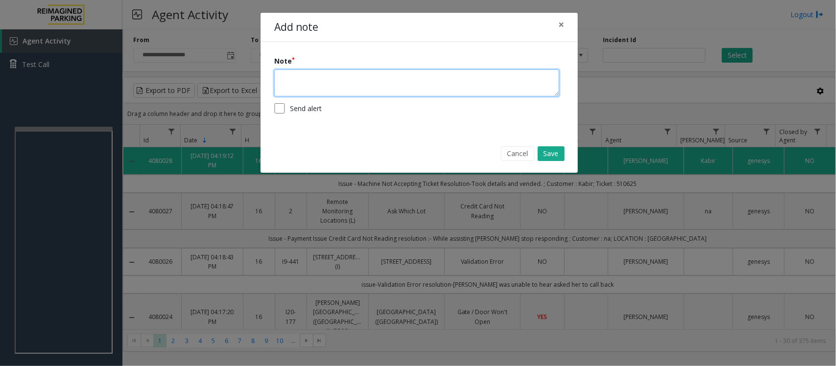
click at [401, 83] on textarea at bounding box center [416, 83] width 285 height 27
click at [325, 79] on textarea "**********" at bounding box center [416, 83] width 285 height 27
click at [297, 78] on textarea "**********" at bounding box center [416, 83] width 285 height 27
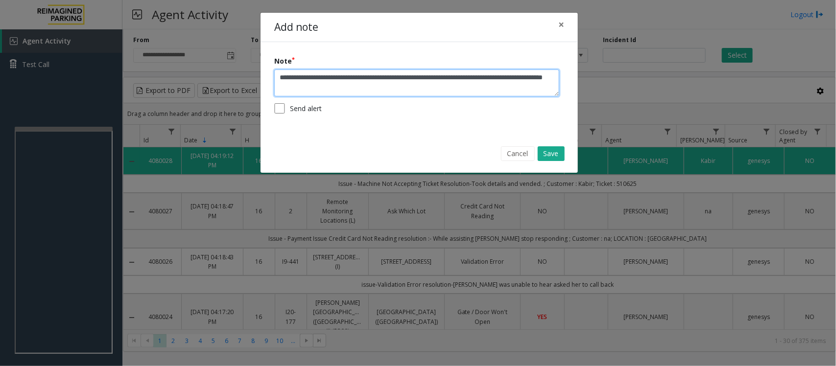
type textarea "**********"
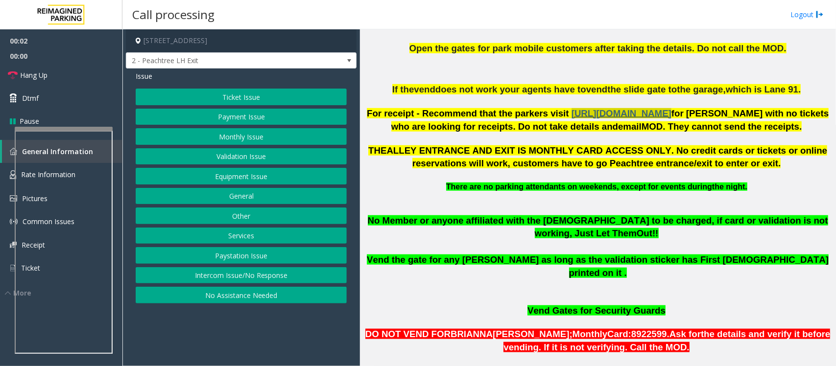
scroll to position [612, 0]
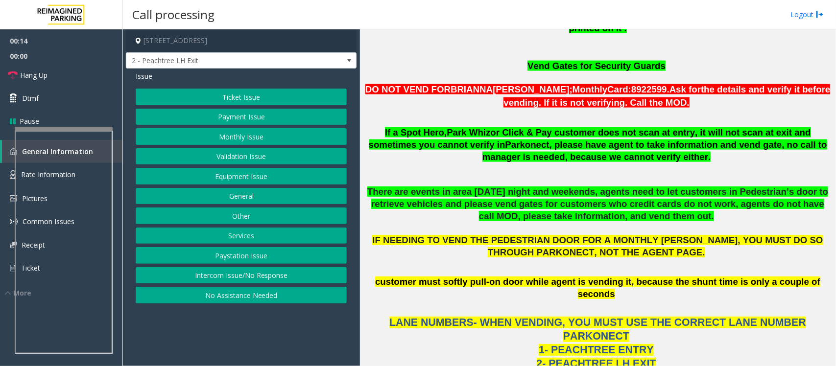
click at [240, 121] on button "Payment Issue" at bounding box center [241, 117] width 211 height 17
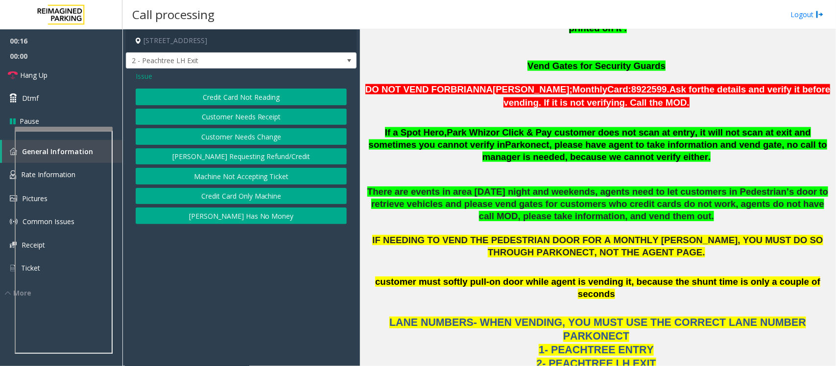
click at [248, 179] on button "Machine Not Accepting Ticket" at bounding box center [241, 176] width 211 height 17
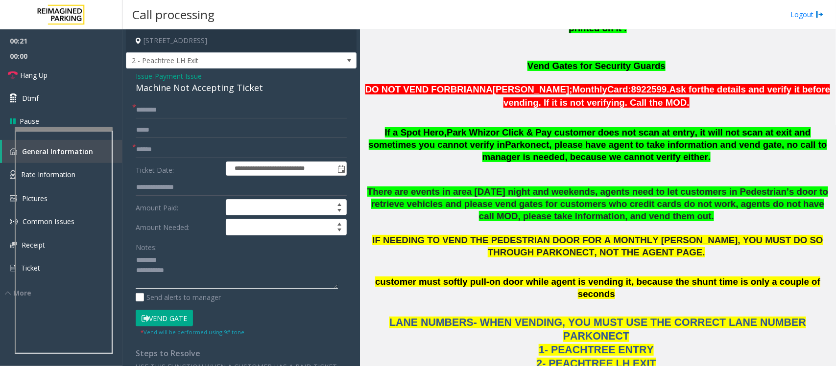
type textarea "**********"
click at [151, 146] on input "text" at bounding box center [241, 149] width 211 height 17
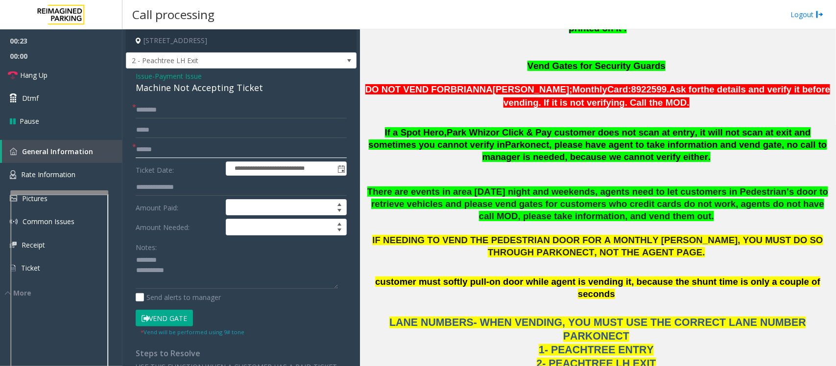
click at [54, 197] on div at bounding box center [59, 305] width 98 height 230
click at [170, 87] on div "Machine Not Accepting Ticket" at bounding box center [241, 87] width 211 height 13
click at [187, 75] on span "Payment Issue" at bounding box center [178, 76] width 47 height 10
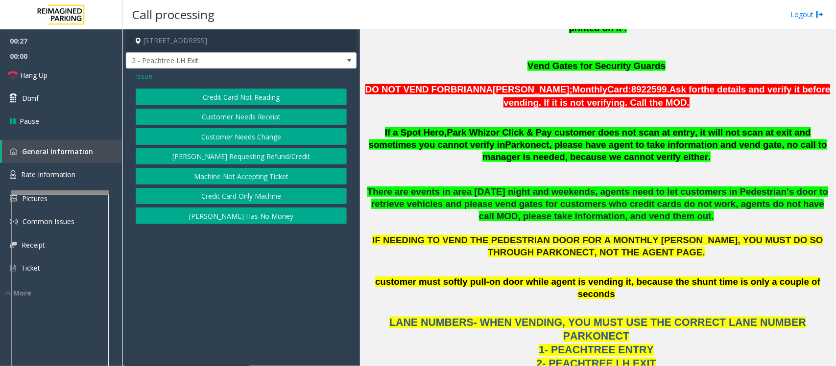
click at [160, 77] on div "Issue" at bounding box center [241, 76] width 211 height 10
click at [143, 77] on span "Issue" at bounding box center [144, 76] width 17 height 10
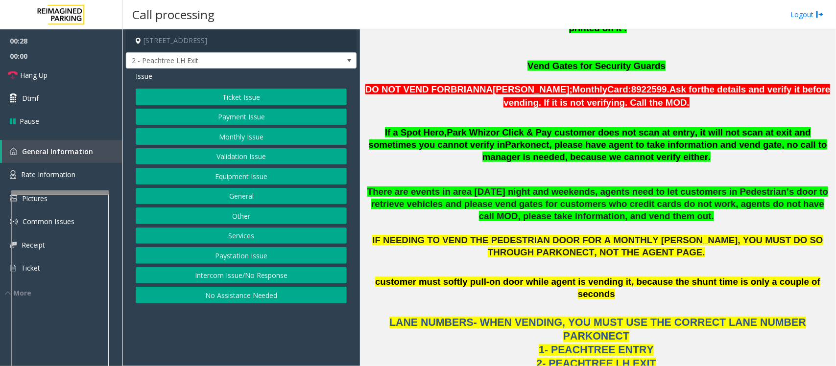
click at [224, 100] on button "Ticket Issue" at bounding box center [241, 97] width 211 height 17
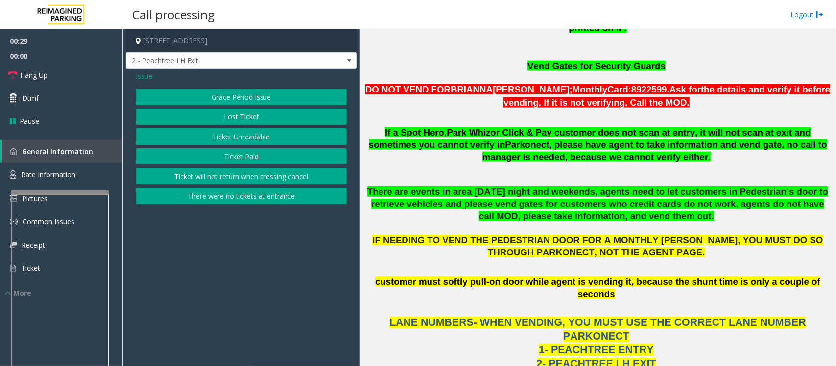
click at [234, 137] on button "Ticket Unreadable" at bounding box center [241, 136] width 211 height 17
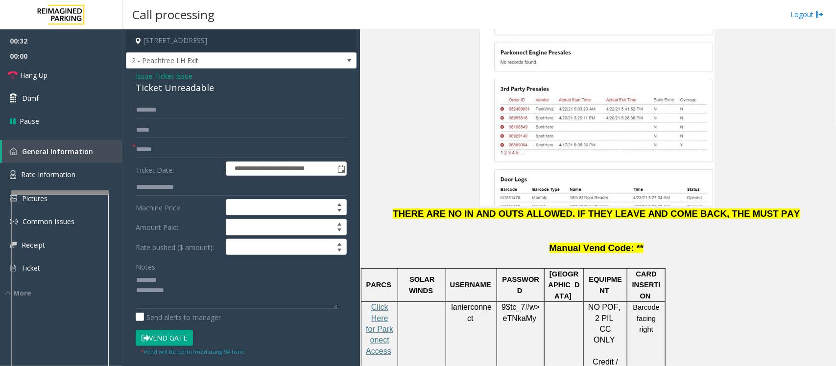
scroll to position [1224, 0]
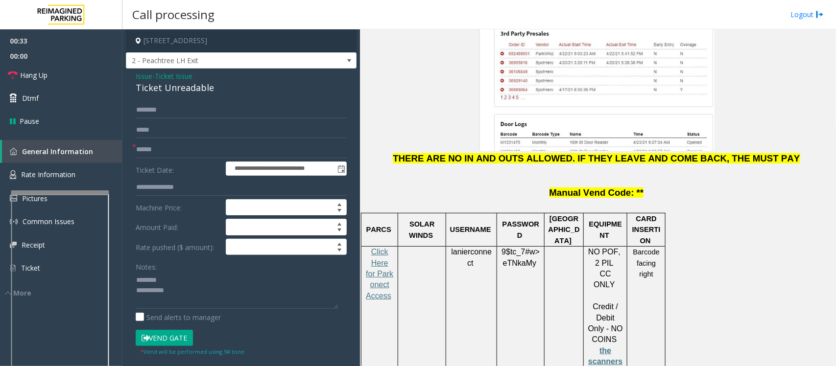
click at [145, 148] on input "text" at bounding box center [241, 149] width 211 height 17
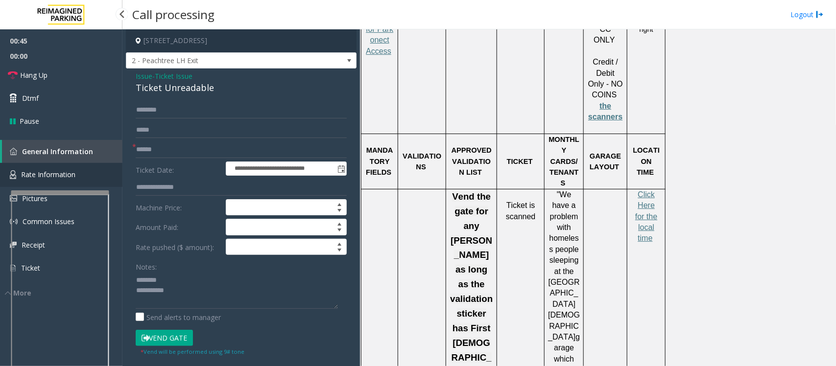
click at [51, 175] on span "Rate Information" at bounding box center [48, 174] width 54 height 9
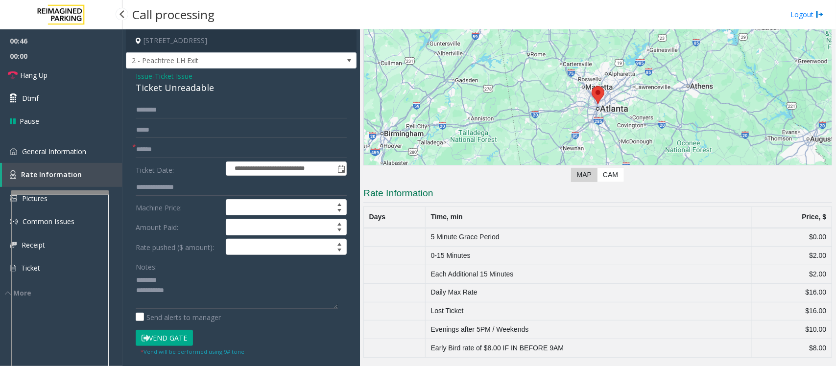
scroll to position [72, 0]
click at [150, 149] on input "text" at bounding box center [241, 149] width 211 height 17
drag, startPoint x: 160, startPoint y: 153, endPoint x: 167, endPoint y: 150, distance: 8.4
click at [167, 150] on input "********" at bounding box center [241, 149] width 211 height 17
type input "**********"
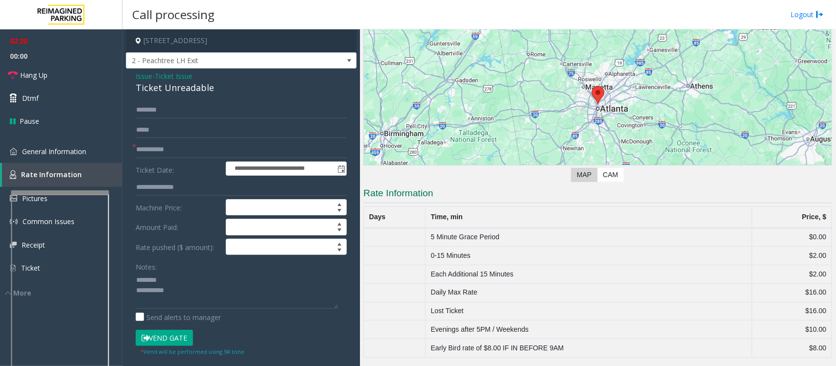
click at [158, 82] on div "Ticket Unreadable" at bounding box center [241, 87] width 211 height 13
click at [203, 294] on textarea at bounding box center [237, 290] width 202 height 37
click at [203, 292] on textarea at bounding box center [237, 290] width 202 height 37
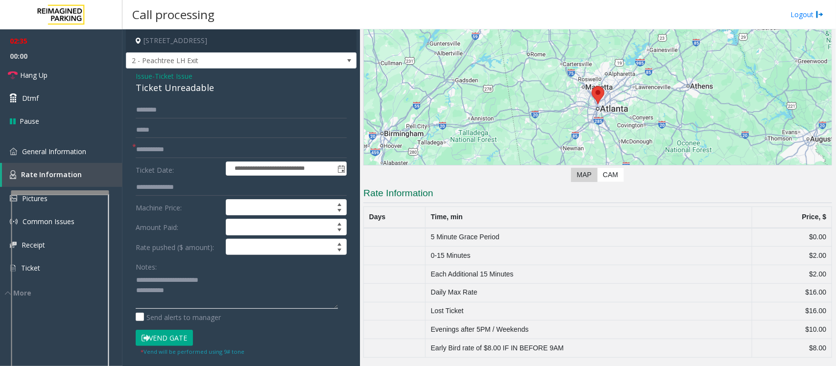
click at [203, 292] on textarea at bounding box center [237, 290] width 202 height 37
click at [40, 155] on link "General Information" at bounding box center [61, 151] width 122 height 23
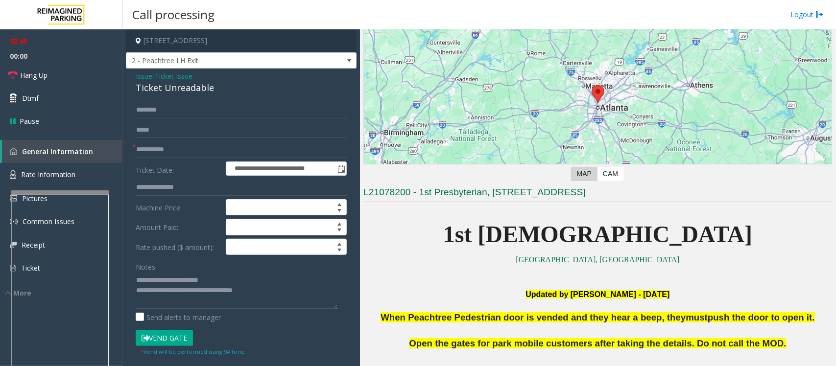
scroll to position [1469, 0]
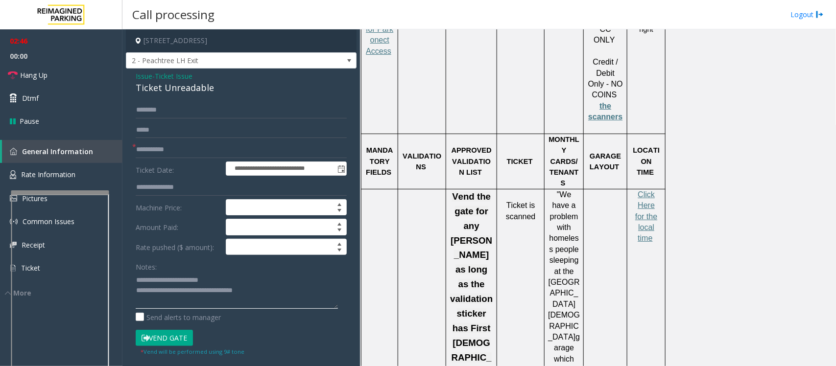
click at [286, 290] on textarea at bounding box center [237, 290] width 202 height 37
type textarea "**********"
click at [42, 76] on span "Hang Up" at bounding box center [33, 75] width 27 height 10
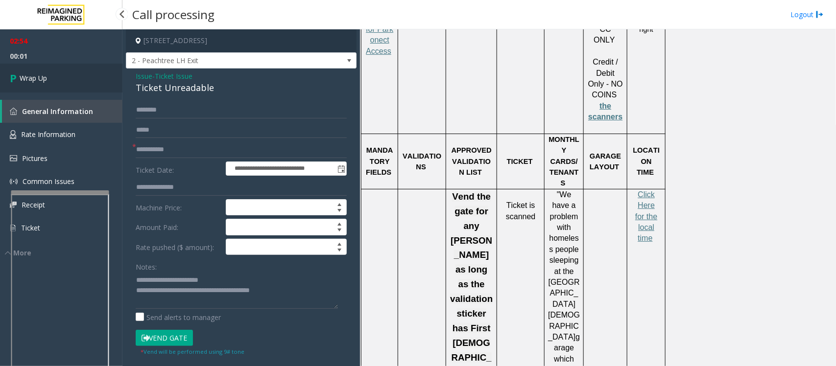
click at [49, 78] on link "Wrap Up" at bounding box center [61, 78] width 122 height 29
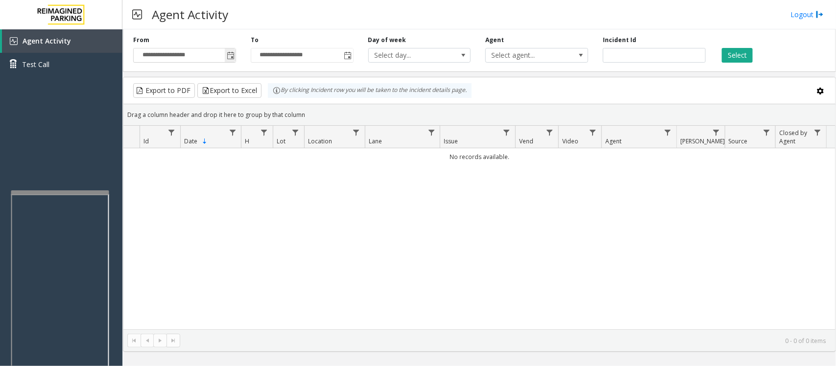
drag, startPoint x: 226, startPoint y: 53, endPoint x: 230, endPoint y: 55, distance: 5.0
click at [226, 53] on span "Toggle popup" at bounding box center [230, 55] width 11 height 16
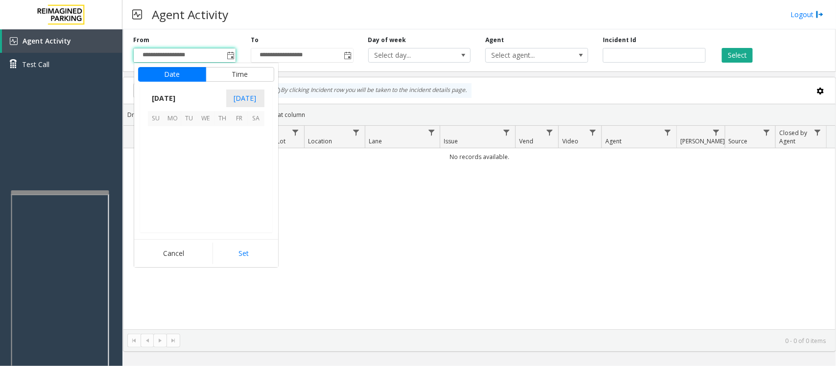
scroll to position [175643, 0]
click at [205, 165] on span "17" at bounding box center [206, 168] width 17 height 17
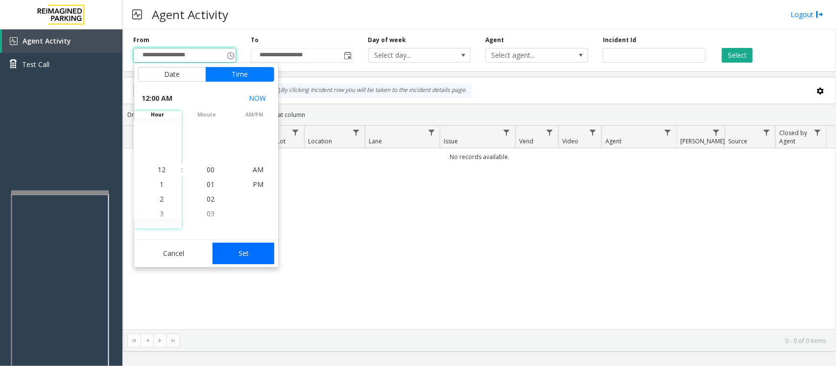
click at [235, 254] on button "Set" at bounding box center [243, 254] width 62 height 22
type input "**********"
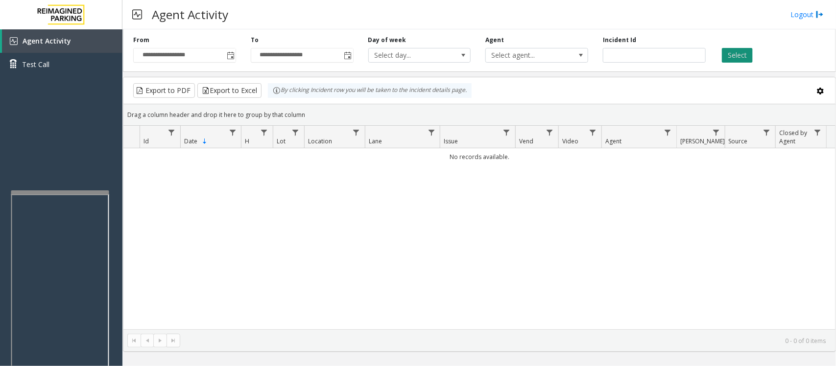
click at [736, 56] on button "Select" at bounding box center [737, 55] width 31 height 15
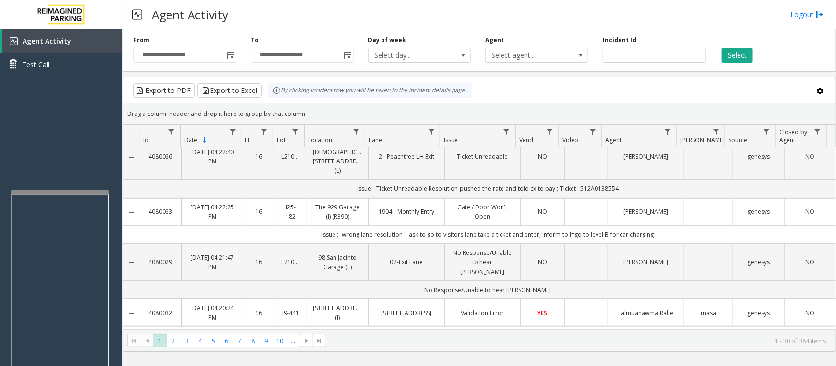
scroll to position [245, 0]
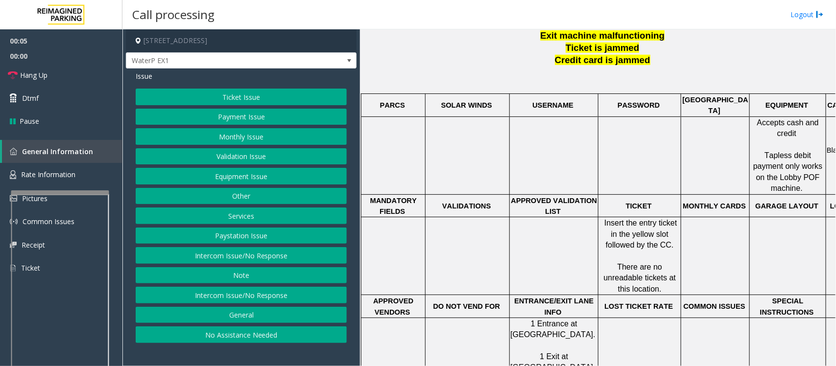
scroll to position [367, 0]
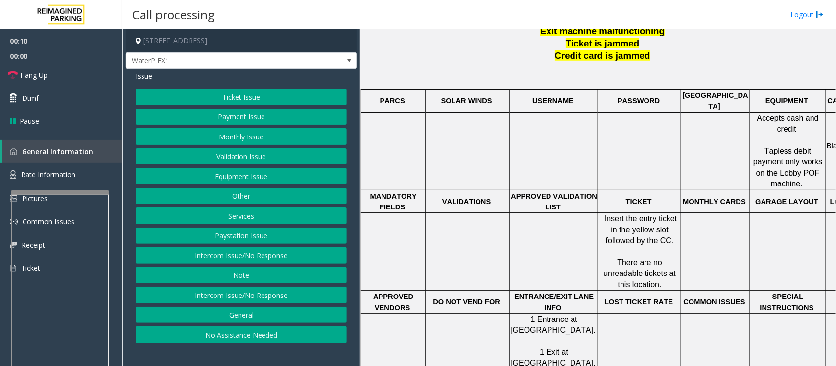
click at [234, 337] on button "No Assistance Needed" at bounding box center [241, 335] width 211 height 17
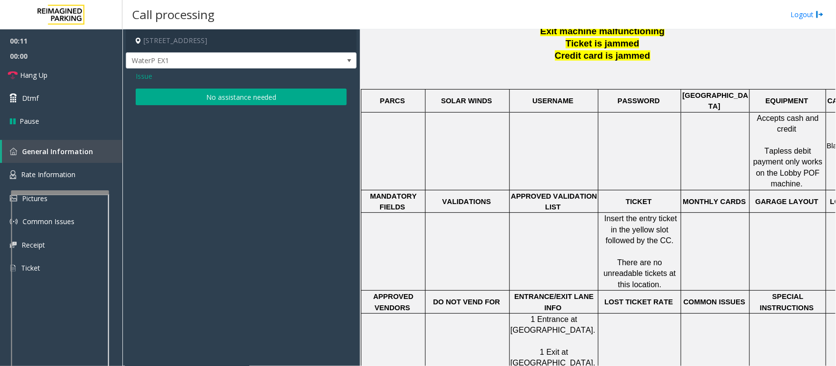
click at [198, 95] on button "No assistance needed" at bounding box center [241, 97] width 211 height 17
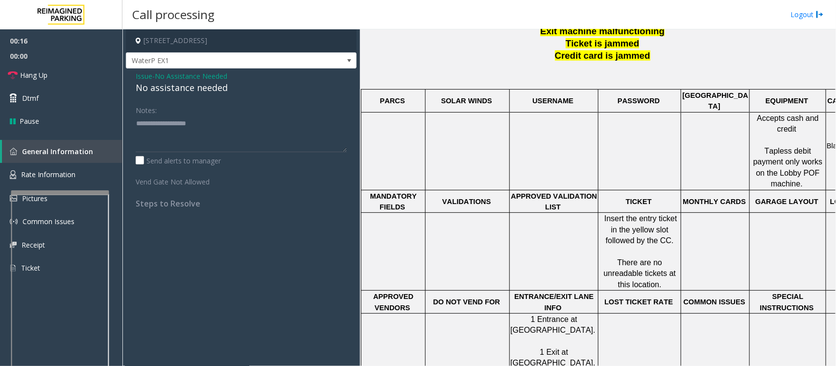
click at [172, 87] on div "No assistance needed" at bounding box center [241, 87] width 211 height 13
type textarea "**********"
click at [65, 72] on link "Hang Up" at bounding box center [61, 75] width 122 height 23
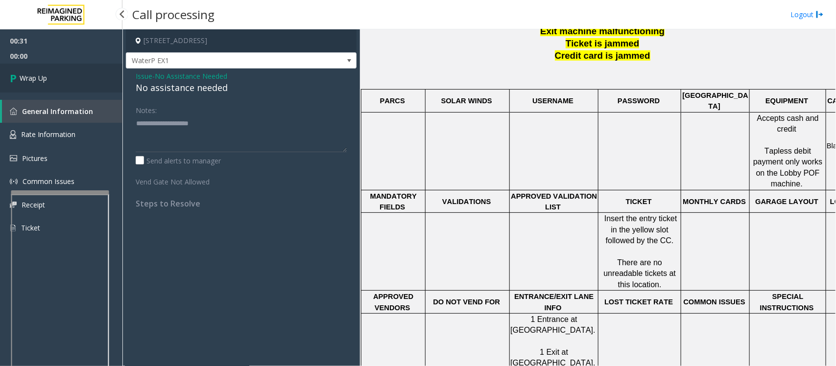
click at [65, 72] on link "Wrap Up" at bounding box center [61, 78] width 122 height 29
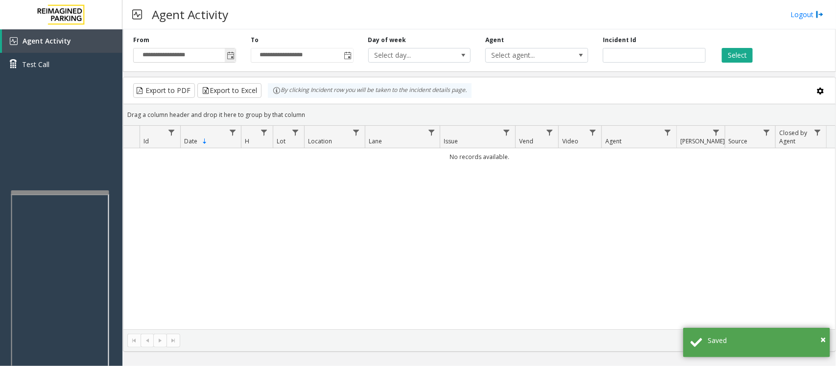
click at [233, 52] on span "Toggle popup" at bounding box center [231, 56] width 8 height 8
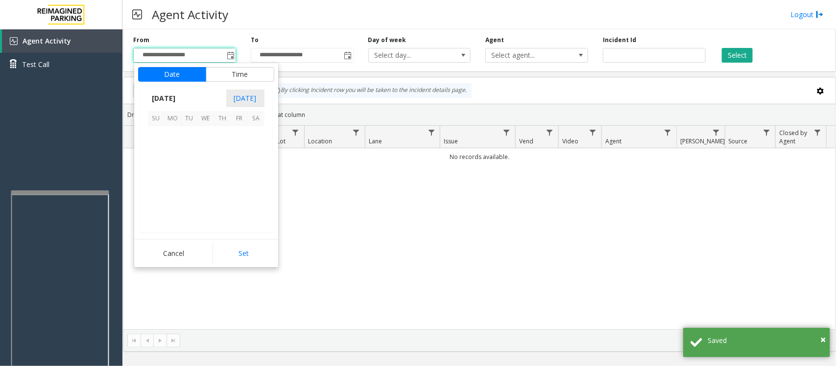
scroll to position [175643, 0]
click at [206, 170] on span "17" at bounding box center [206, 168] width 17 height 17
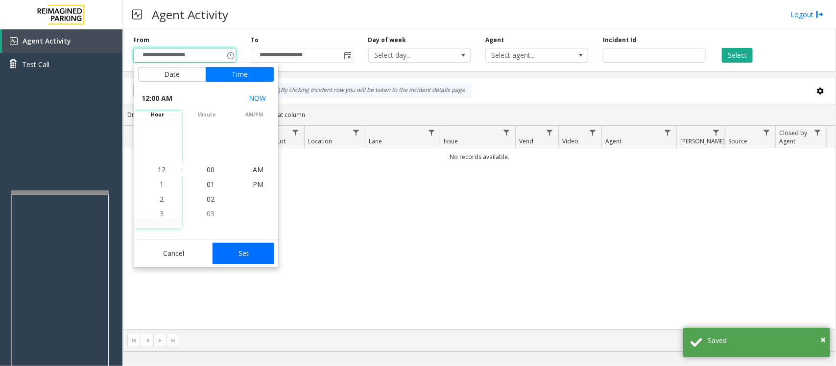
click at [234, 253] on button "Set" at bounding box center [243, 254] width 62 height 22
type input "**********"
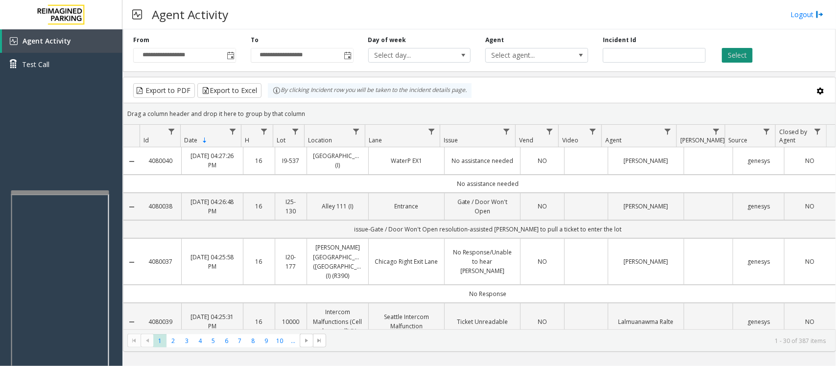
click at [737, 54] on button "Select" at bounding box center [737, 55] width 31 height 15
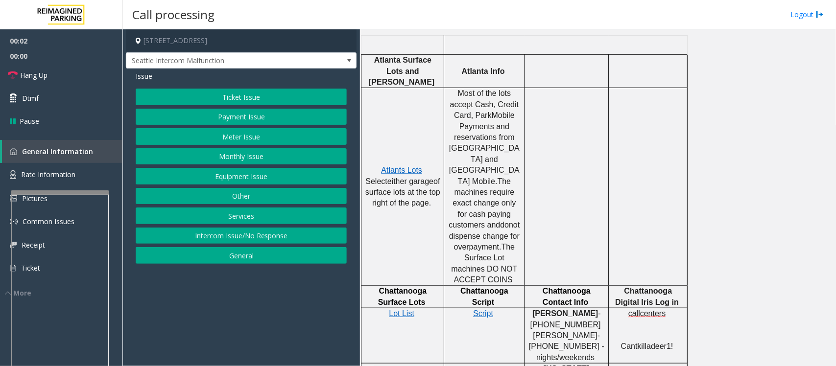
scroll to position [367, 0]
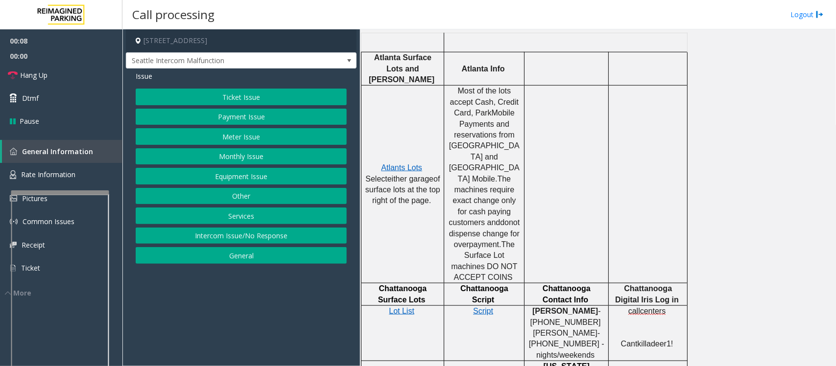
click at [212, 180] on button "Equipment Issue" at bounding box center [241, 176] width 211 height 17
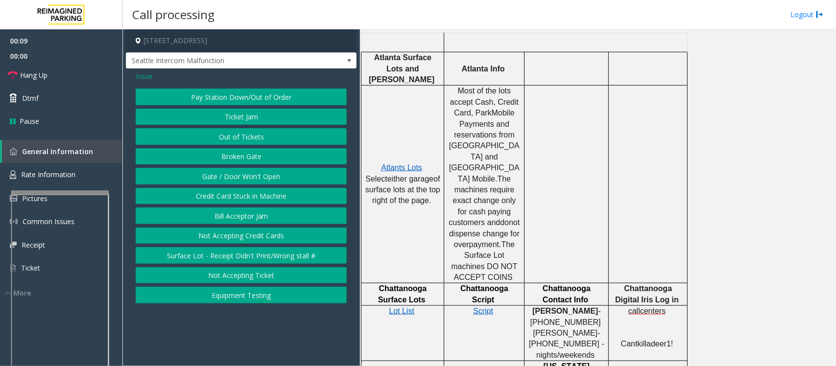
click at [212, 180] on button "Gate / Door Won't Open" at bounding box center [241, 176] width 211 height 17
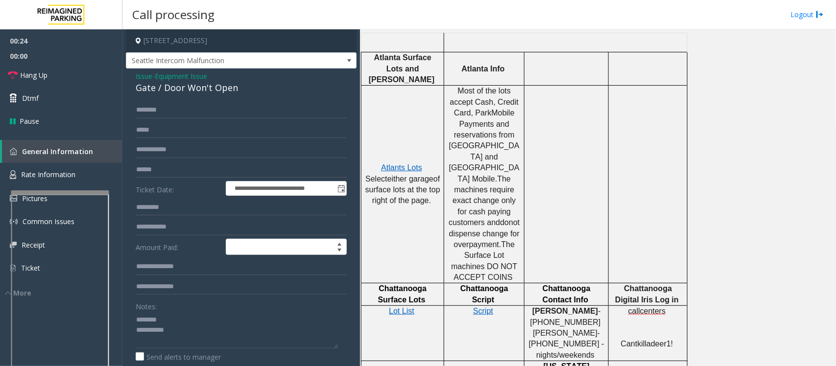
click at [177, 88] on div "Gate / Door Won't Open" at bounding box center [241, 87] width 211 height 13
click at [193, 344] on textarea at bounding box center [237, 330] width 202 height 37
click at [64, 74] on link "Hang Up" at bounding box center [61, 75] width 122 height 23
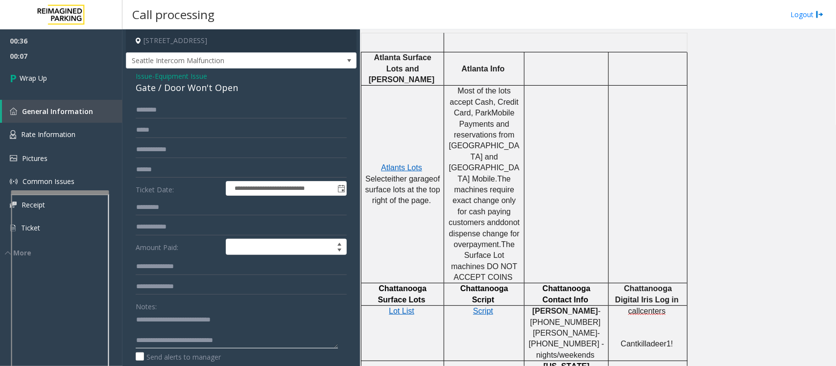
click at [248, 346] on textarea at bounding box center [237, 330] width 202 height 37
paste textarea "**********"
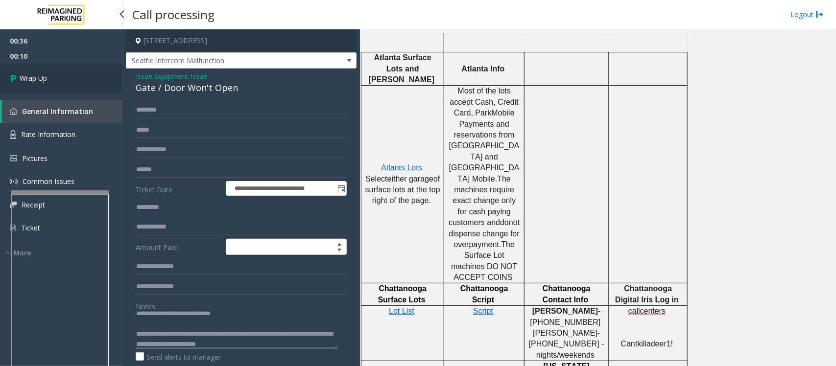
type textarea "**********"
click at [53, 76] on link "Wrap Up" at bounding box center [61, 78] width 122 height 29
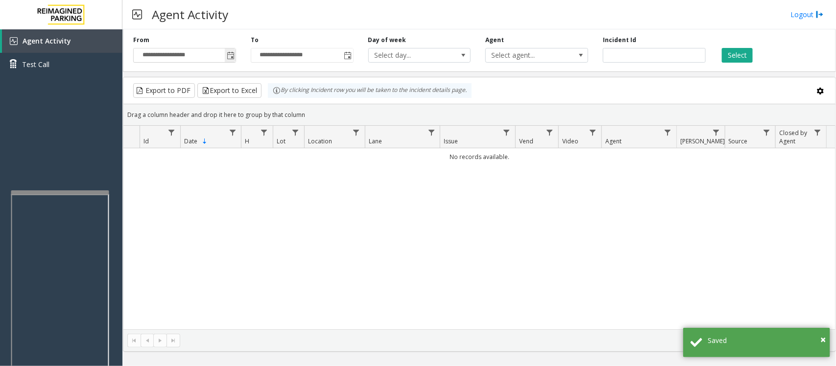
click at [228, 56] on span "Toggle popup" at bounding box center [231, 56] width 8 height 8
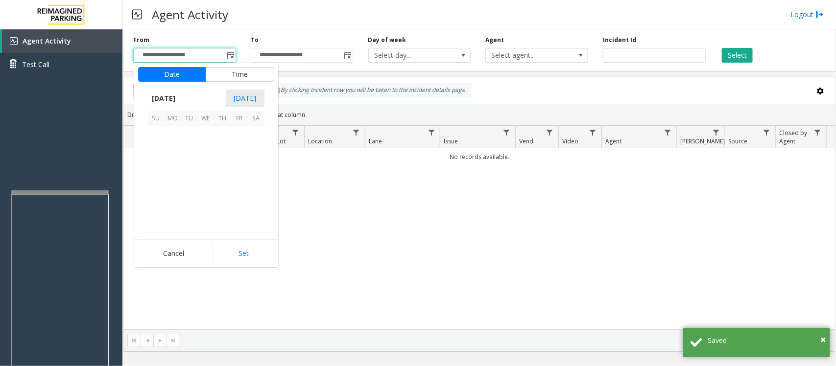
scroll to position [175643, 0]
click at [206, 175] on span "17" at bounding box center [206, 168] width 17 height 17
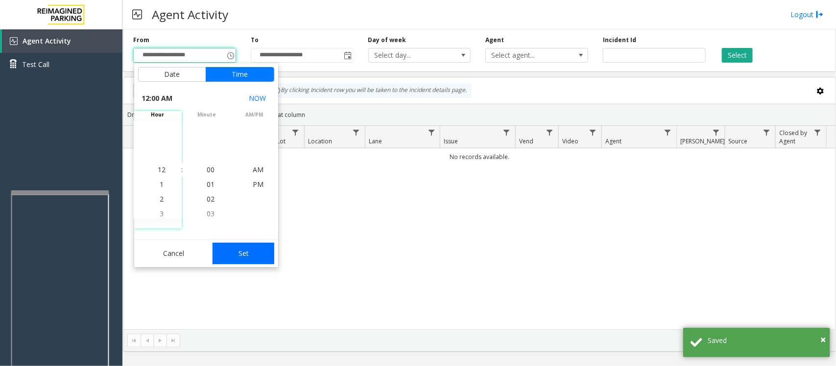
click at [236, 253] on button "Set" at bounding box center [243, 254] width 62 height 22
type input "**********"
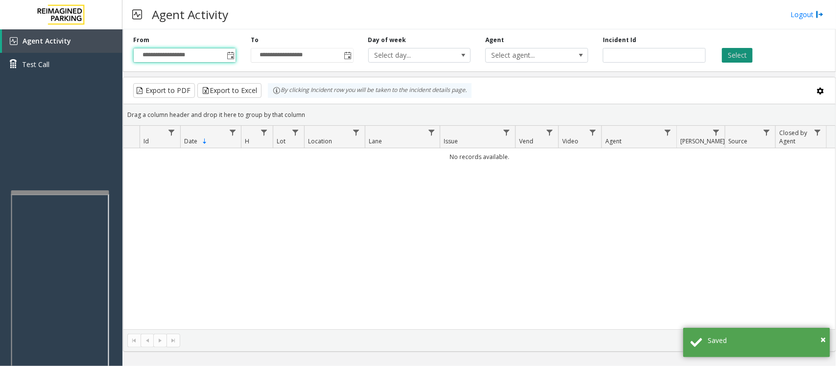
click at [742, 51] on button "Select" at bounding box center [737, 55] width 31 height 15
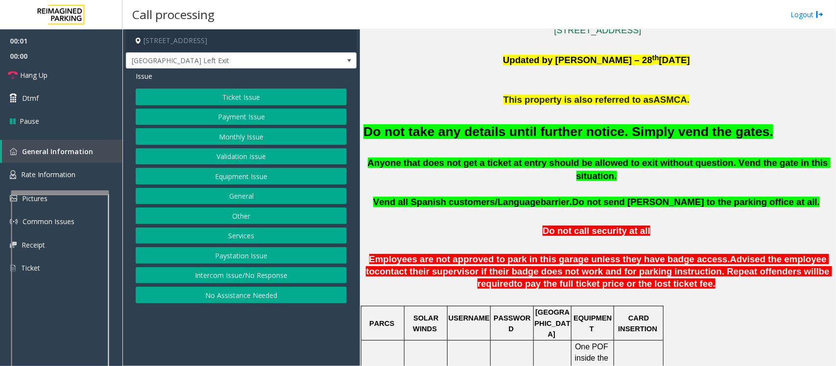
scroll to position [306, 0]
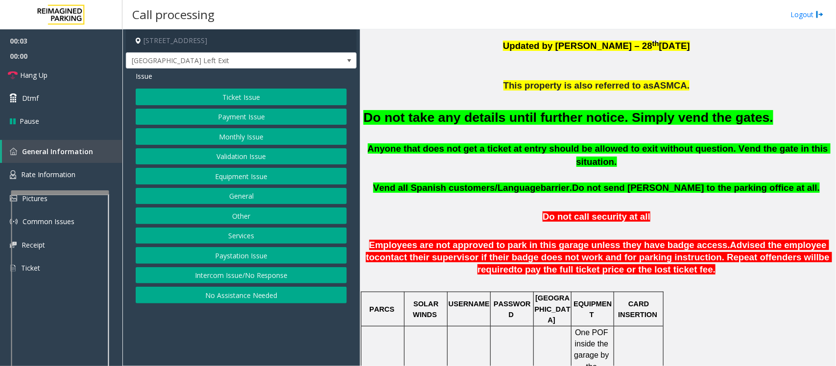
click at [234, 180] on button "Equipment Issue" at bounding box center [241, 176] width 211 height 17
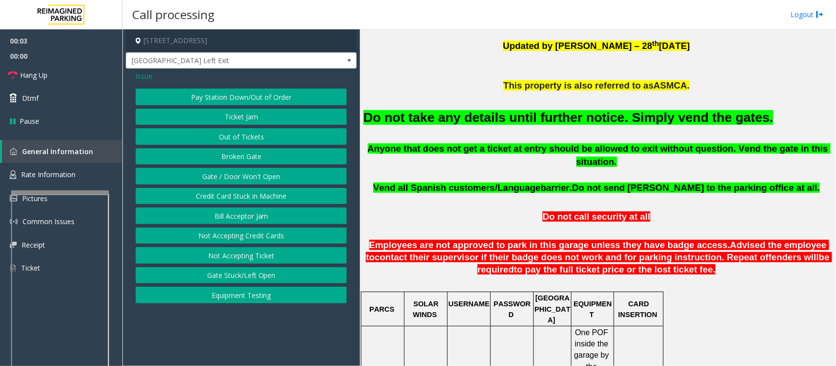
click at [234, 180] on button "Gate / Door Won't Open" at bounding box center [241, 176] width 211 height 17
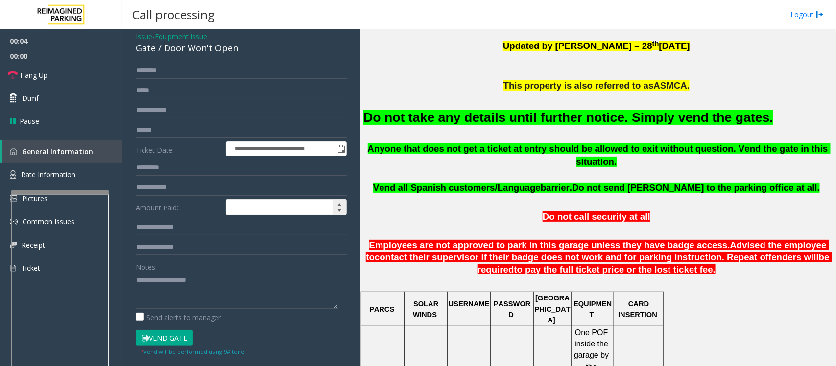
scroll to position [61, 0]
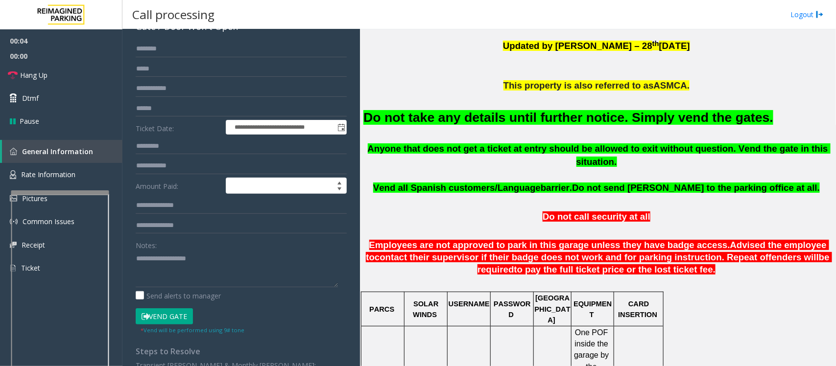
click at [175, 319] on button "Vend Gate" at bounding box center [164, 316] width 57 height 17
click at [478, 123] on font "Do not take any details until further notice. Simply vend the gates." at bounding box center [568, 117] width 410 height 15
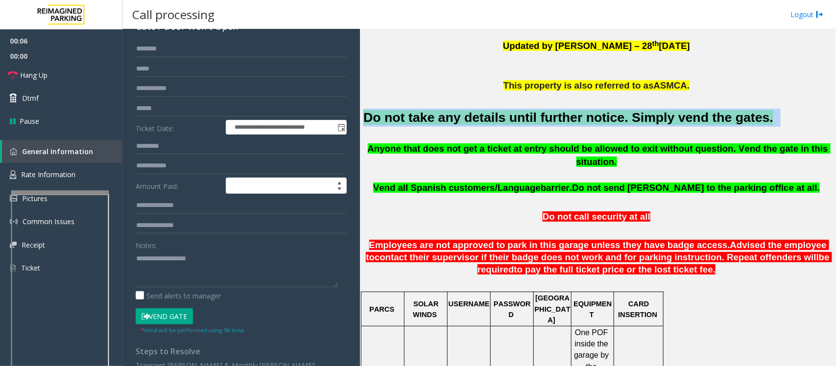
click at [478, 123] on font "Do not take any details until further notice. Simply vend the gates." at bounding box center [568, 117] width 410 height 15
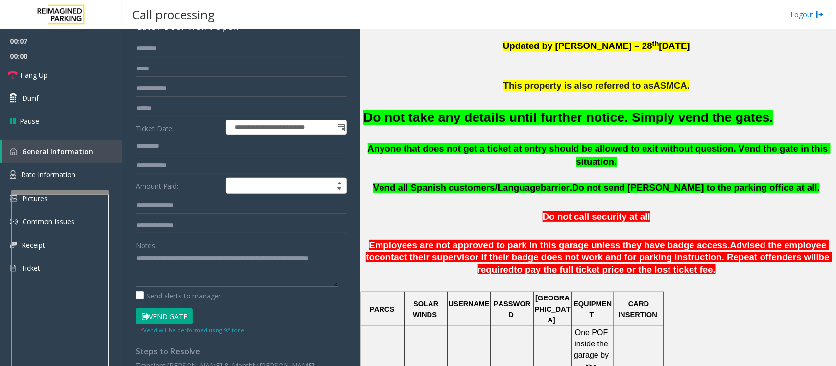
scroll to position [0, 0]
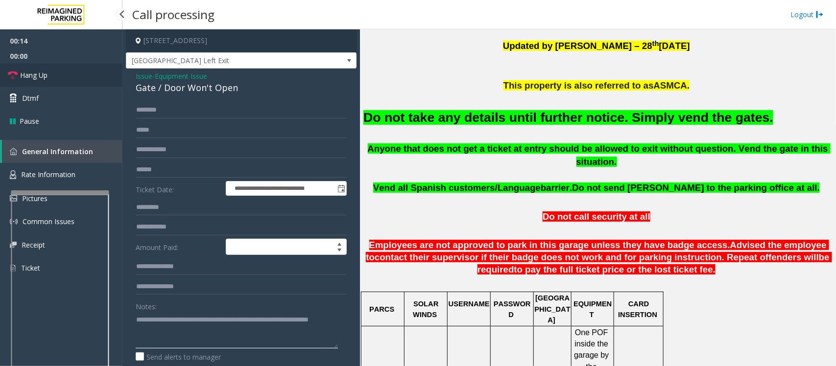
type textarea "**********"
click at [60, 72] on link "Hang Up" at bounding box center [61, 75] width 122 height 23
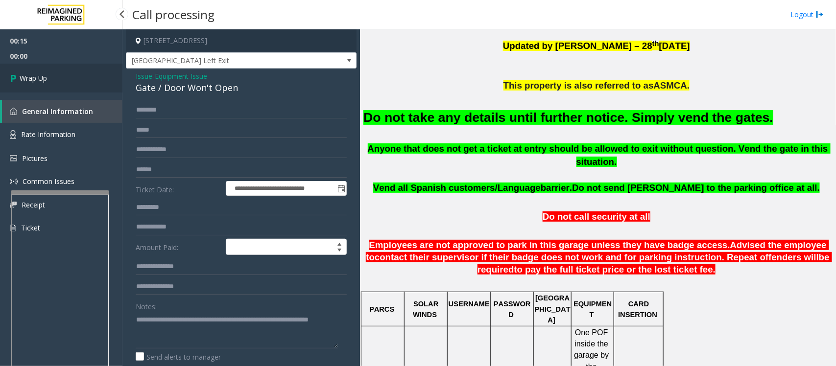
click at [60, 72] on link "Wrap Up" at bounding box center [61, 78] width 122 height 29
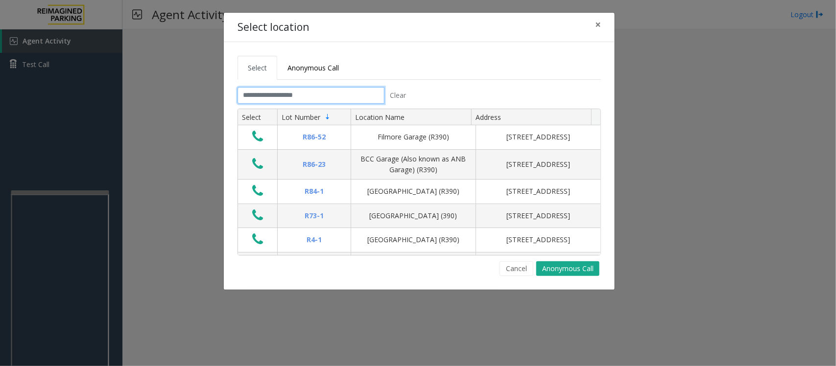
click at [306, 91] on input "text" at bounding box center [310, 95] width 147 height 17
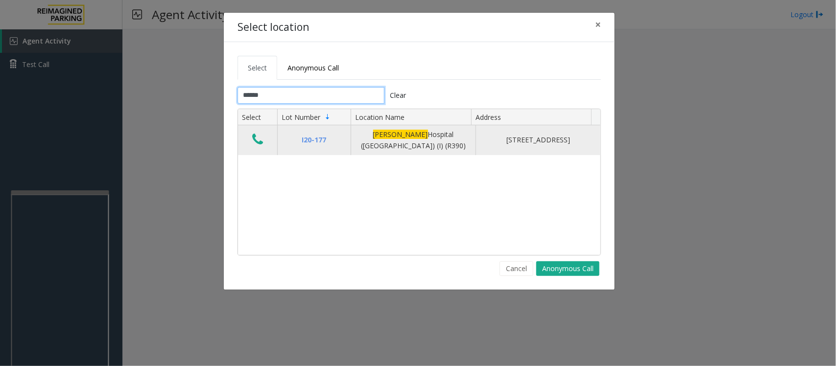
type input "******"
click at [253, 136] on icon "Data table" at bounding box center [257, 140] width 11 height 14
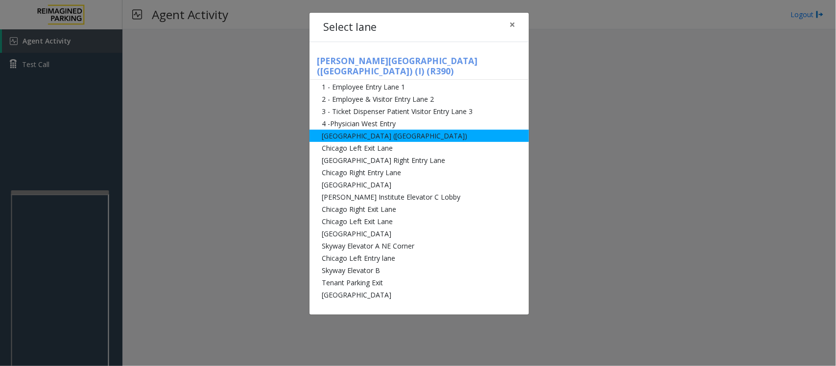
click at [348, 130] on li "[GEOGRAPHIC_DATA] ([GEOGRAPHIC_DATA])" at bounding box center [418, 136] width 219 height 12
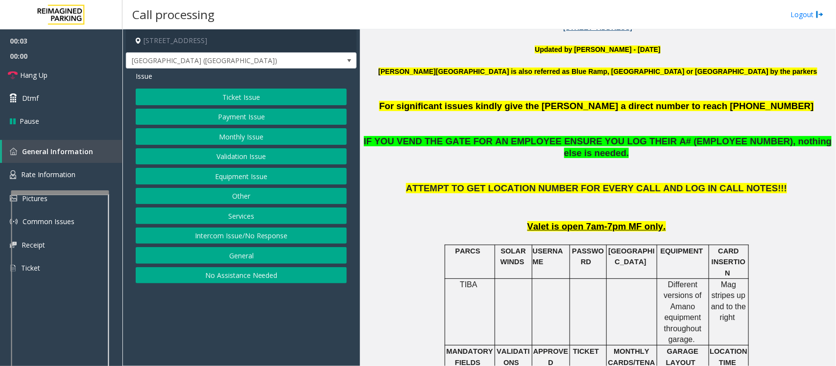
scroll to position [367, 0]
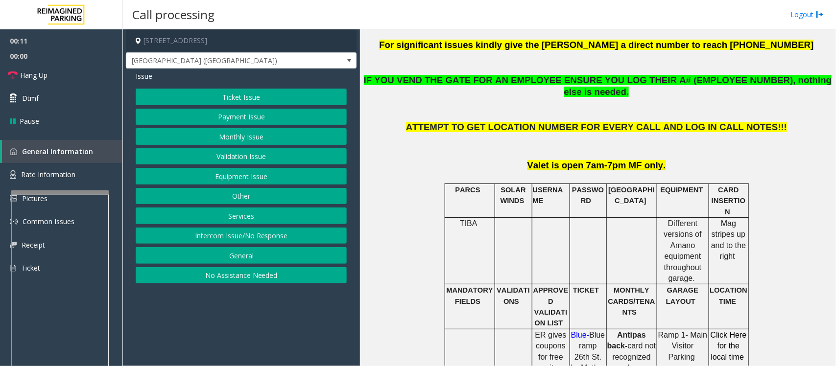
click at [236, 175] on button "Equipment Issue" at bounding box center [241, 176] width 211 height 17
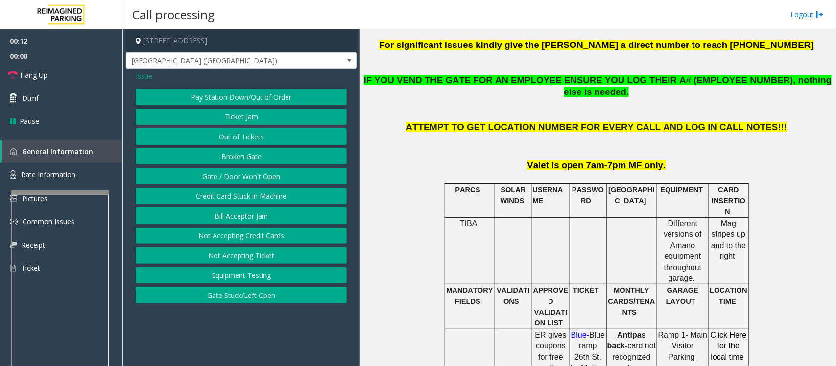
click at [236, 175] on button "Gate / Door Won't Open" at bounding box center [241, 176] width 211 height 17
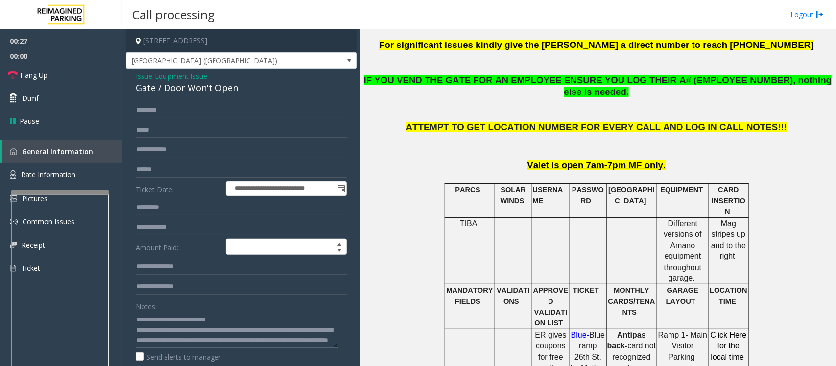
click at [254, 316] on textarea at bounding box center [237, 330] width 202 height 37
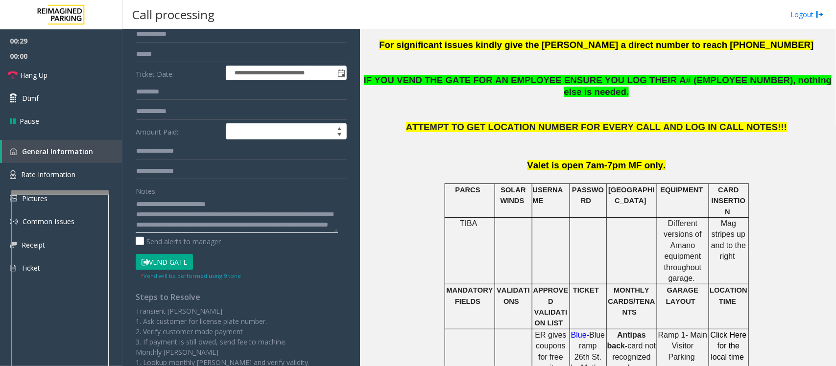
scroll to position [184, 0]
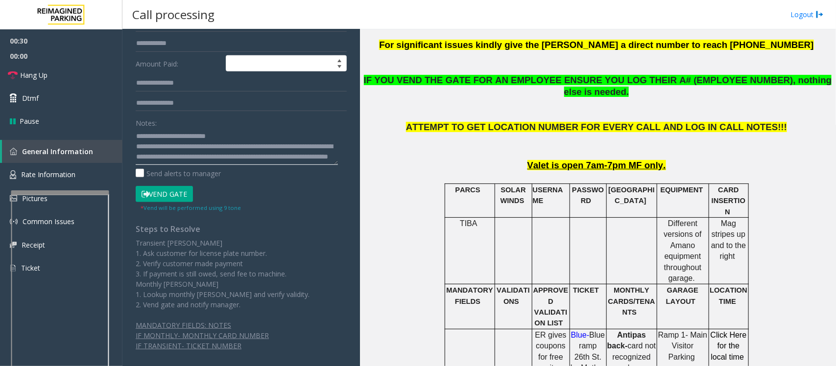
type textarea "**********"
click at [169, 194] on button "Vend Gate" at bounding box center [164, 194] width 57 height 17
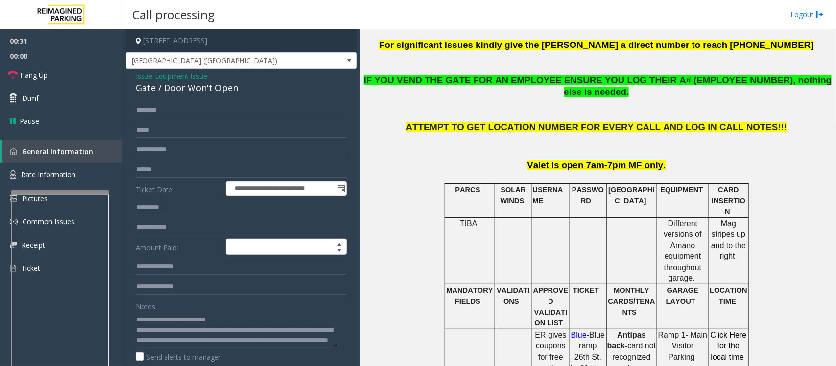
scroll to position [0, 0]
click at [72, 70] on link "Hang Up" at bounding box center [61, 75] width 122 height 23
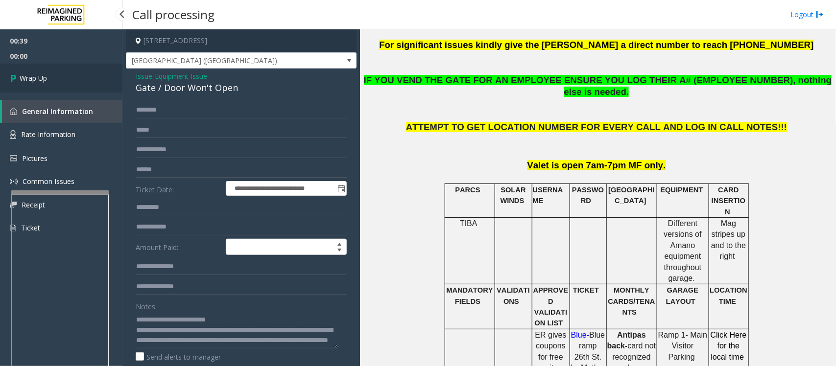
click at [72, 70] on link "Wrap Up" at bounding box center [61, 78] width 122 height 29
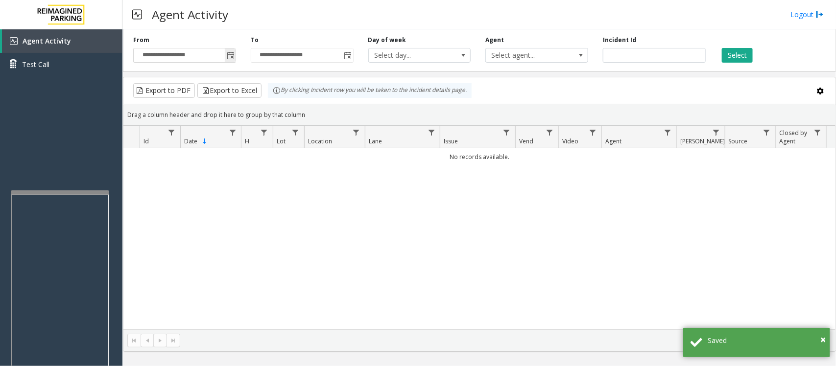
click at [229, 59] on span "Toggle popup" at bounding box center [231, 56] width 8 height 8
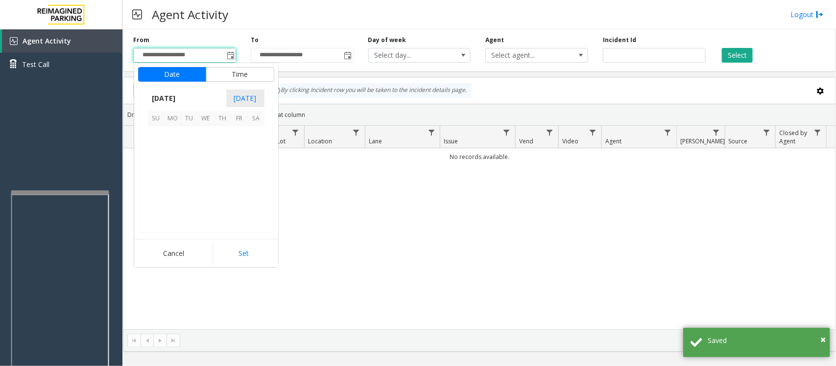
scroll to position [175643, 0]
click at [203, 168] on span "17" at bounding box center [206, 168] width 17 height 17
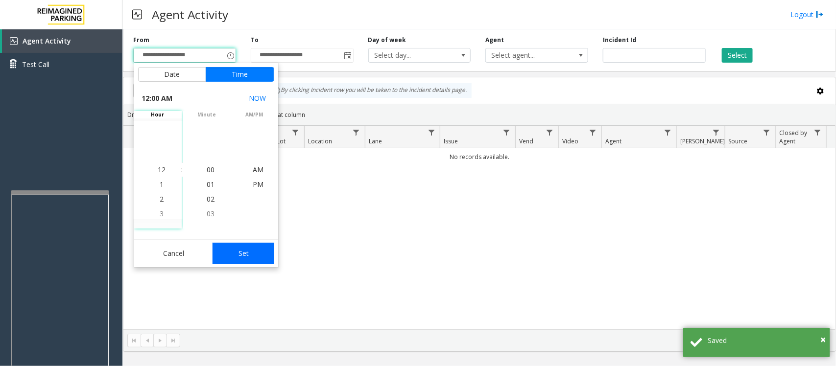
click at [246, 256] on button "Set" at bounding box center [243, 254] width 62 height 22
type input "**********"
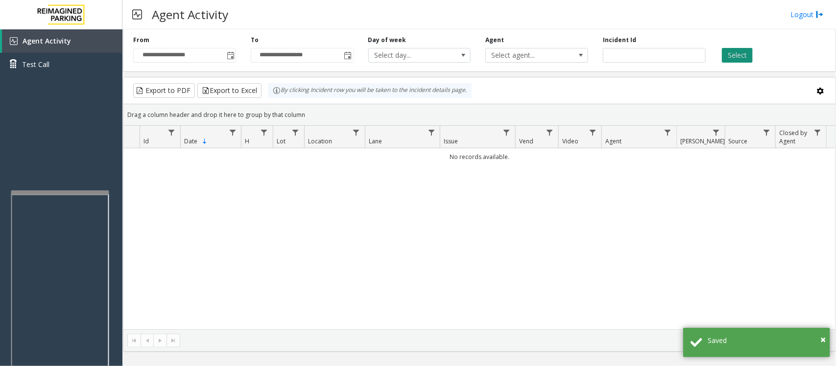
click at [739, 56] on button "Select" at bounding box center [737, 55] width 31 height 15
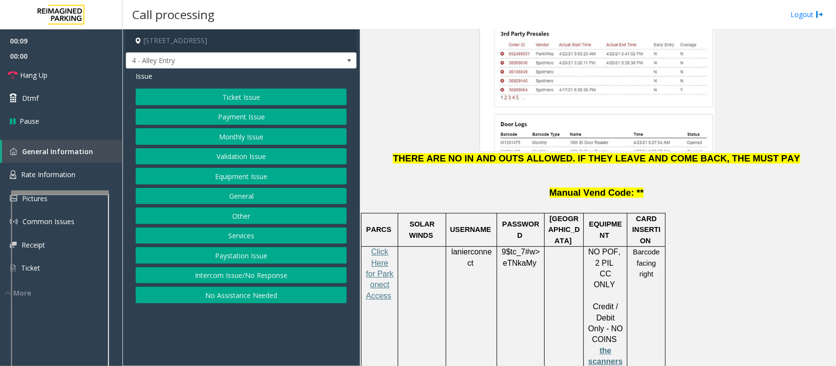
scroll to position [1163, 0]
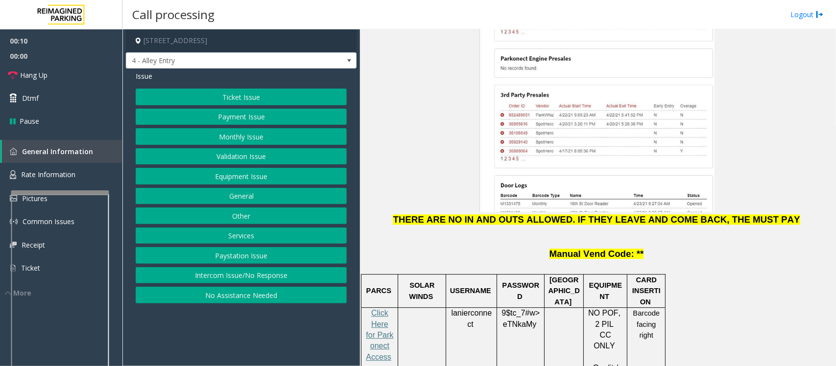
click at [204, 277] on button "Intercom Issue/No Response" at bounding box center [241, 275] width 211 height 17
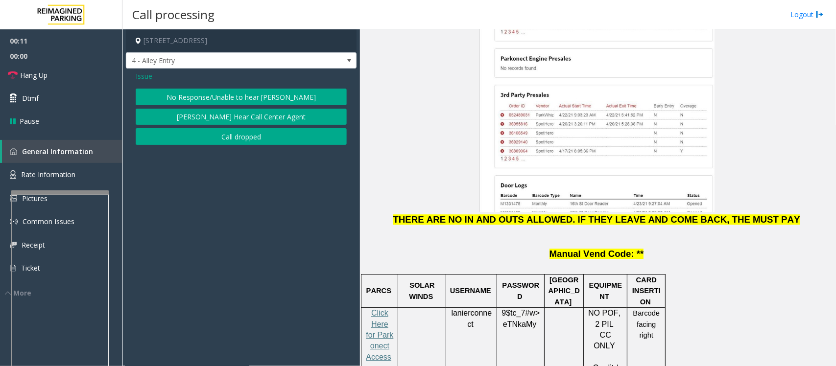
click at [218, 92] on button "No Response/Unable to hear [PERSON_NAME]" at bounding box center [241, 97] width 211 height 17
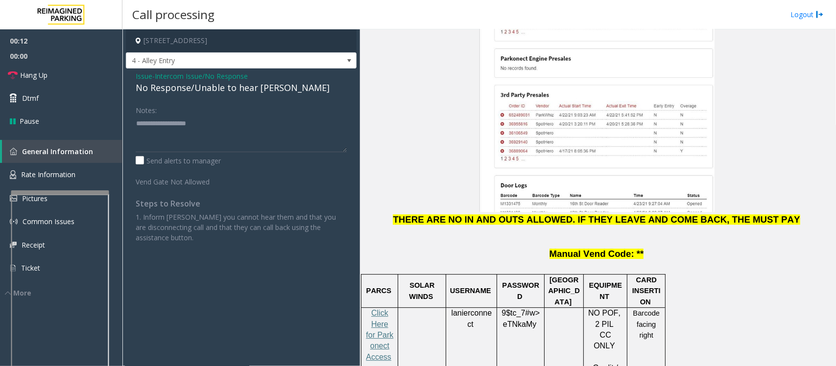
click at [212, 89] on div "No Response/Unable to hear [PERSON_NAME]" at bounding box center [241, 87] width 211 height 13
type textarea "**********"
click at [76, 74] on link "Hang Up" at bounding box center [61, 75] width 122 height 23
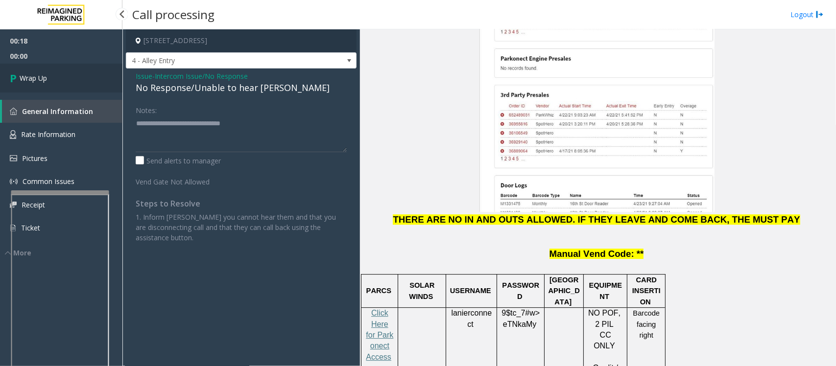
click at [76, 74] on link "Wrap Up" at bounding box center [61, 78] width 122 height 29
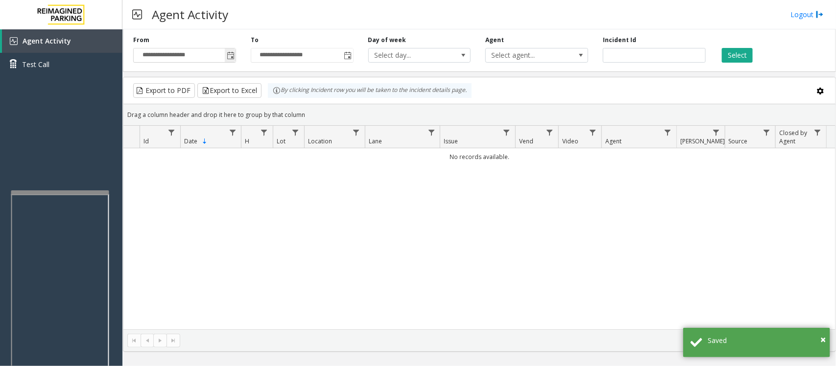
click at [231, 59] on span "Toggle popup" at bounding box center [231, 56] width 8 height 8
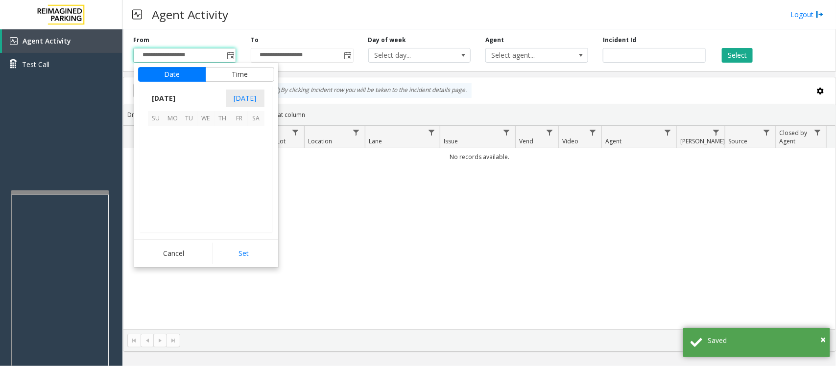
scroll to position [175643, 0]
click at [204, 169] on span "17" at bounding box center [206, 168] width 17 height 17
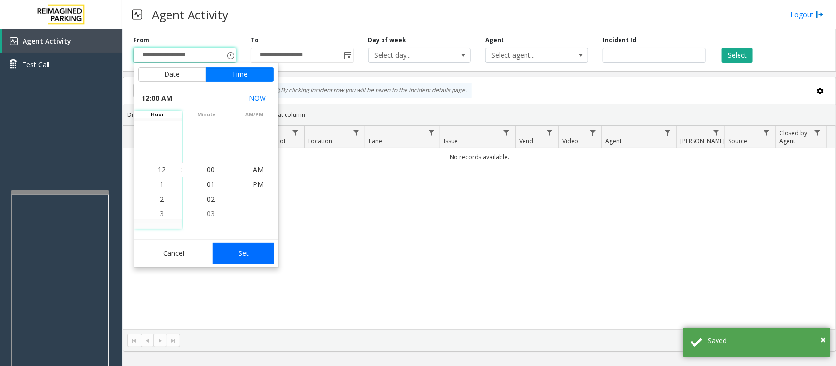
click at [241, 251] on button "Set" at bounding box center [243, 254] width 62 height 22
type input "**********"
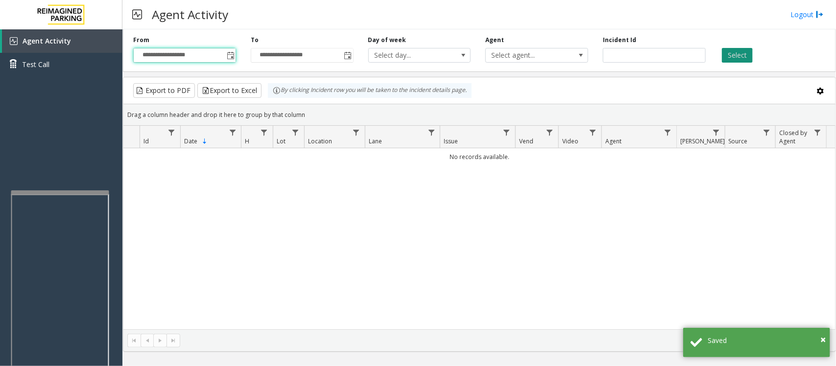
click at [742, 57] on button "Select" at bounding box center [737, 55] width 31 height 15
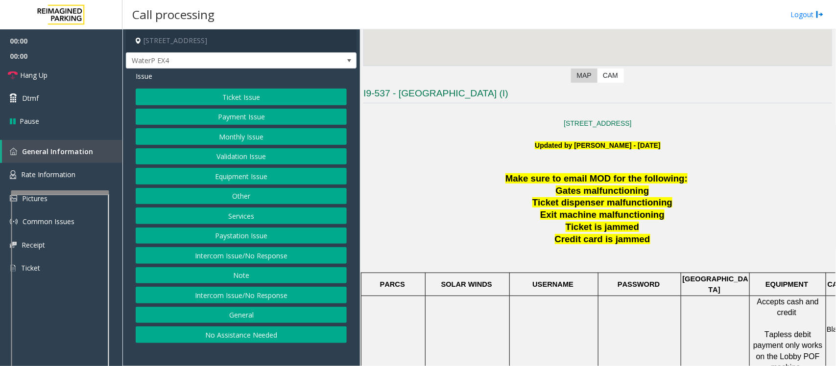
scroll to position [306, 0]
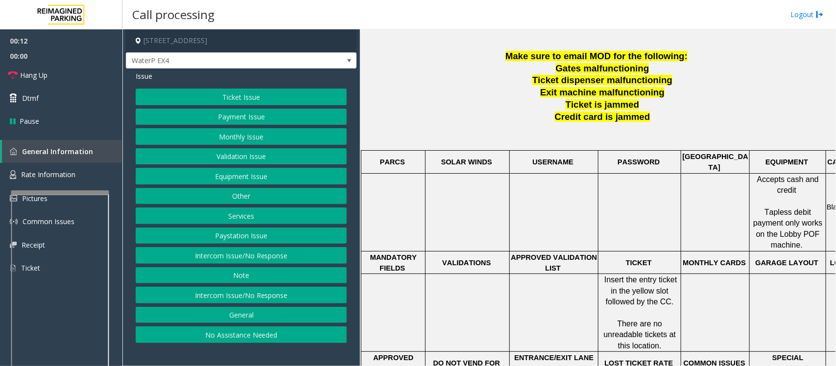
drag, startPoint x: 225, startPoint y: 258, endPoint x: 223, endPoint y: 223, distance: 34.8
click at [225, 258] on button "Intercom Issue/No Response" at bounding box center [241, 255] width 211 height 17
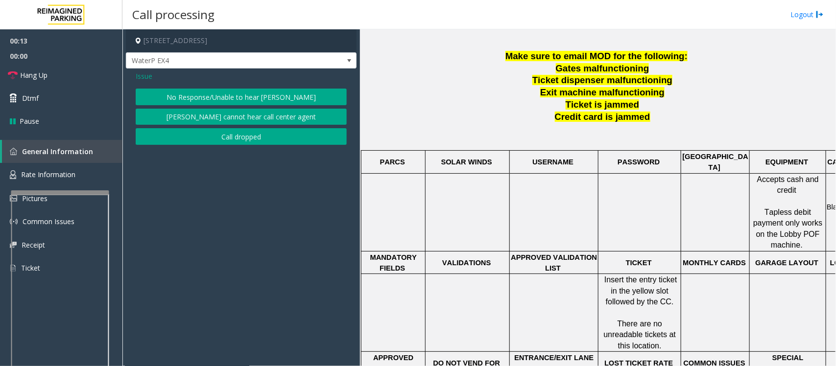
click at [227, 102] on button "No Response/Unable to hear [PERSON_NAME]" at bounding box center [241, 97] width 211 height 17
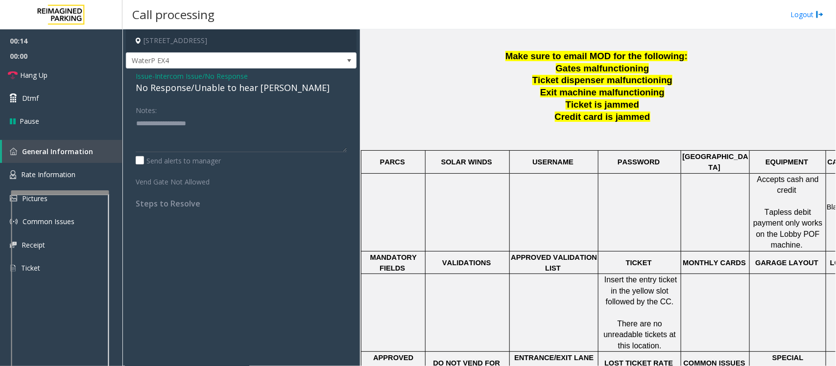
click at [210, 87] on div "No Response/Unable to hear [PERSON_NAME]" at bounding box center [241, 87] width 211 height 13
type textarea "**********"
click at [40, 74] on span "Hang Up" at bounding box center [33, 75] width 27 height 10
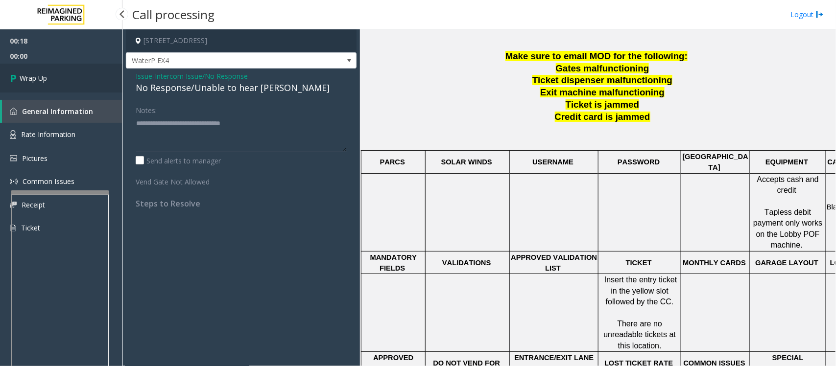
click at [40, 74] on span "Wrap Up" at bounding box center [33, 78] width 27 height 10
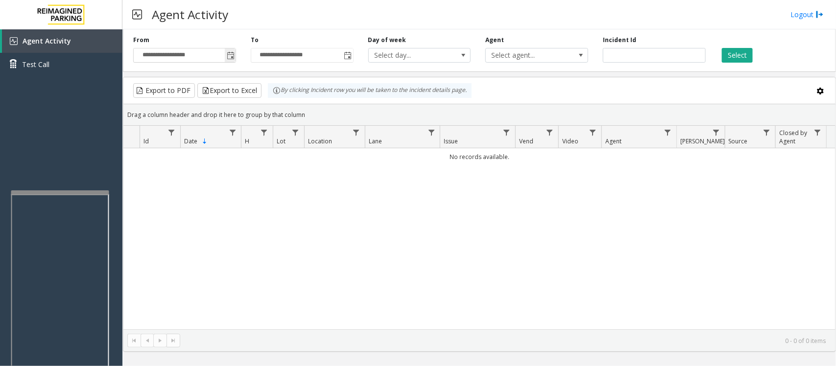
click at [233, 57] on span "Toggle popup" at bounding box center [231, 56] width 8 height 8
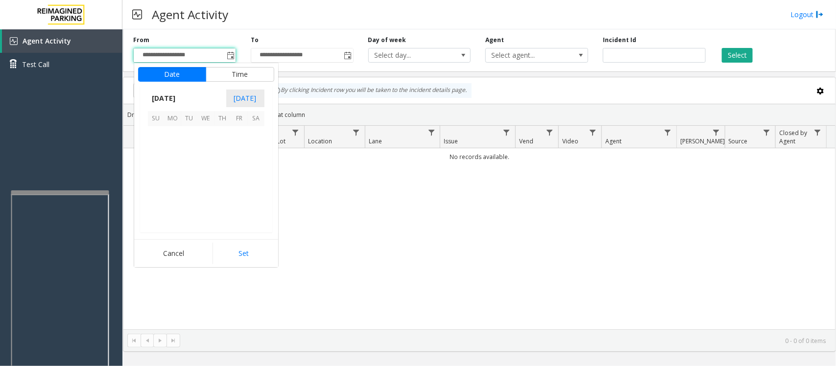
scroll to position [175643, 0]
click at [208, 169] on span "17" at bounding box center [206, 168] width 17 height 17
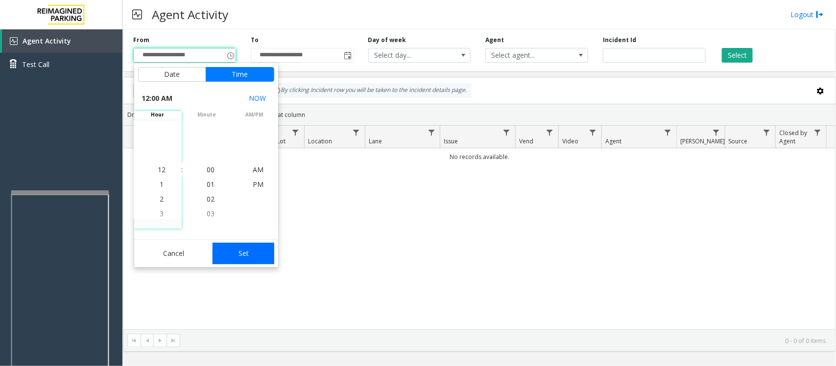
click at [236, 248] on button "Set" at bounding box center [243, 254] width 62 height 22
type input "**********"
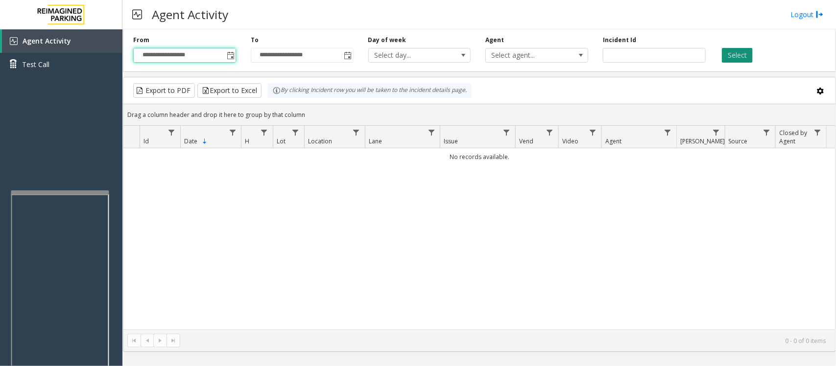
click at [737, 49] on button "Select" at bounding box center [737, 55] width 31 height 15
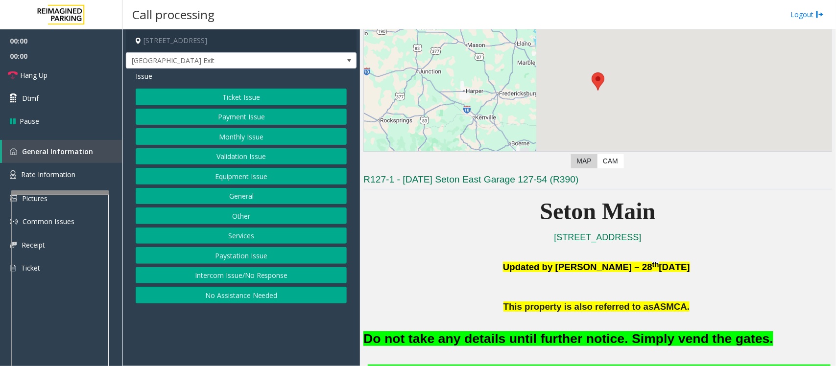
scroll to position [184, 0]
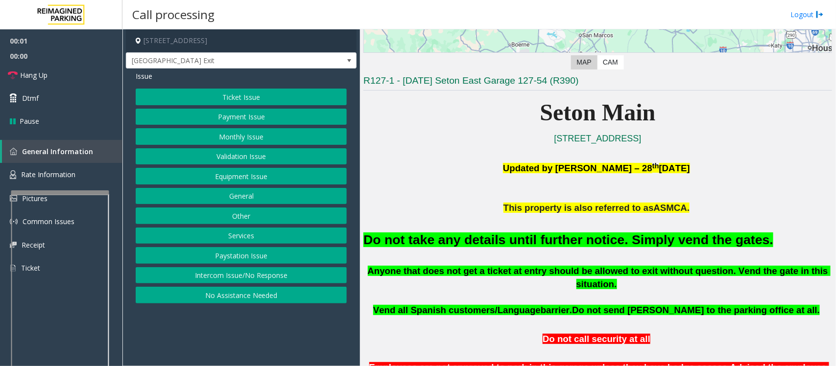
click at [229, 179] on button "Equipment Issue" at bounding box center [241, 176] width 211 height 17
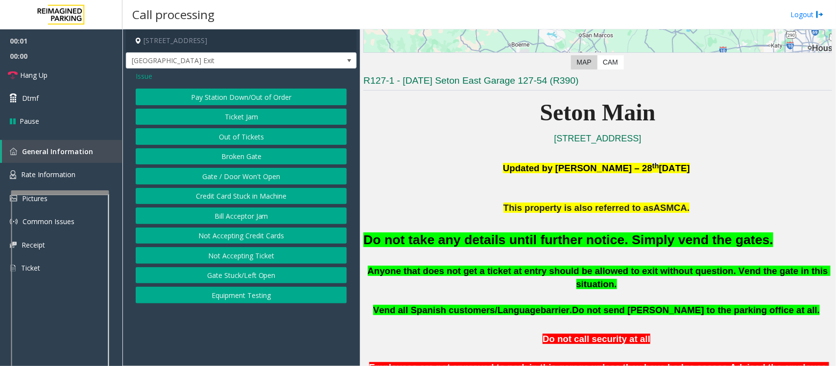
click at [229, 179] on button "Gate / Door Won't Open" at bounding box center [241, 176] width 211 height 17
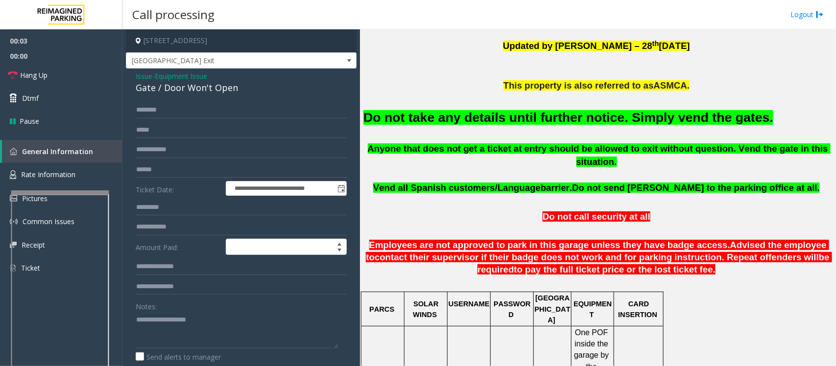
scroll to position [168, 0]
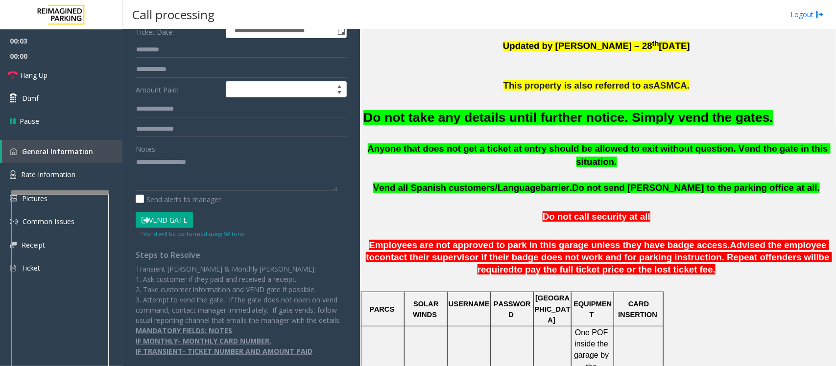
click at [170, 212] on button "Vend Gate" at bounding box center [164, 220] width 57 height 17
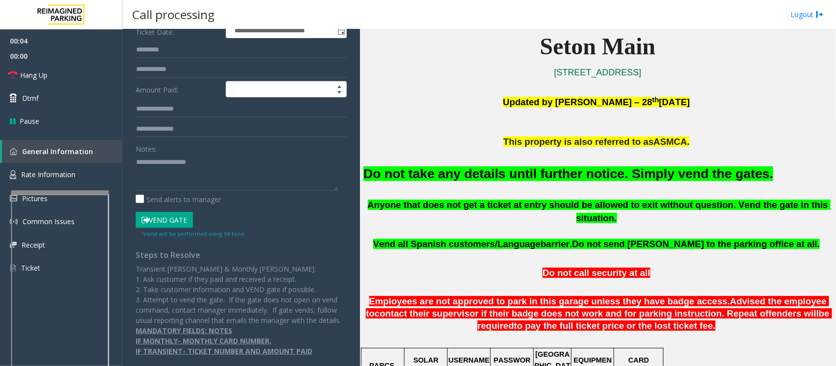
scroll to position [184, 0]
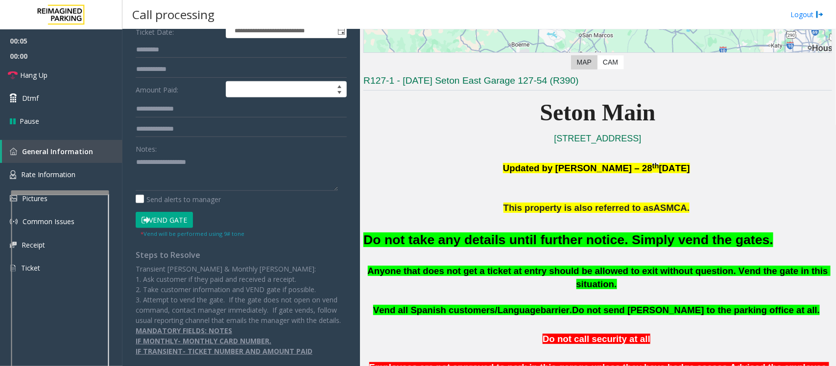
click at [495, 236] on font "Do not take any details until further notice. Simply vend the gates." at bounding box center [568, 240] width 410 height 15
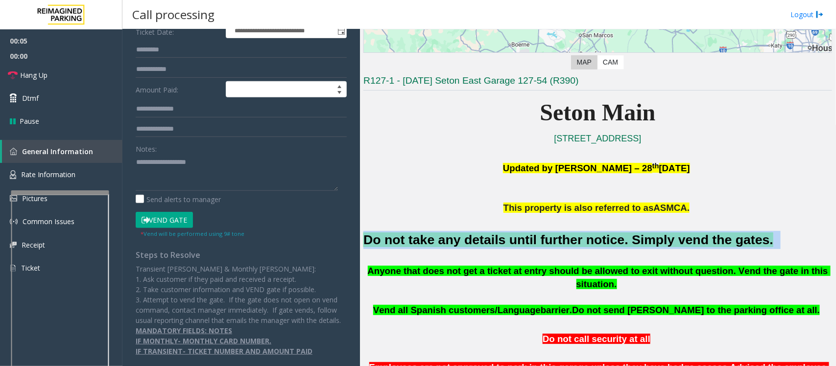
click at [495, 236] on font "Do not take any details until further notice. Simply vend the gates." at bounding box center [568, 240] width 410 height 15
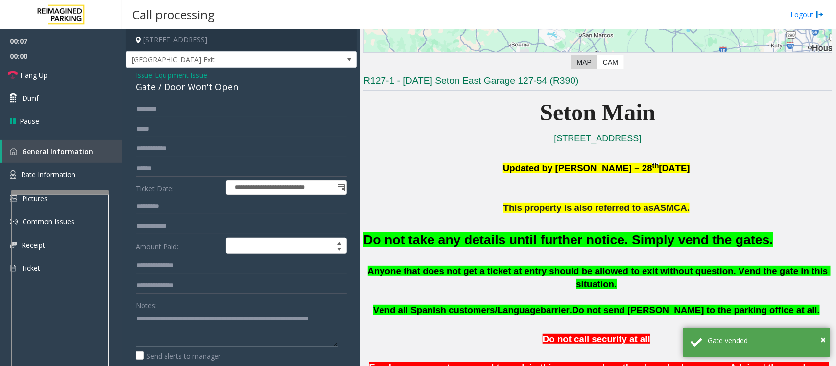
scroll to position [0, 0]
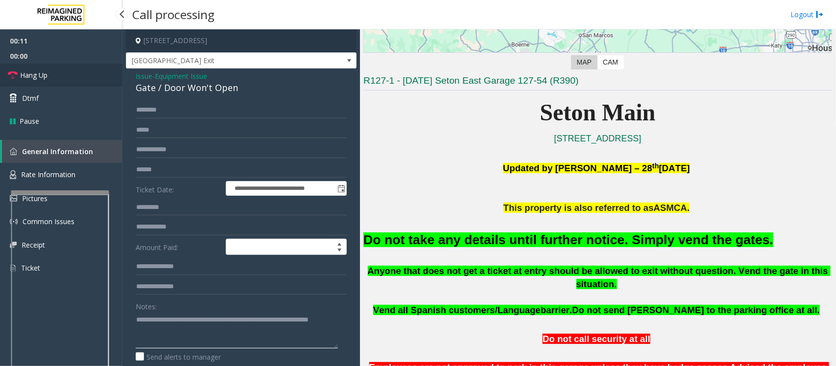
type textarea "**********"
click at [68, 74] on link "Hang Up" at bounding box center [61, 75] width 122 height 23
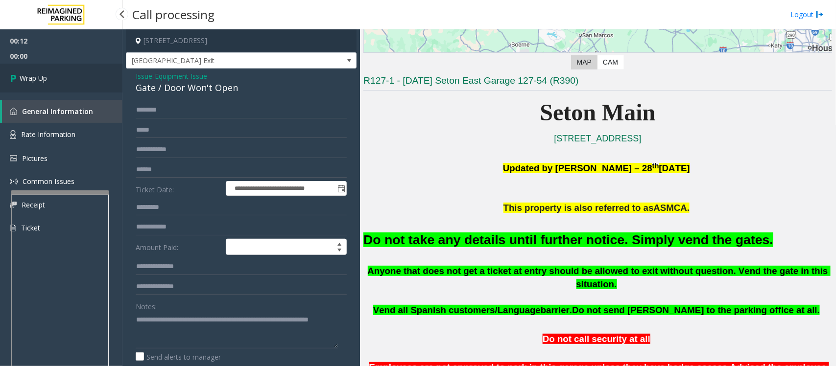
click at [68, 74] on link "Wrap Up" at bounding box center [61, 78] width 122 height 29
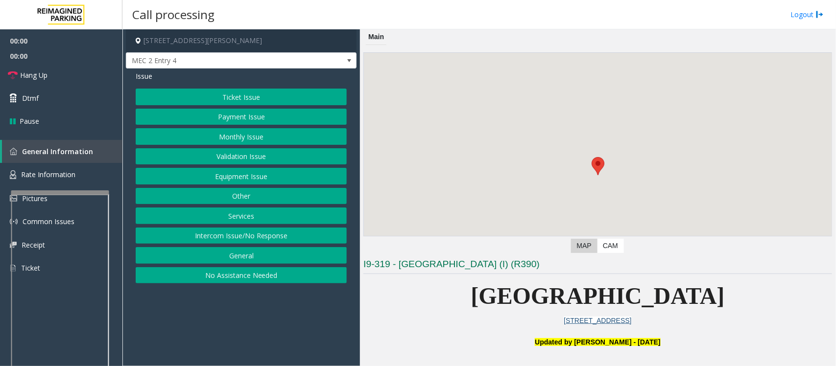
scroll to position [245, 0]
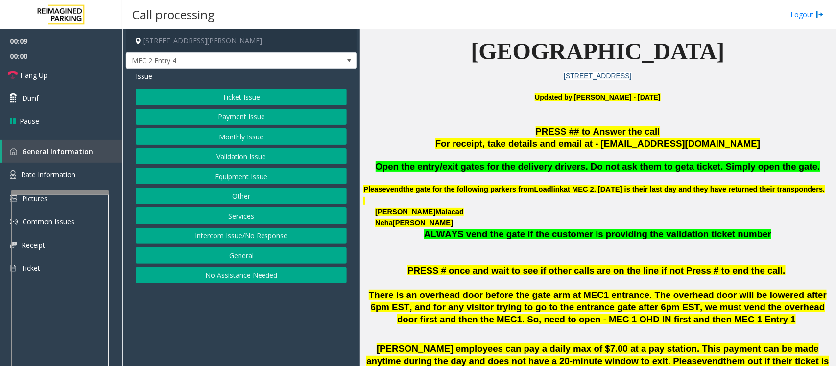
click at [229, 177] on button "Equipment Issue" at bounding box center [241, 176] width 211 height 17
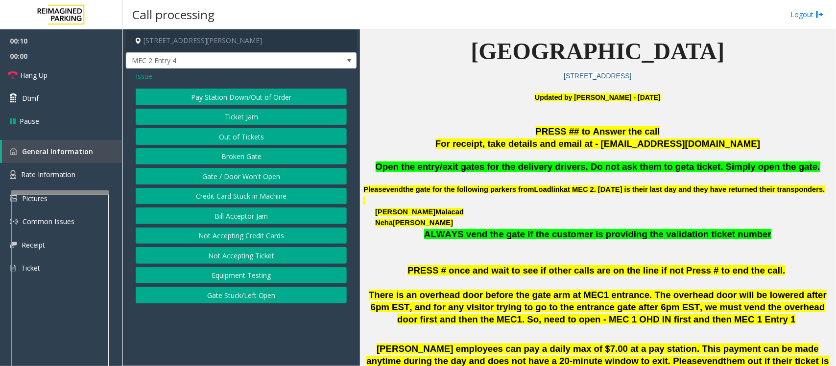
click at [229, 177] on button "Gate / Door Won't Open" at bounding box center [241, 176] width 211 height 17
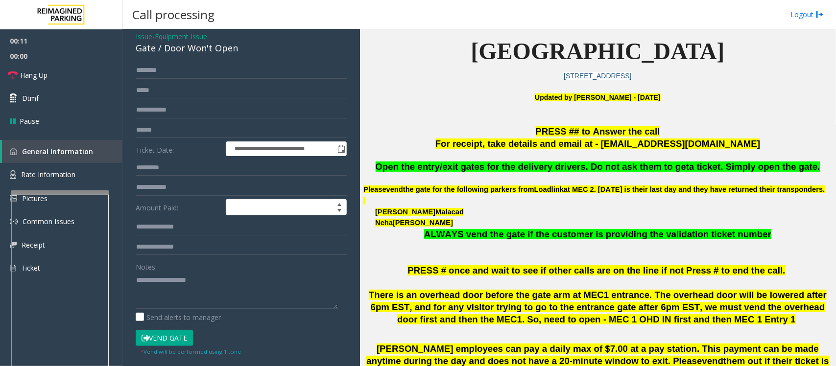
scroll to position [61, 0]
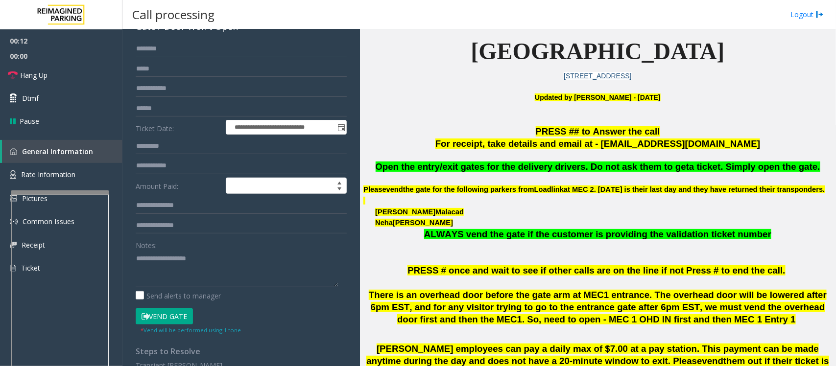
click at [178, 317] on button "Vend Gate" at bounding box center [164, 316] width 57 height 17
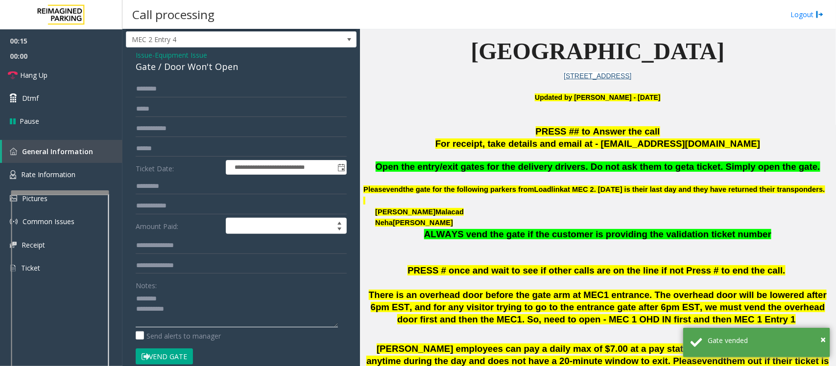
scroll to position [0, 0]
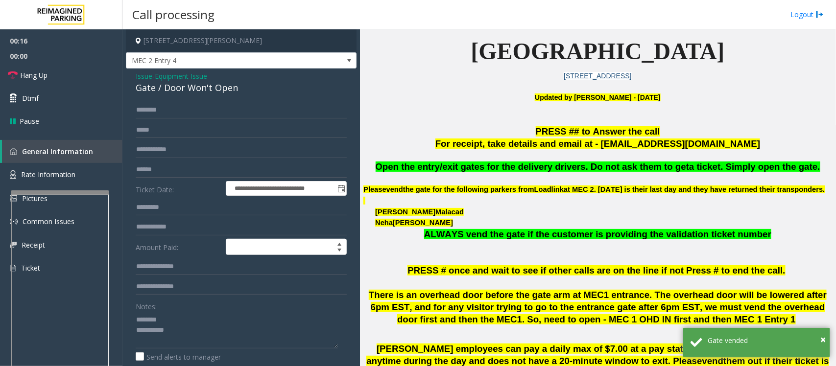
click at [162, 87] on div "Gate / Door Won't Open" at bounding box center [241, 87] width 211 height 13
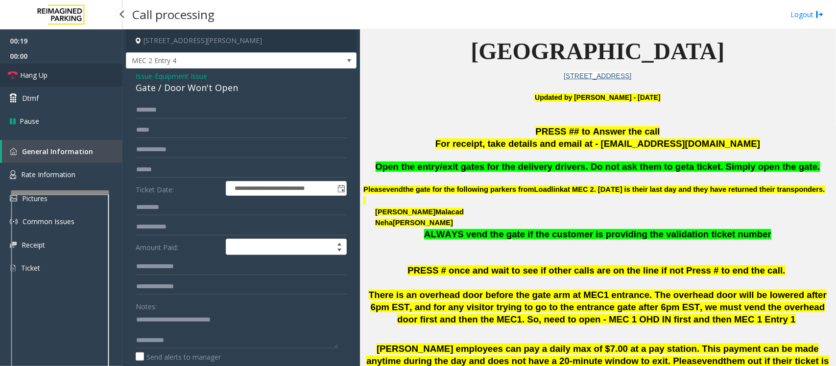
click at [37, 74] on span "Hang Up" at bounding box center [33, 75] width 27 height 10
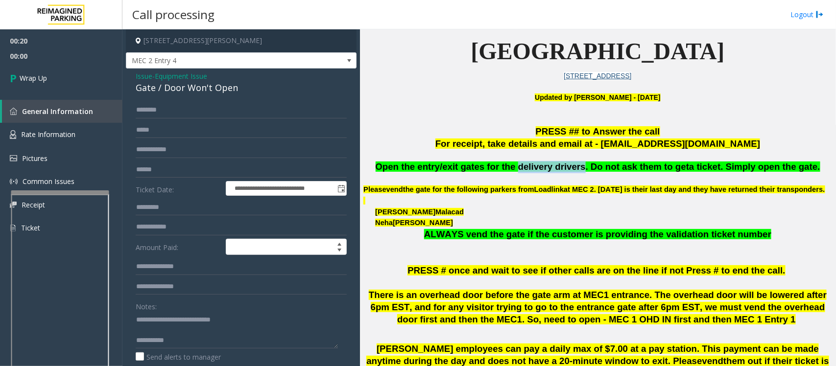
drag, startPoint x: 524, startPoint y: 167, endPoint x: 573, endPoint y: 169, distance: 49.0
click at [582, 167] on span "Open the entry/exit gates for the delivery drivers. Do not ask them to get" at bounding box center [533, 167] width 314 height 10
click at [258, 346] on textarea at bounding box center [237, 330] width 202 height 37
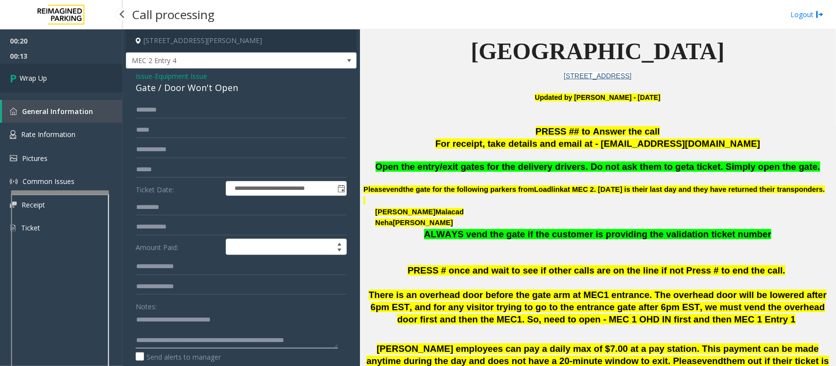
type textarea "**********"
click at [33, 81] on span "Wrap Up" at bounding box center [33, 78] width 27 height 10
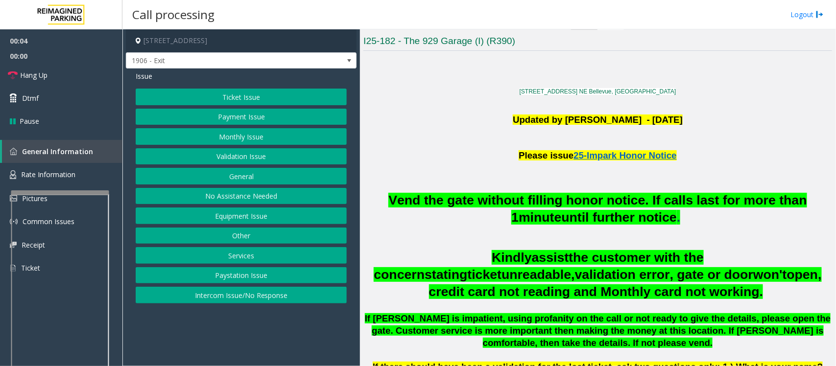
scroll to position [245, 0]
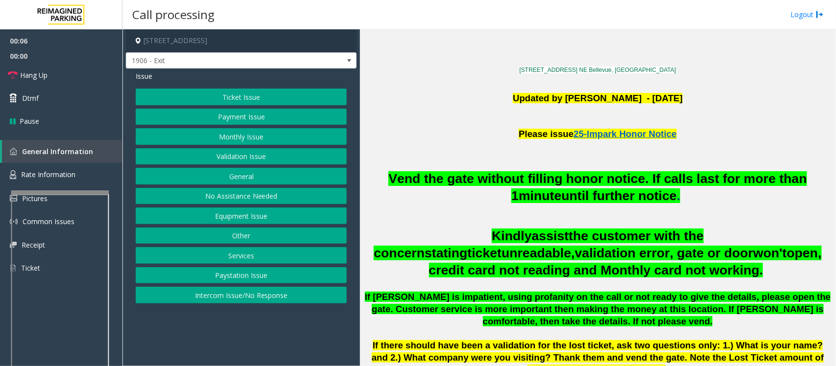
click at [224, 140] on button "Monthly Issue" at bounding box center [241, 136] width 211 height 17
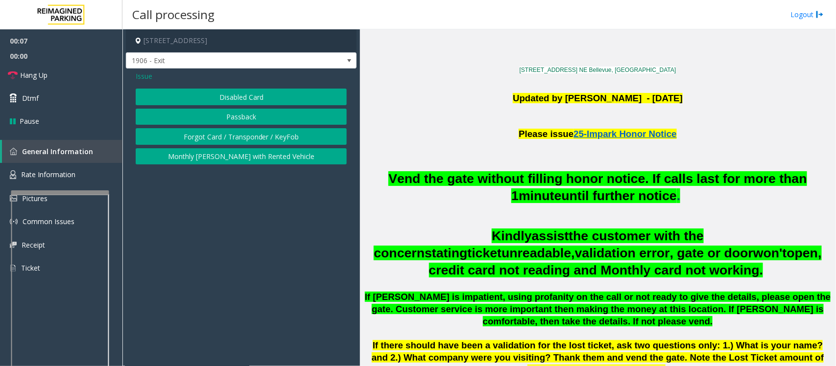
click at [242, 100] on button "Disabled Card" at bounding box center [241, 97] width 211 height 17
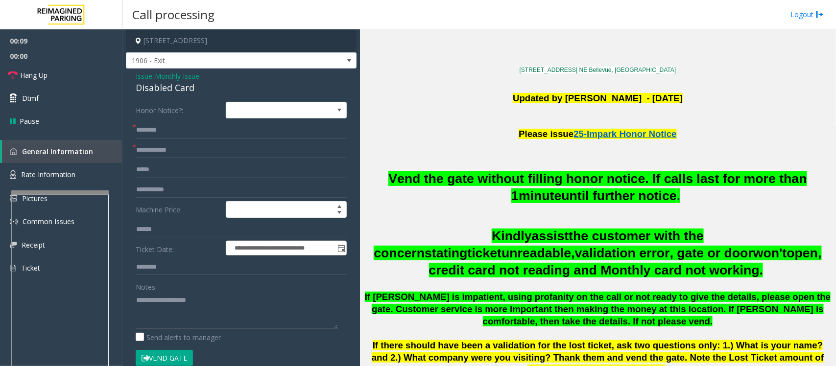
click at [177, 76] on span "Monthly Issue" at bounding box center [177, 76] width 45 height 10
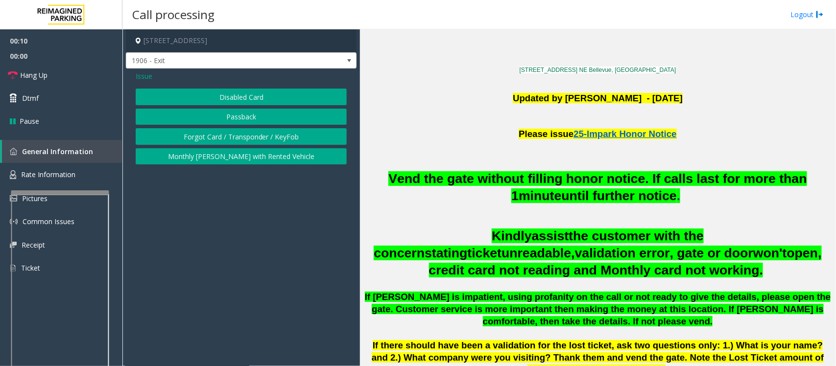
click at [201, 140] on button "Forgot Card / Transponder / KeyFob" at bounding box center [241, 136] width 211 height 17
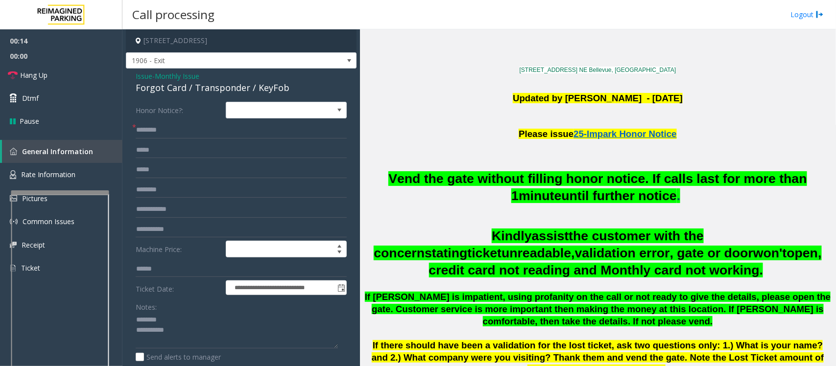
click at [160, 87] on div "Forgot Card / Transponder / KeyFob" at bounding box center [241, 87] width 211 height 13
click at [166, 128] on input "text" at bounding box center [241, 130] width 211 height 17
click at [163, 331] on textarea at bounding box center [237, 330] width 202 height 37
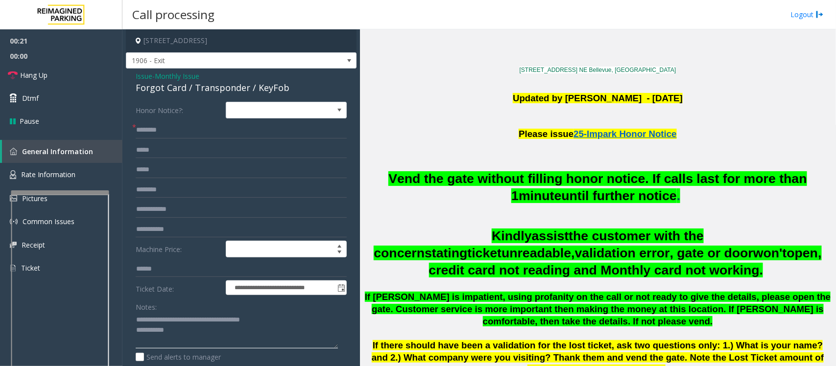
type textarea "**********"
click at [160, 135] on input "text" at bounding box center [241, 130] width 211 height 17
click at [165, 131] on input "text" at bounding box center [241, 130] width 211 height 17
type input "*"
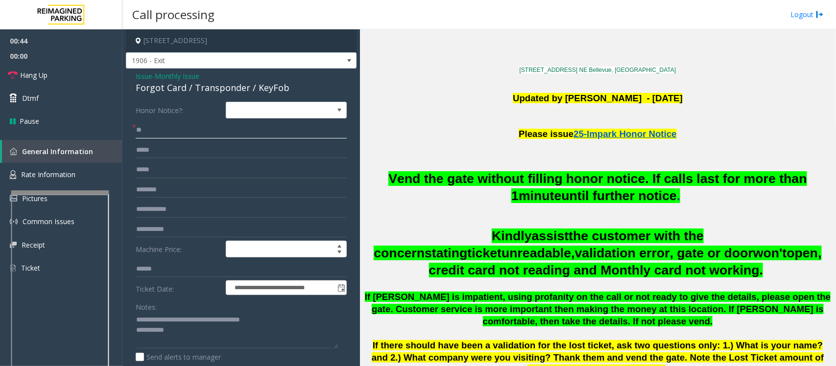
type input "**"
click at [209, 338] on textarea at bounding box center [237, 330] width 202 height 37
paste textarea "**********"
type textarea "**********"
click at [59, 71] on link "Hang Up" at bounding box center [61, 75] width 122 height 23
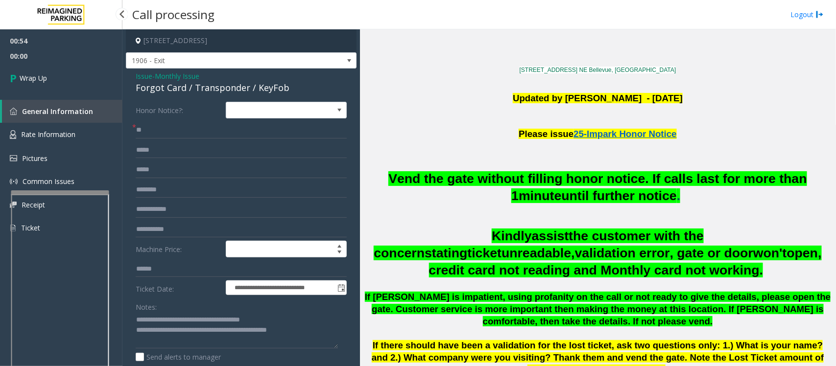
click at [59, 71] on link "Wrap Up" at bounding box center [61, 78] width 122 height 29
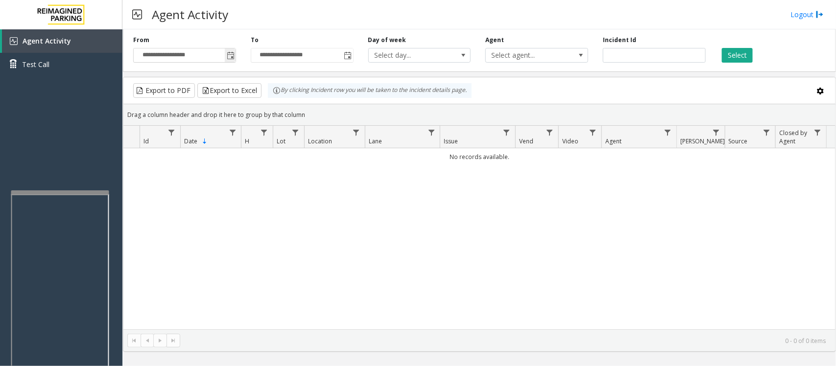
click at [229, 52] on span "Toggle popup" at bounding box center [231, 56] width 8 height 8
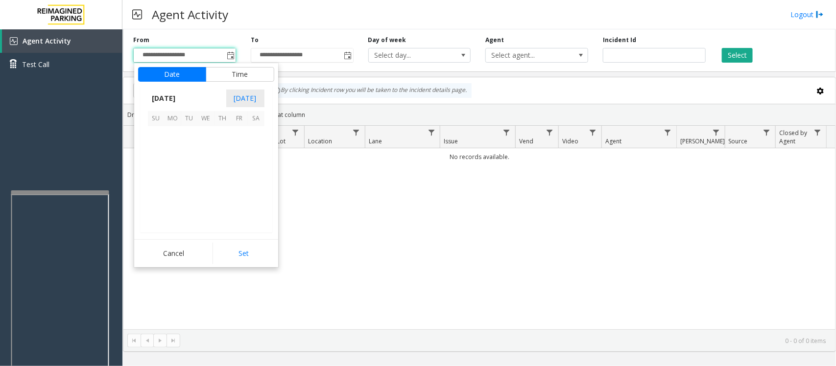
scroll to position [175643, 0]
click at [209, 169] on span "17" at bounding box center [206, 168] width 17 height 17
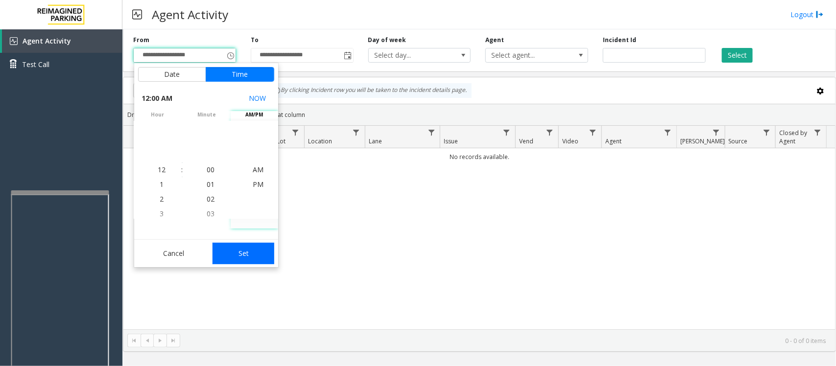
click at [244, 255] on button "Set" at bounding box center [243, 254] width 62 height 22
type input "**********"
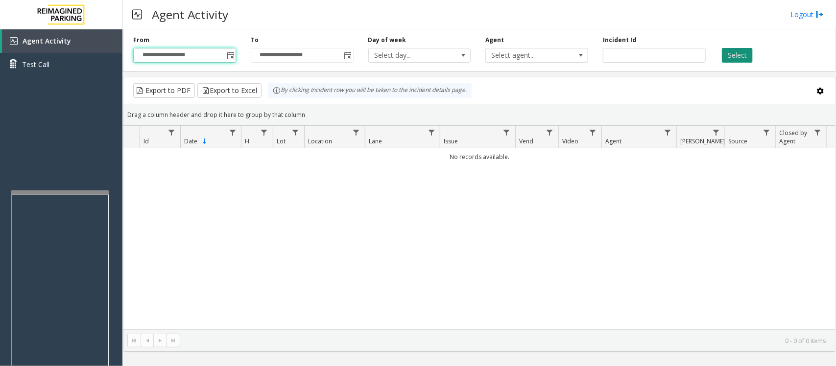
click at [726, 55] on button "Select" at bounding box center [737, 55] width 31 height 15
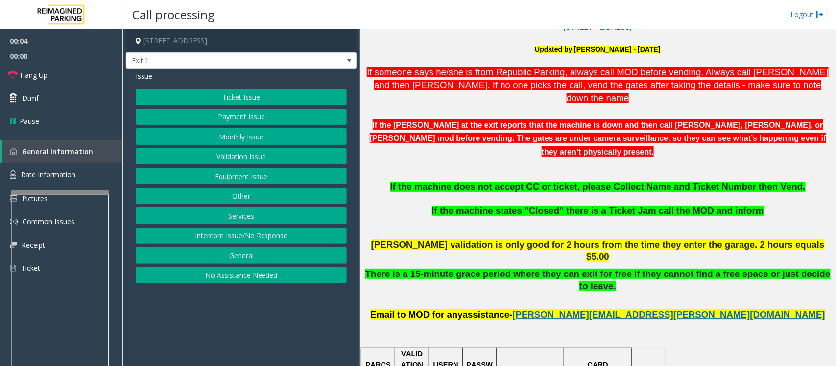
scroll to position [367, 0]
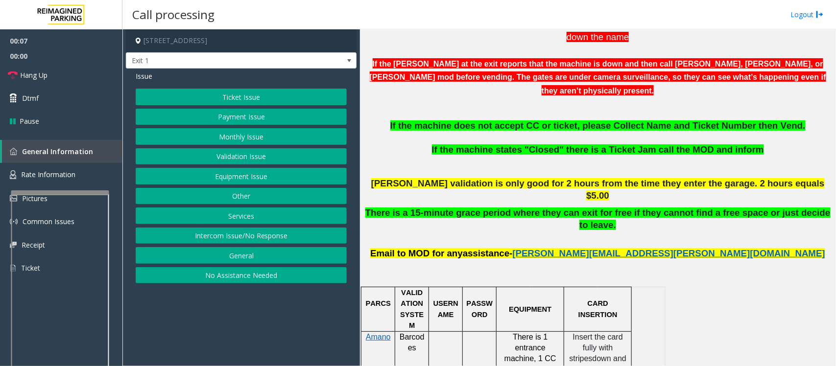
click at [219, 114] on button "Payment Issue" at bounding box center [241, 117] width 211 height 17
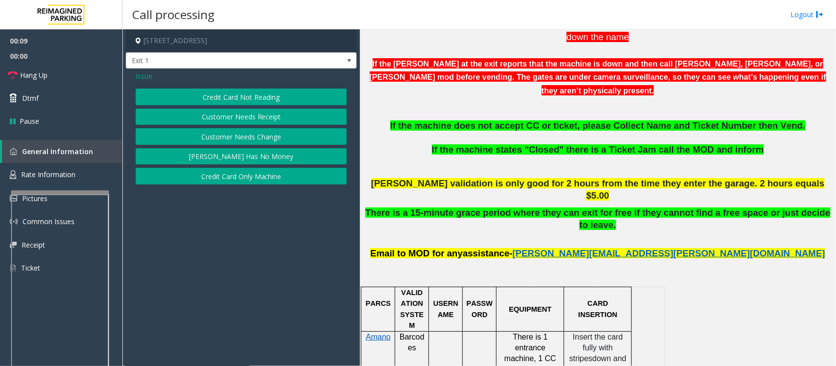
click at [259, 98] on button "Credit Card Not Reading" at bounding box center [241, 97] width 211 height 17
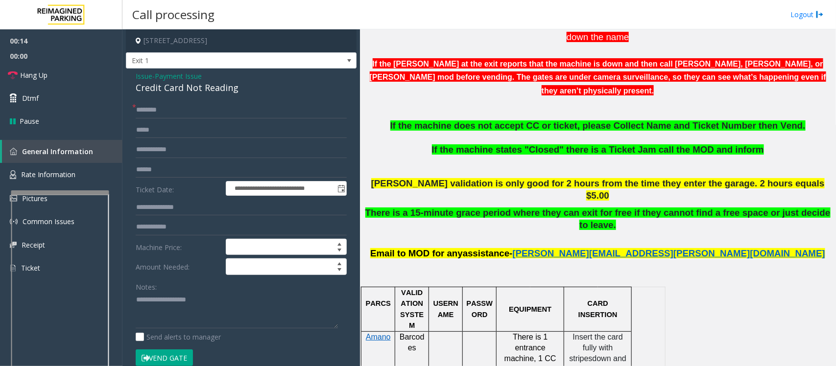
click at [160, 74] on span "Payment Issue" at bounding box center [178, 76] width 47 height 10
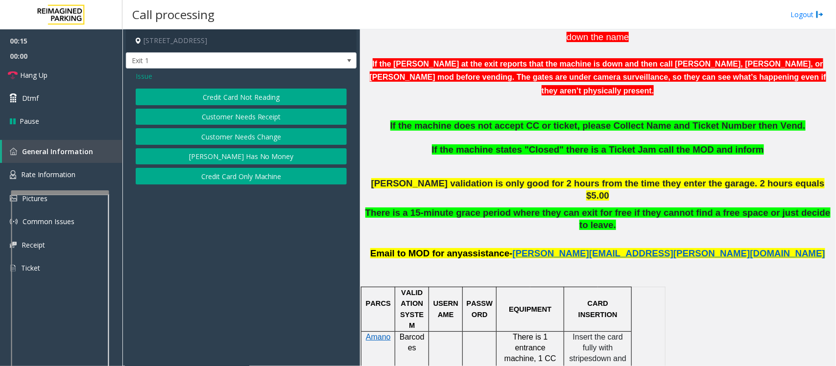
click at [148, 76] on span "Issue" at bounding box center [144, 76] width 17 height 10
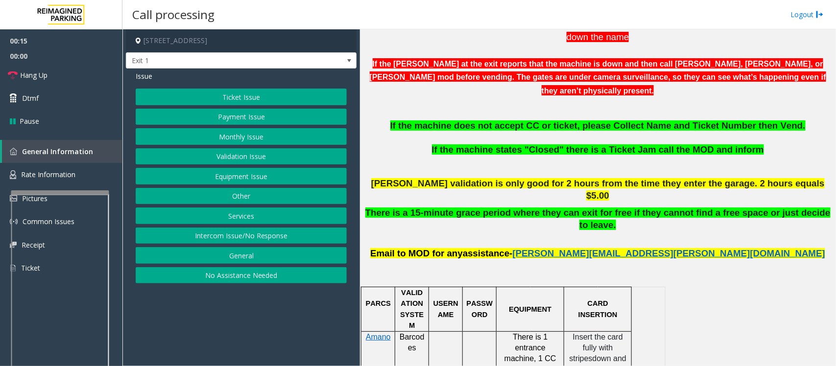
click at [234, 101] on button "Ticket Issue" at bounding box center [241, 97] width 211 height 17
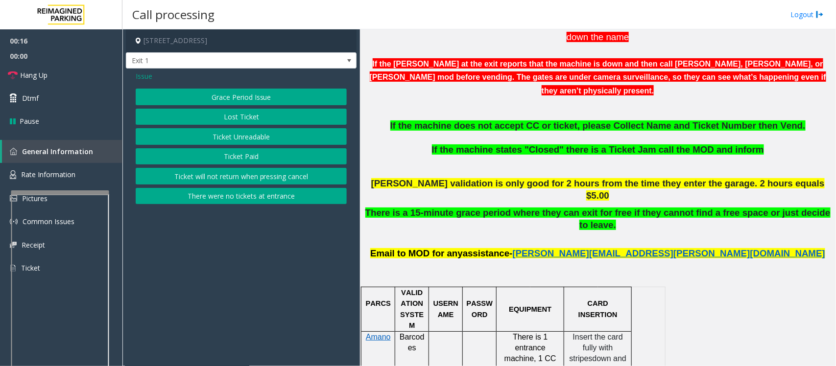
click at [231, 137] on button "Ticket Unreadable" at bounding box center [241, 136] width 211 height 17
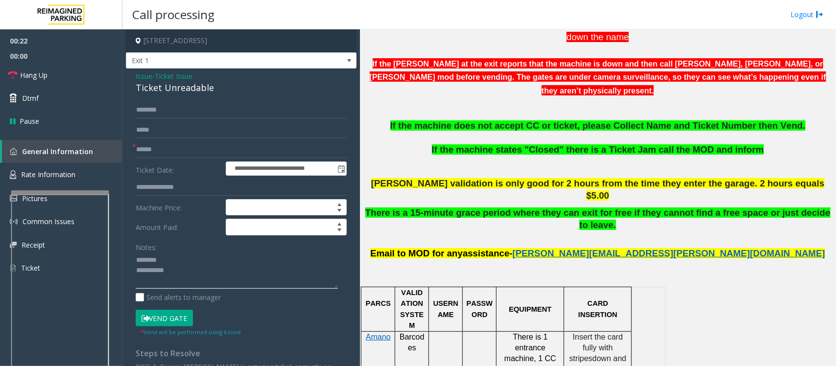
type textarea "**********"
click at [179, 72] on span "Ticket Issue" at bounding box center [174, 76] width 38 height 10
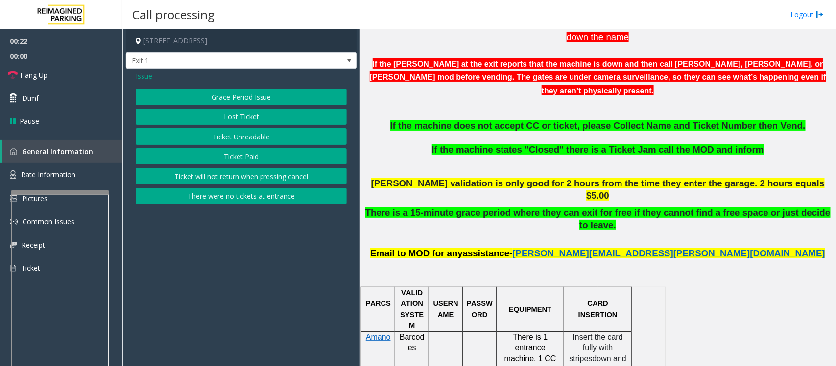
click at [144, 75] on span "Issue" at bounding box center [144, 76] width 17 height 10
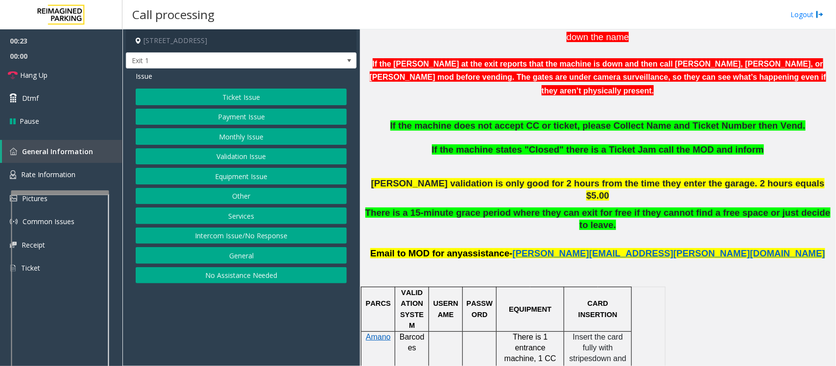
click at [241, 140] on button "Monthly Issue" at bounding box center [241, 136] width 211 height 17
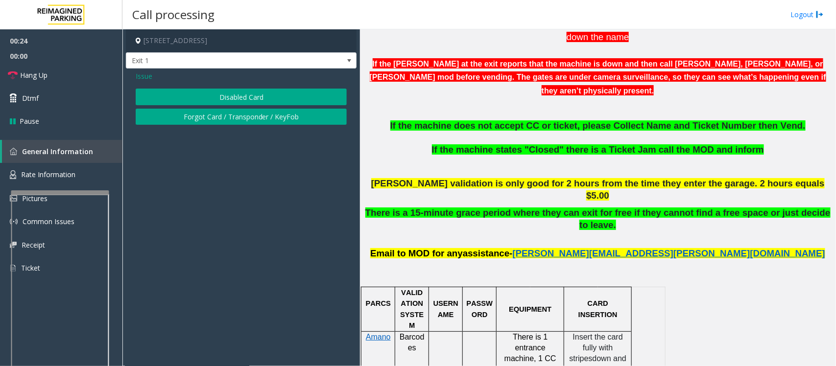
click at [246, 102] on button "Disabled Card" at bounding box center [241, 97] width 211 height 17
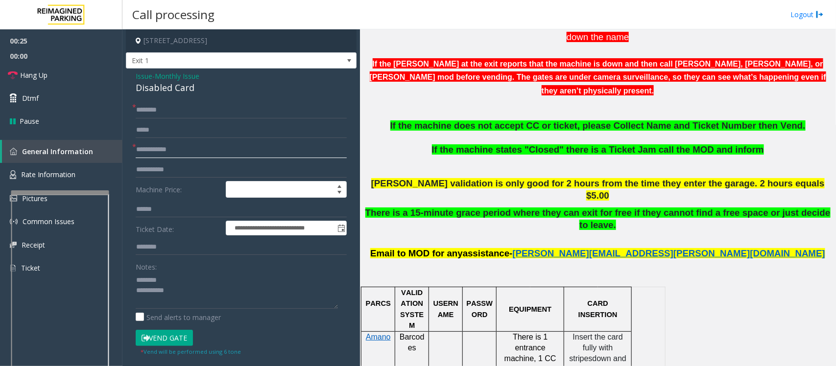
click at [149, 150] on input "text" at bounding box center [241, 149] width 211 height 17
click at [163, 87] on div "Disabled Card" at bounding box center [241, 87] width 211 height 13
type textarea "**********"
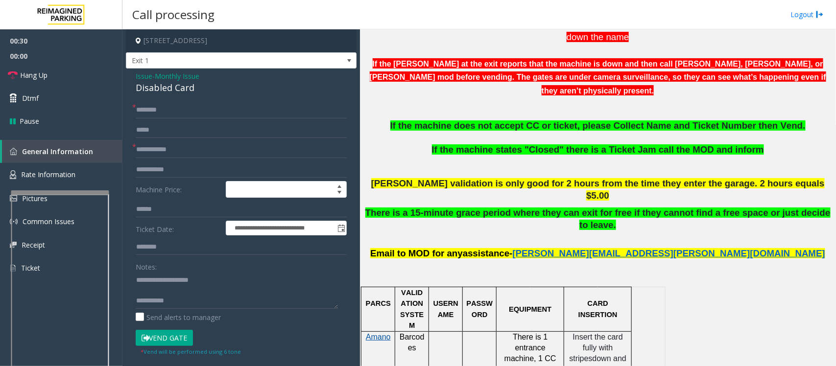
click at [373, 333] on span "Amano" at bounding box center [378, 337] width 25 height 8
click at [174, 148] on input "text" at bounding box center [241, 149] width 211 height 17
type input "**********"
click at [163, 107] on input "text" at bounding box center [241, 110] width 211 height 17
click at [179, 290] on textarea at bounding box center [237, 290] width 202 height 37
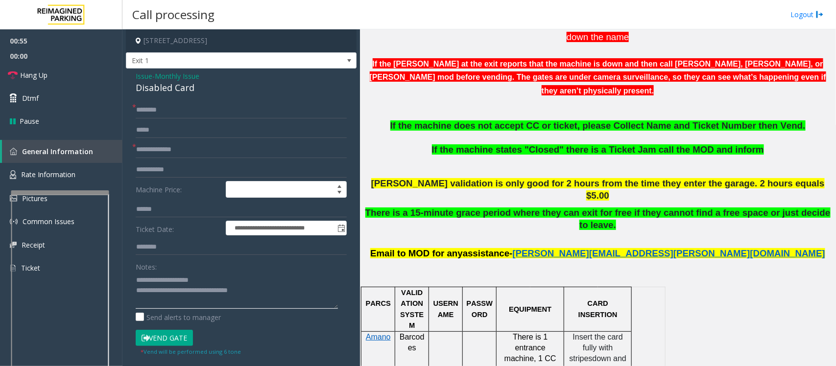
type textarea "**********"
click at [173, 109] on input "text" at bounding box center [241, 110] width 211 height 17
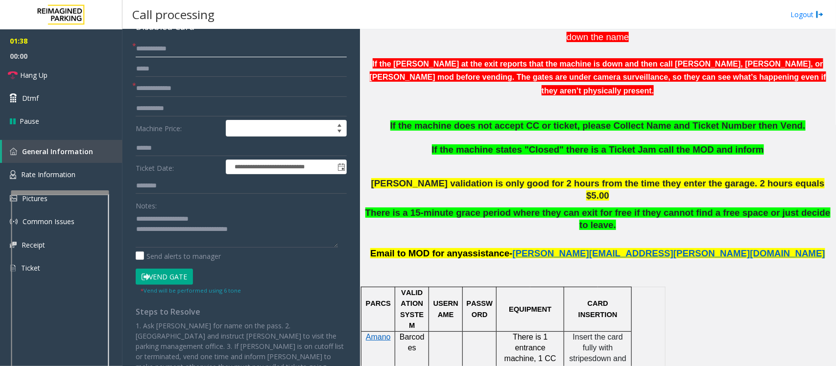
scroll to position [0, 0]
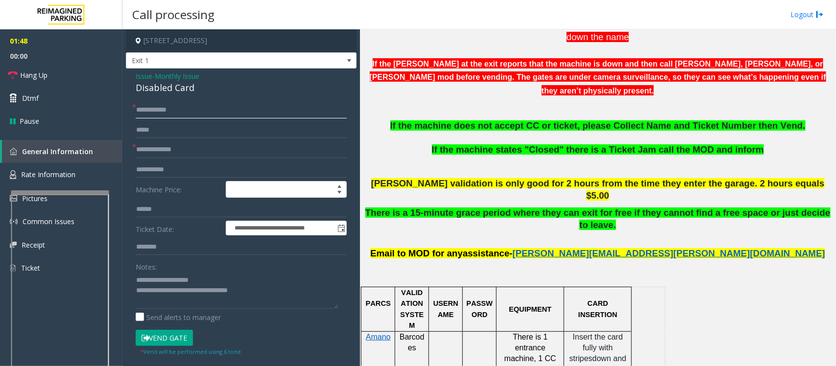
type input "**********"
click at [172, 337] on button "Vend Gate" at bounding box center [164, 338] width 57 height 17
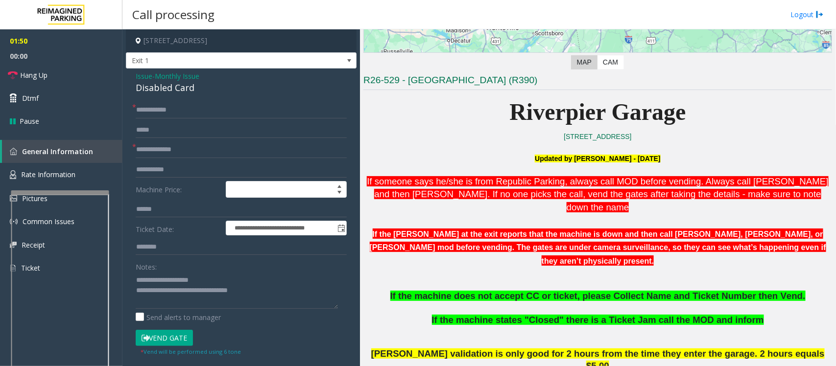
scroll to position [184, 0]
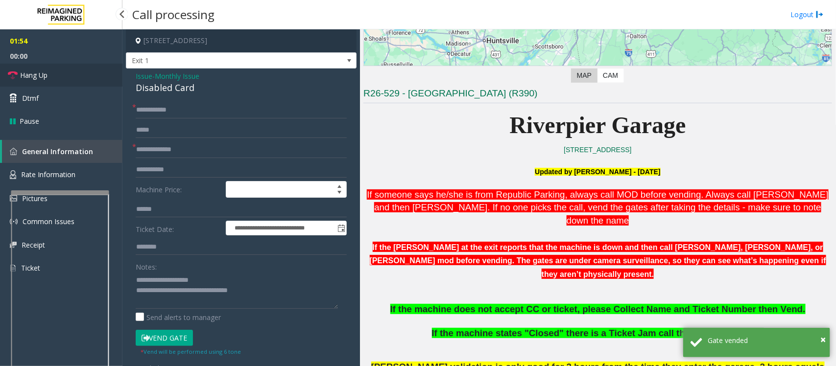
click at [40, 76] on span "Hang Up" at bounding box center [33, 75] width 27 height 10
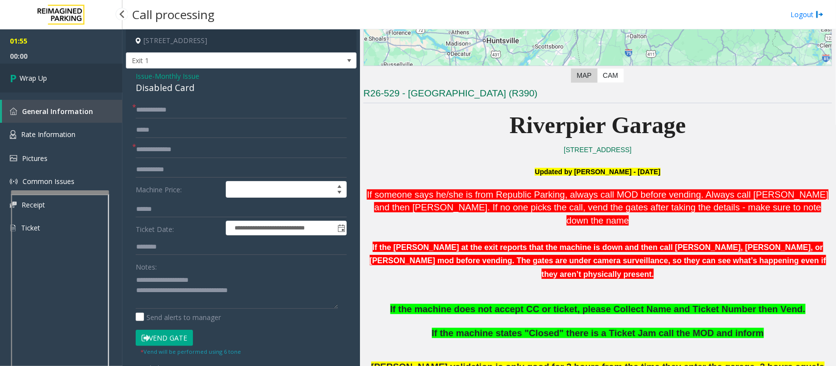
click at [40, 76] on span "Wrap Up" at bounding box center [33, 78] width 27 height 10
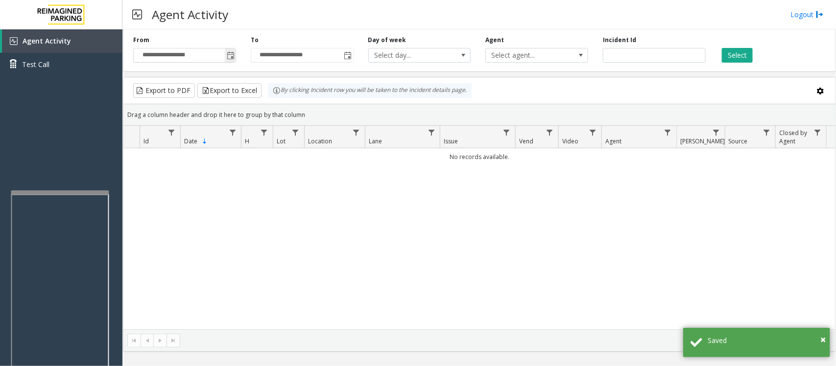
click at [231, 57] on span "Toggle popup" at bounding box center [231, 56] width 8 height 8
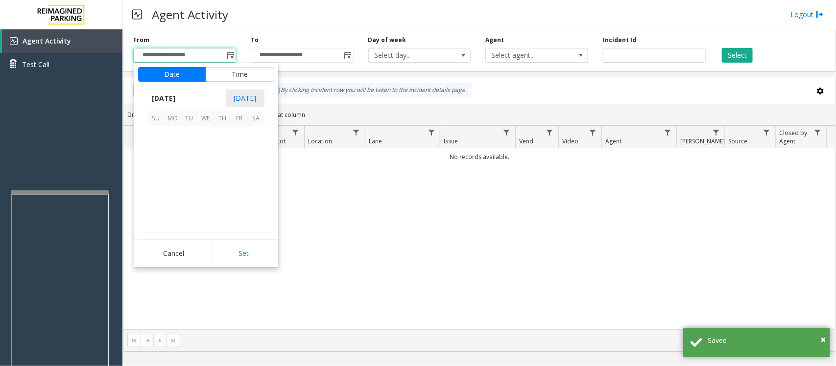
scroll to position [175643, 0]
click at [202, 172] on span "17" at bounding box center [206, 168] width 17 height 17
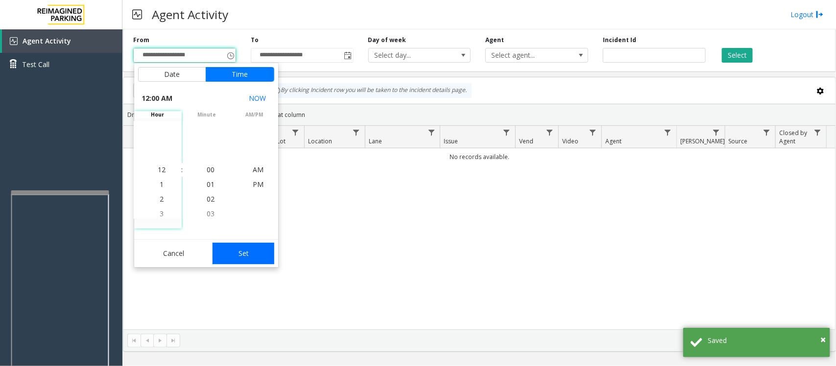
click at [228, 257] on button "Set" at bounding box center [243, 254] width 62 height 22
type input "**********"
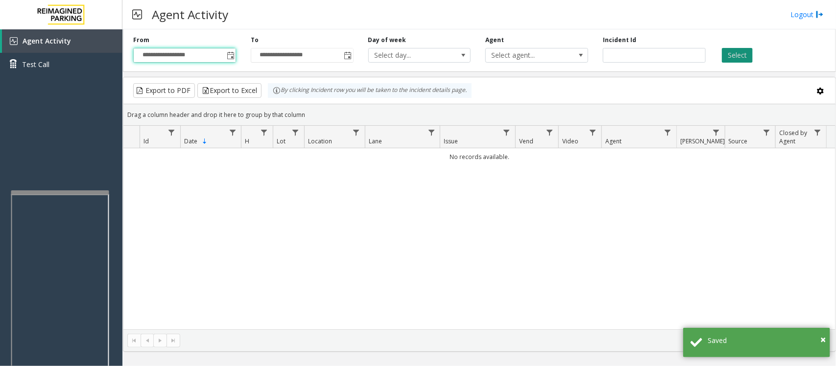
click at [745, 55] on button "Select" at bounding box center [737, 55] width 31 height 15
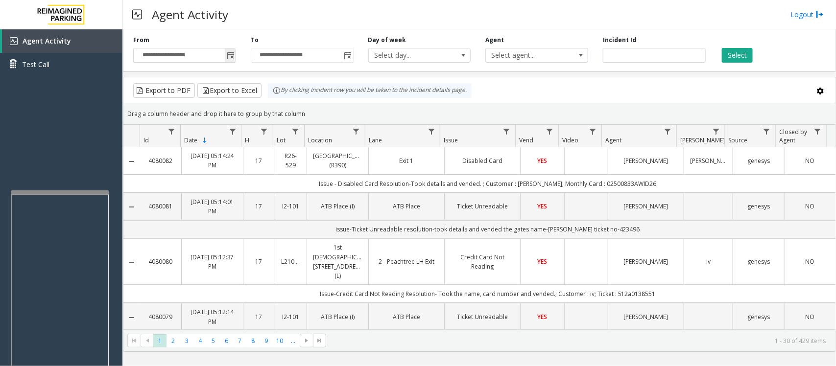
click at [229, 54] on span "Toggle popup" at bounding box center [231, 56] width 8 height 8
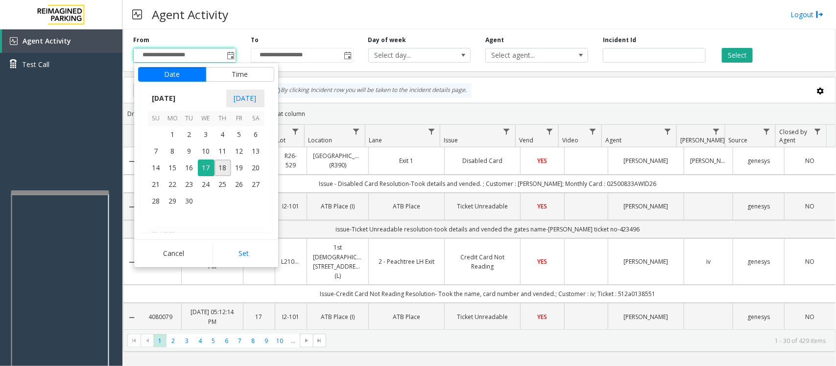
click at [387, 21] on div "Agent Activity Logout" at bounding box center [478, 14] width 713 height 29
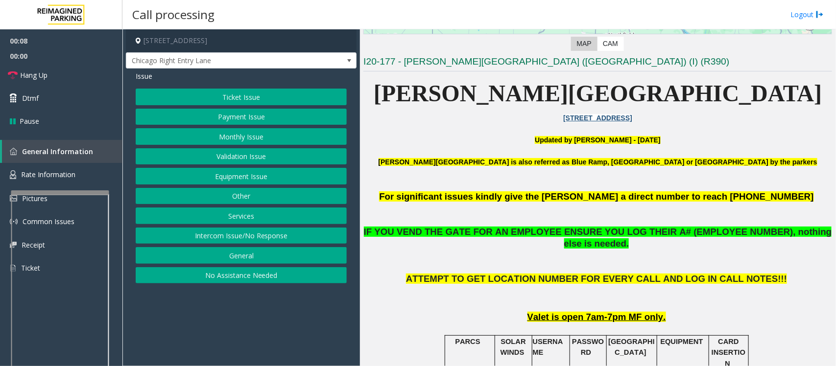
scroll to position [245, 0]
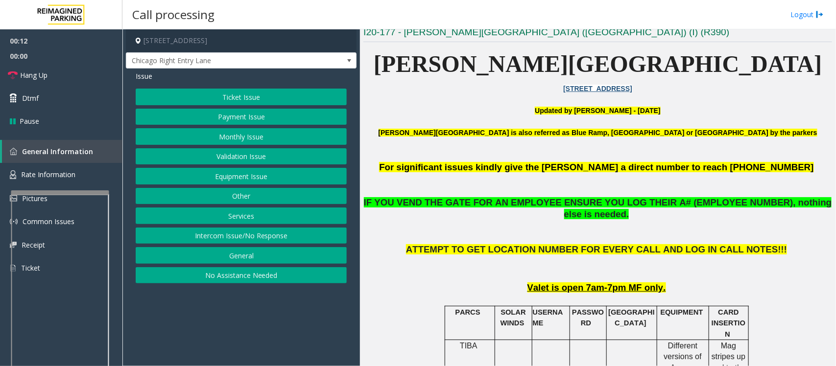
click at [292, 243] on button "Intercom Issue/No Response" at bounding box center [241, 236] width 211 height 17
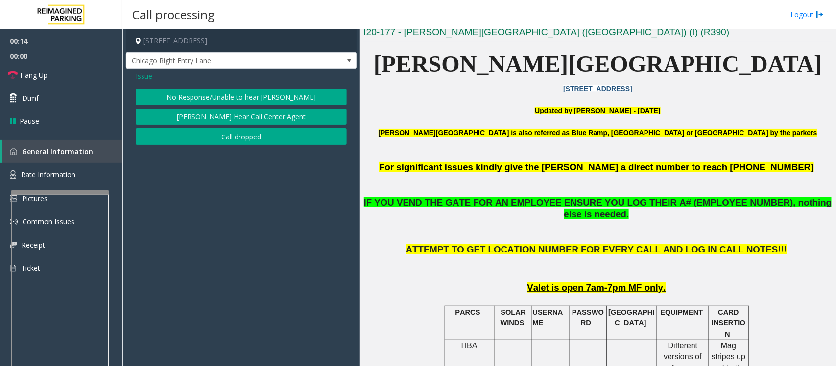
click at [228, 93] on button "No Response/Unable to hear [PERSON_NAME]" at bounding box center [241, 97] width 211 height 17
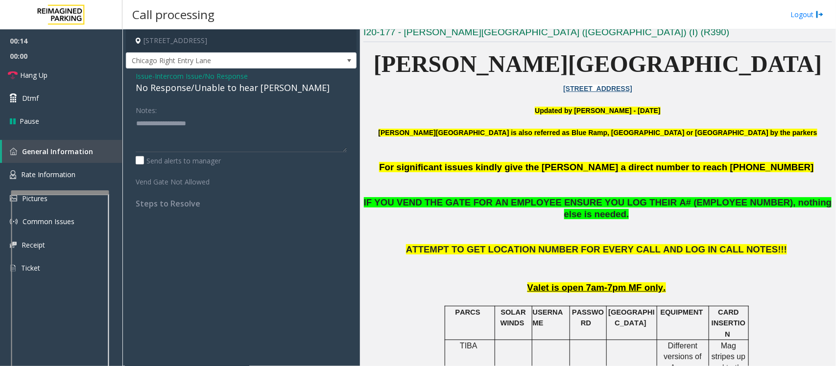
click at [228, 90] on div "No Response/Unable to hear [PERSON_NAME]" at bounding box center [241, 87] width 211 height 13
type textarea "**********"
click at [65, 71] on link "Hang Up" at bounding box center [61, 75] width 122 height 23
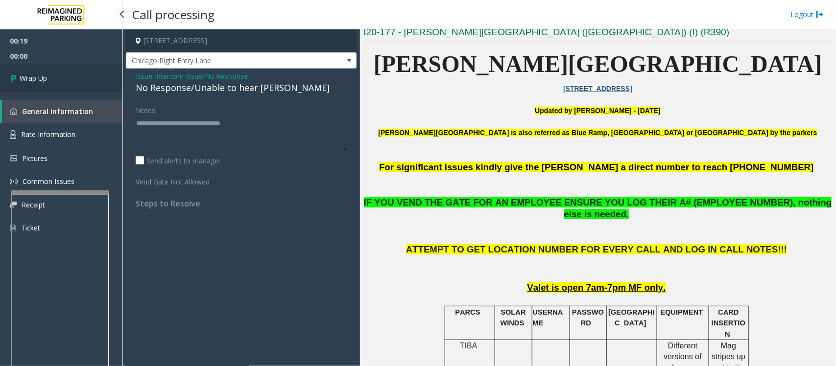
click at [66, 71] on link "Wrap Up" at bounding box center [61, 78] width 122 height 29
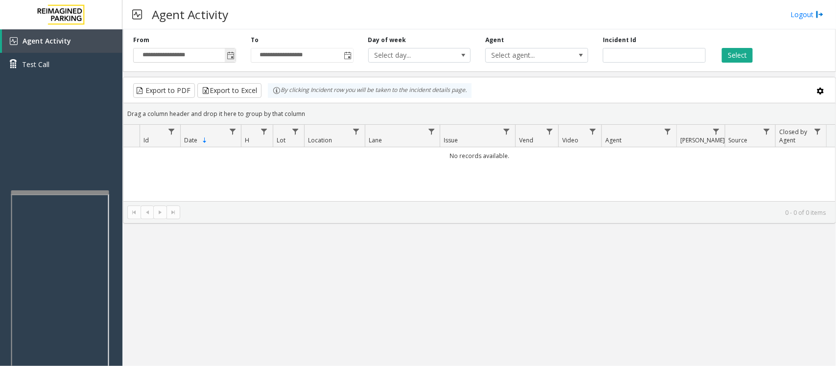
click at [232, 55] on span "Toggle popup" at bounding box center [231, 56] width 8 height 8
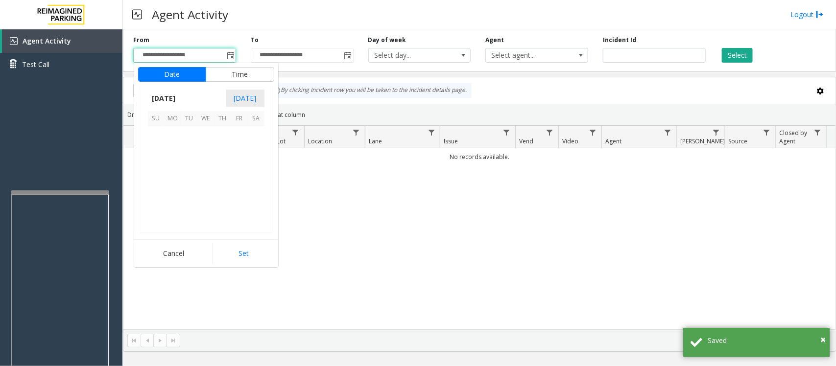
scroll to position [175643, 0]
click at [208, 165] on span "17" at bounding box center [206, 168] width 17 height 17
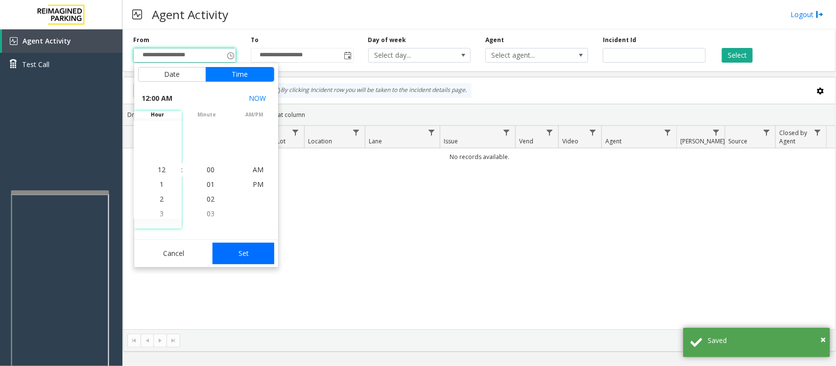
click at [233, 248] on button "Set" at bounding box center [243, 254] width 62 height 22
type input "**********"
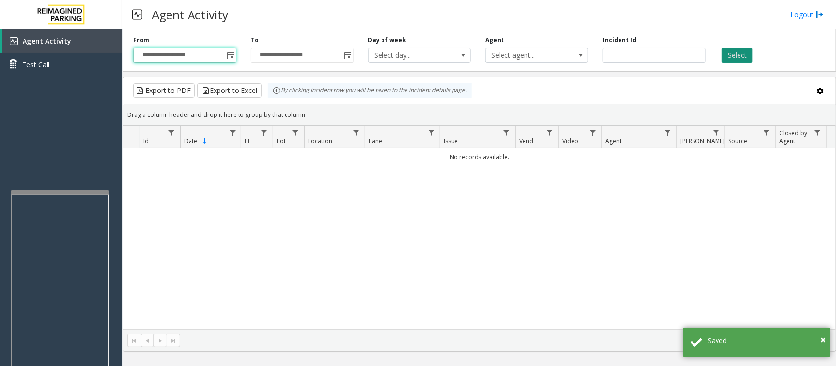
click at [746, 55] on button "Select" at bounding box center [737, 55] width 31 height 15
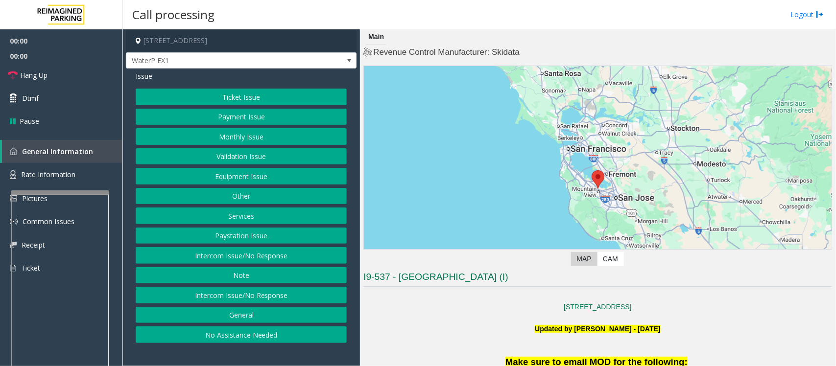
scroll to position [245, 0]
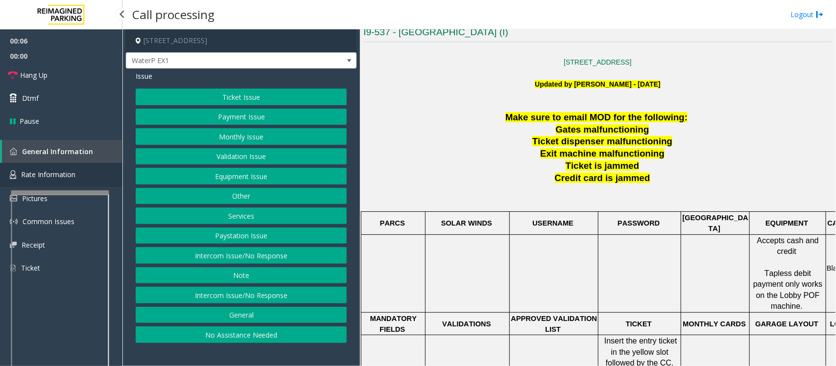
click at [35, 177] on span "Rate Information" at bounding box center [48, 174] width 54 height 9
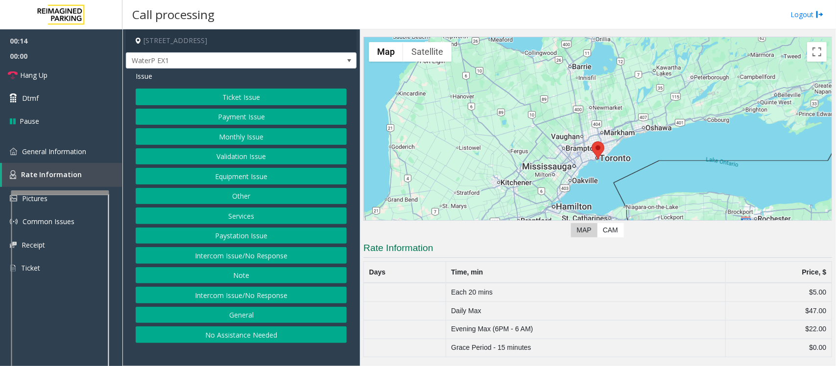
click at [224, 96] on button "Ticket Issue" at bounding box center [241, 97] width 211 height 17
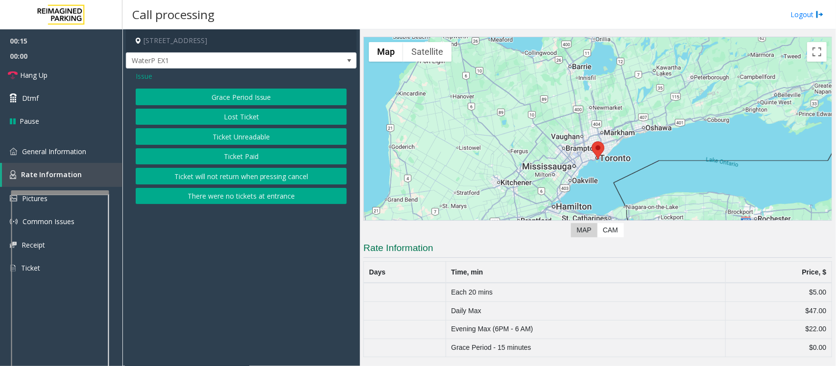
click at [216, 137] on button "Ticket Unreadable" at bounding box center [241, 136] width 211 height 17
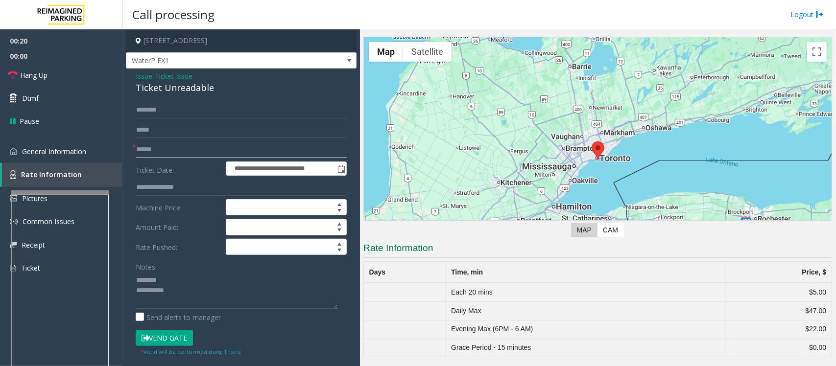
click at [176, 145] on input "text" at bounding box center [241, 149] width 211 height 17
click at [52, 154] on span "General Information" at bounding box center [54, 151] width 64 height 9
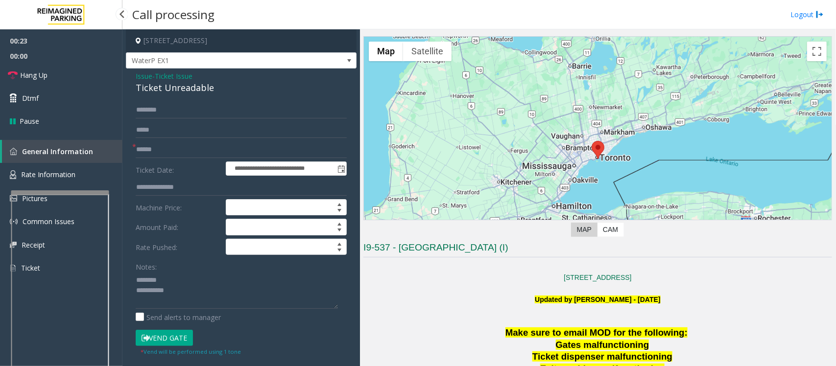
scroll to position [245, 0]
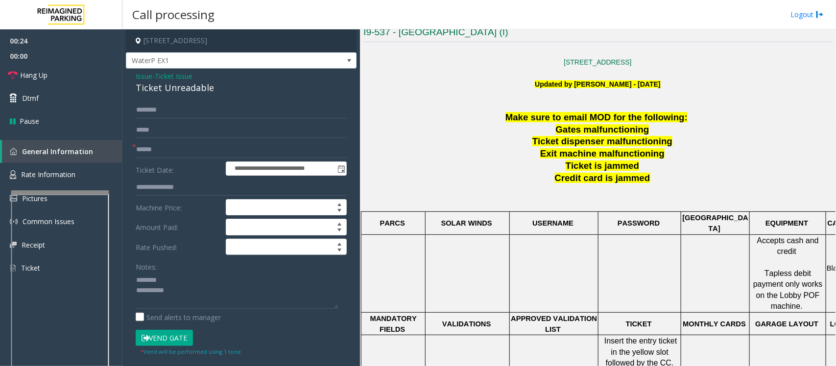
click at [162, 87] on div "Ticket Unreadable" at bounding box center [241, 87] width 211 height 13
click at [181, 147] on input "text" at bounding box center [241, 149] width 211 height 17
click at [152, 148] on input "text" at bounding box center [241, 149] width 211 height 17
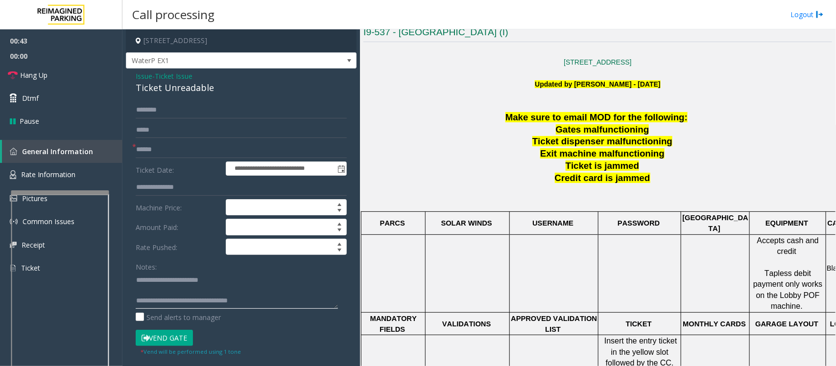
click at [154, 295] on textarea at bounding box center [237, 290] width 202 height 37
type textarea "**********"
click at [206, 144] on input "text" at bounding box center [241, 149] width 211 height 17
type input "********"
click at [156, 109] on input "text" at bounding box center [241, 110] width 211 height 17
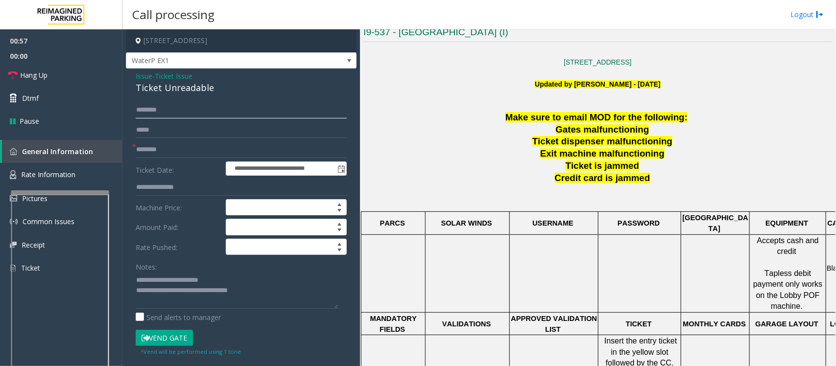
click at [162, 112] on input "text" at bounding box center [241, 110] width 211 height 17
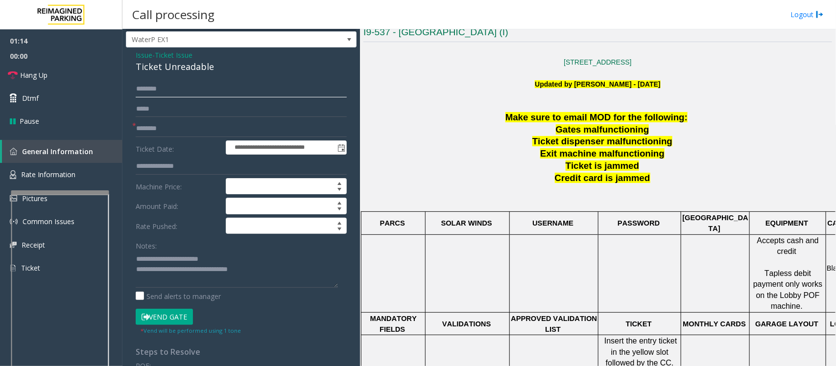
scroll to position [0, 0]
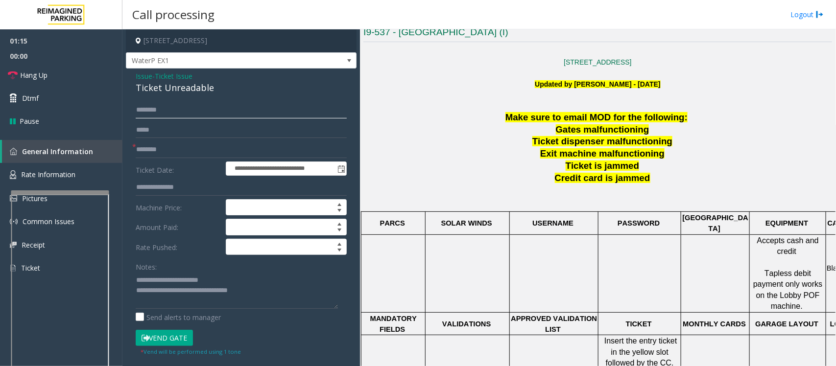
click at [152, 111] on input "text" at bounding box center [241, 110] width 211 height 17
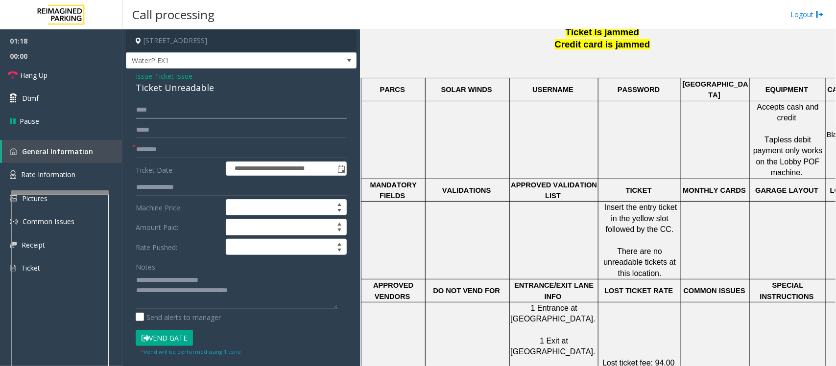
scroll to position [428, 0]
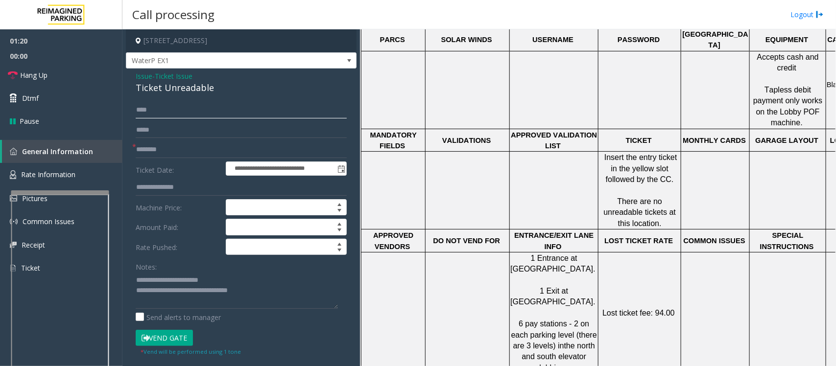
type input "****"
click at [164, 339] on button "Vend Gate" at bounding box center [164, 338] width 57 height 17
click at [173, 292] on textarea at bounding box center [237, 290] width 202 height 37
click at [64, 75] on link "Hang Up" at bounding box center [61, 75] width 122 height 23
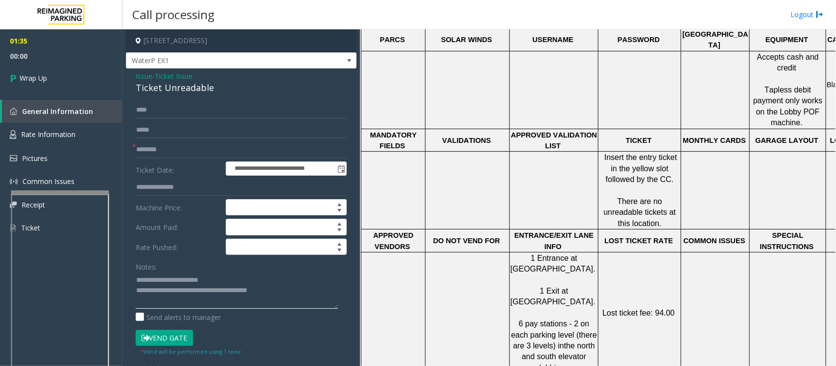
click at [207, 289] on textarea at bounding box center [237, 290] width 202 height 37
type textarea "**********"
click at [38, 76] on span "Wrap Up" at bounding box center [33, 78] width 27 height 10
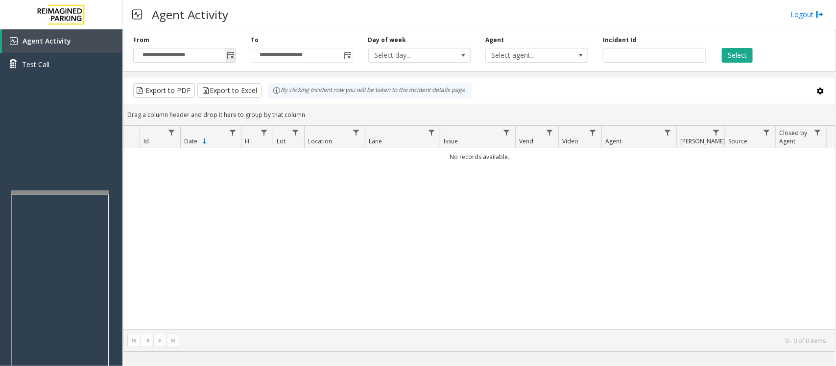
click at [226, 52] on span "Toggle popup" at bounding box center [230, 55] width 11 height 16
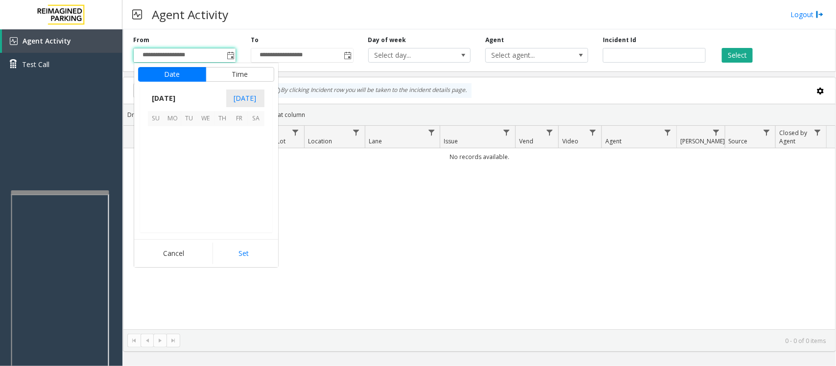
scroll to position [175643, 0]
click at [206, 171] on span "17" at bounding box center [206, 168] width 17 height 17
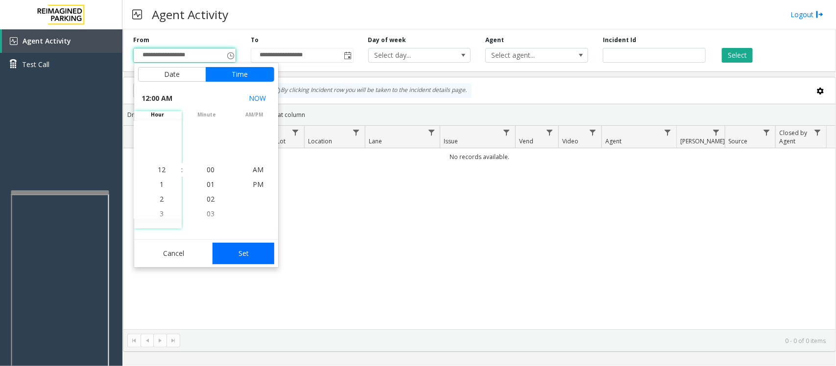
click at [241, 253] on button "Set" at bounding box center [243, 254] width 62 height 22
type input "**********"
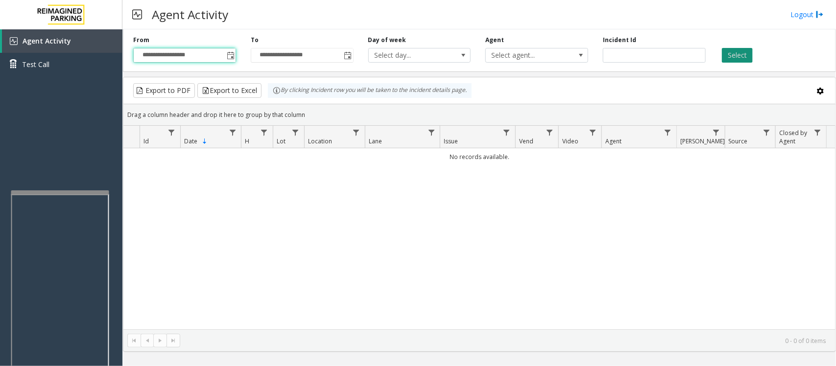
click at [742, 60] on button "Select" at bounding box center [737, 55] width 31 height 15
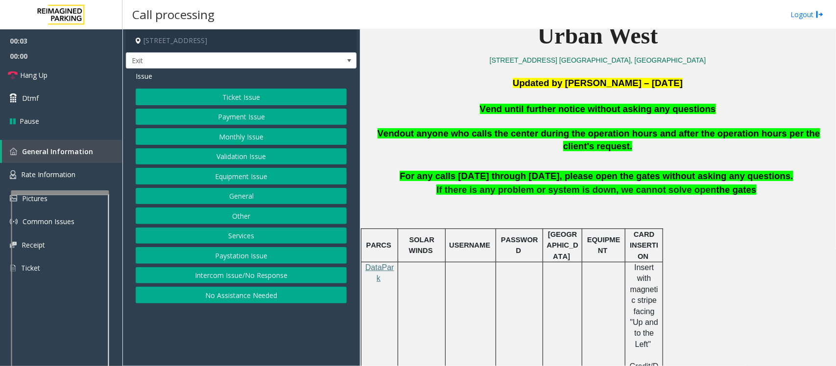
scroll to position [306, 0]
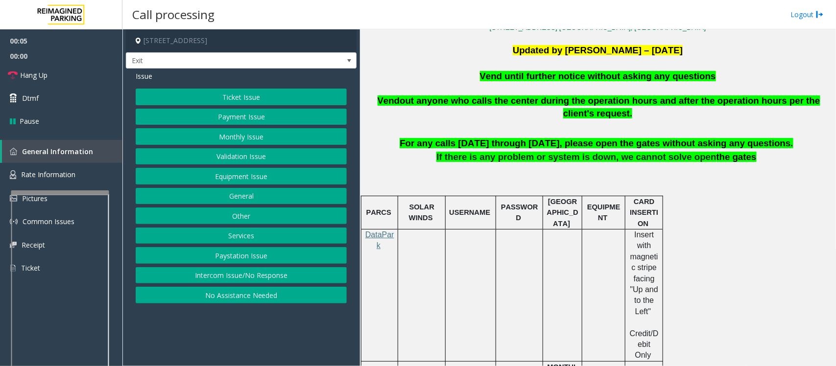
click at [241, 182] on button "Equipment Issue" at bounding box center [241, 176] width 211 height 17
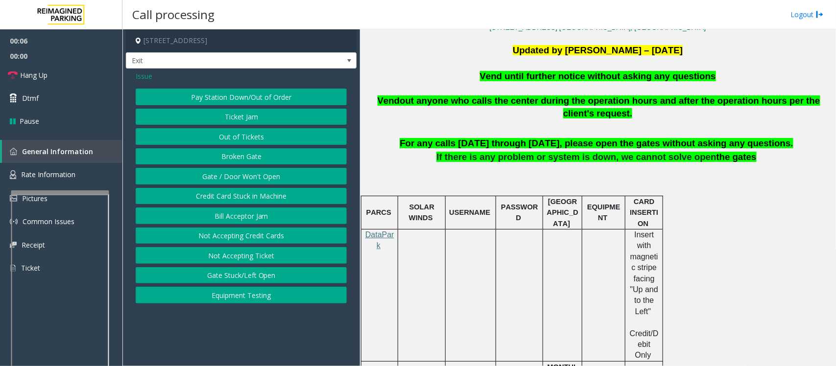
click at [241, 175] on button "Gate / Door Won't Open" at bounding box center [241, 176] width 211 height 17
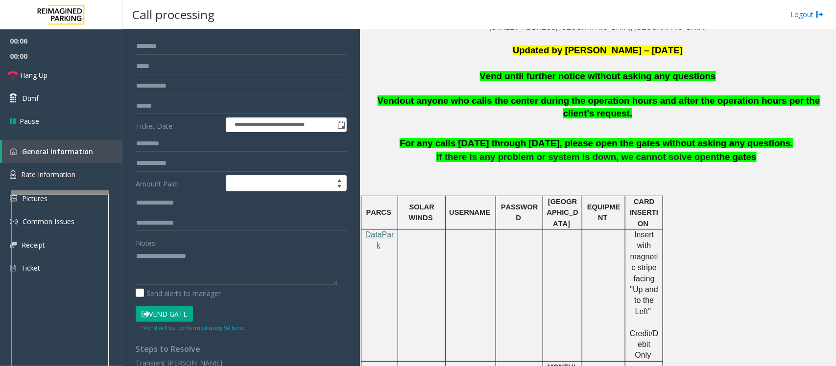
scroll to position [122, 0]
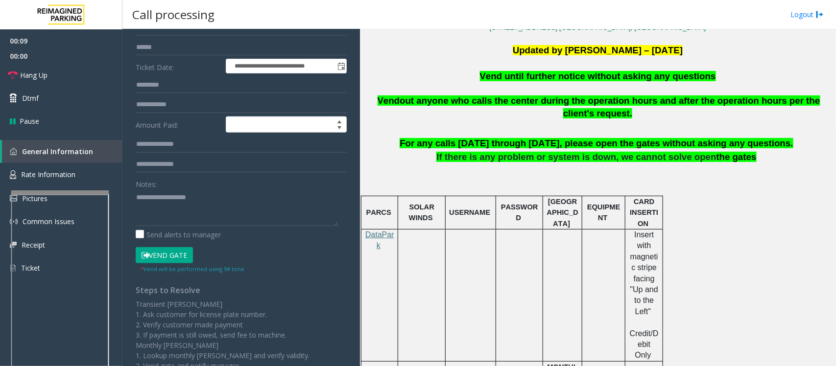
click at [153, 257] on button "Vend Gate" at bounding box center [164, 255] width 57 height 17
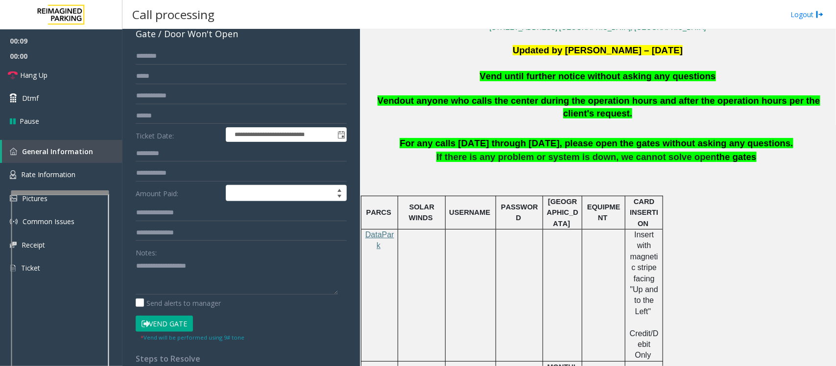
scroll to position [0, 0]
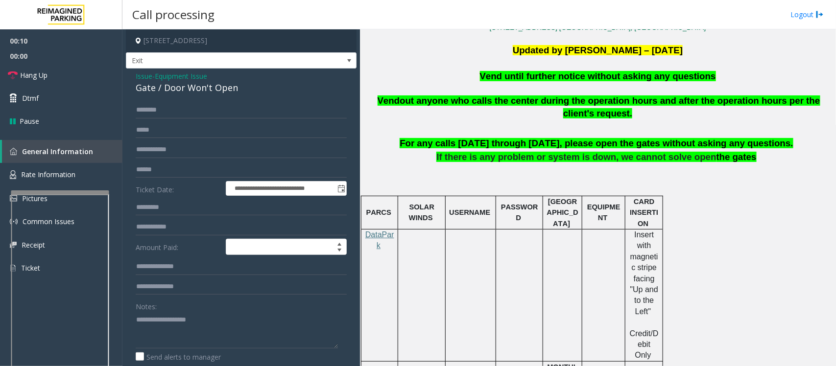
click at [175, 74] on span "Equipment Issue" at bounding box center [181, 76] width 52 height 10
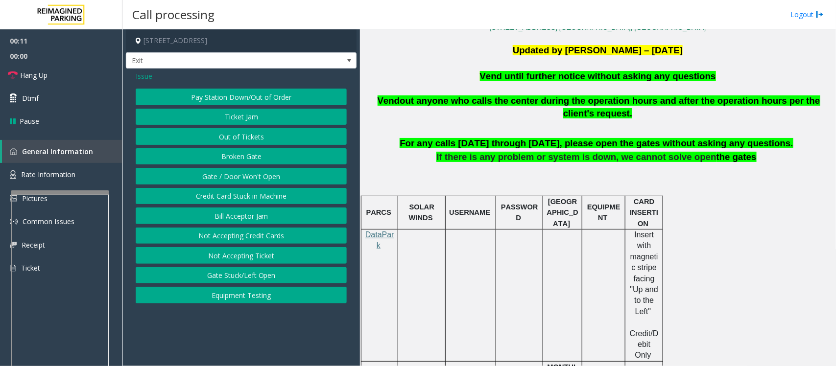
click at [142, 77] on span "Issue" at bounding box center [144, 76] width 17 height 10
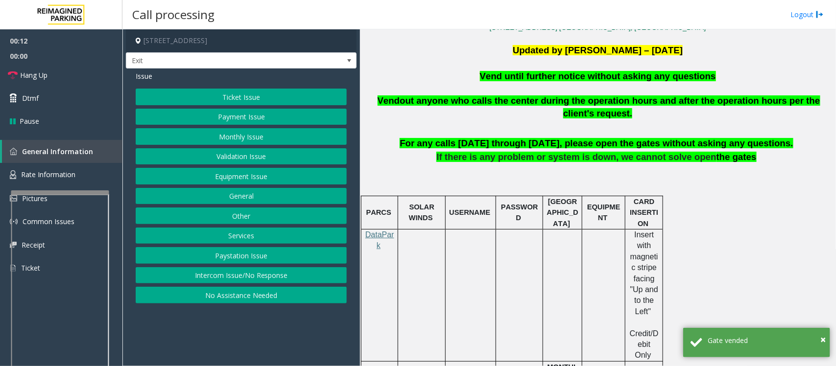
click at [227, 162] on button "Validation Issue" at bounding box center [241, 156] width 211 height 17
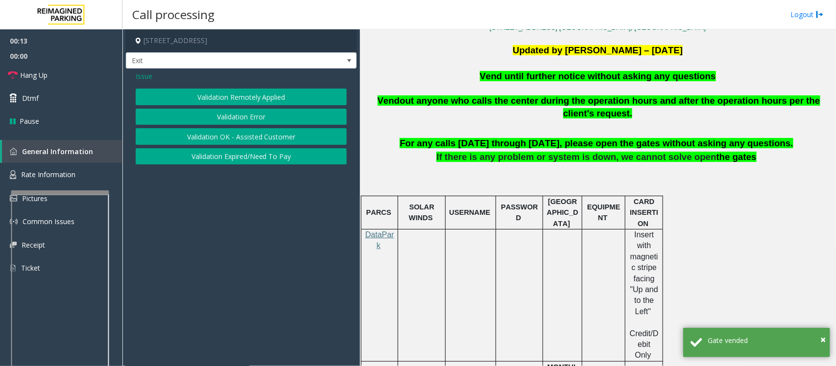
click at [227, 114] on button "Validation Error" at bounding box center [241, 117] width 211 height 17
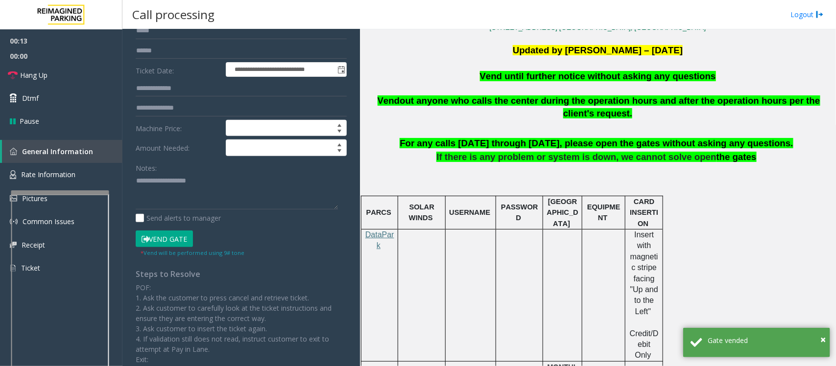
scroll to position [122, 0]
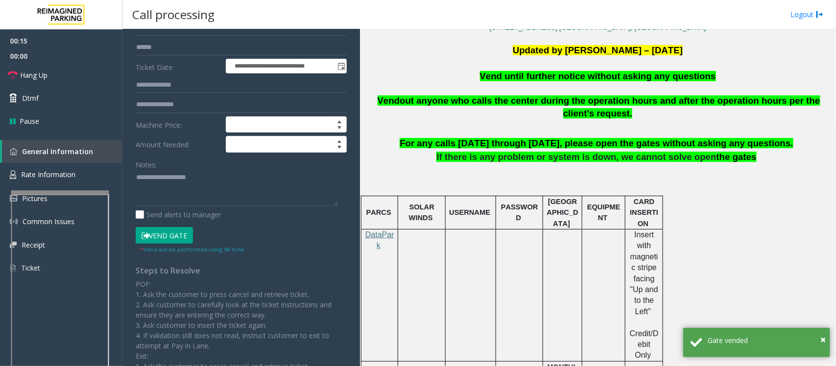
click at [493, 74] on span "Vend until further notice without asking any questions" at bounding box center [598, 76] width 236 height 10
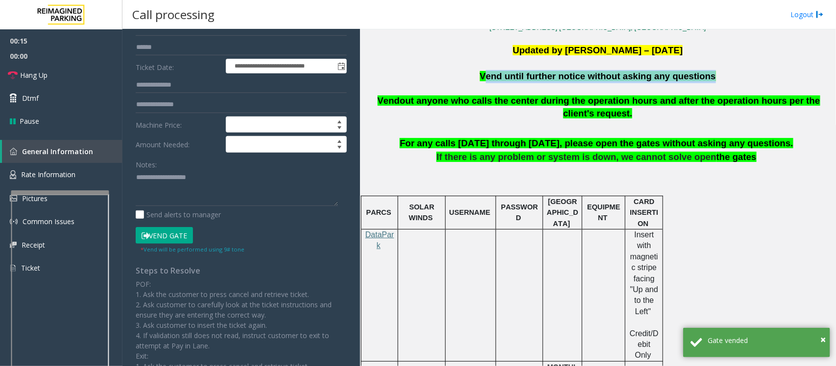
click at [493, 74] on span "Vend until further notice without asking any questions" at bounding box center [598, 76] width 236 height 10
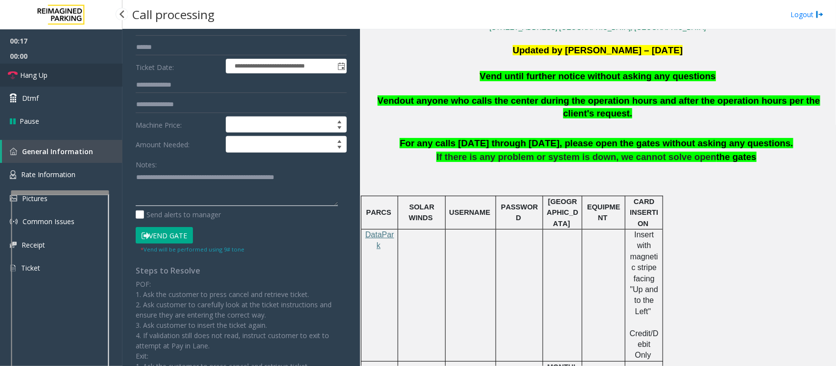
type textarea "**********"
click at [59, 72] on link "Hang Up" at bounding box center [61, 75] width 122 height 23
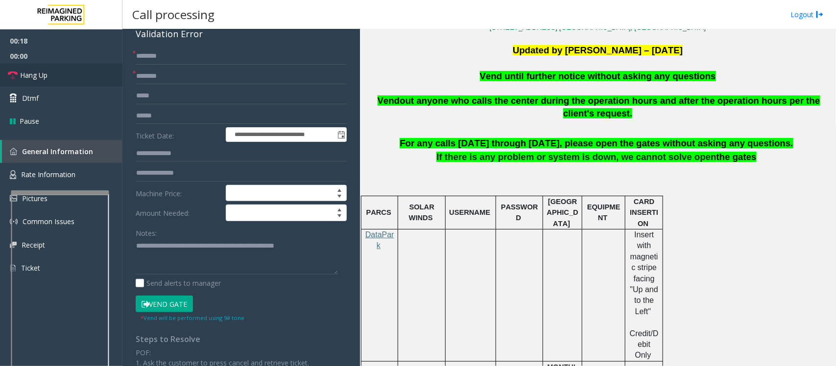
scroll to position [0, 0]
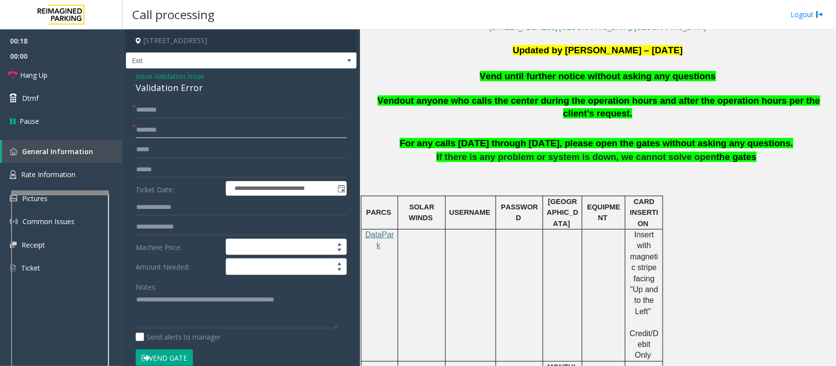
click at [156, 132] on input "text" at bounding box center [241, 130] width 211 height 17
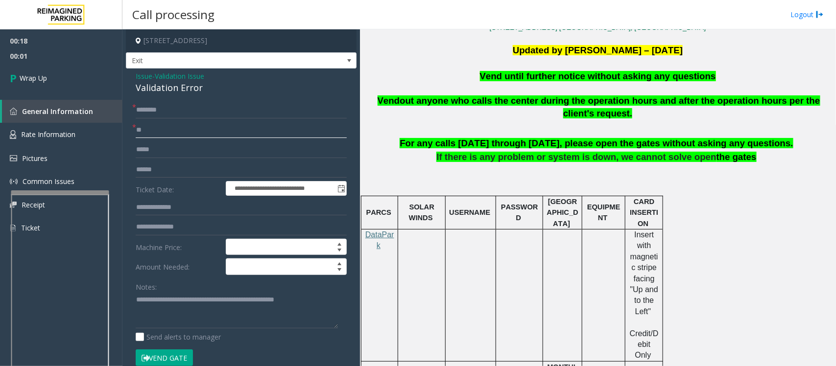
type input "**"
click at [165, 105] on input "text" at bounding box center [241, 110] width 211 height 17
type input "**"
click at [52, 74] on link "Wrap Up" at bounding box center [61, 78] width 122 height 29
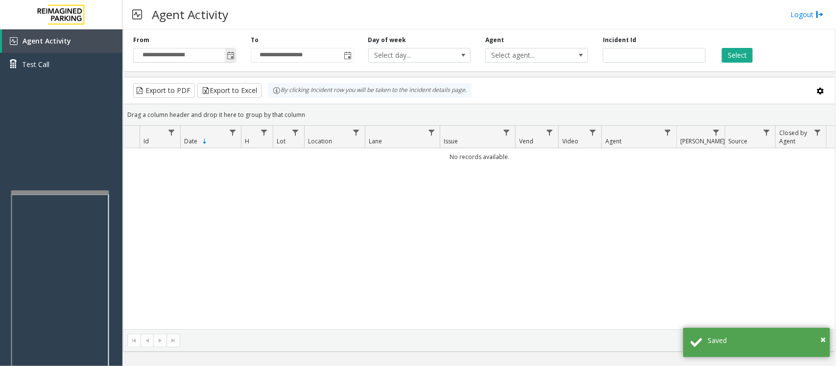
click at [233, 56] on span "Toggle popup" at bounding box center [231, 56] width 8 height 8
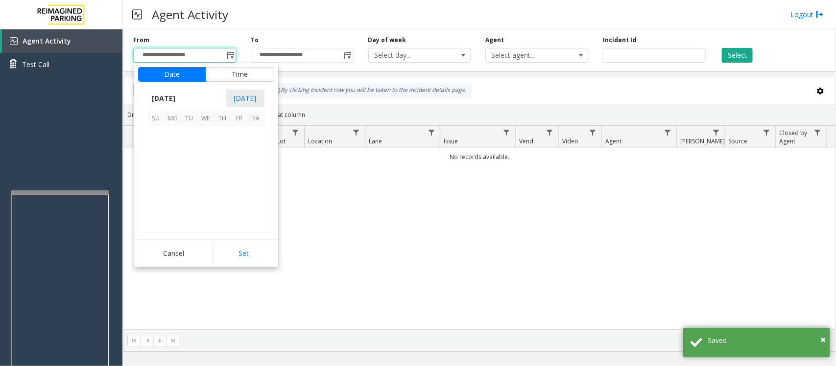
scroll to position [175643, 0]
click at [207, 170] on span "17" at bounding box center [206, 168] width 17 height 17
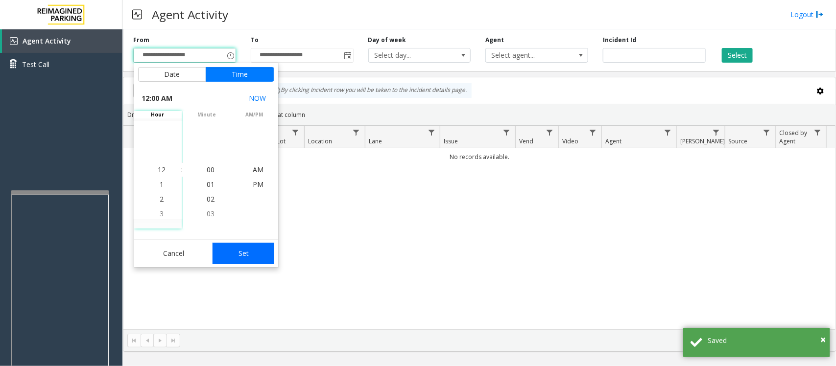
click at [246, 250] on button "Set" at bounding box center [243, 254] width 62 height 22
type input "**********"
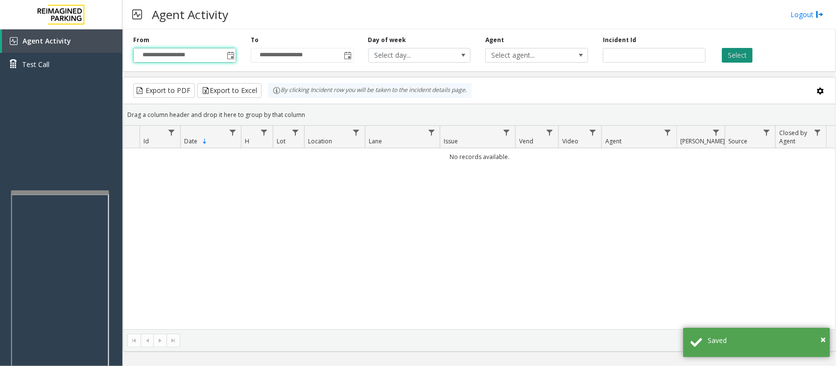
click at [737, 58] on button "Select" at bounding box center [737, 55] width 31 height 15
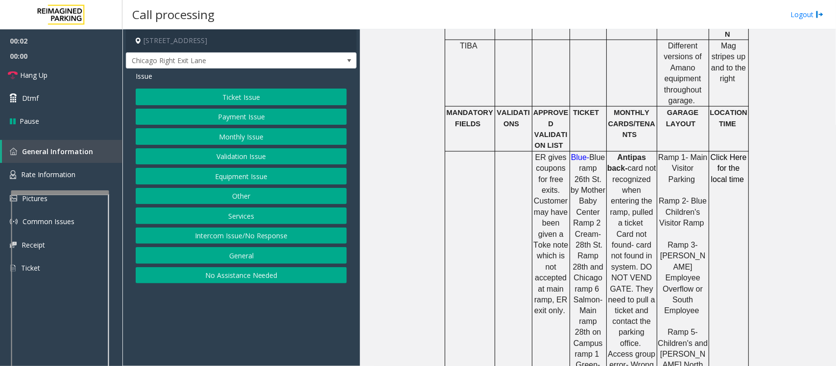
scroll to position [551, 0]
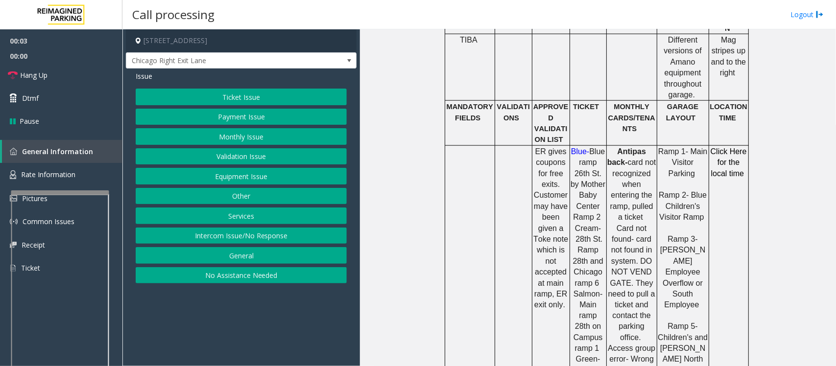
click at [238, 101] on button "Ticket Issue" at bounding box center [241, 97] width 211 height 17
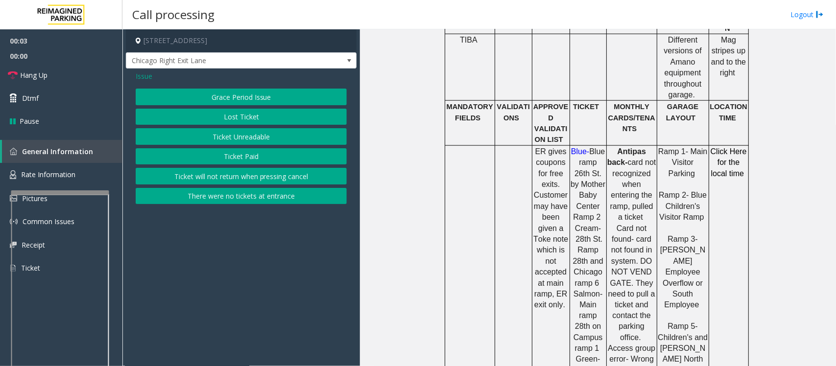
click at [221, 137] on button "Ticket Unreadable" at bounding box center [241, 136] width 211 height 17
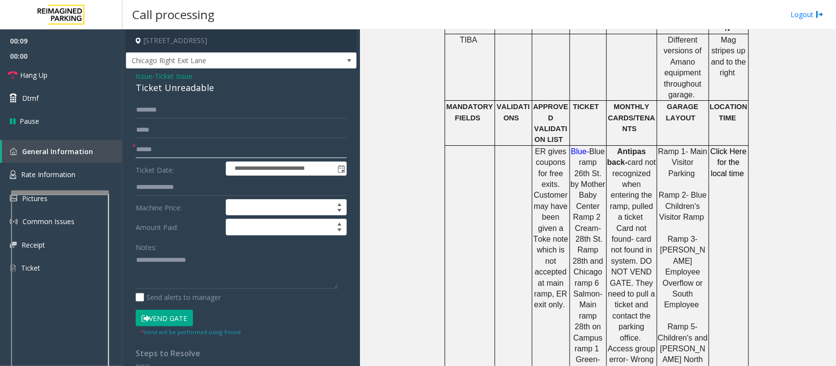
click at [166, 149] on input "text" at bounding box center [241, 149] width 211 height 17
click at [167, 86] on div "Ticket Unreadable" at bounding box center [241, 87] width 211 height 13
click at [196, 268] on textarea at bounding box center [237, 271] width 202 height 37
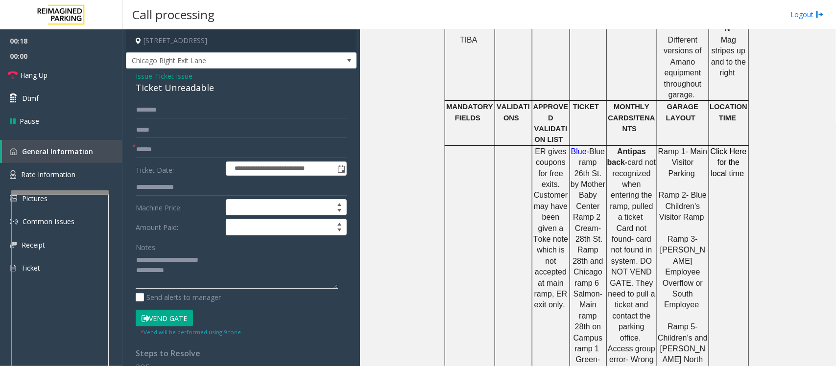
click at [196, 279] on textarea at bounding box center [237, 271] width 202 height 37
click at [221, 270] on textarea at bounding box center [237, 271] width 202 height 37
paste textarea "**********"
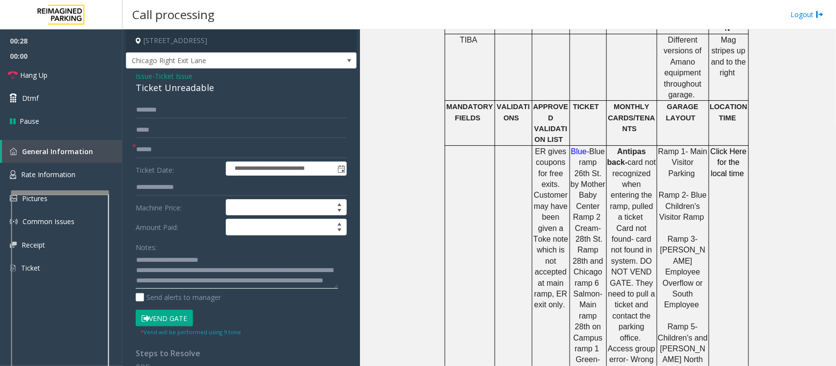
scroll to position [6, 0]
type textarea "**********"
click at [162, 143] on input "text" at bounding box center [241, 149] width 211 height 17
click at [148, 148] on input "text" at bounding box center [241, 149] width 211 height 17
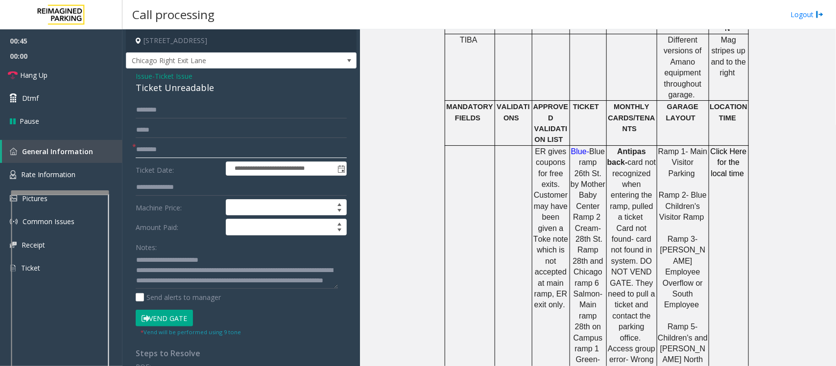
type input "********"
click at [189, 111] on input "text" at bounding box center [241, 110] width 211 height 17
click at [160, 107] on input "text" at bounding box center [241, 110] width 211 height 17
click at [158, 108] on input "text" at bounding box center [241, 110] width 211 height 17
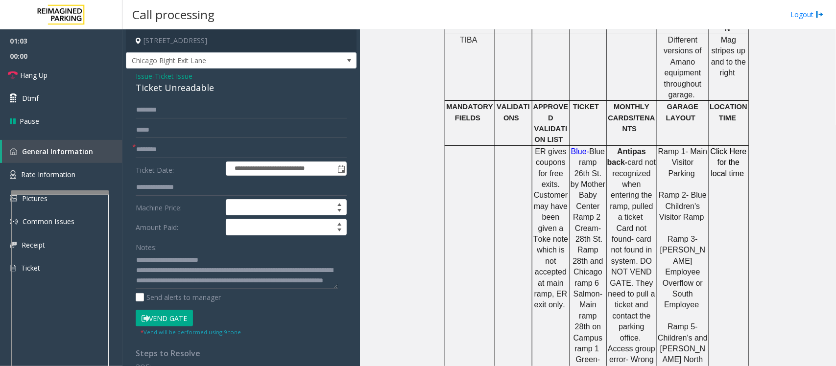
click at [177, 319] on button "Vend Gate" at bounding box center [164, 318] width 57 height 17
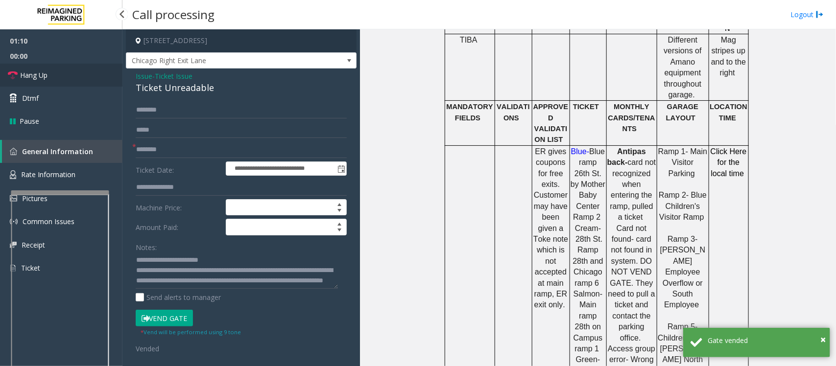
click at [62, 75] on link "Hang Up" at bounding box center [61, 75] width 122 height 23
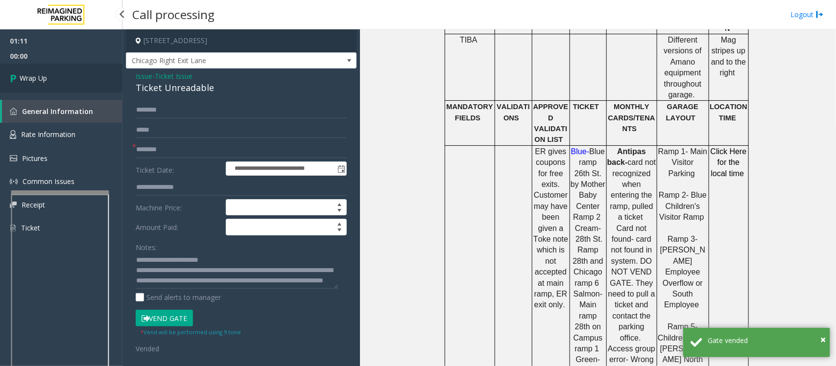
click at [62, 75] on link "Wrap Up" at bounding box center [61, 78] width 122 height 29
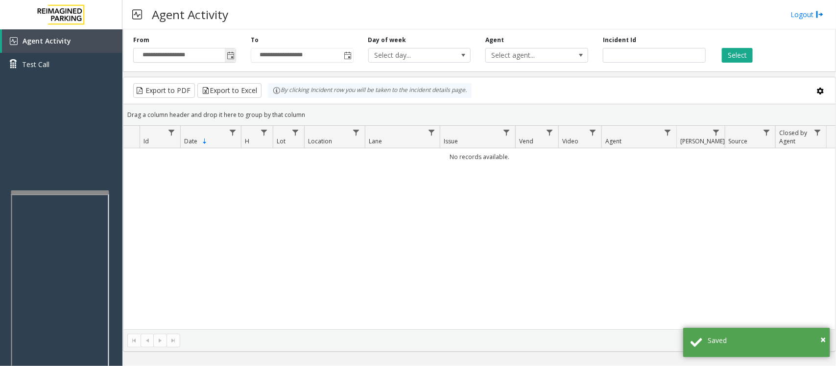
click at [231, 55] on span "Toggle popup" at bounding box center [231, 56] width 8 height 8
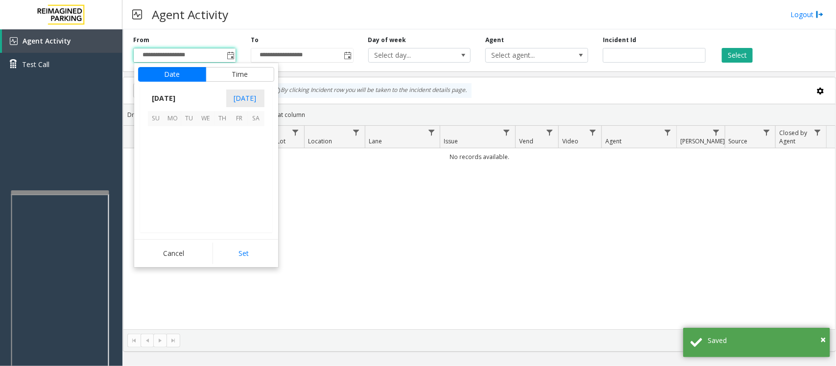
scroll to position [175643, 0]
click at [202, 172] on span "17" at bounding box center [206, 168] width 17 height 17
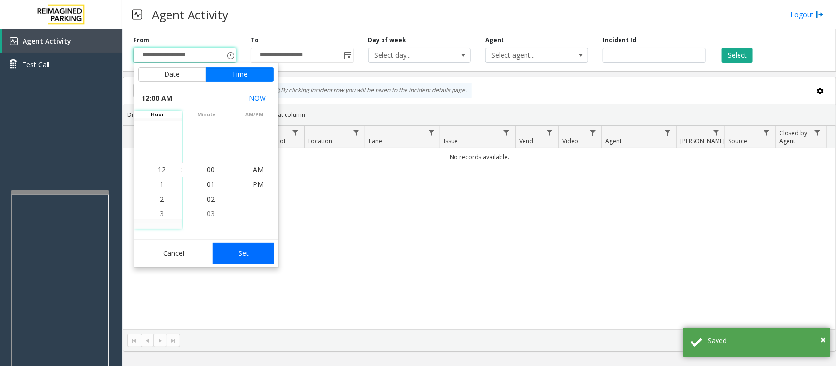
click at [223, 244] on button "Set" at bounding box center [243, 254] width 62 height 22
type input "**********"
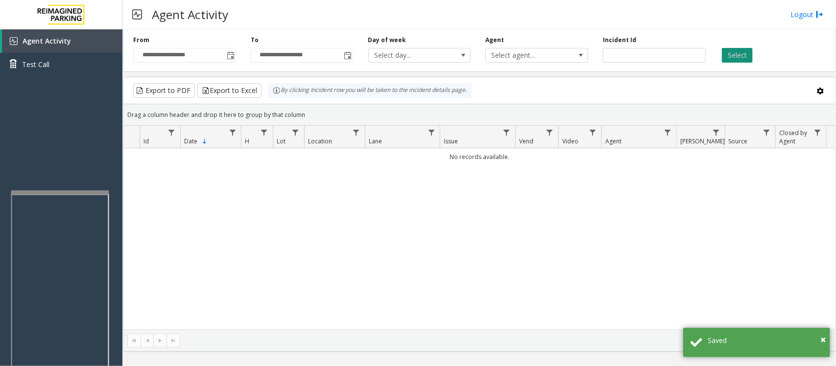
click at [734, 53] on button "Select" at bounding box center [737, 55] width 31 height 15
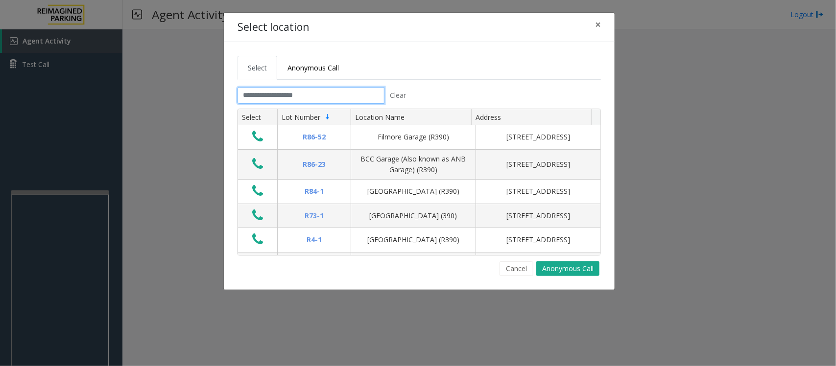
click at [291, 94] on input "text" at bounding box center [310, 95] width 147 height 17
click at [598, 26] on span "×" at bounding box center [598, 25] width 6 height 14
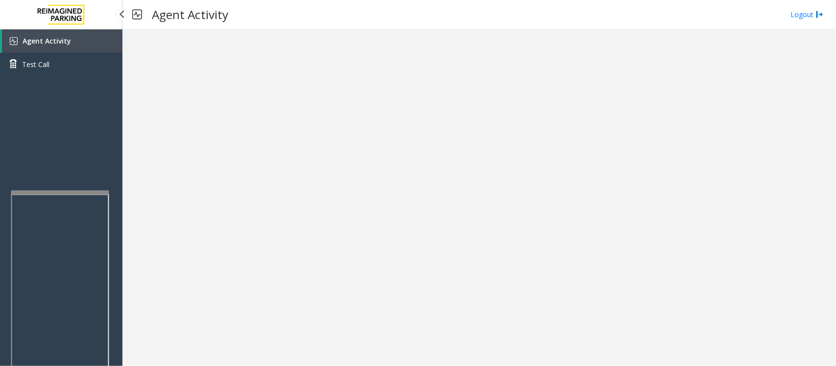
click at [45, 41] on span "Agent Activity" at bounding box center [47, 40] width 48 height 9
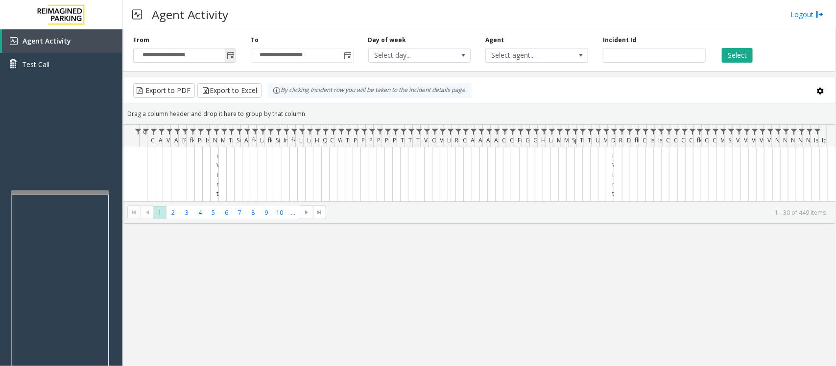
click at [235, 50] on span "Toggle popup" at bounding box center [230, 55] width 11 height 16
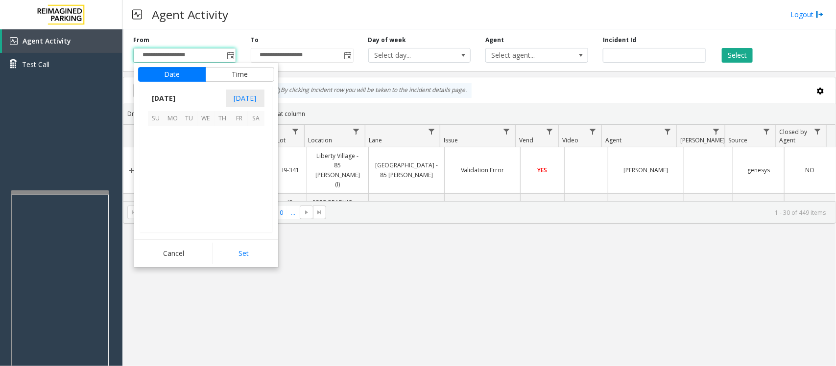
scroll to position [175643, 0]
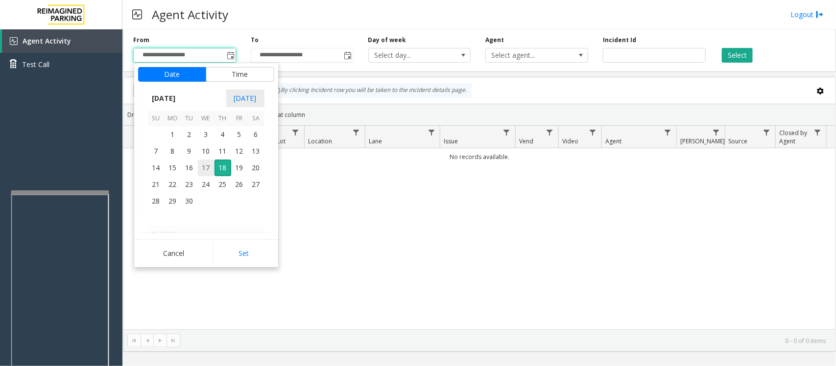
click at [209, 169] on span "17" at bounding box center [206, 168] width 17 height 17
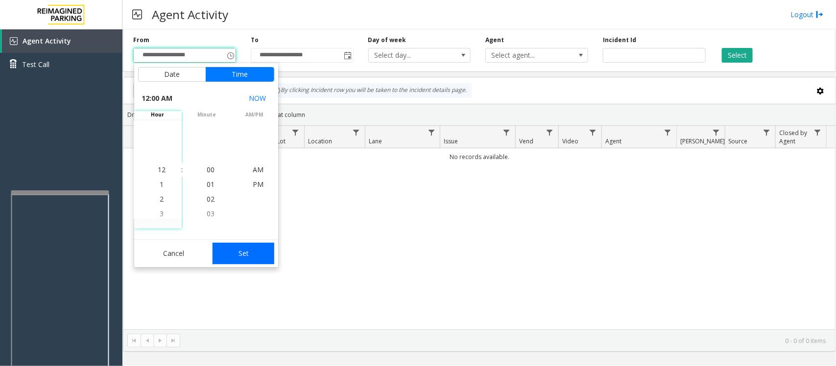
click at [229, 253] on button "Set" at bounding box center [243, 254] width 62 height 22
type input "**********"
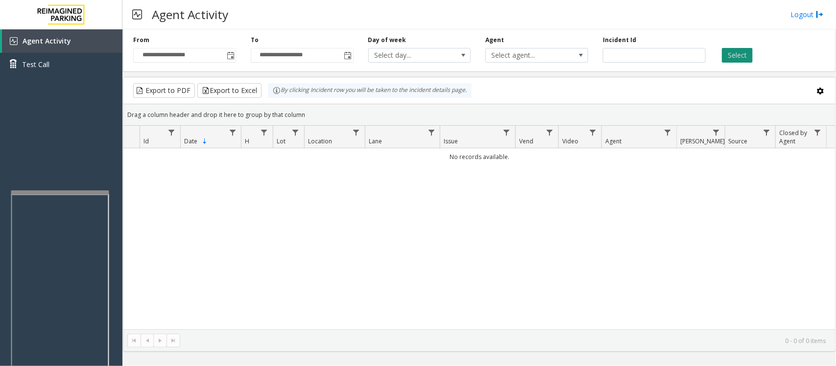
click at [741, 58] on button "Select" at bounding box center [737, 55] width 31 height 15
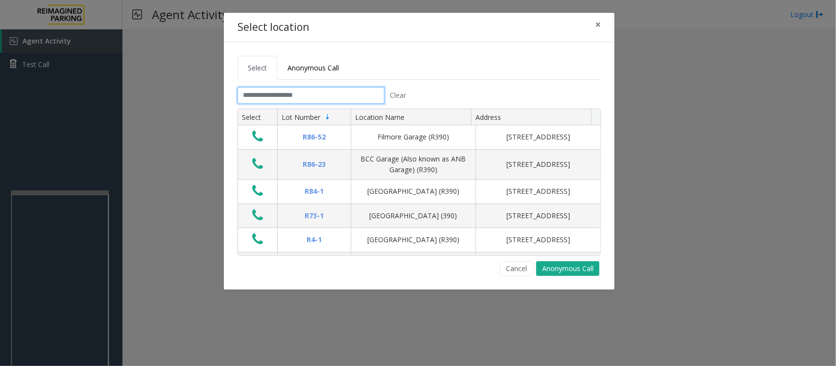
click at [314, 99] on input "text" at bounding box center [310, 95] width 147 height 17
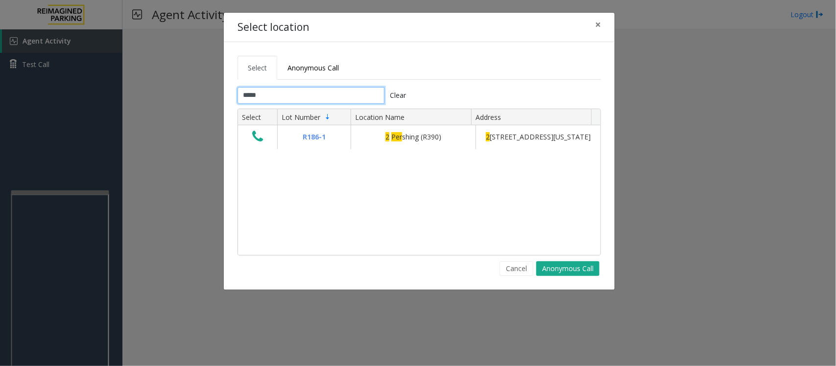
type input "*****"
click at [600, 24] on span "×" at bounding box center [598, 25] width 6 height 14
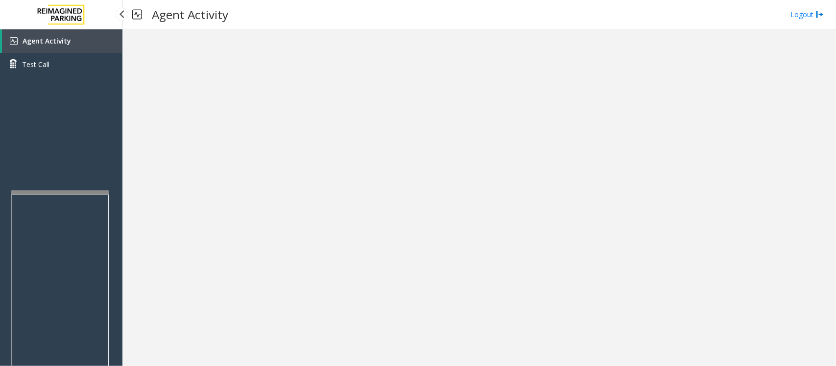
click at [50, 46] on link "Agent Activity" at bounding box center [62, 41] width 120 height 24
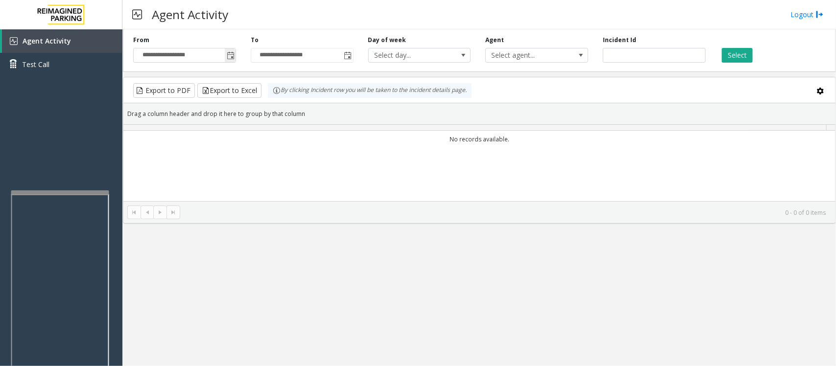
click at [229, 54] on span "Toggle popup" at bounding box center [231, 56] width 8 height 8
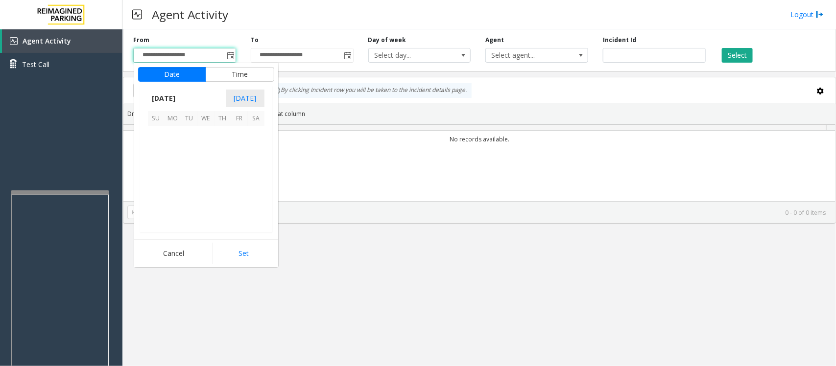
scroll to position [175643, 0]
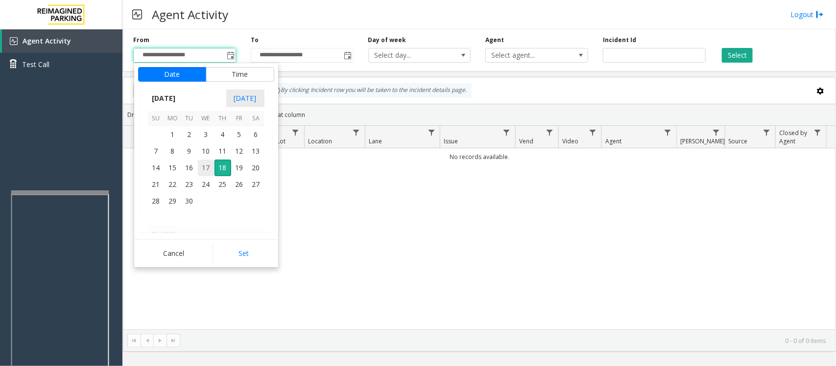
click at [204, 169] on span "17" at bounding box center [206, 168] width 17 height 17
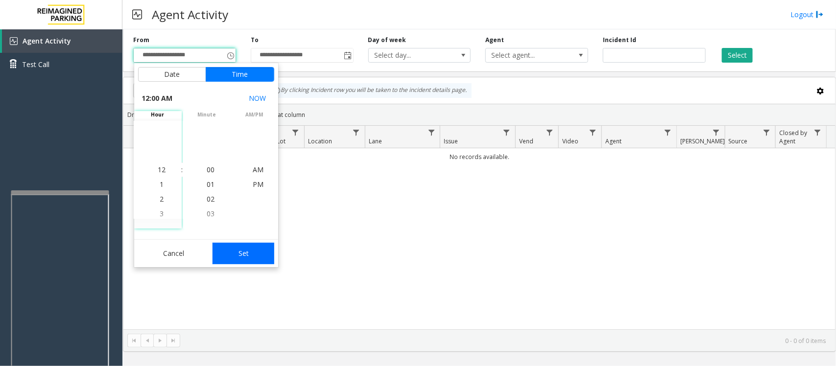
click at [256, 253] on button "Set" at bounding box center [243, 254] width 62 height 22
type input "**********"
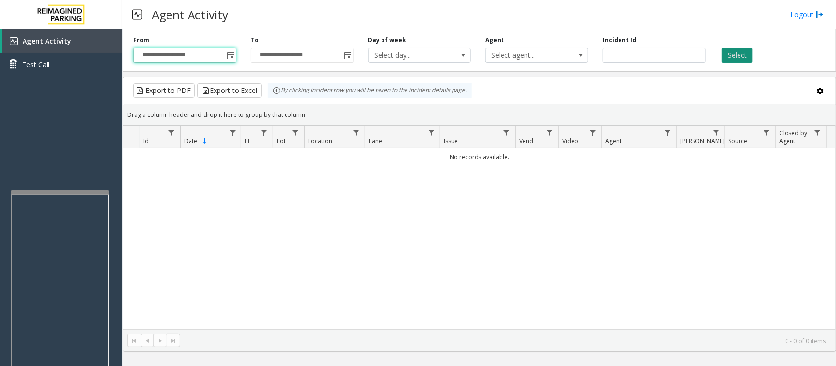
click at [737, 55] on button "Select" at bounding box center [737, 55] width 31 height 15
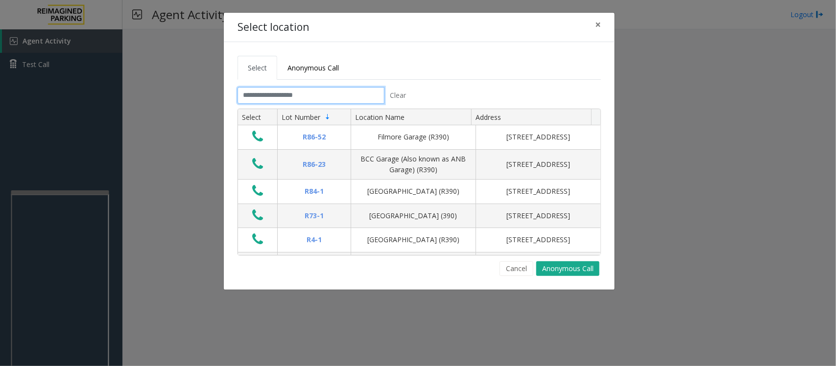
click at [304, 94] on input "text" at bounding box center [310, 95] width 147 height 17
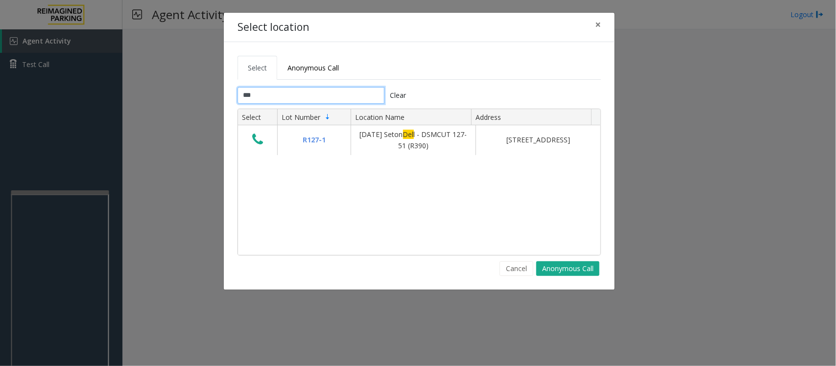
type input "****"
click at [598, 24] on span "×" at bounding box center [598, 25] width 6 height 14
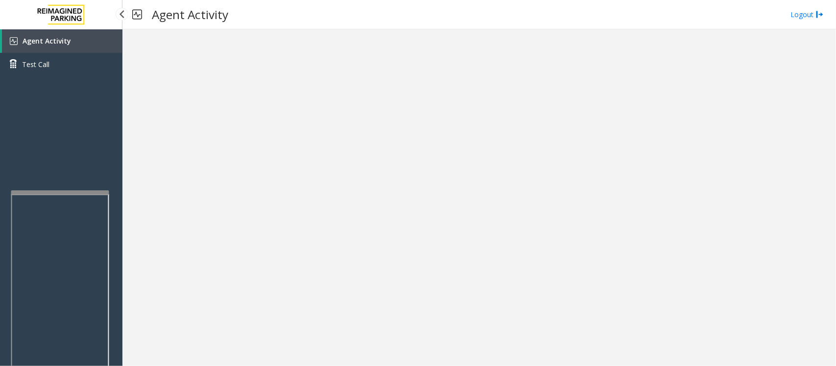
click at [32, 43] on span "Agent Activity" at bounding box center [47, 40] width 48 height 9
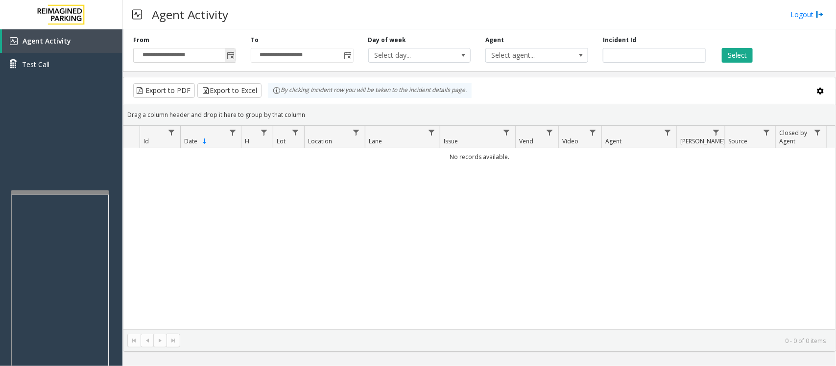
click at [232, 54] on span "Toggle popup" at bounding box center [231, 56] width 8 height 8
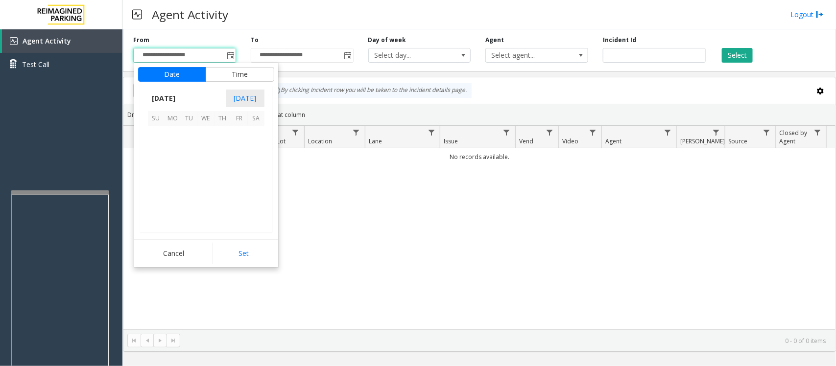
scroll to position [175643, 0]
click at [206, 169] on span "17" at bounding box center [206, 168] width 17 height 17
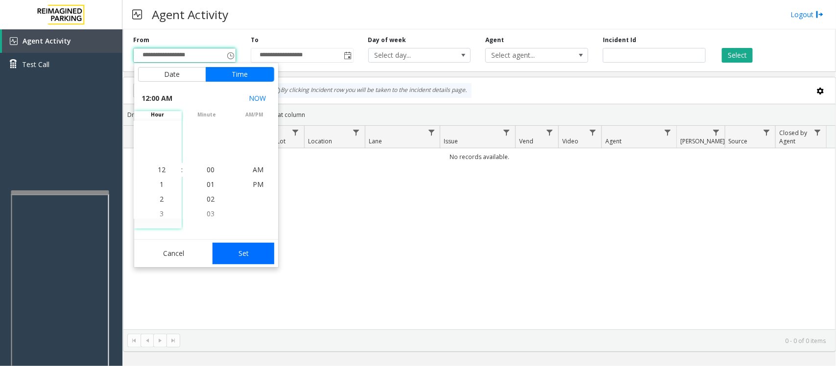
click at [259, 251] on button "Set" at bounding box center [243, 254] width 62 height 22
type input "**********"
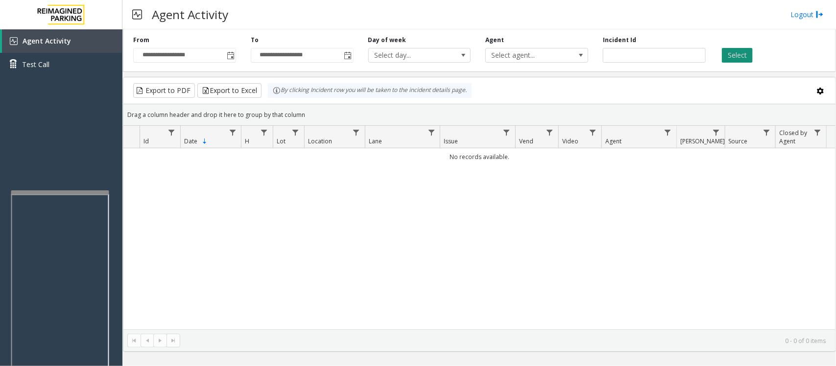
click at [735, 56] on button "Select" at bounding box center [737, 55] width 31 height 15
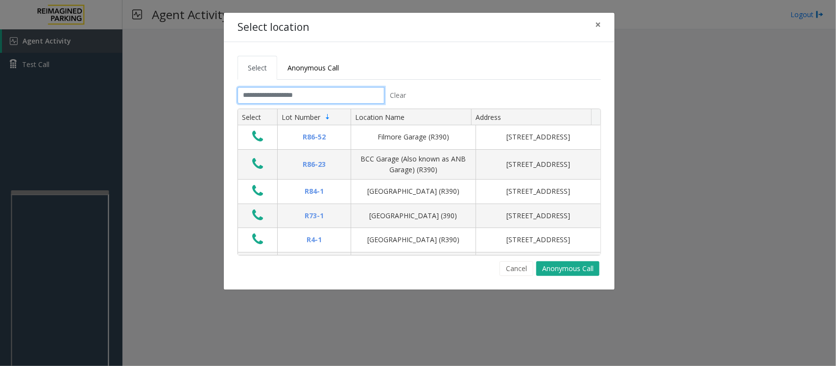
click at [292, 94] on input "text" at bounding box center [310, 95] width 147 height 17
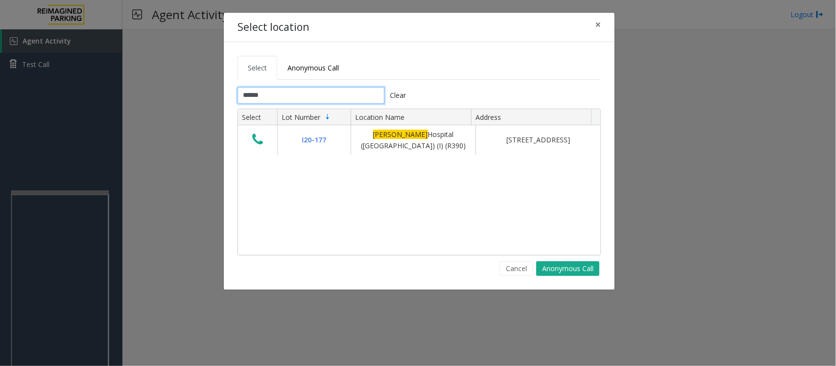
type input "******"
click at [600, 21] on span "×" at bounding box center [598, 25] width 6 height 14
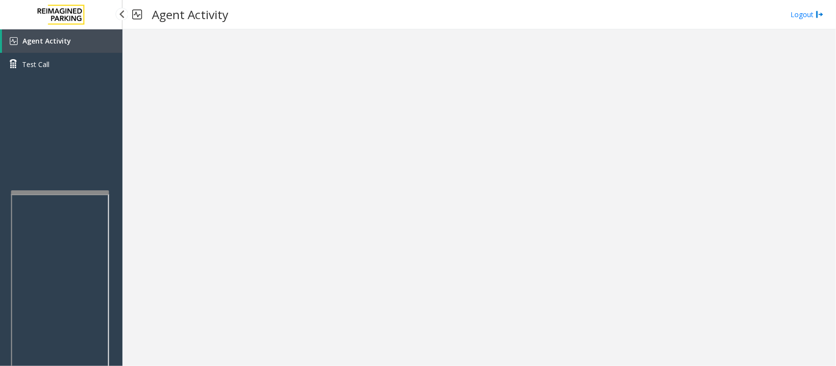
click at [78, 47] on link "Agent Activity" at bounding box center [62, 41] width 120 height 24
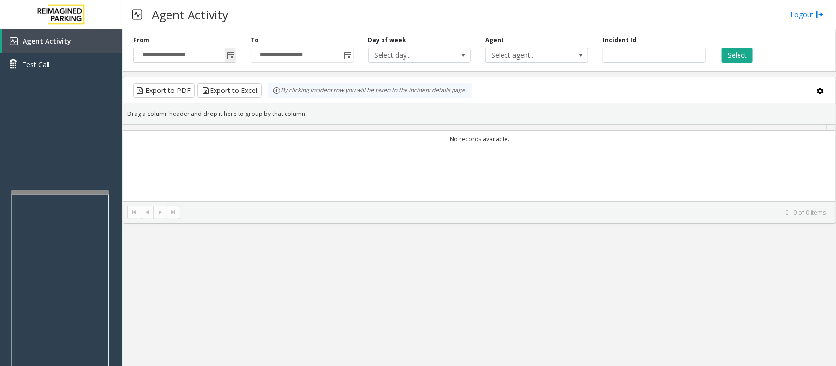
click at [232, 53] on span "Toggle popup" at bounding box center [231, 56] width 8 height 8
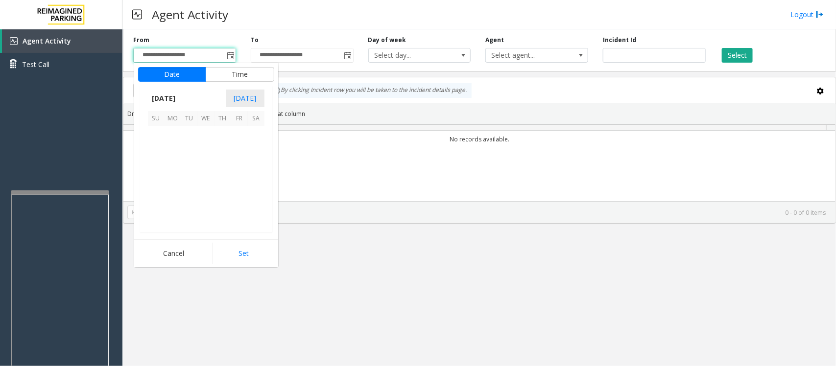
scroll to position [175643, 0]
click at [208, 166] on span "17" at bounding box center [206, 168] width 17 height 17
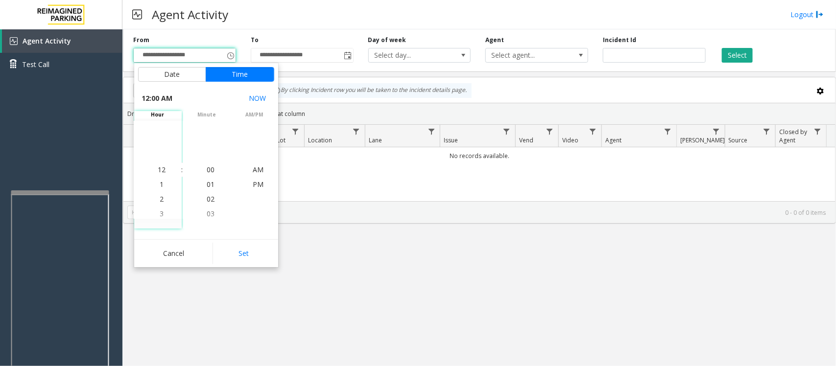
click at [236, 253] on button "Set" at bounding box center [243, 254] width 62 height 22
type input "**********"
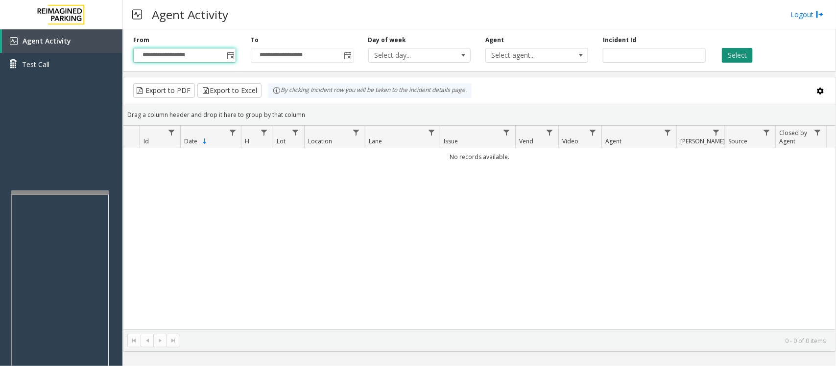
click at [738, 54] on button "Select" at bounding box center [737, 55] width 31 height 15
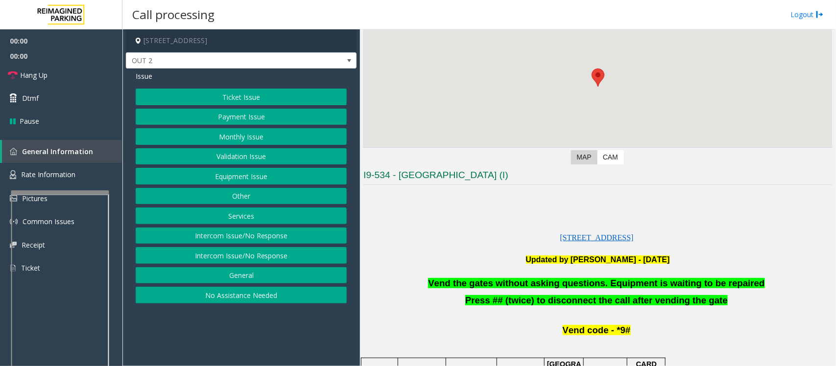
scroll to position [184, 0]
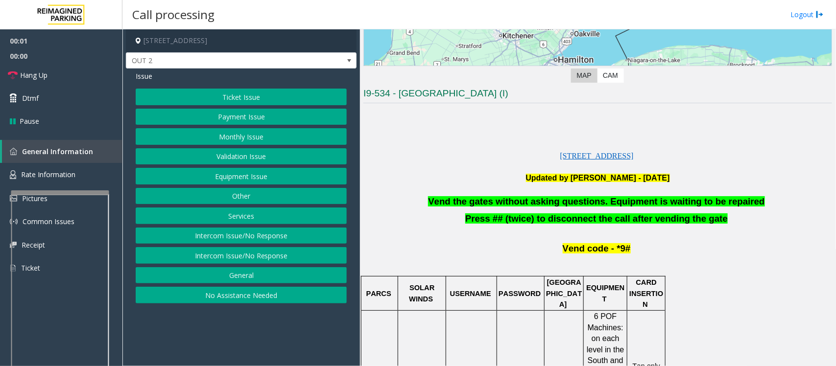
click at [194, 177] on button "Equipment Issue" at bounding box center [241, 176] width 211 height 17
click at [194, 177] on button "Gate / Door Won't Open" at bounding box center [241, 176] width 211 height 17
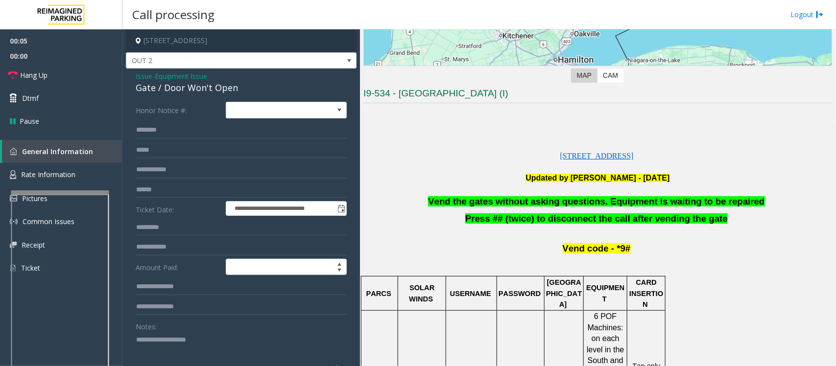
click at [491, 199] on span "Vend the gates without asking questions. Equipment is waiting to be repaired" at bounding box center [596, 201] width 336 height 10
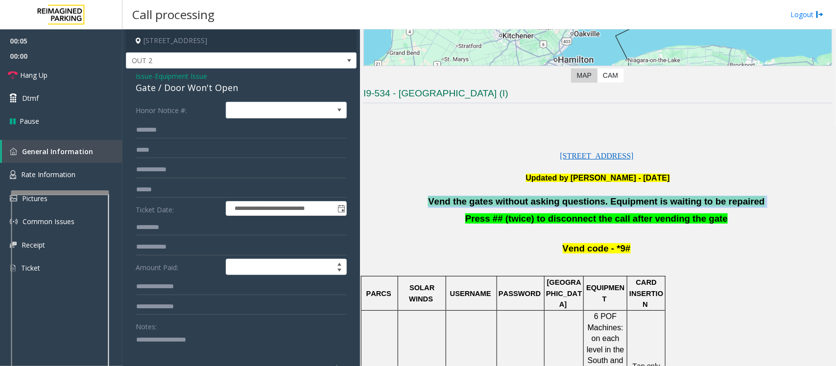
click at [491, 199] on span "Vend the gates without asking questions. Equipment is waiting to be repaired" at bounding box center [596, 201] width 336 height 10
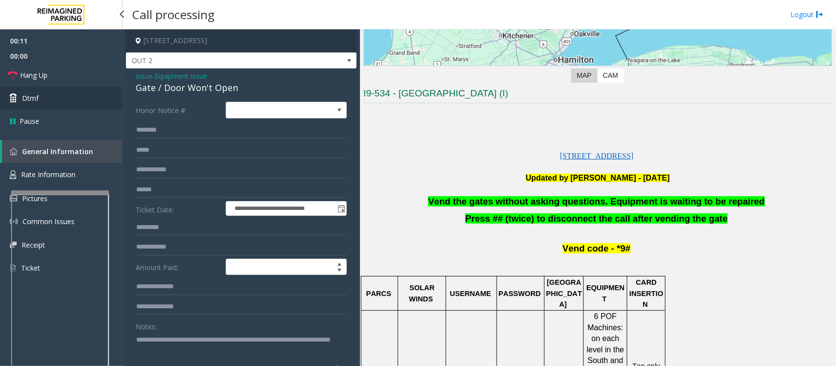
type textarea "**********"
click at [60, 106] on link "Dtmf" at bounding box center [61, 98] width 122 height 23
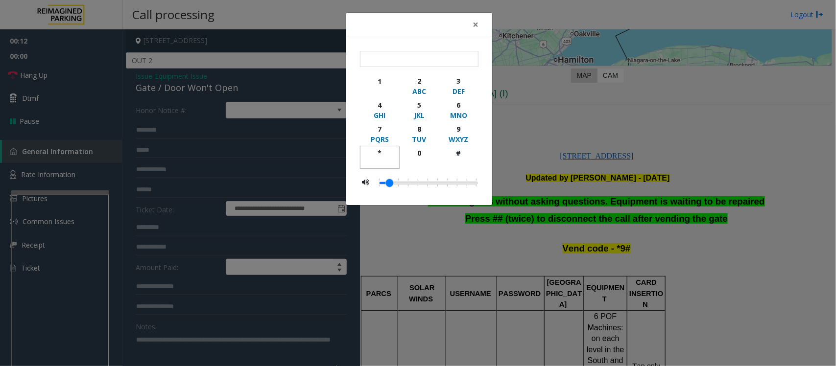
drag, startPoint x: 384, startPoint y: 153, endPoint x: 448, endPoint y: 136, distance: 66.3
click at [383, 153] on div "*" at bounding box center [379, 153] width 27 height 10
click at [451, 133] on div "9" at bounding box center [458, 129] width 27 height 10
click at [457, 152] on div "#" at bounding box center [458, 153] width 27 height 10
type input "***"
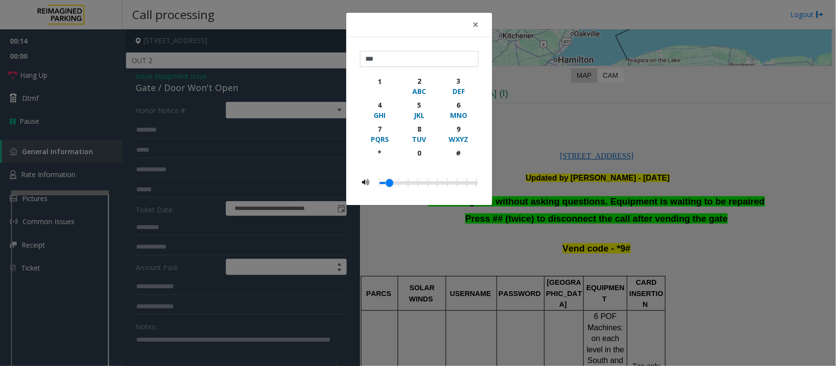
click at [217, 327] on div "× *** 1 2 ABC 3 DEF 4 GHI 5 JKL 6 MNO 7 PQRS 8 TUV 9 WXYZ * 0 #" at bounding box center [418, 183] width 836 height 366
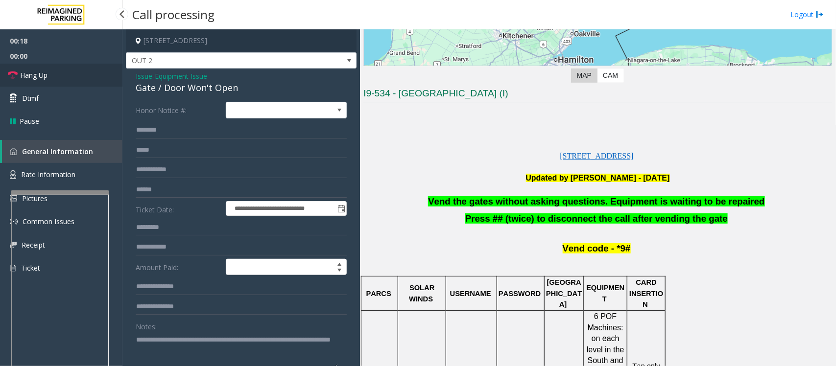
click at [71, 74] on link "Hang Up" at bounding box center [61, 75] width 122 height 23
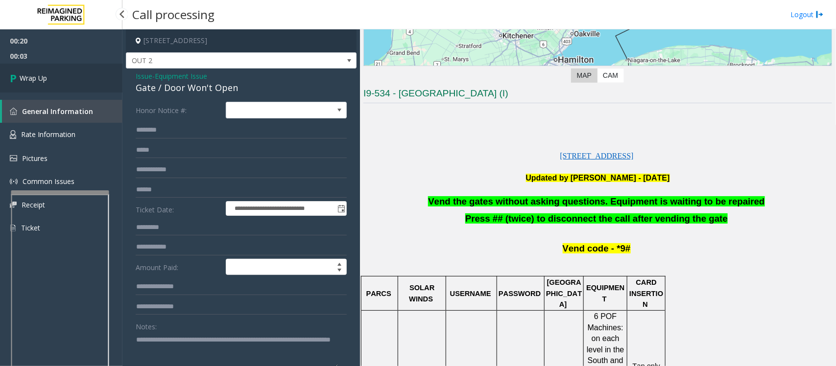
click at [71, 74] on link "Wrap Up" at bounding box center [61, 78] width 122 height 29
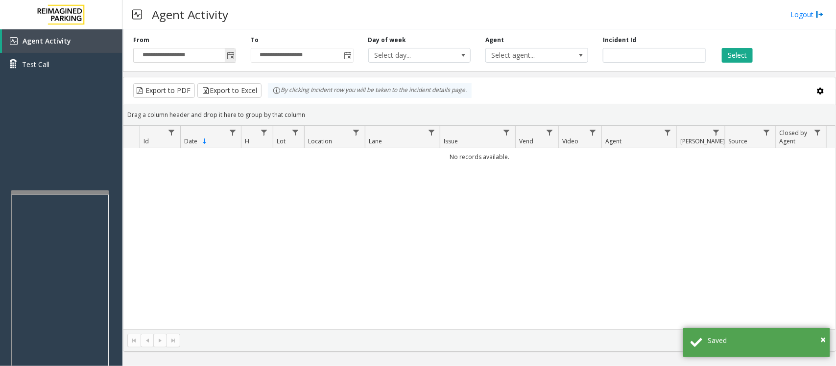
click at [233, 58] on span "Toggle popup" at bounding box center [231, 56] width 8 height 8
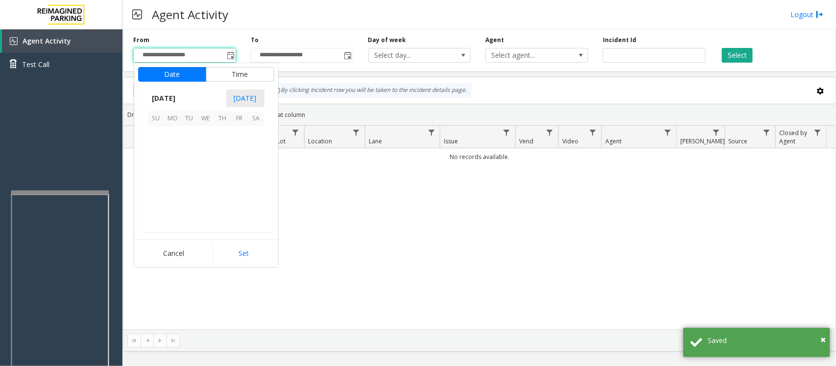
scroll to position [175643, 0]
click at [202, 170] on span "17" at bounding box center [206, 168] width 17 height 17
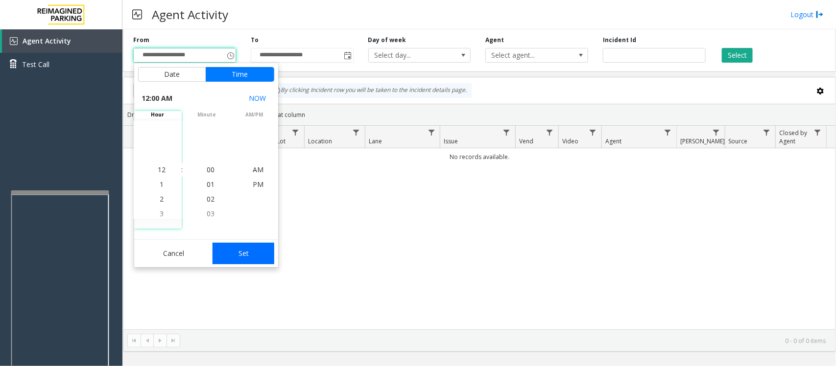
click at [239, 260] on button "Set" at bounding box center [243, 254] width 62 height 22
type input "**********"
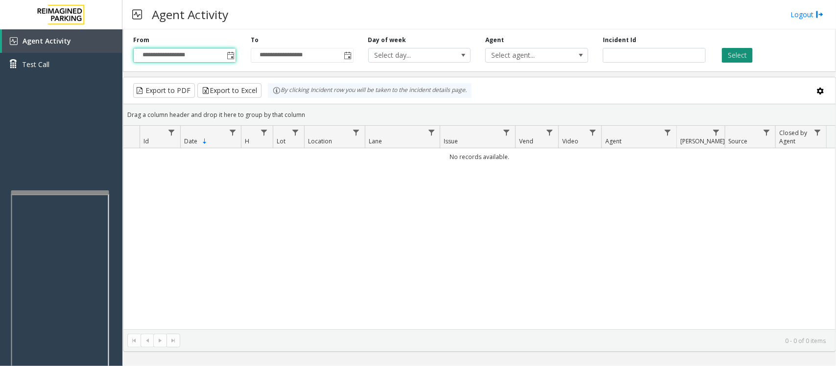
click at [738, 54] on button "Select" at bounding box center [737, 55] width 31 height 15
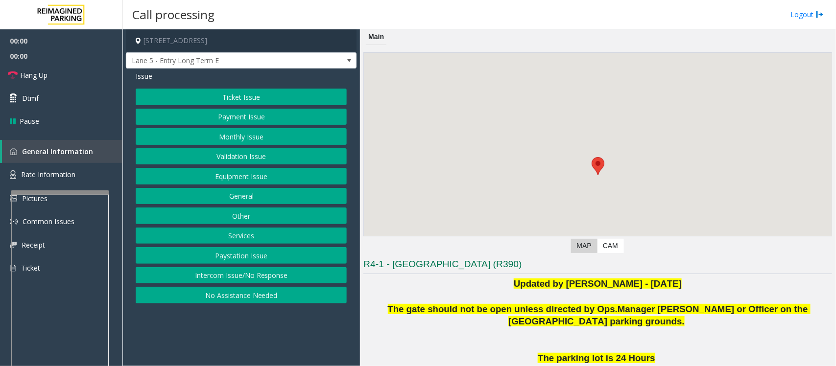
scroll to position [122, 0]
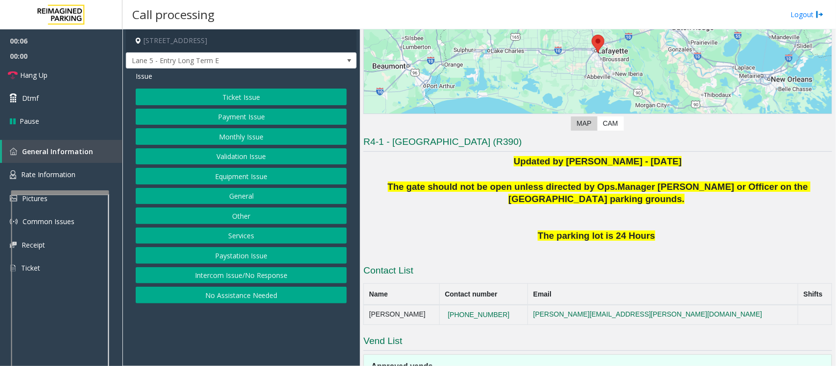
click at [216, 278] on button "Intercom Issue/No Response" at bounding box center [241, 275] width 211 height 17
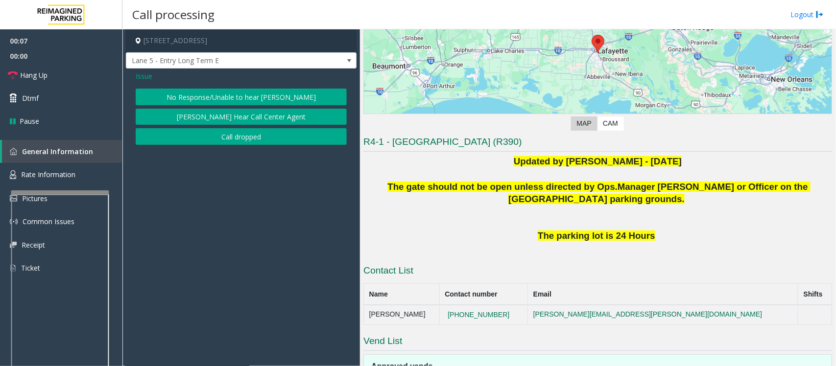
click at [189, 105] on button "No Response/Unable to hear [PERSON_NAME]" at bounding box center [241, 97] width 211 height 17
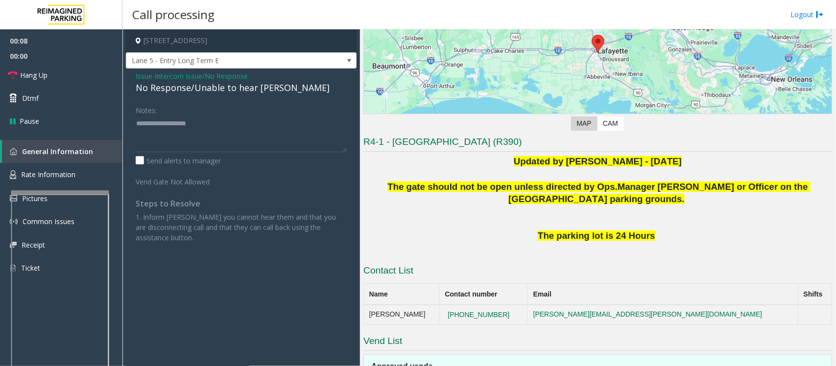
click at [197, 87] on div "No Response/Unable to hear [PERSON_NAME]" at bounding box center [241, 87] width 211 height 13
type textarea "**********"
click at [76, 69] on link "Hang Up" at bounding box center [61, 75] width 122 height 23
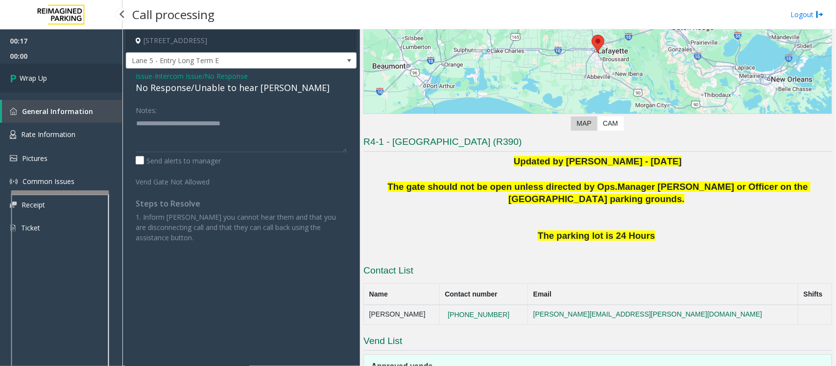
click at [76, 69] on link "Wrap Up" at bounding box center [61, 78] width 122 height 29
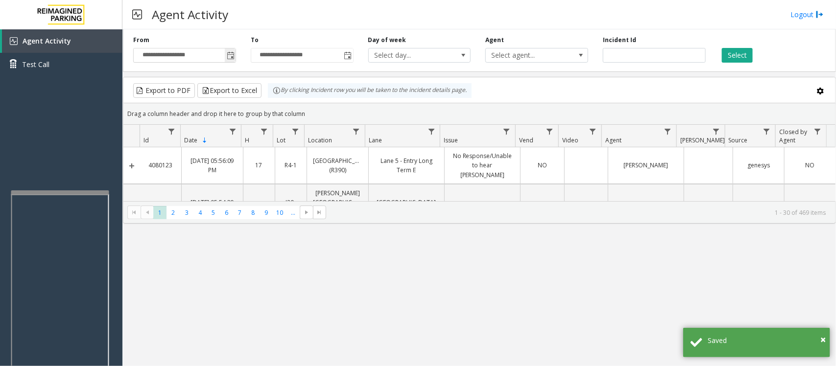
click at [233, 56] on span "Toggle popup" at bounding box center [231, 56] width 8 height 8
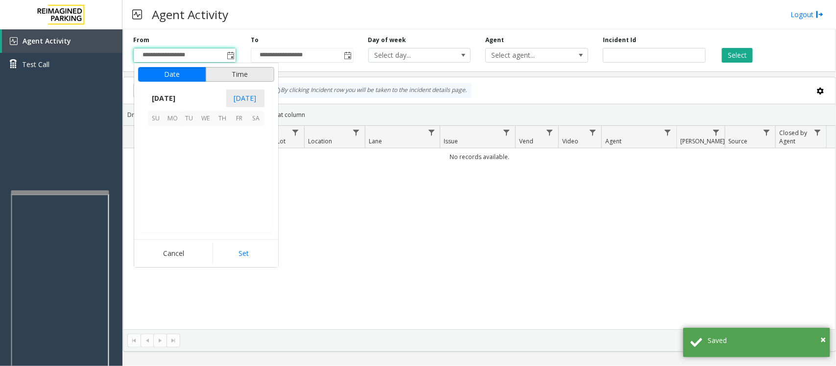
scroll to position [175643, 0]
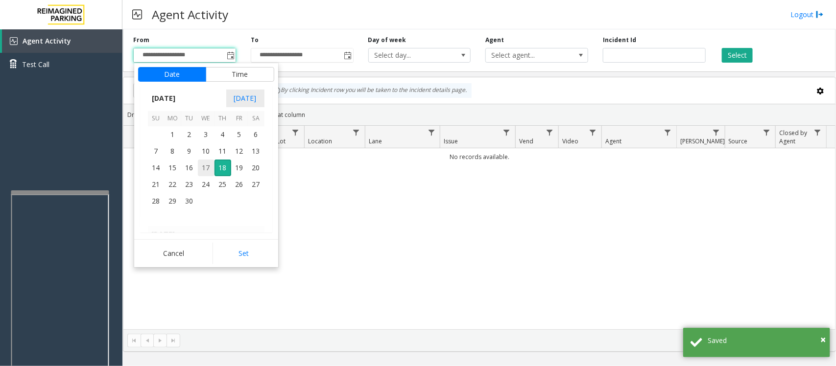
click at [204, 167] on span "17" at bounding box center [206, 168] width 17 height 17
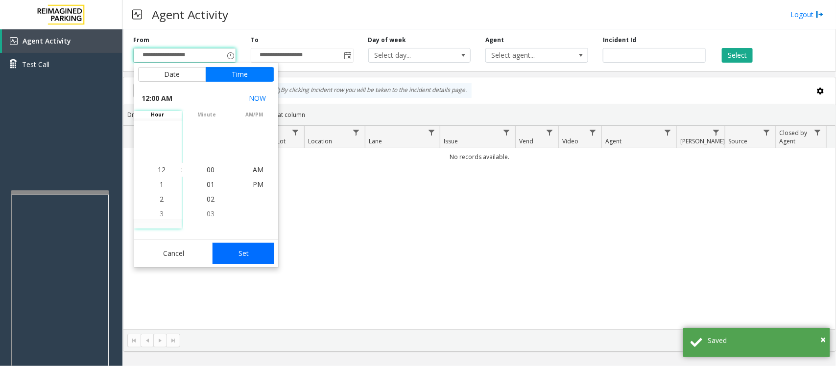
click at [245, 249] on button "Set" at bounding box center [243, 254] width 62 height 22
type input "**********"
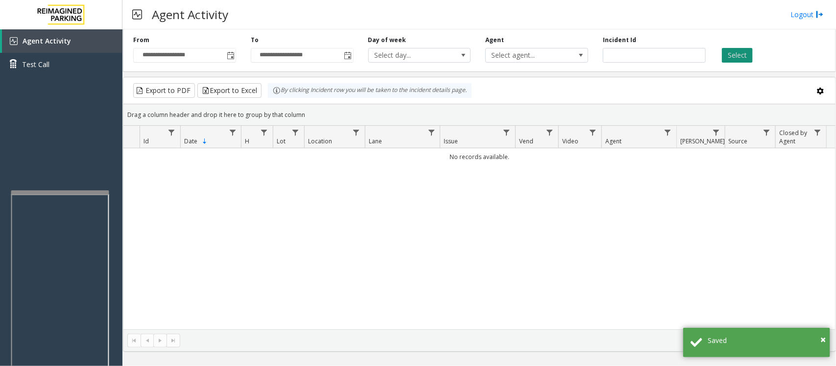
click at [730, 52] on button "Select" at bounding box center [737, 55] width 31 height 15
